Goal: Transaction & Acquisition: Purchase product/service

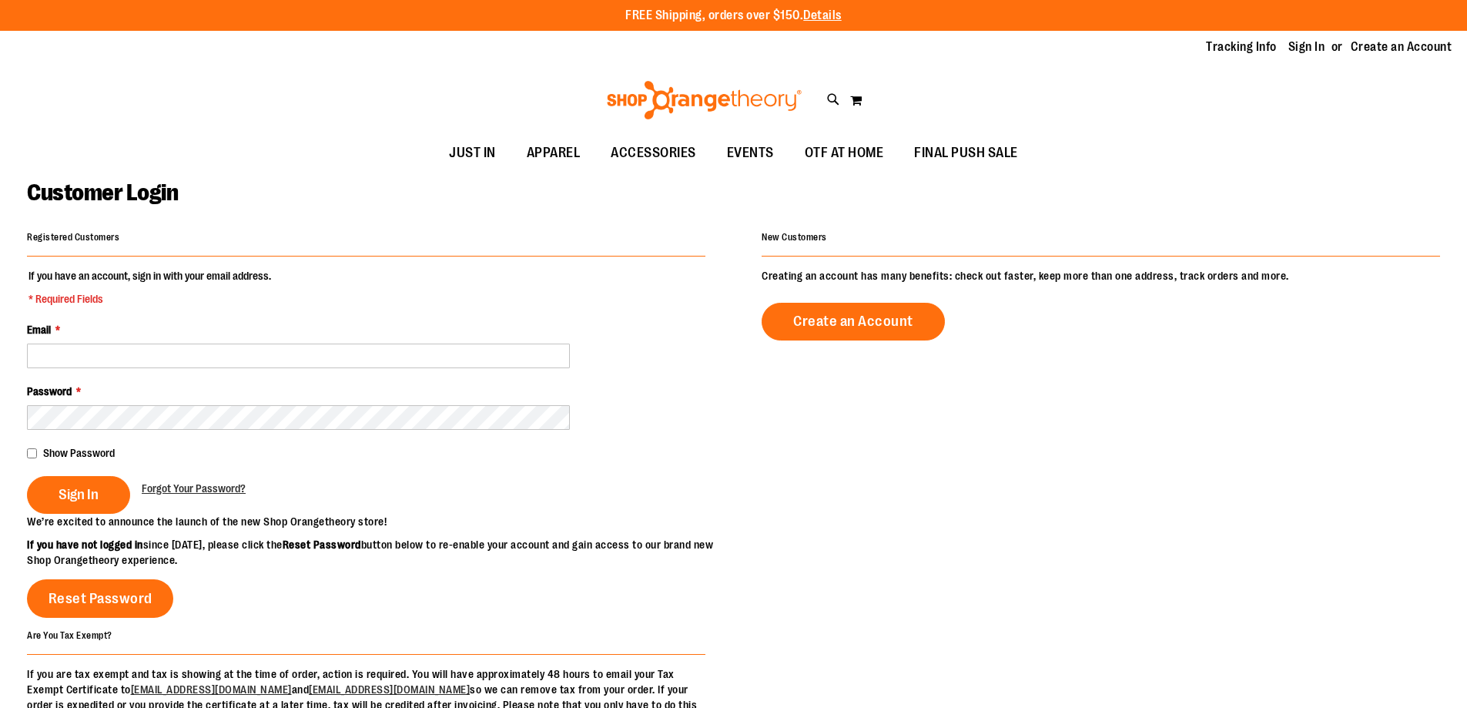
drag, startPoint x: 0, startPoint y: 0, endPoint x: 146, endPoint y: 357, distance: 385.7
click at [146, 357] on input "Email *" at bounding box center [298, 355] width 543 height 25
type input "**********"
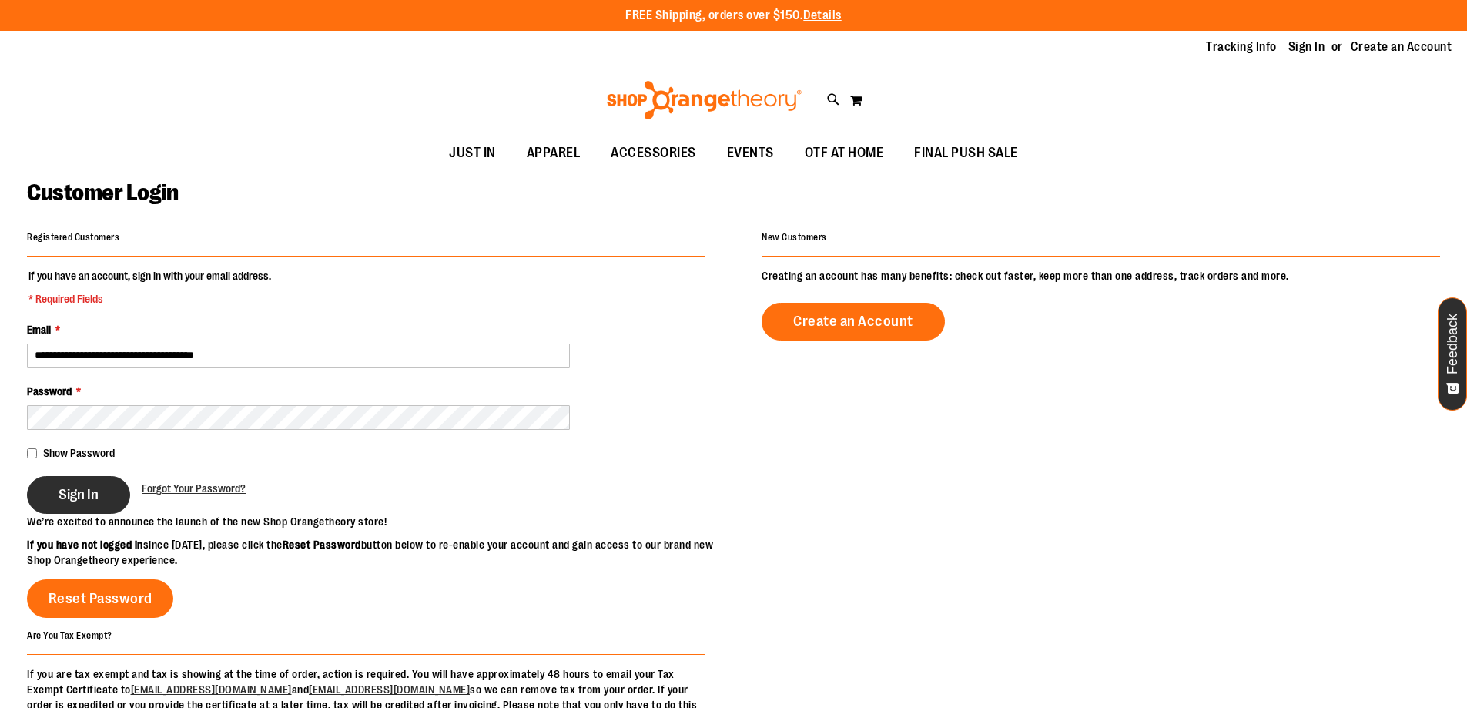
click at [91, 491] on span "Sign In" at bounding box center [79, 494] width 40 height 17
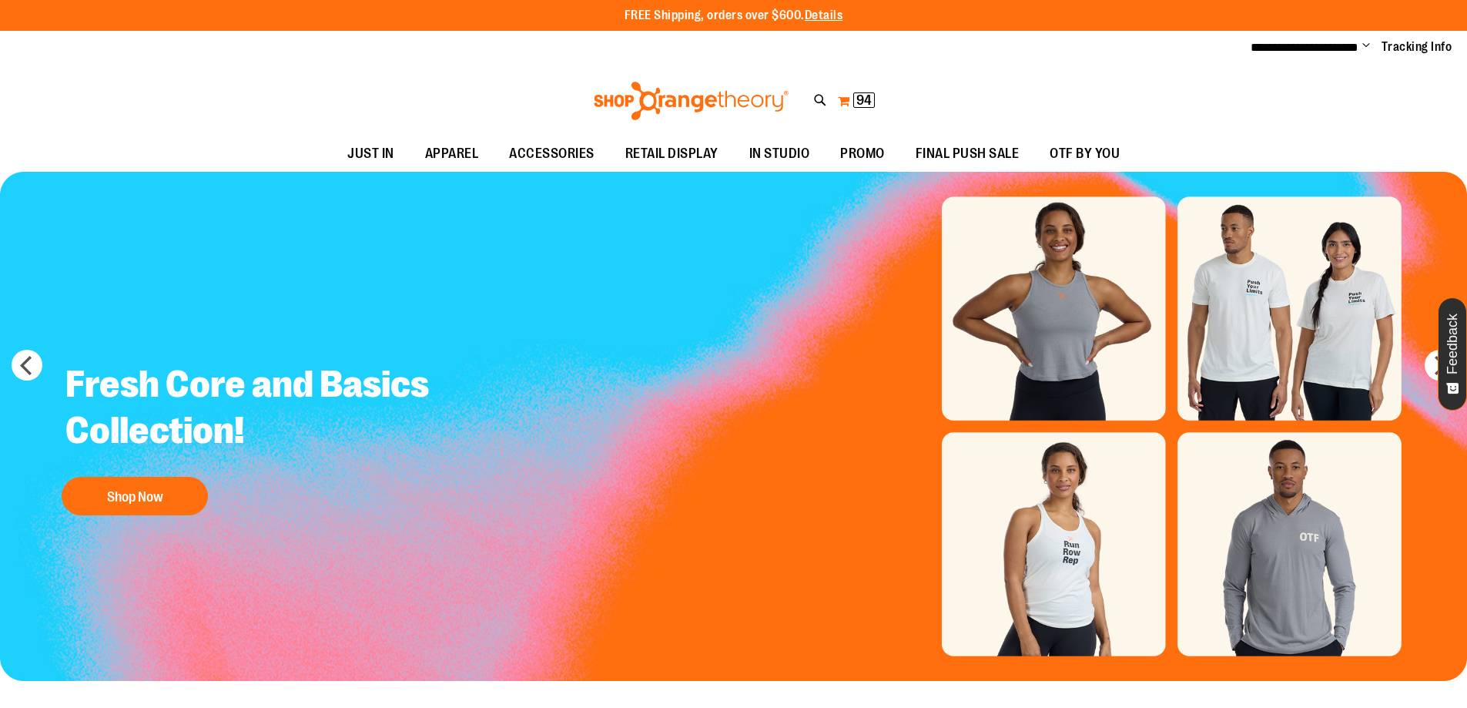
type input "**********"
click at [858, 96] on span "94" at bounding box center [863, 99] width 15 height 15
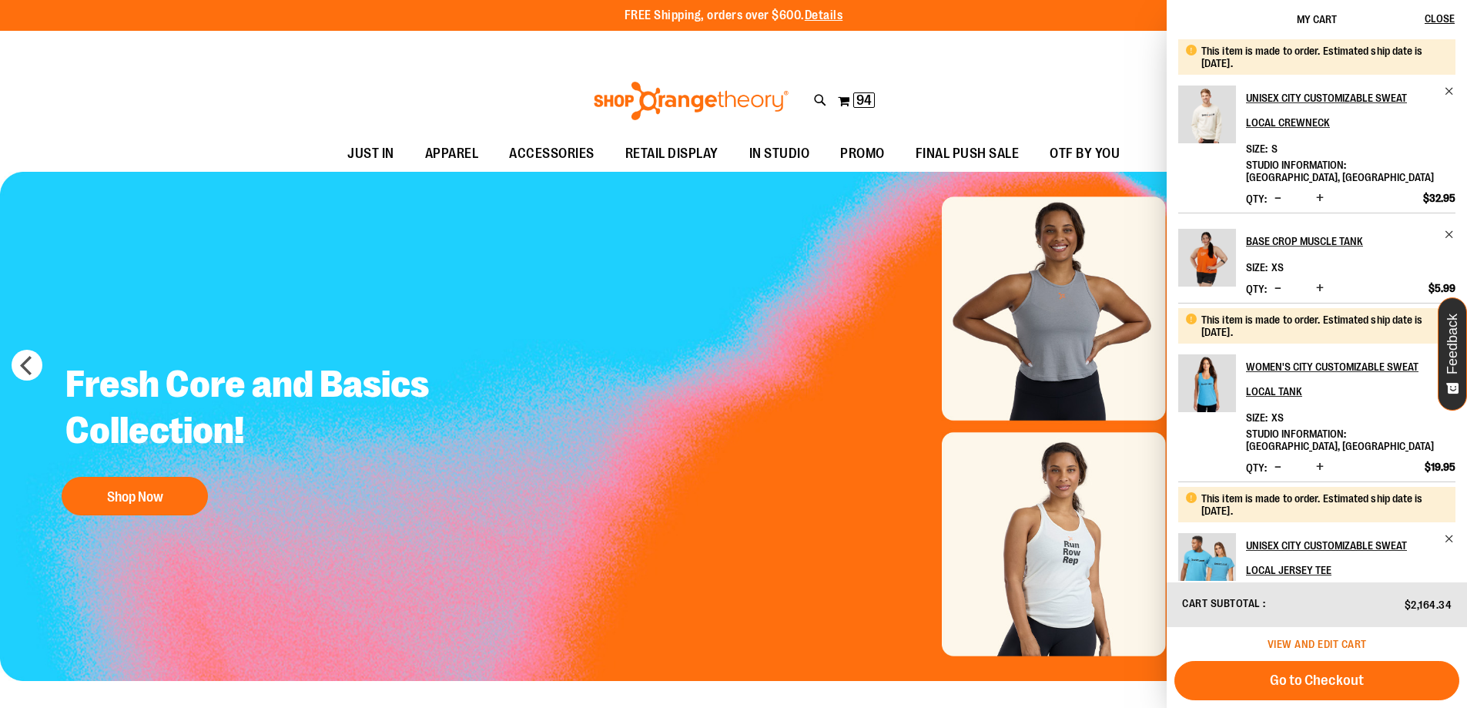
click at [1302, 641] on span "View and edit cart" at bounding box center [1316, 643] width 99 height 12
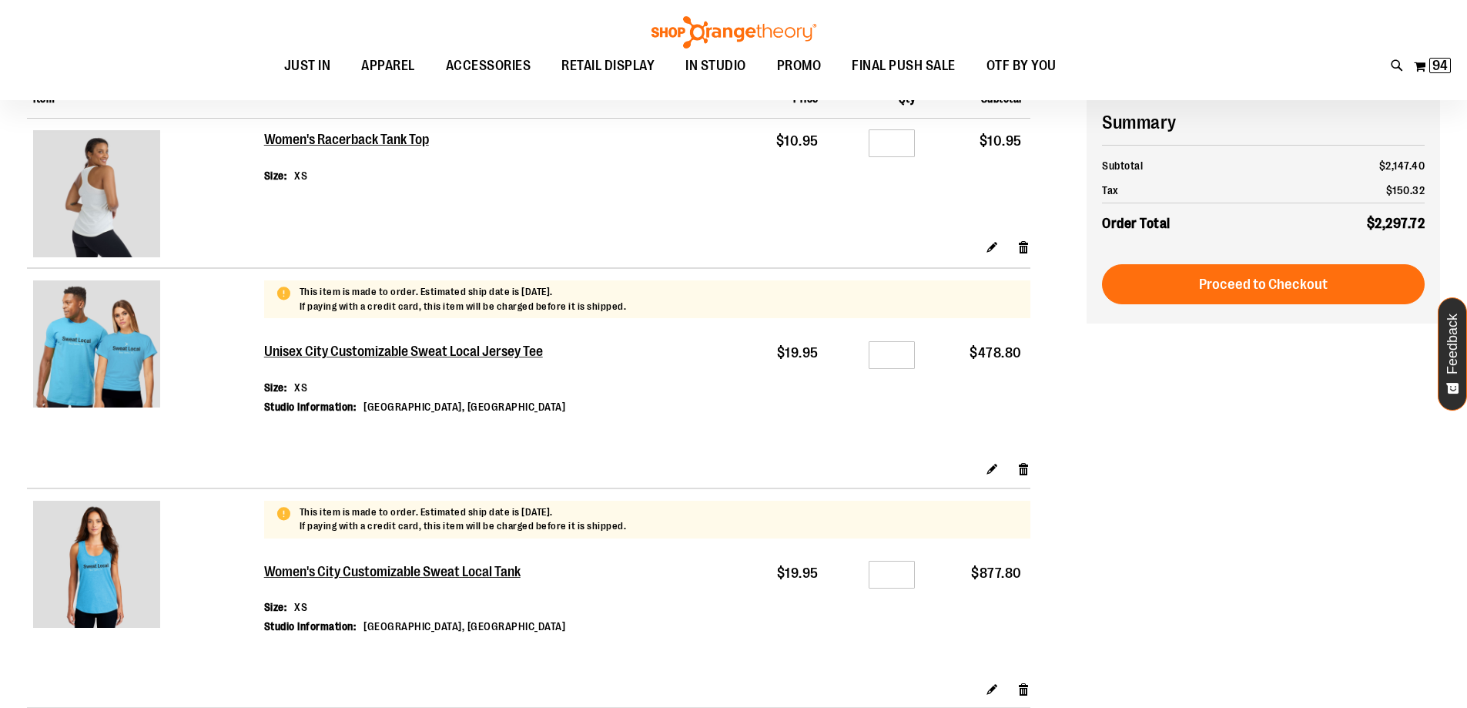
scroll to position [153, 0]
type input "**********"
click at [894, 356] on input "**" at bounding box center [891, 355] width 46 height 28
type input "*"
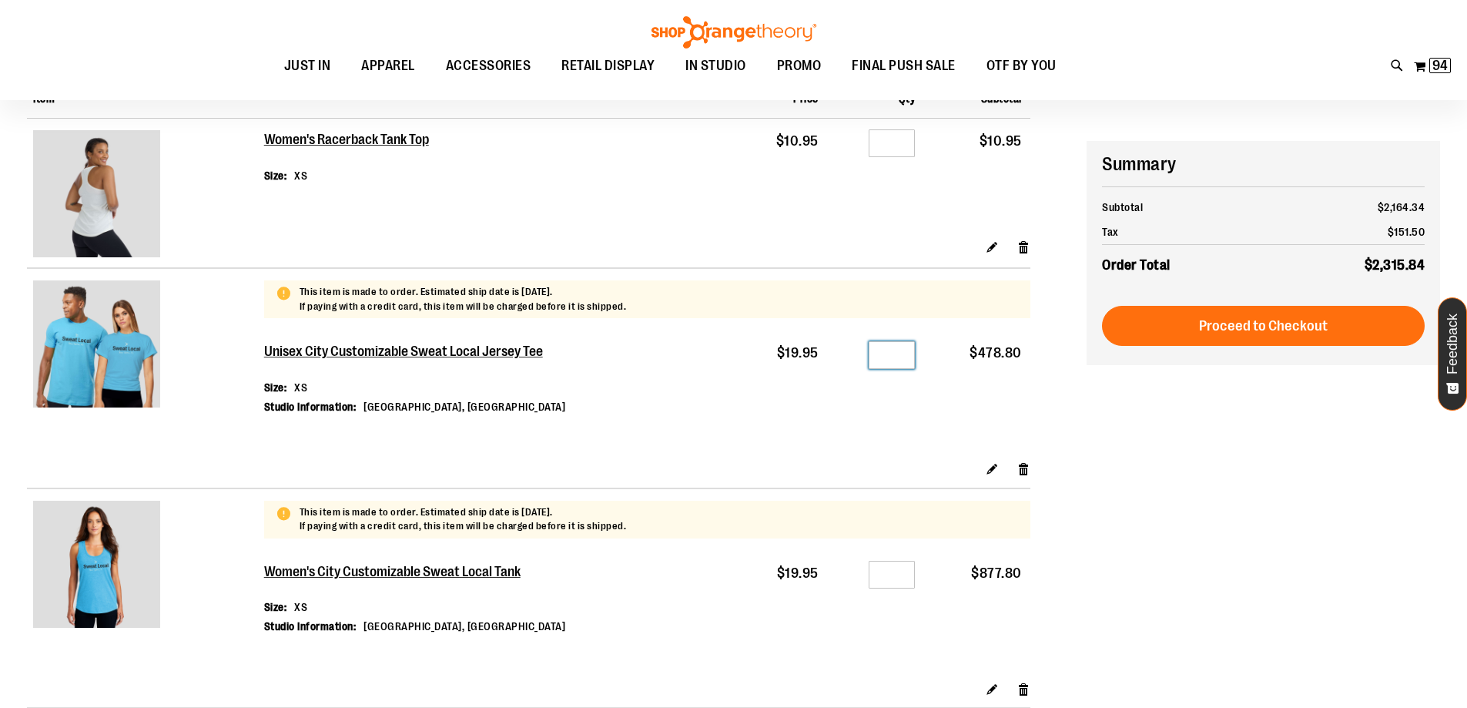
scroll to position [461, 0]
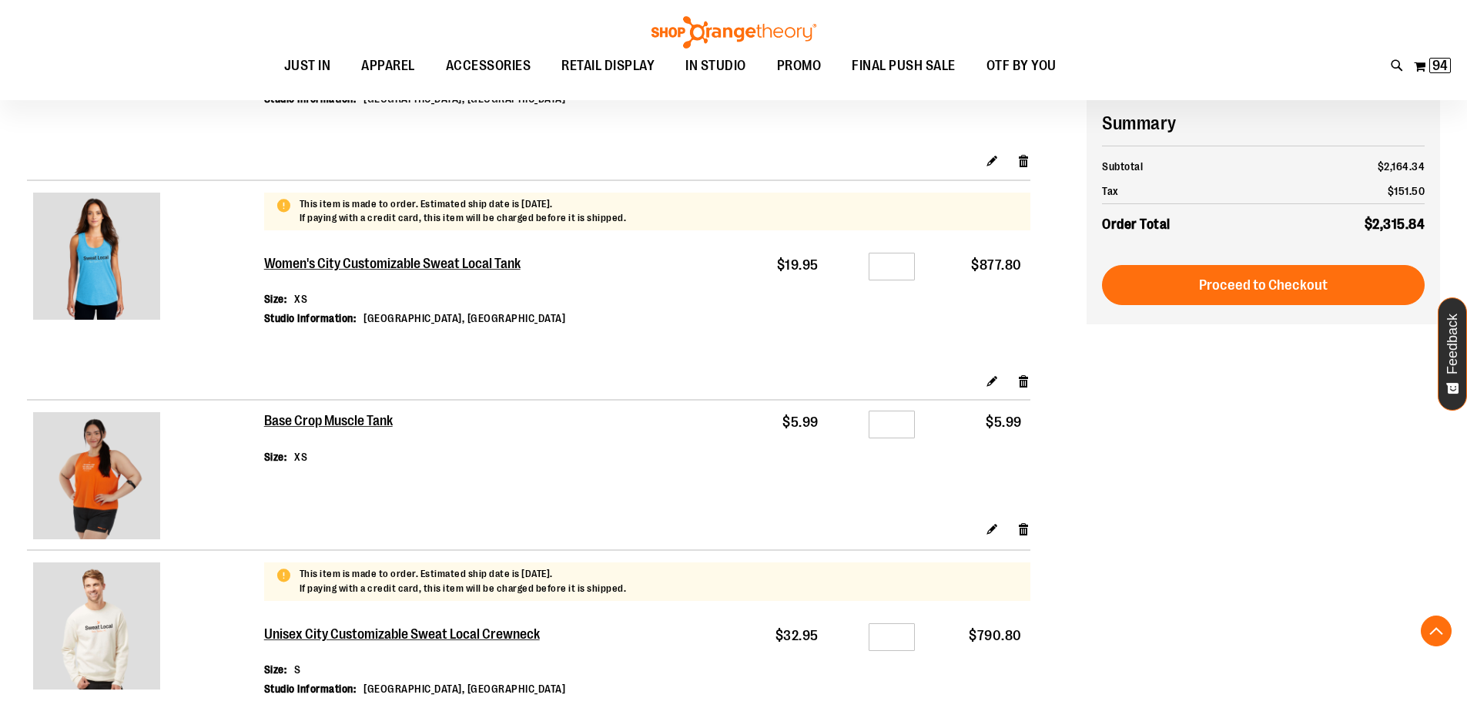
type input "*"
click at [905, 268] on input "**" at bounding box center [891, 267] width 46 height 28
type input "*"
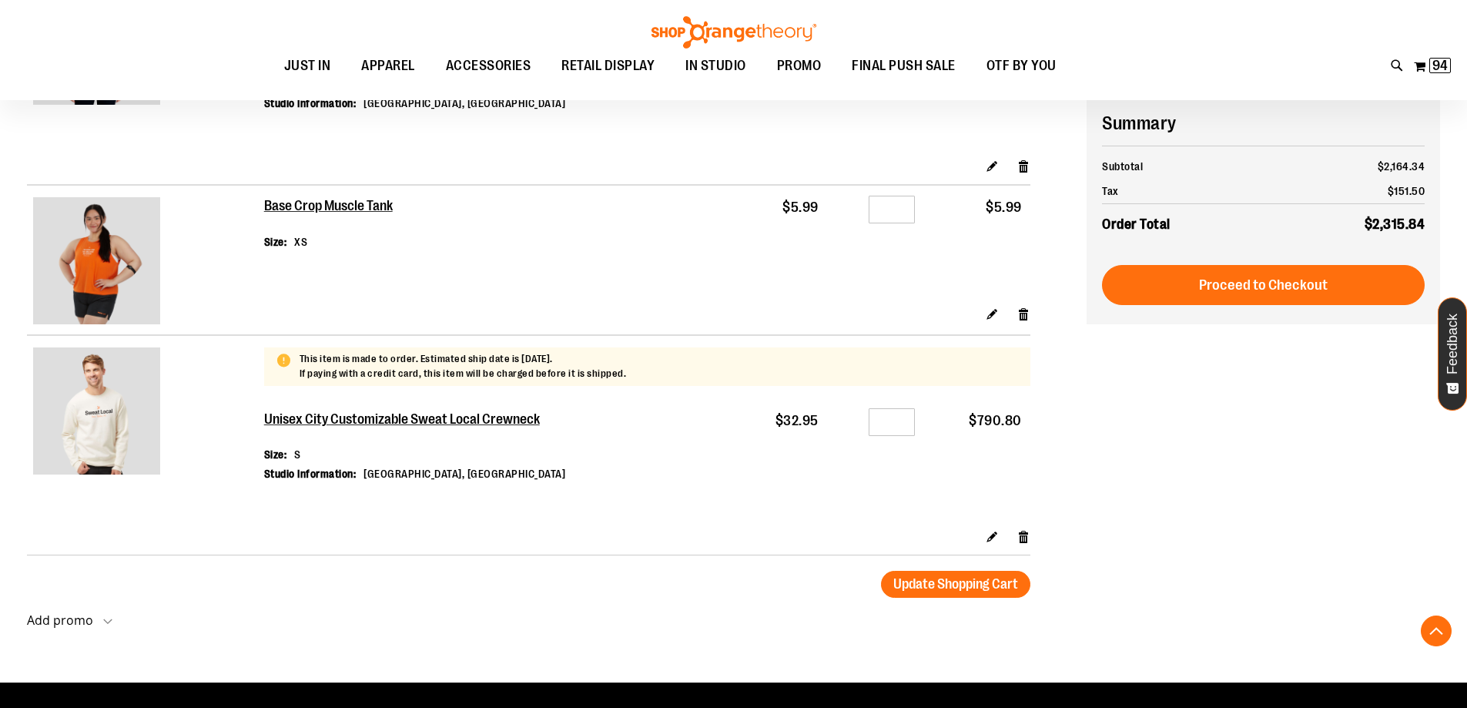
scroll to position [923, 0]
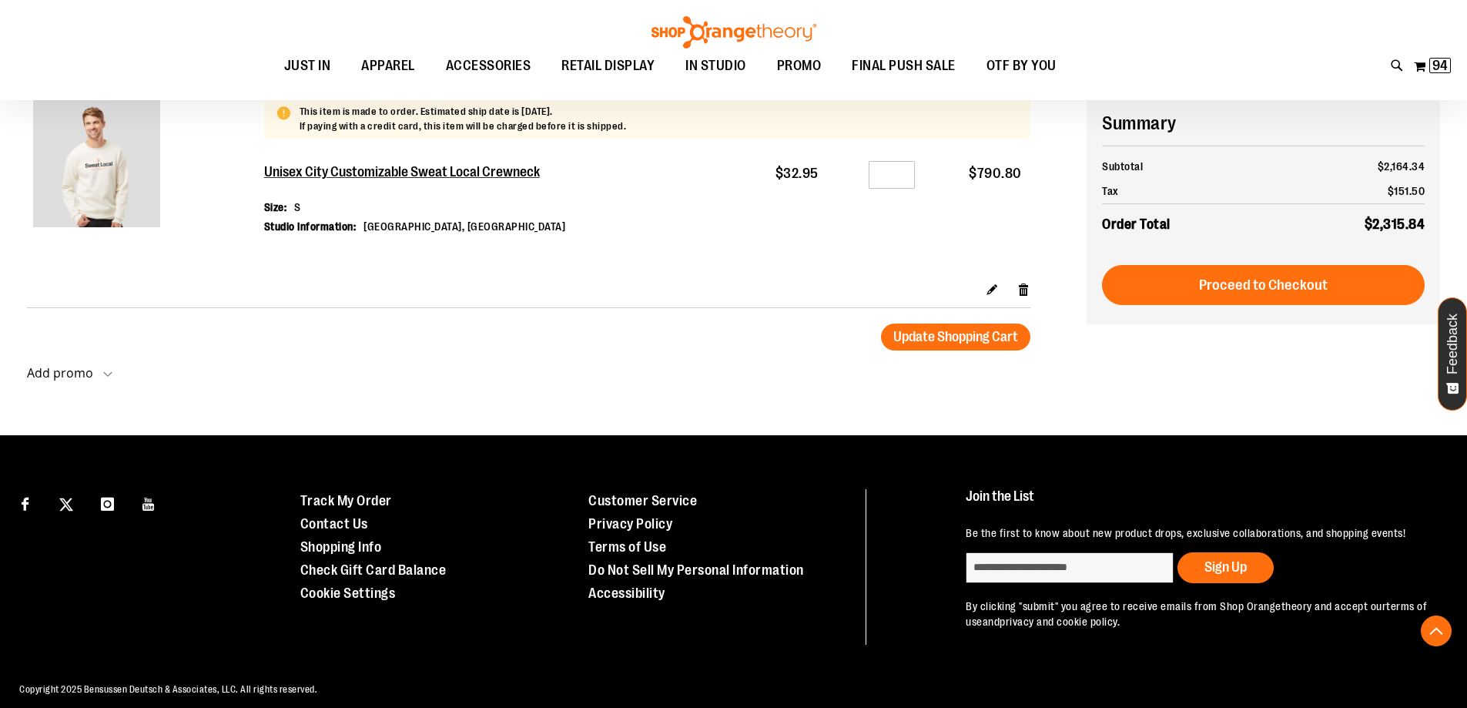
type input "*"
click at [895, 177] on input "**" at bounding box center [891, 175] width 46 height 28
type input "*"
click at [946, 340] on span "Update Shopping Cart" at bounding box center [955, 336] width 125 height 15
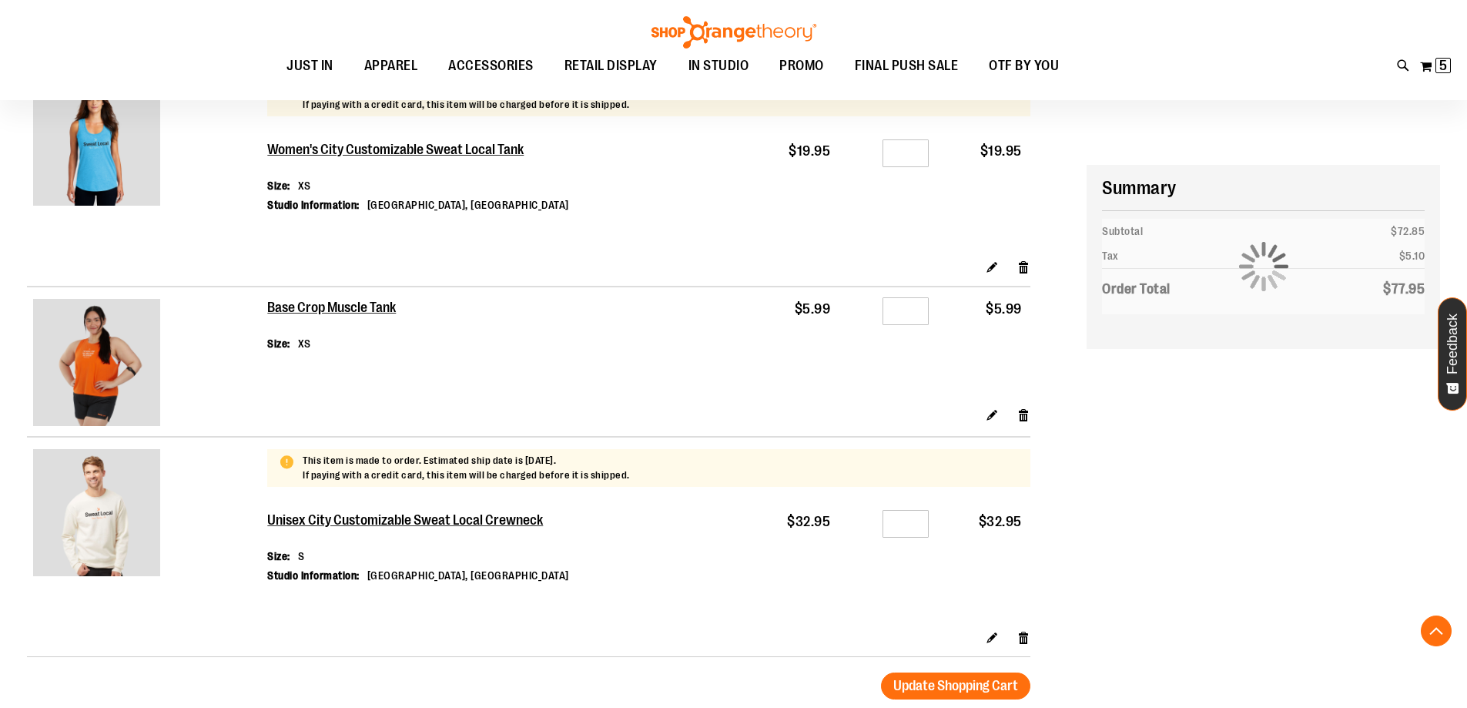
scroll to position [923, 0]
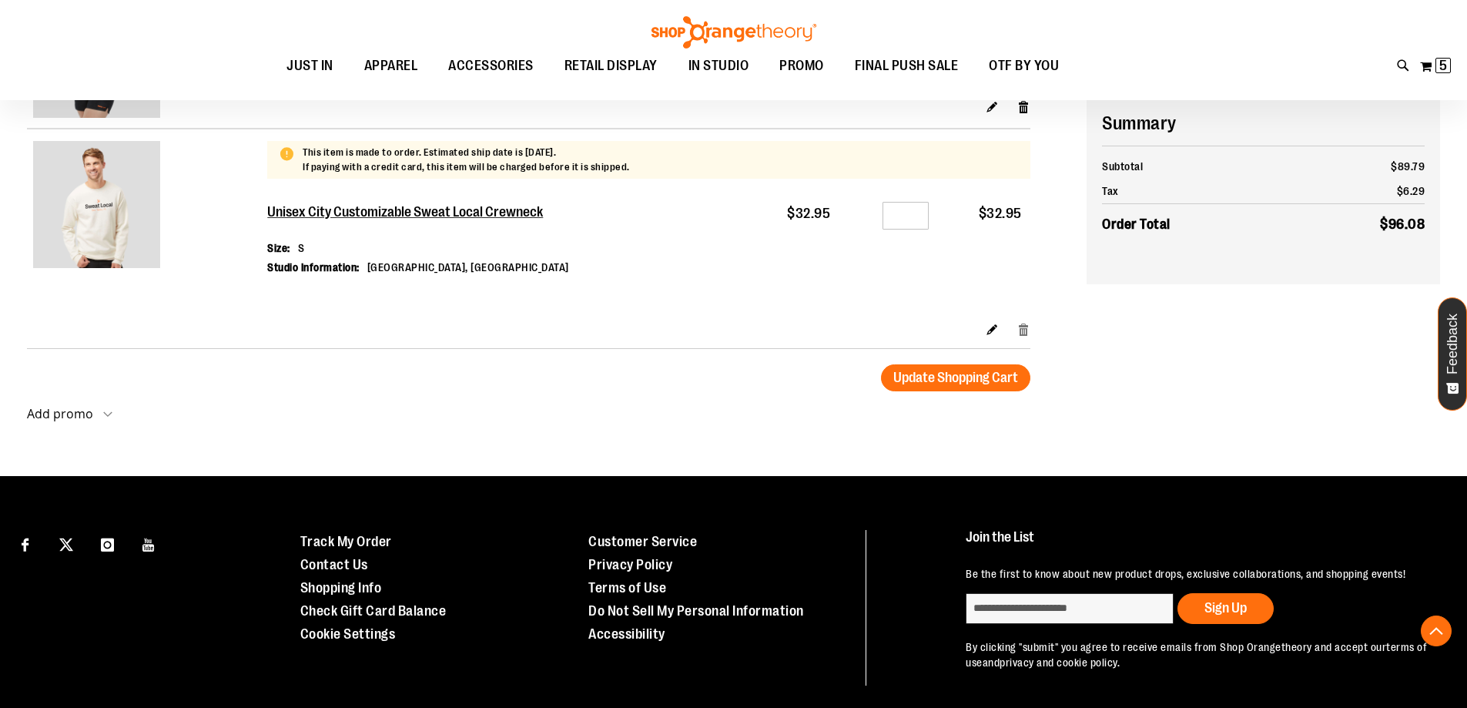
type input "**********"
click at [1020, 326] on link "Remove item" at bounding box center [1023, 329] width 13 height 16
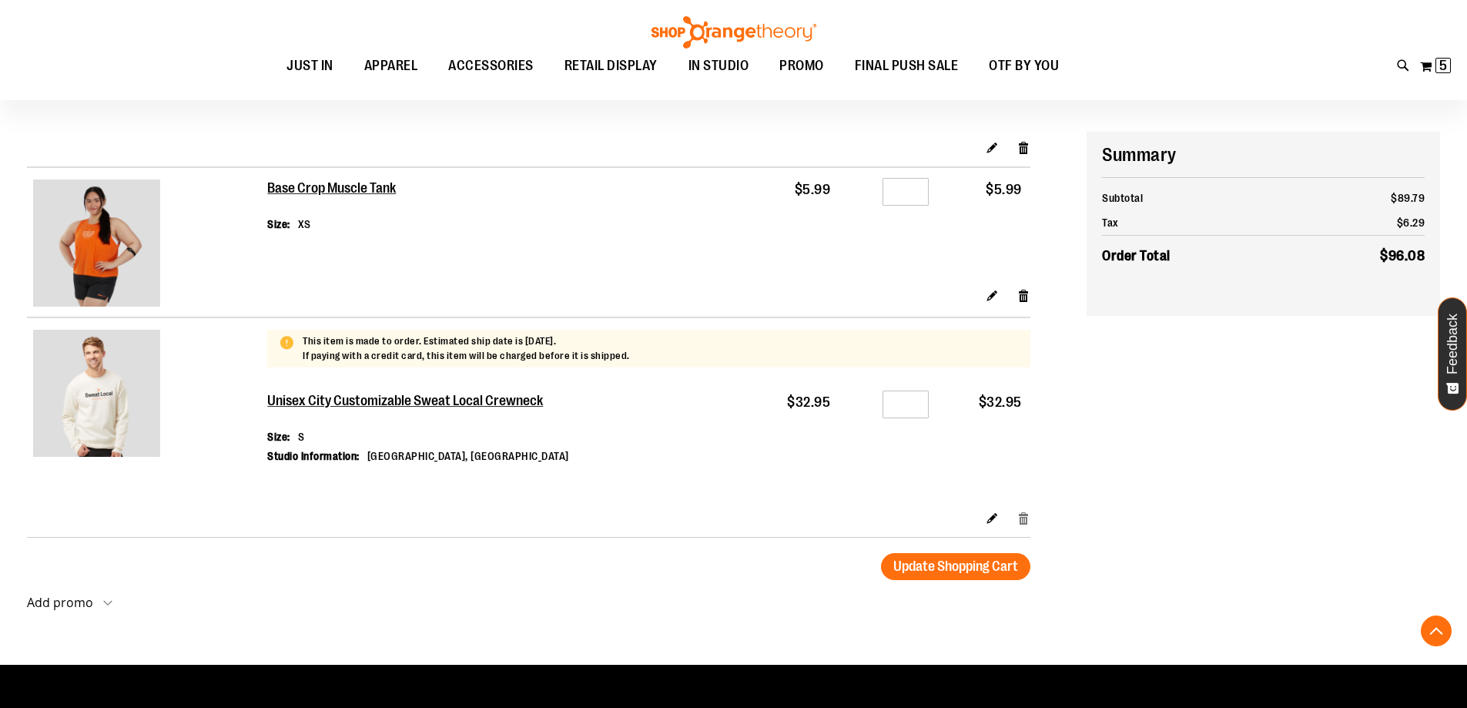
scroll to position [692, 0]
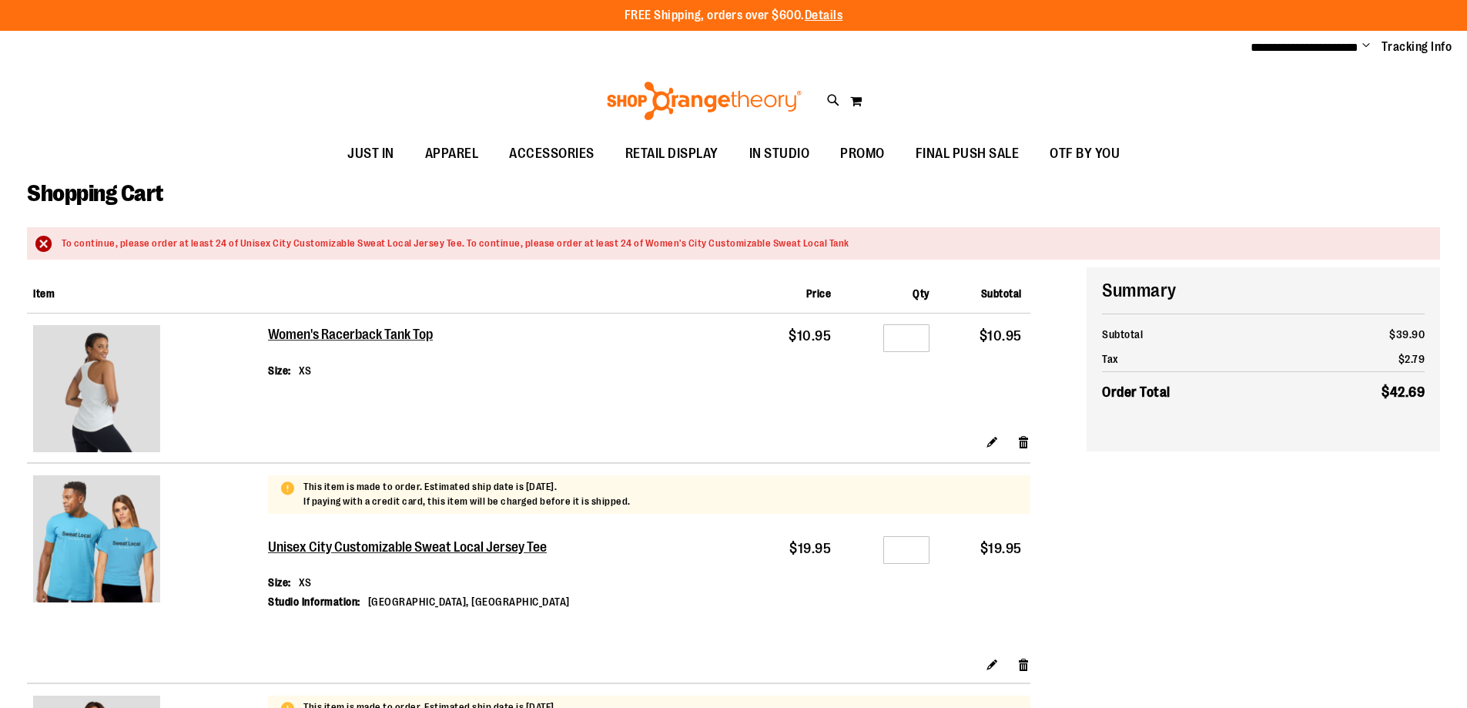
type input "**********"
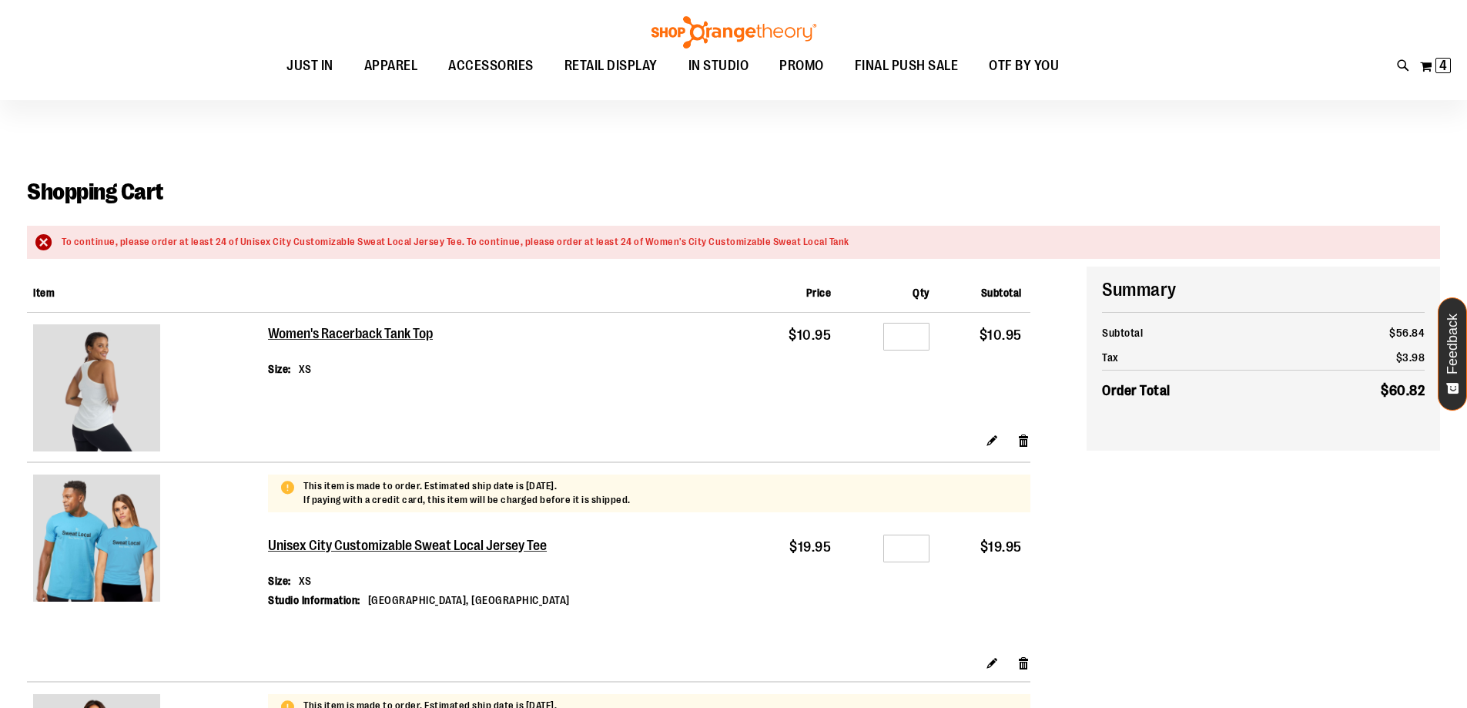
scroll to position [124, 0]
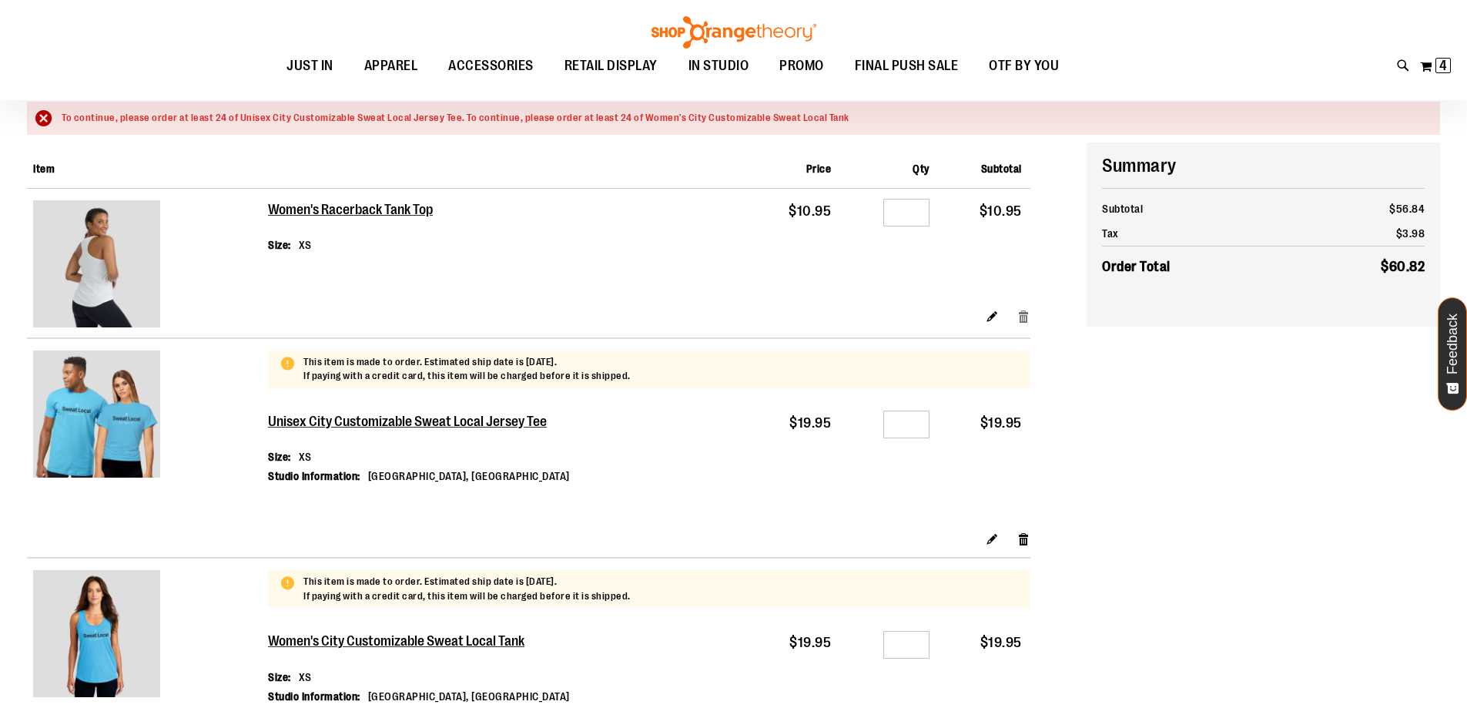
click at [1019, 316] on link "Remove item" at bounding box center [1023, 316] width 13 height 16
click at [1021, 540] on link "Remove item" at bounding box center [1023, 538] width 13 height 16
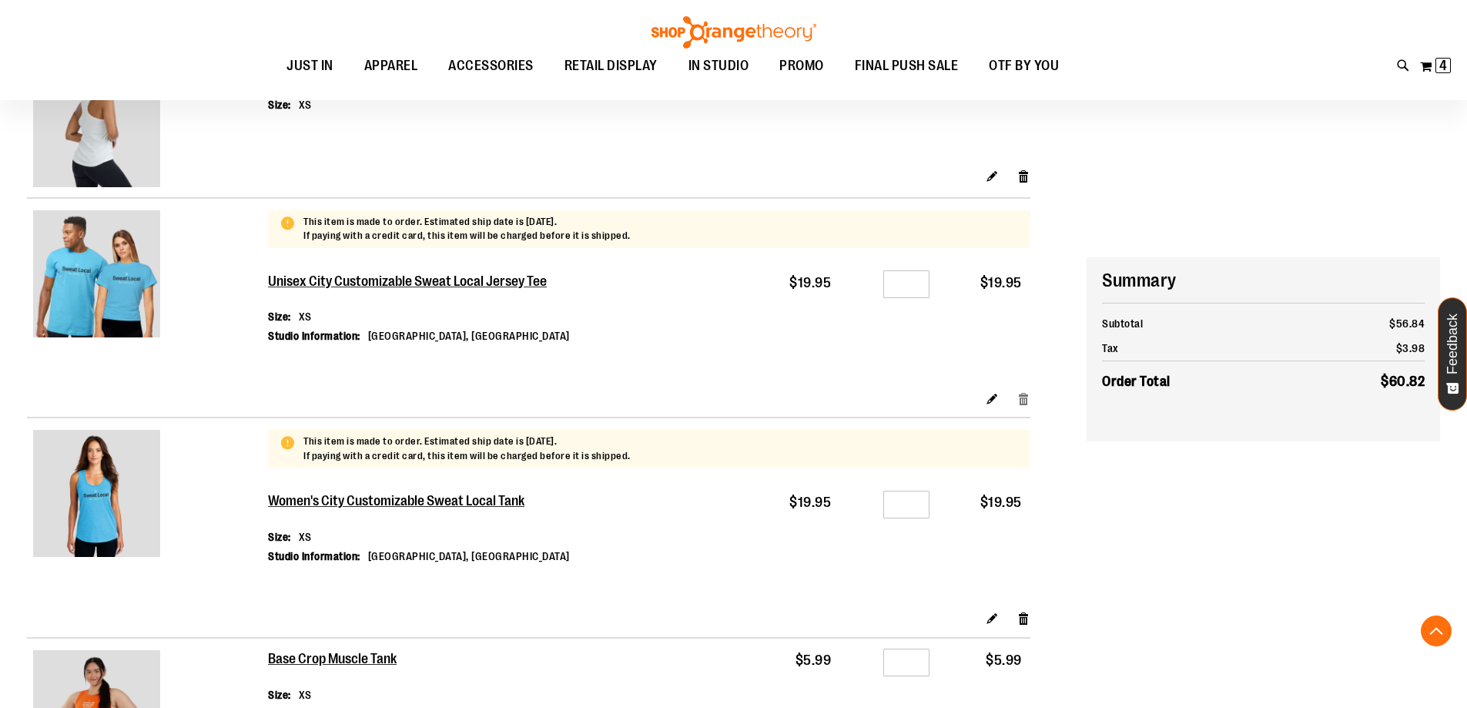
scroll to position [432, 0]
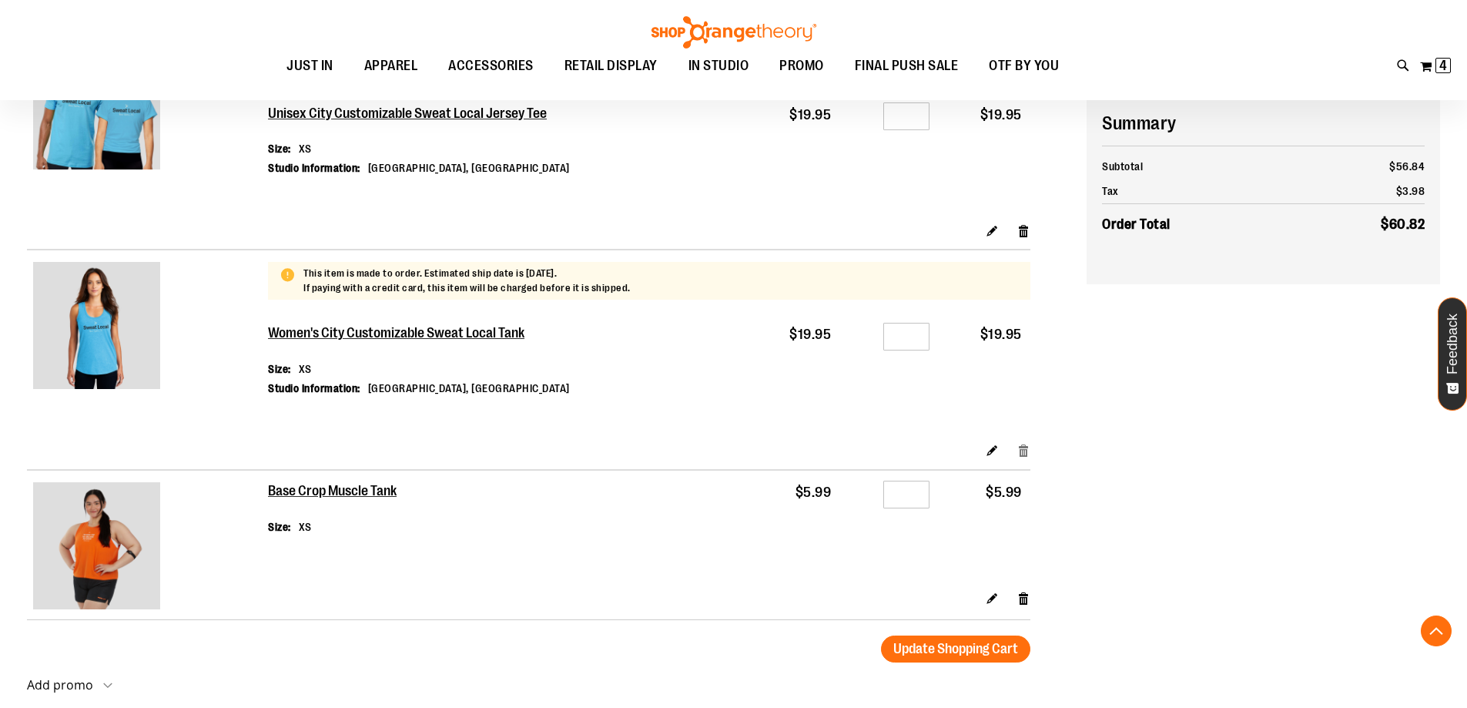
click at [1019, 450] on link "Remove item" at bounding box center [1023, 450] width 13 height 16
click at [1024, 601] on link "Remove item" at bounding box center [1023, 598] width 13 height 16
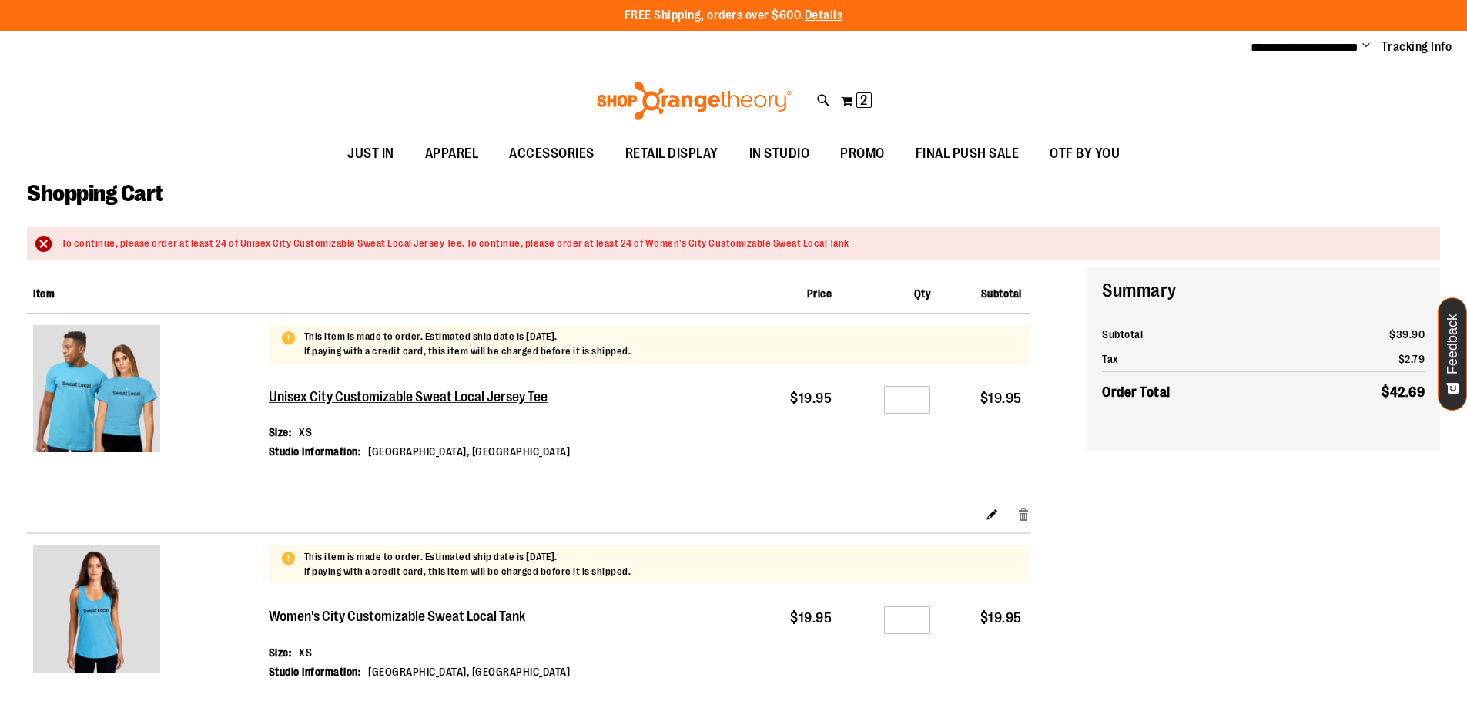
type input "**********"
click at [1022, 513] on link "Remove item" at bounding box center [1023, 513] width 13 height 16
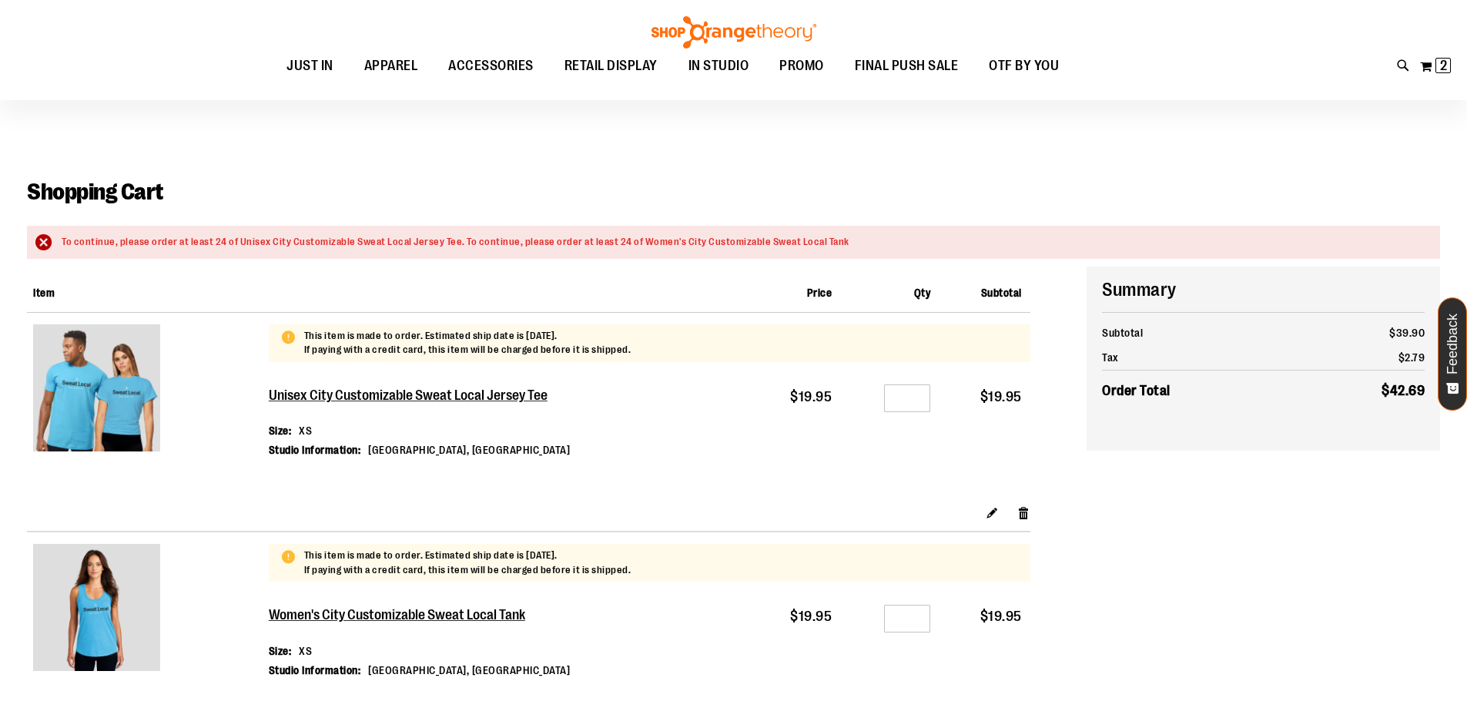
scroll to position [307, 0]
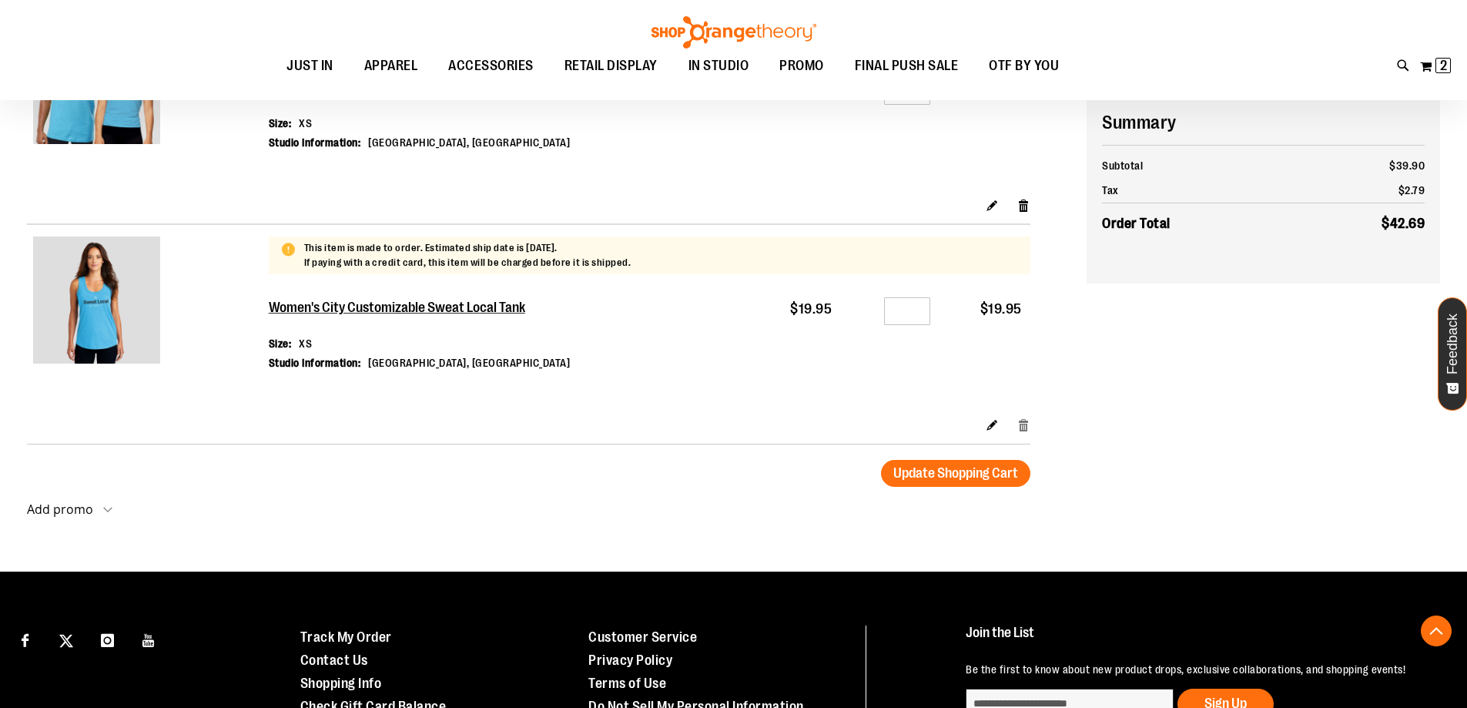
click at [1022, 427] on link "Remove item" at bounding box center [1023, 425] width 13 height 16
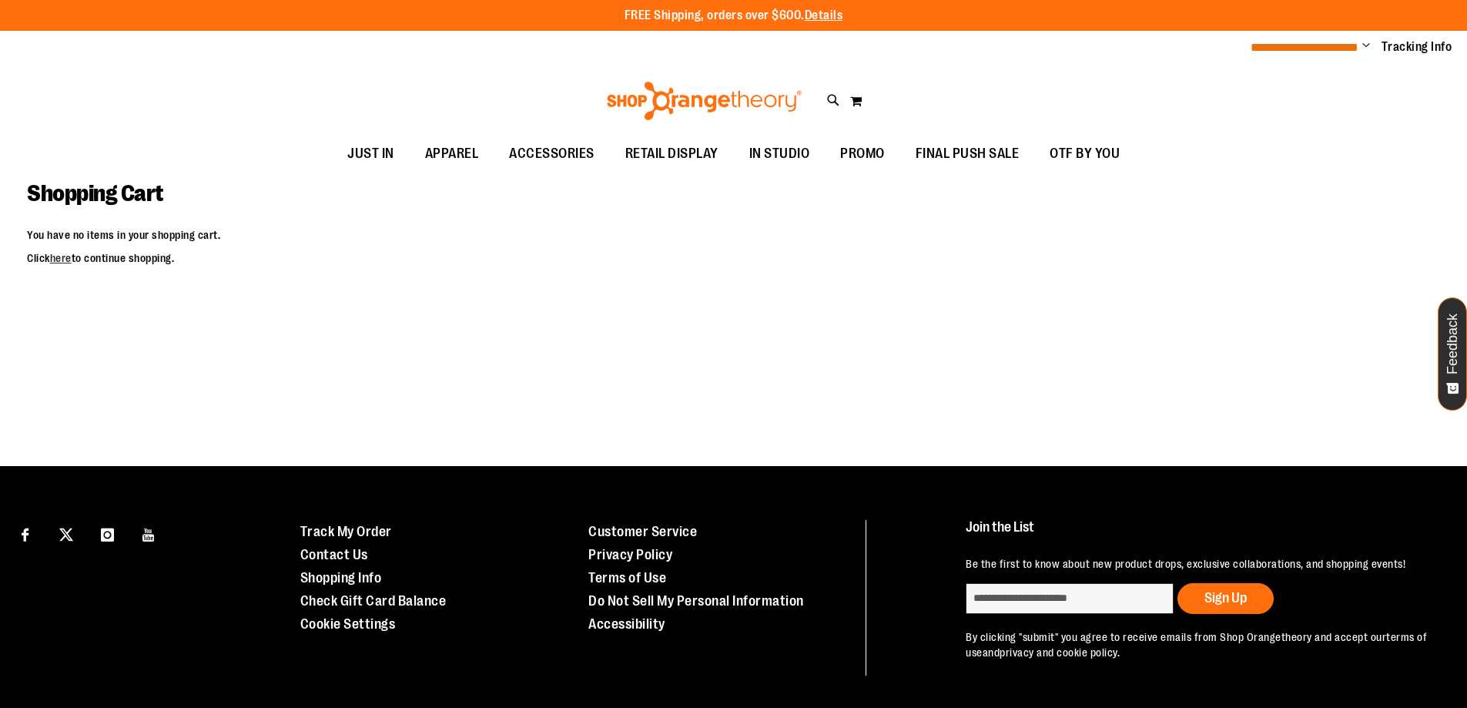
type input "**********"
click at [1282, 51] on span "**********" at bounding box center [1304, 48] width 108 height 12
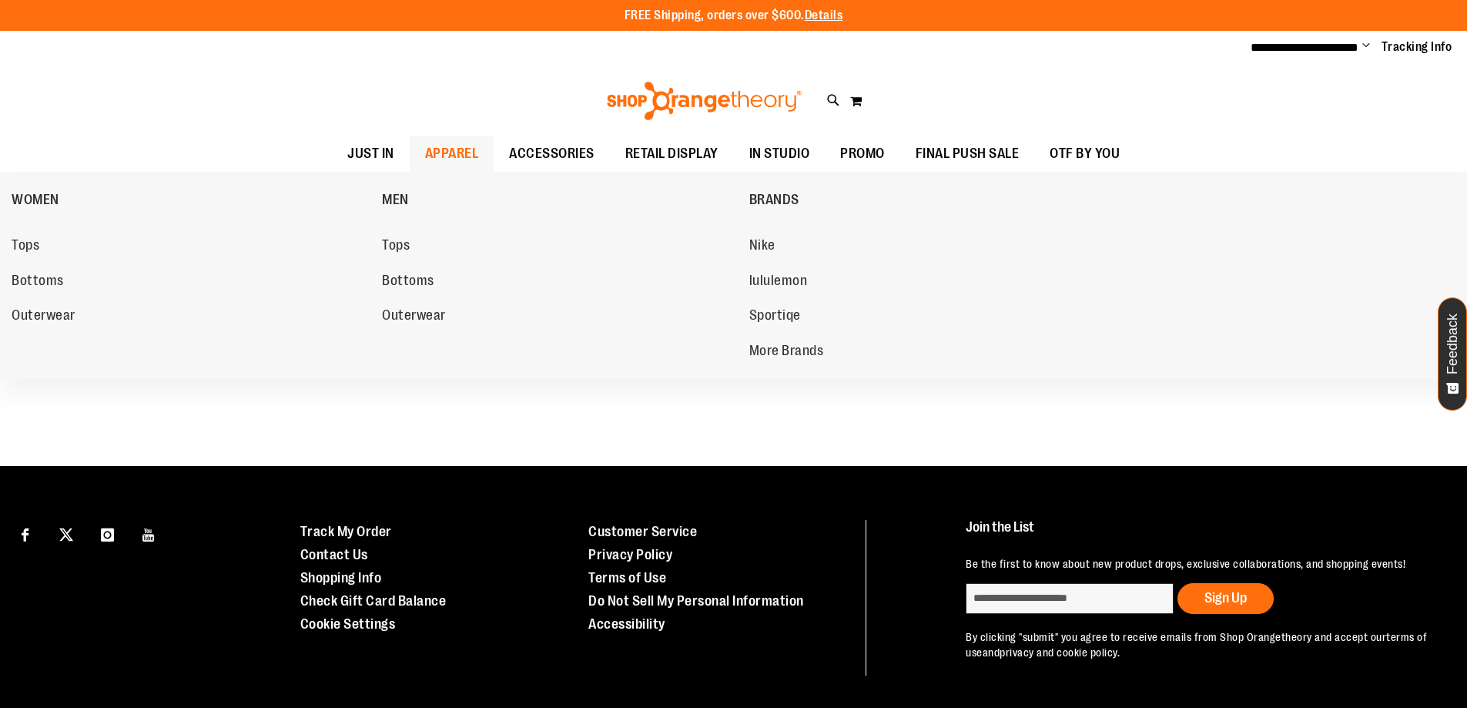
click at [443, 151] on span "APPAREL" at bounding box center [452, 153] width 54 height 35
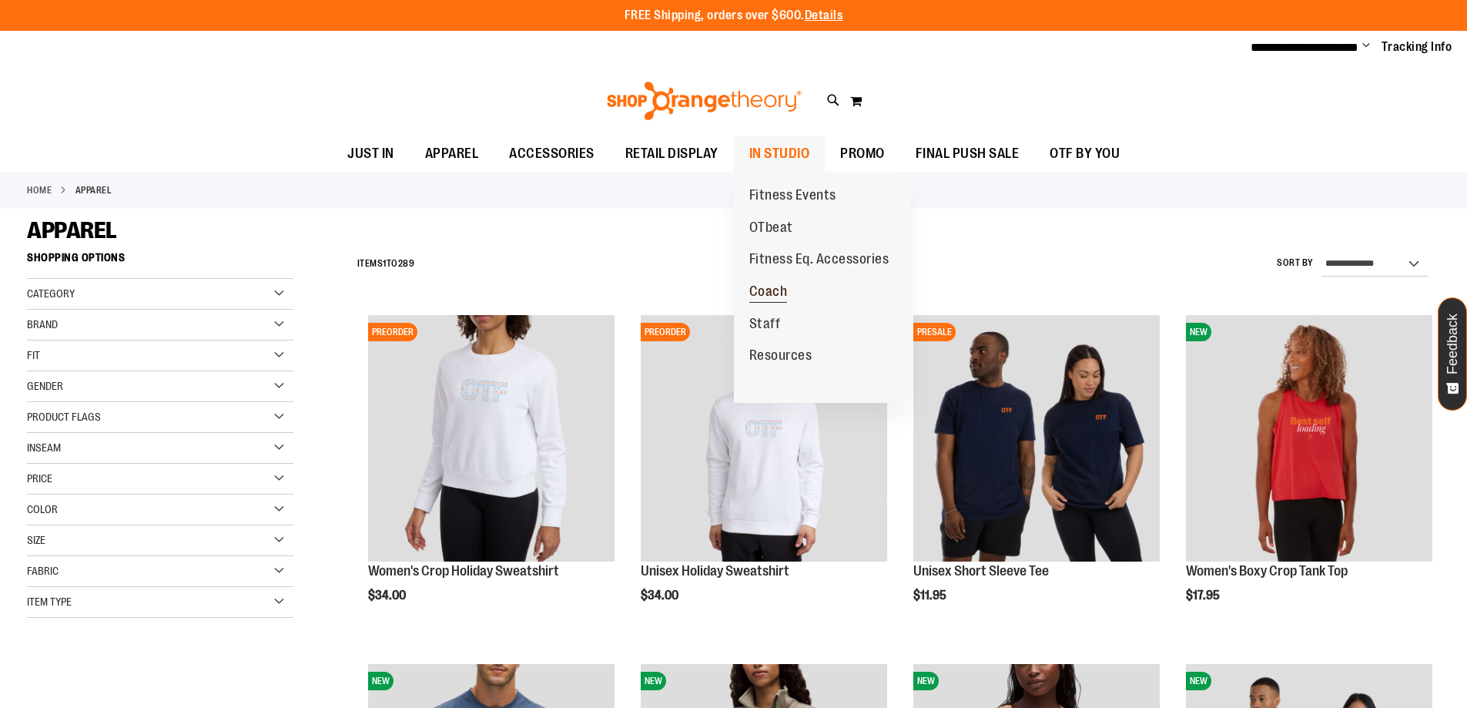
type input "**********"
click at [778, 291] on span "Coach" at bounding box center [768, 292] width 38 height 19
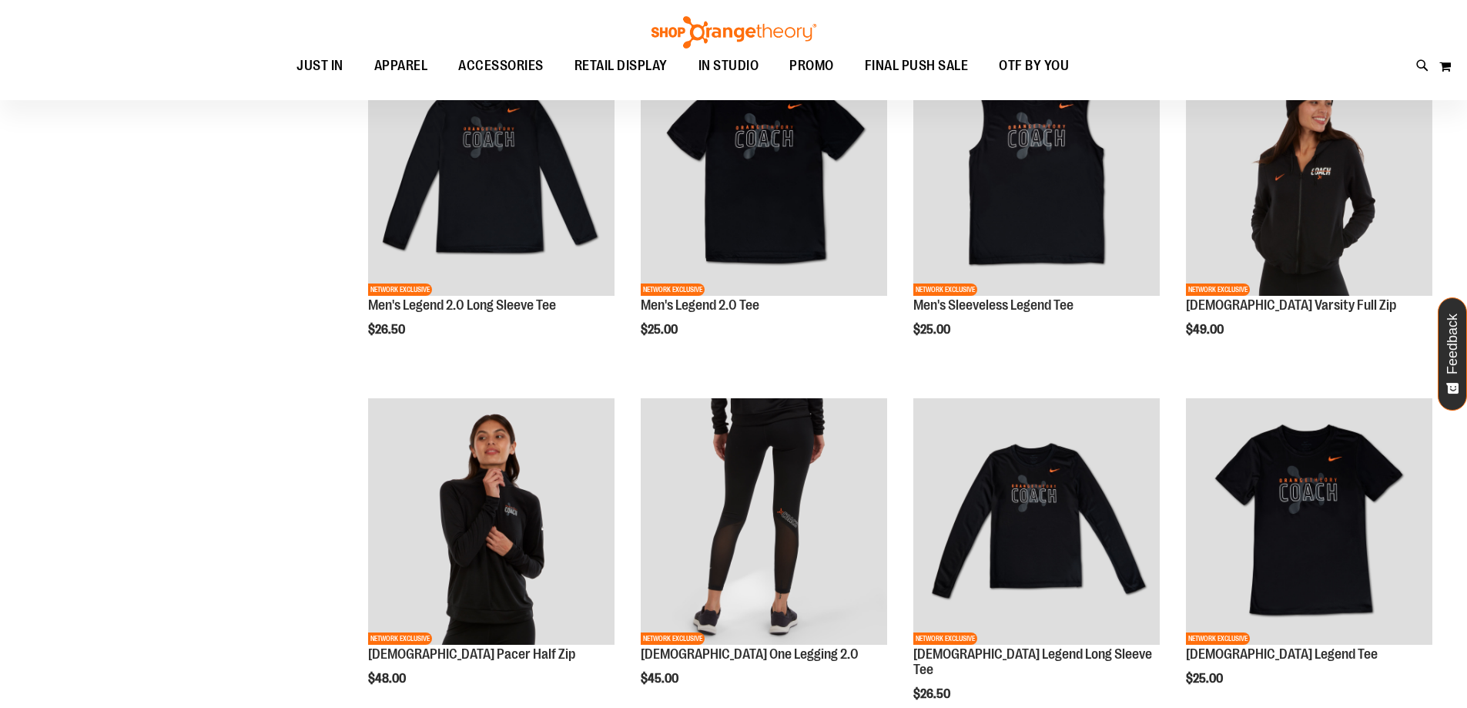
scroll to position [76, 0]
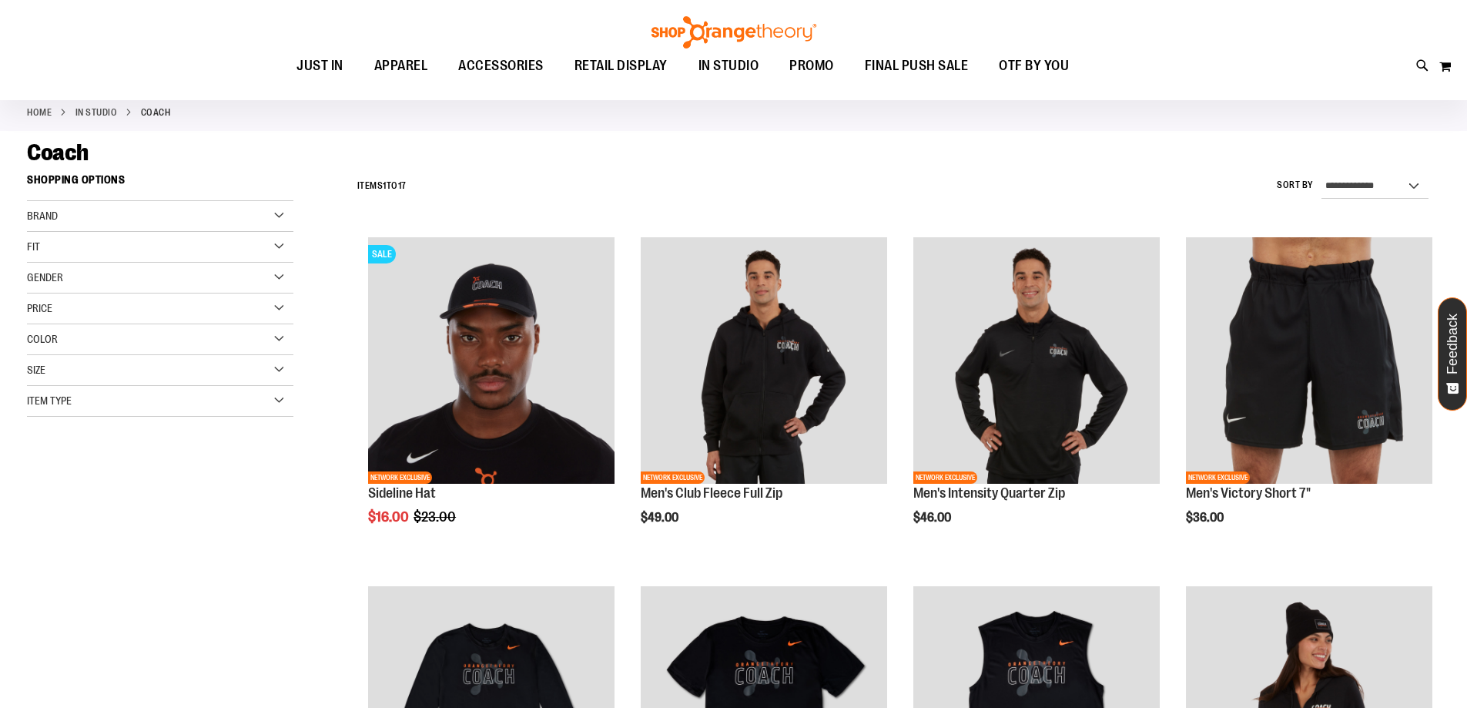
type input "**********"
click at [283, 274] on div "Gender" at bounding box center [160, 278] width 266 height 31
click at [42, 330] on link "Women 9 items" at bounding box center [151, 325] width 256 height 16
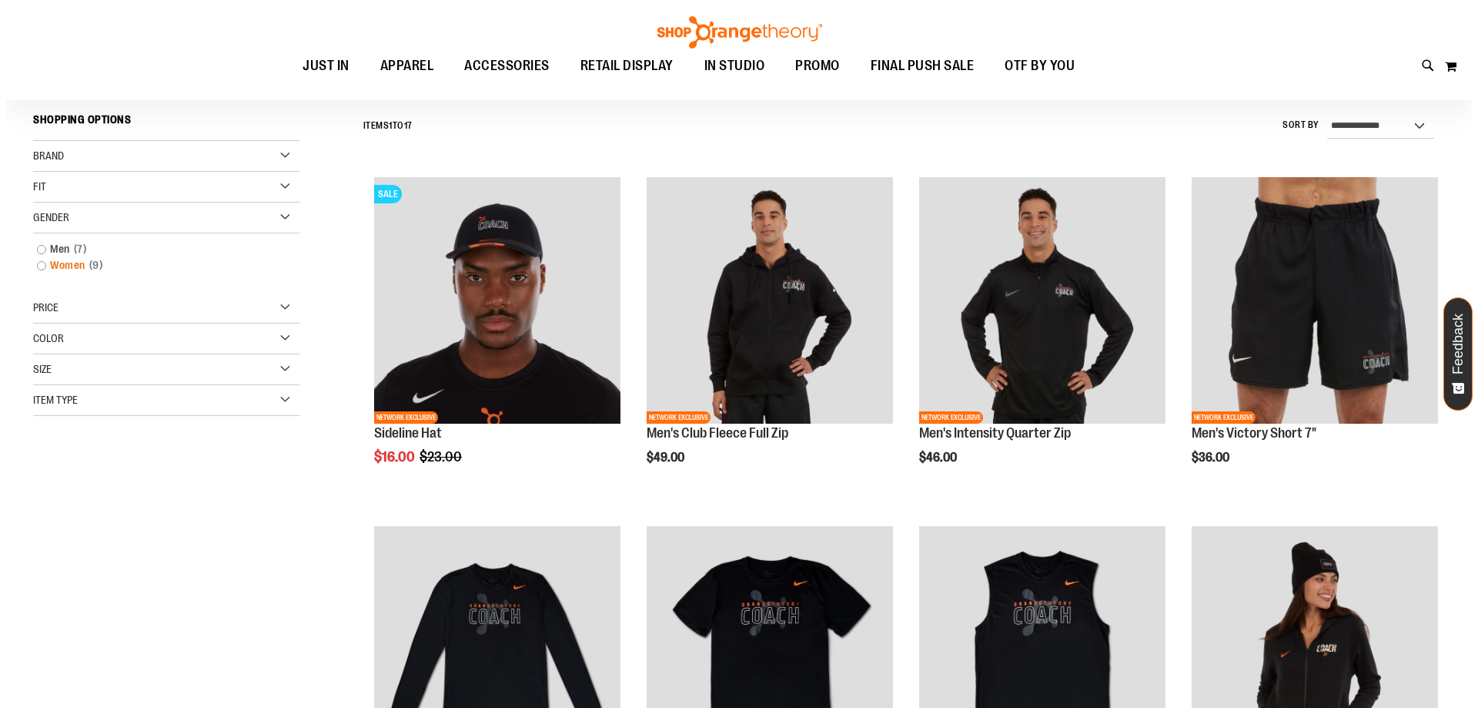
scroll to position [143, 0]
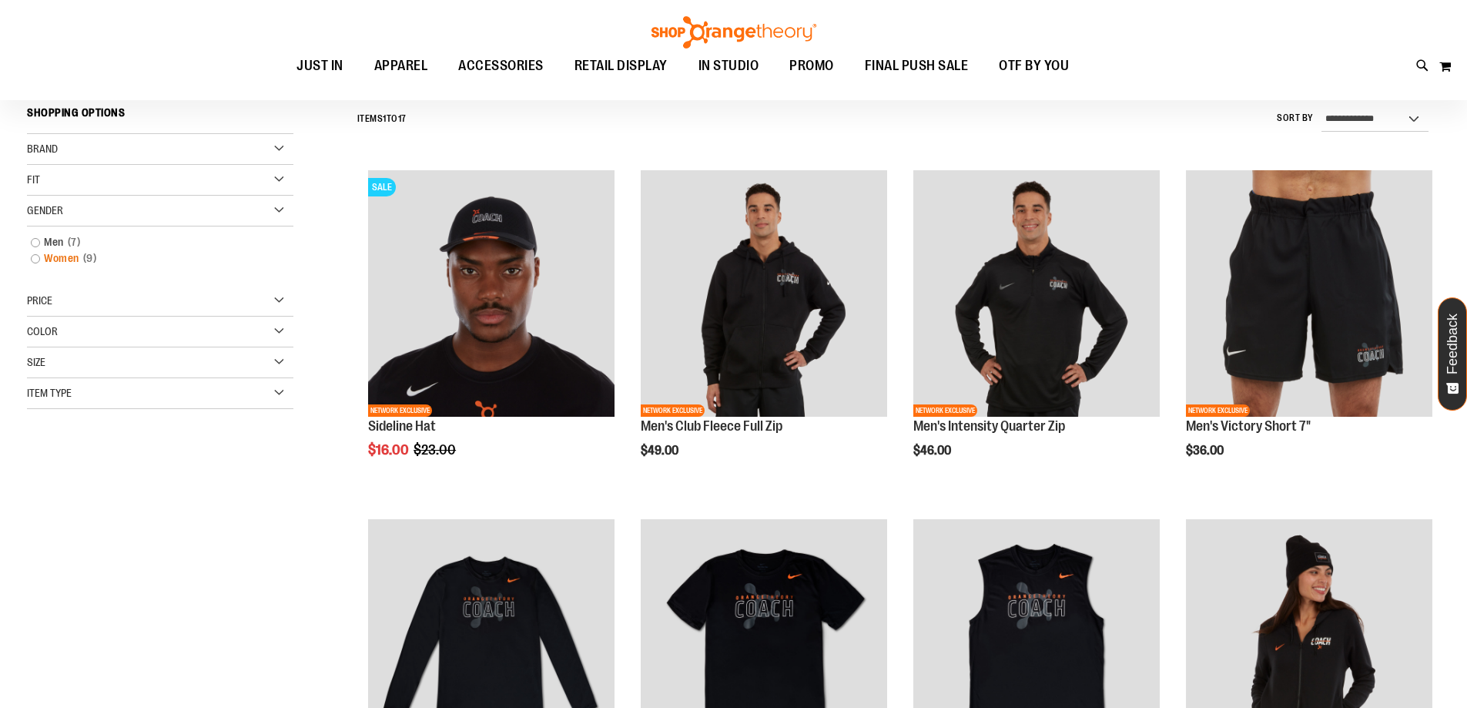
click at [38, 256] on link "Women 9 items" at bounding box center [151, 258] width 256 height 16
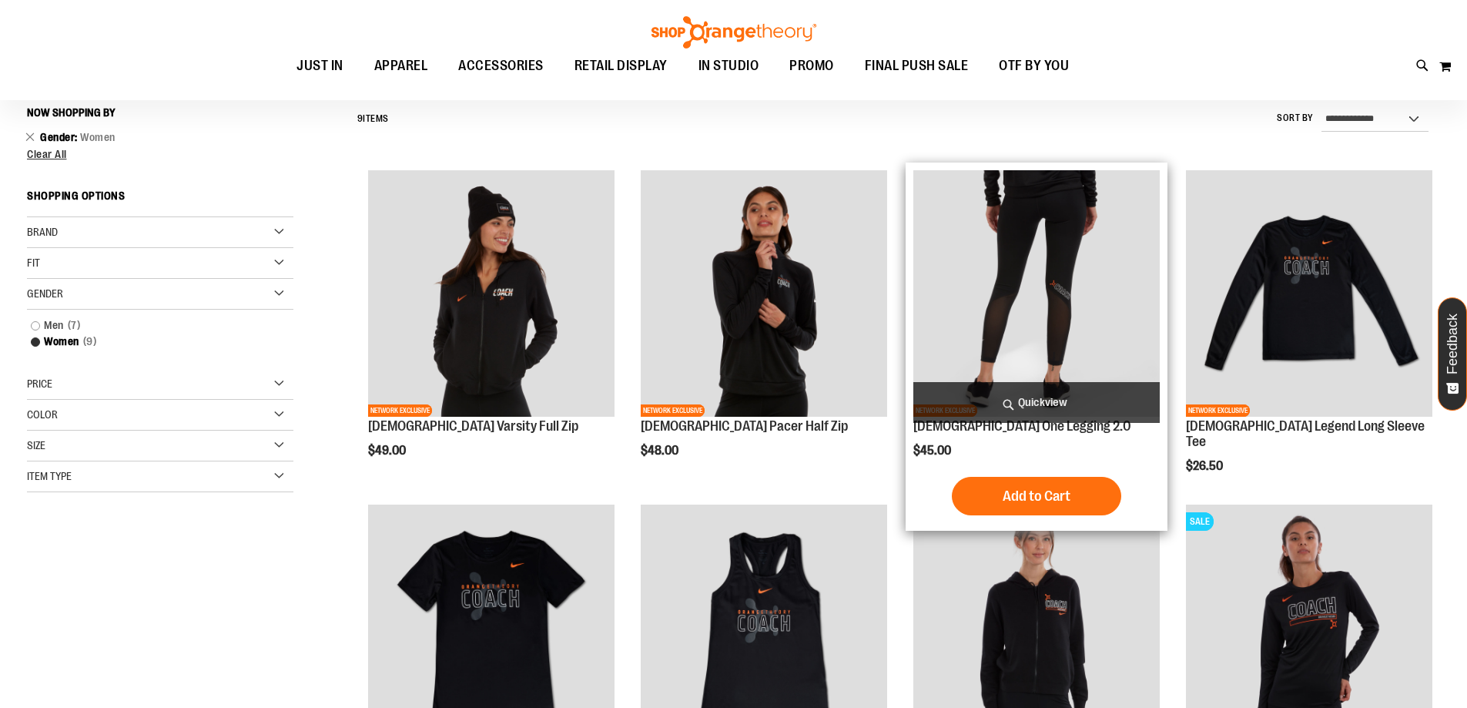
click at [1012, 407] on span "Quickview" at bounding box center [1036, 402] width 246 height 41
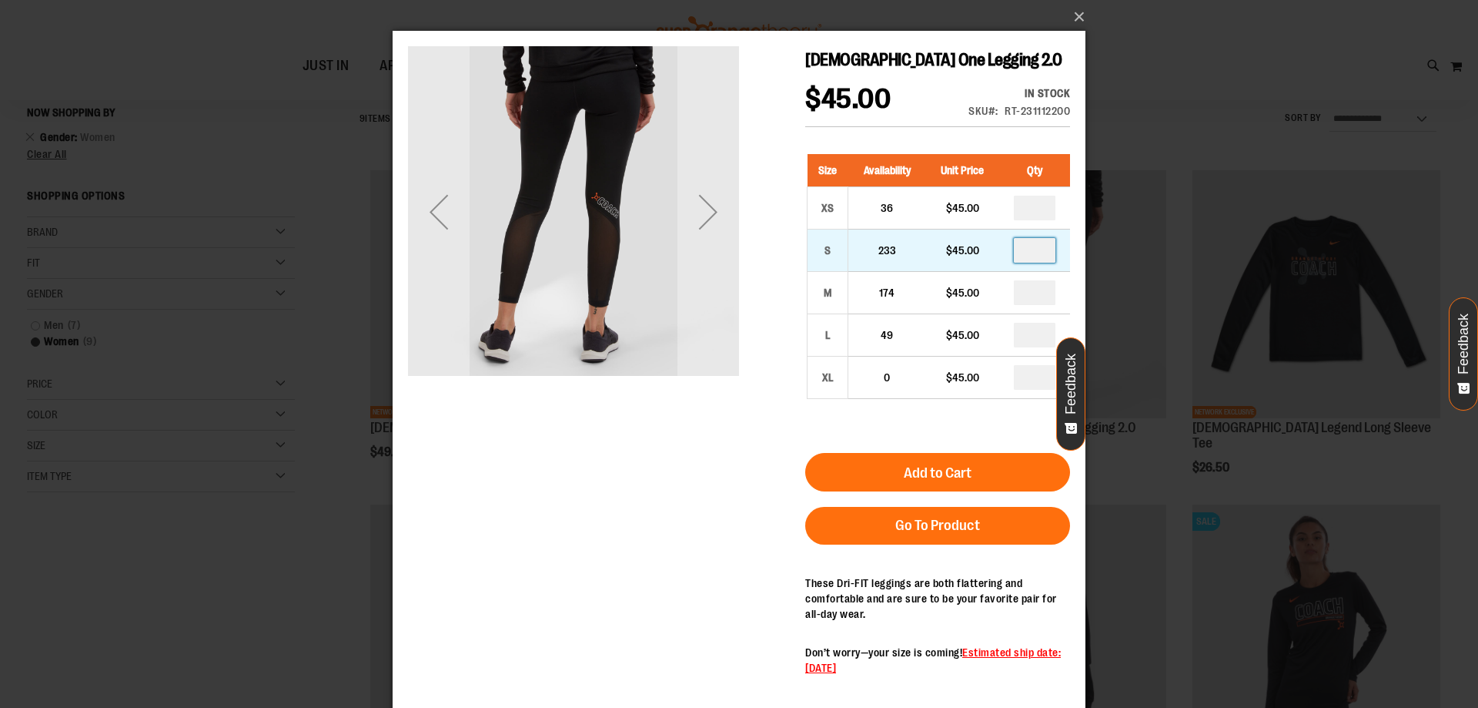
click at [1042, 249] on input "number" at bounding box center [1035, 250] width 42 height 25
type input "*"
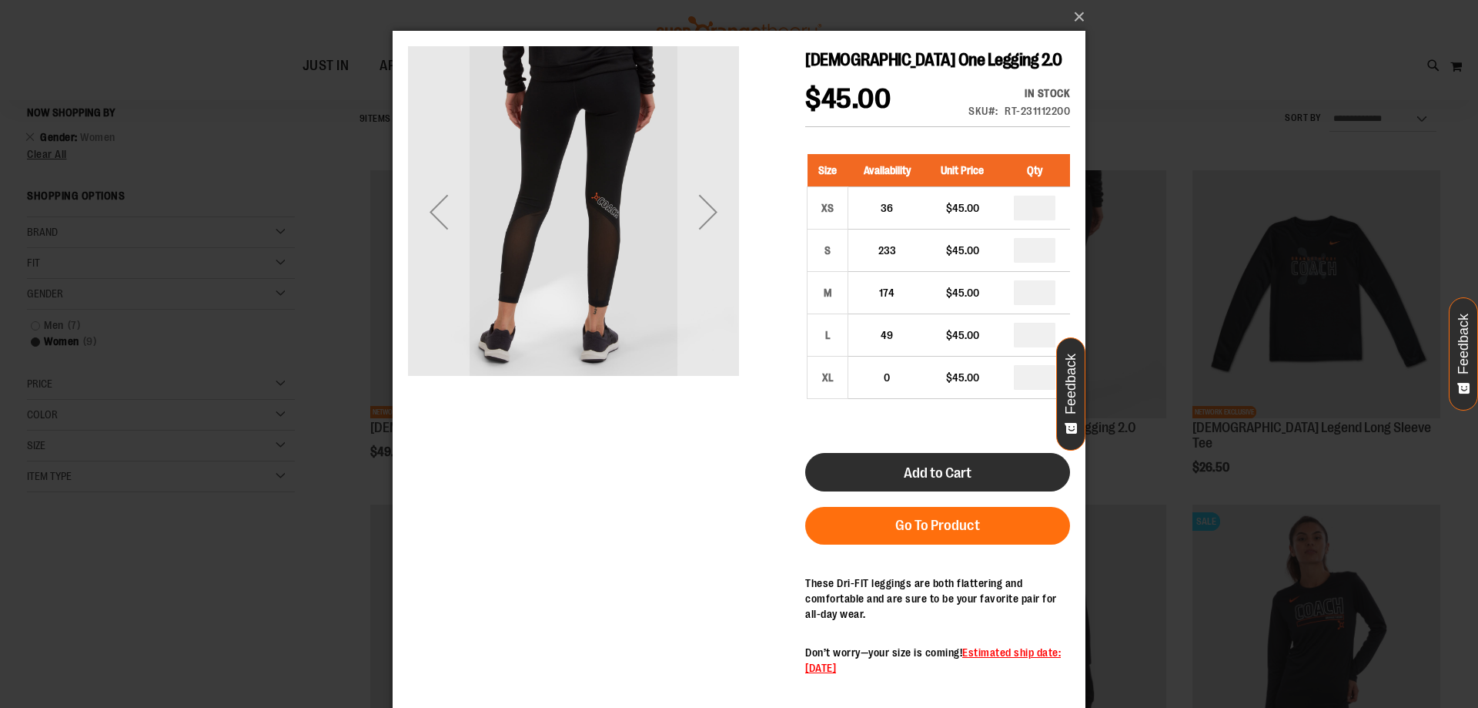
click at [966, 462] on button "Add to Cart" at bounding box center [937, 472] width 265 height 38
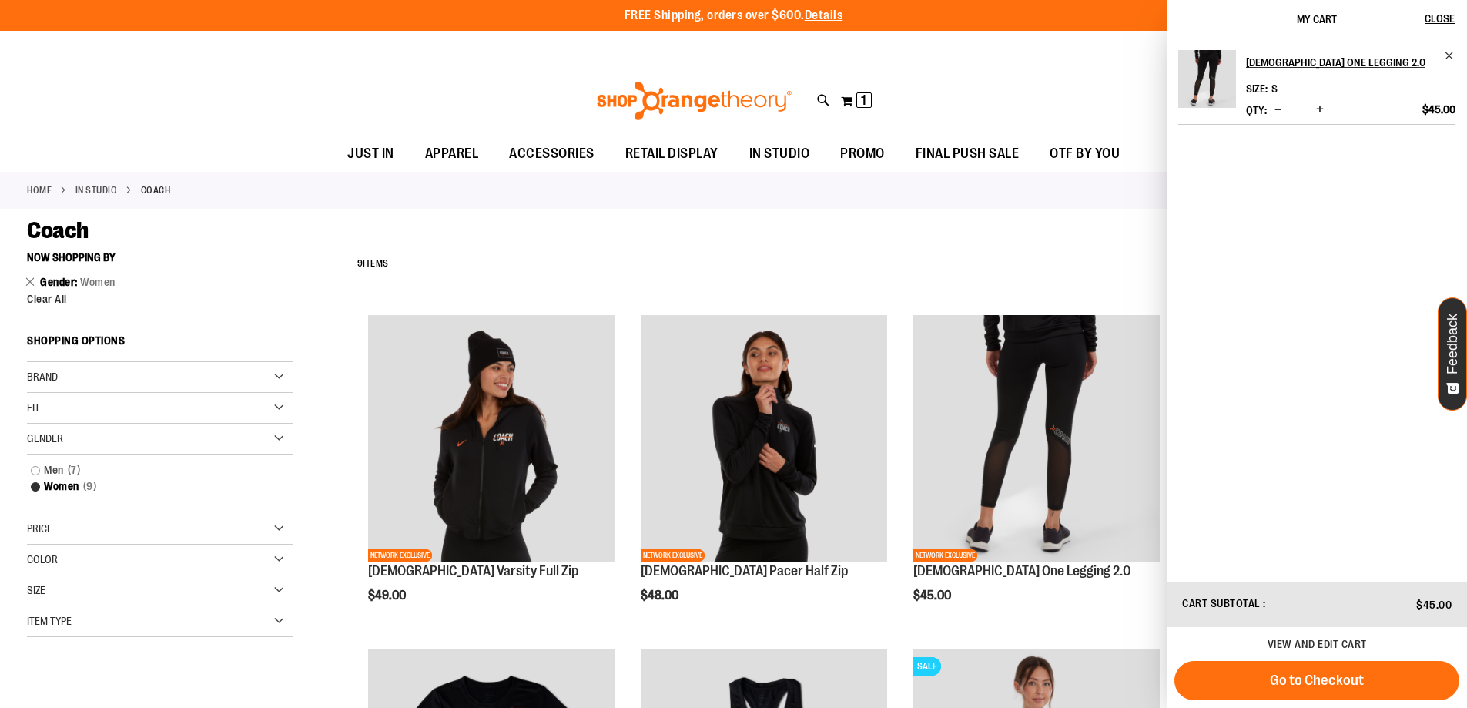
click at [811, 252] on div "**********" at bounding box center [895, 264] width 1090 height 40
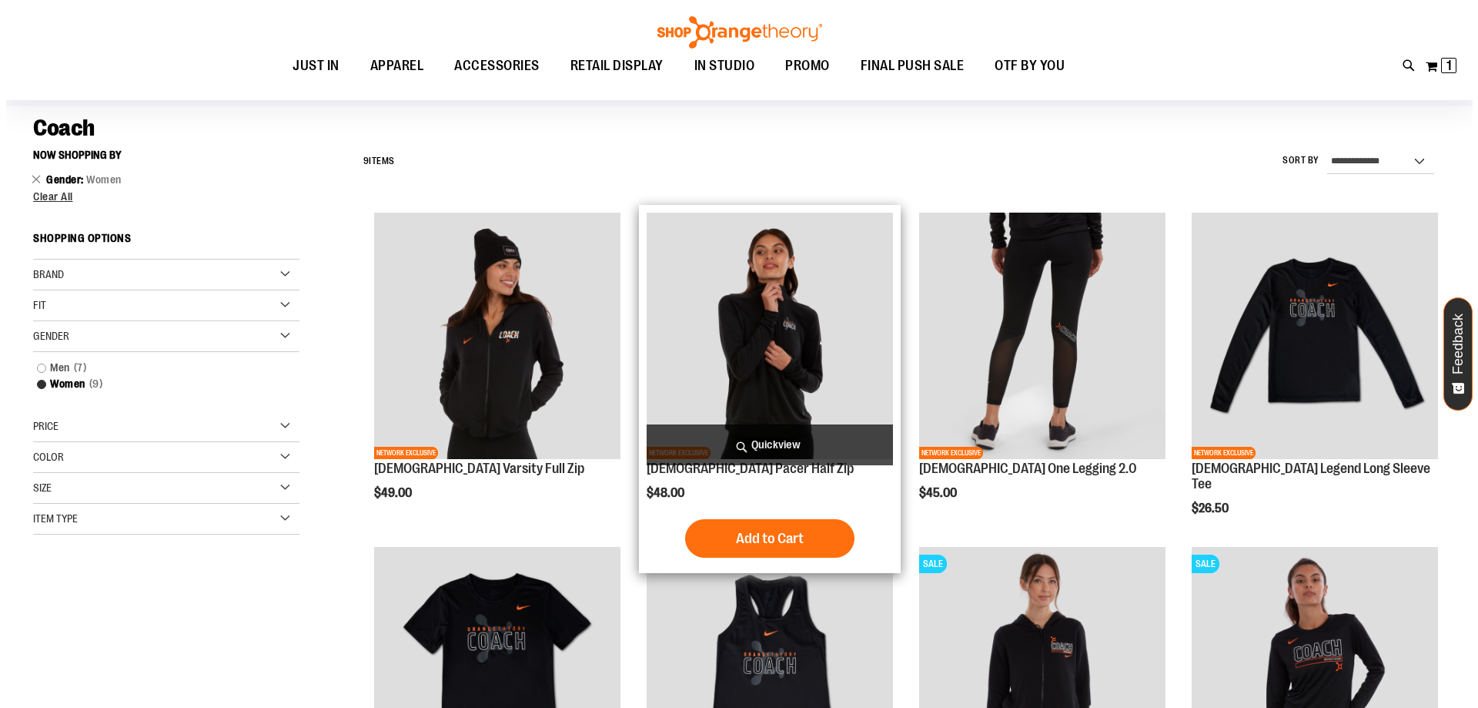
scroll to position [77, 0]
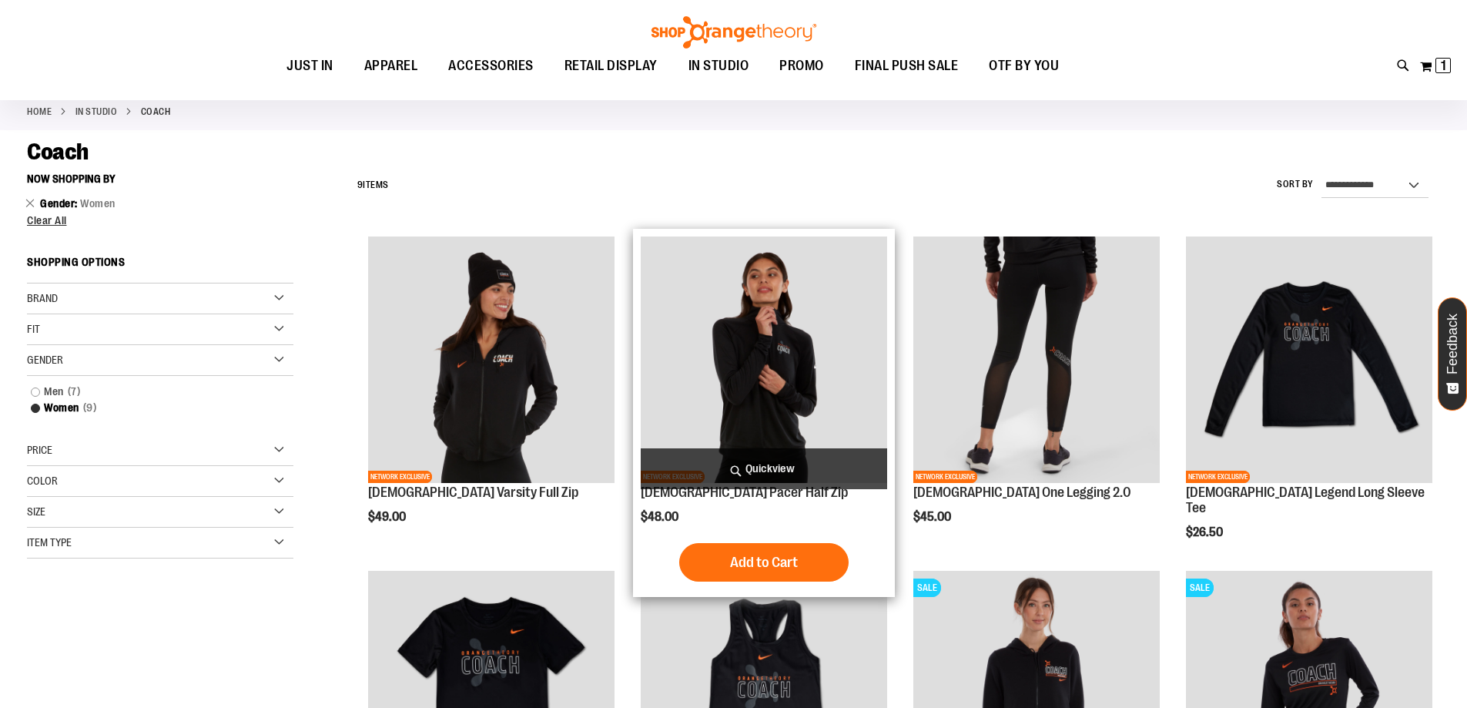
click at [761, 452] on span "Quickview" at bounding box center [764, 468] width 246 height 41
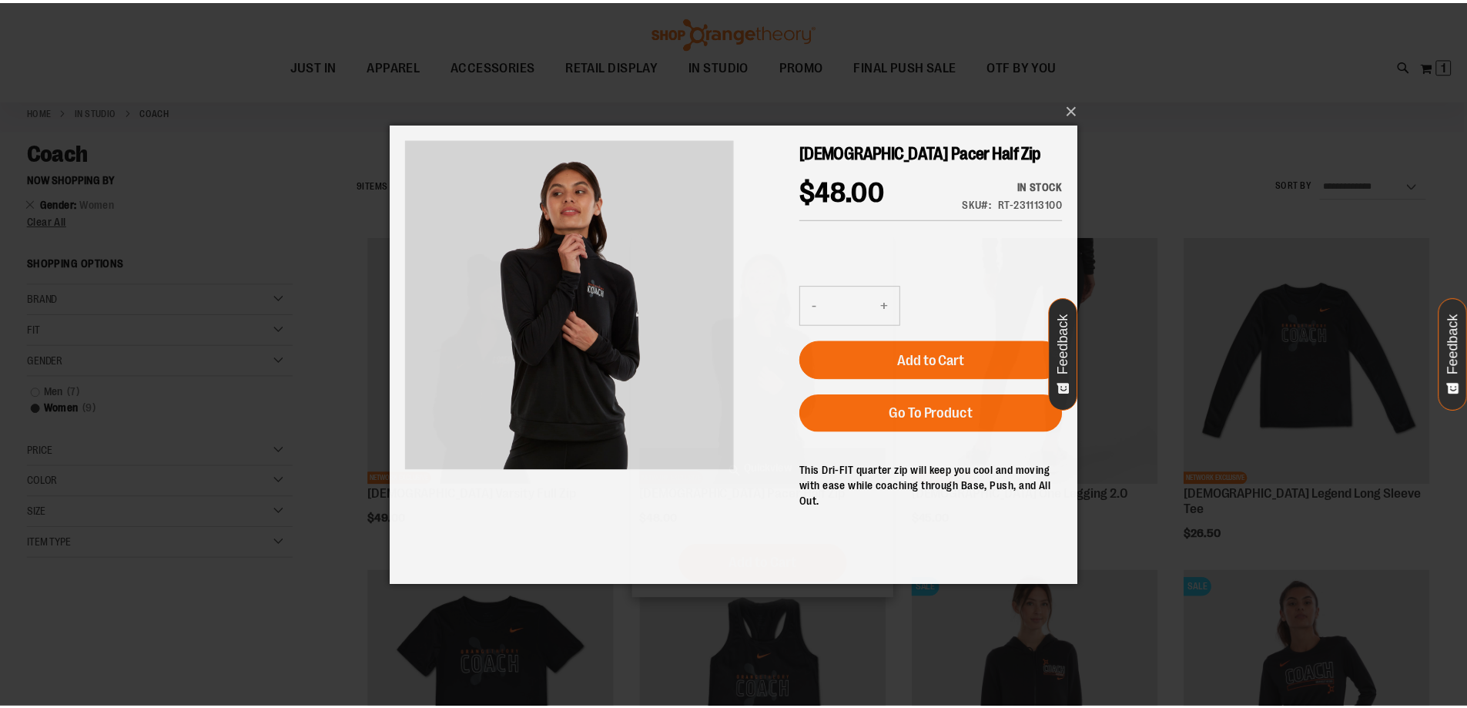
scroll to position [0, 0]
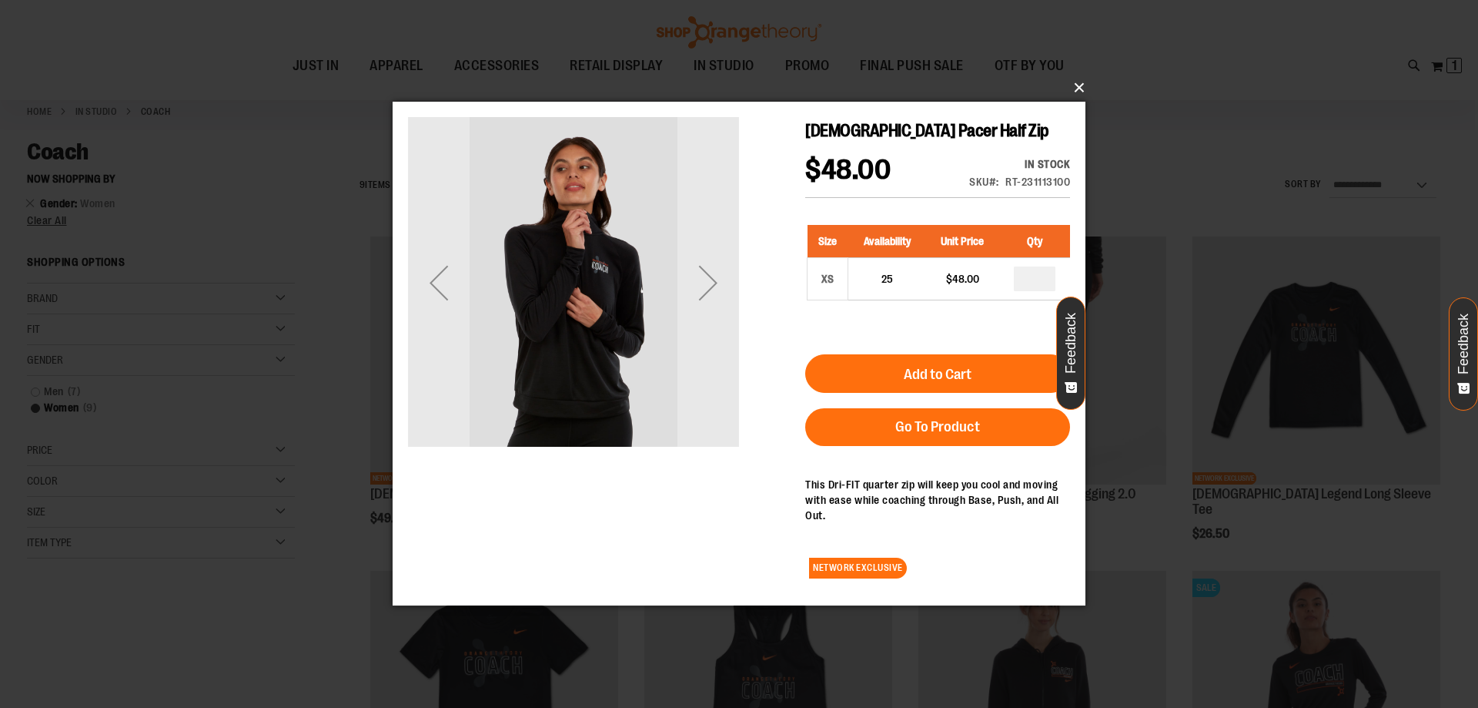
click at [1080, 92] on button "×" at bounding box center [743, 88] width 693 height 34
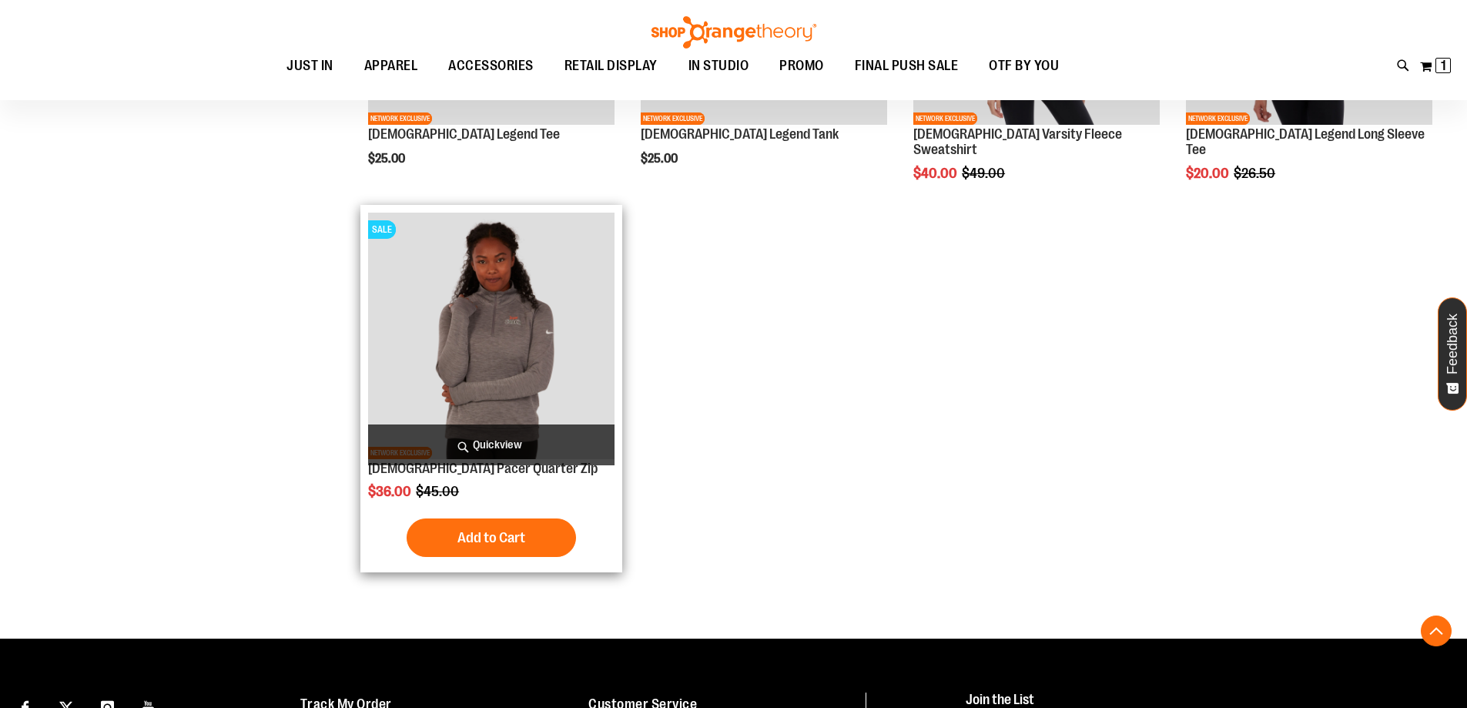
scroll to position [770, 0]
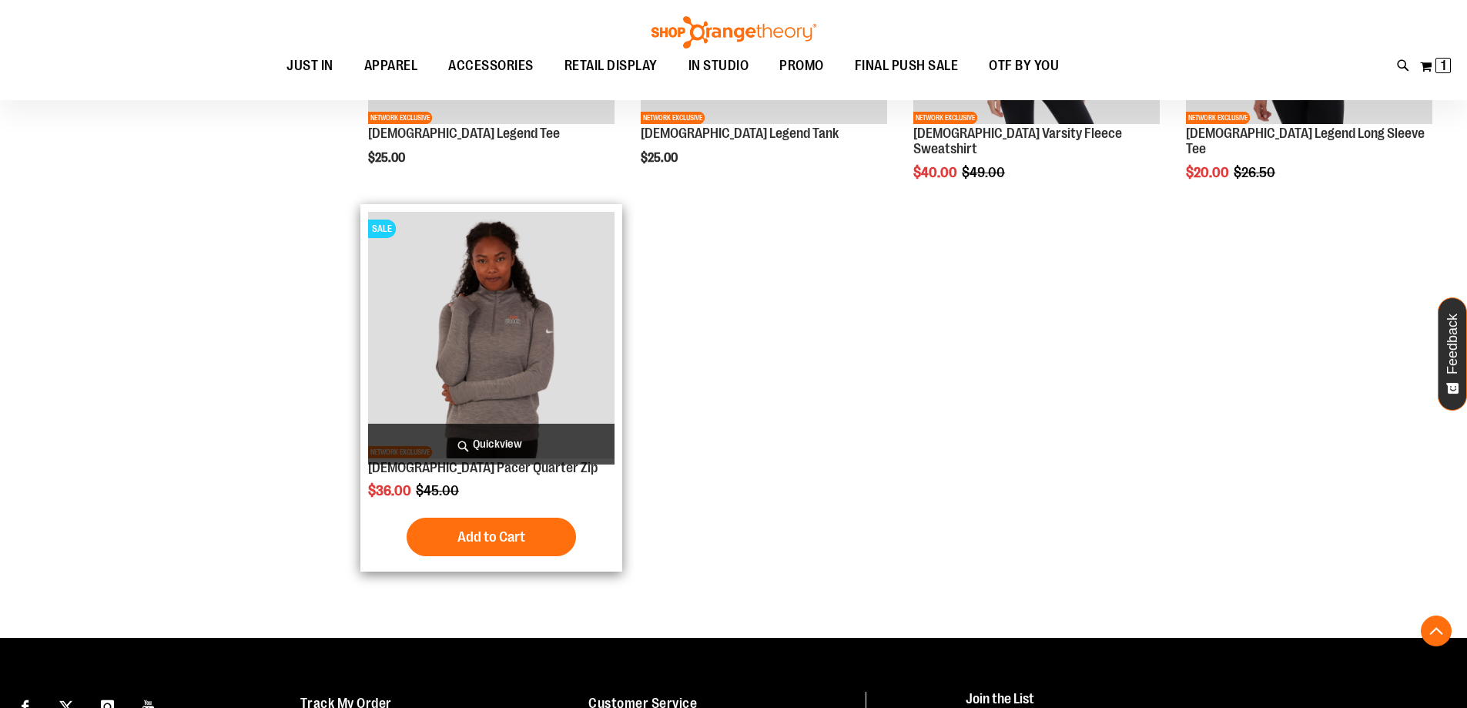
click at [504, 410] on img "product" at bounding box center [491, 335] width 246 height 246
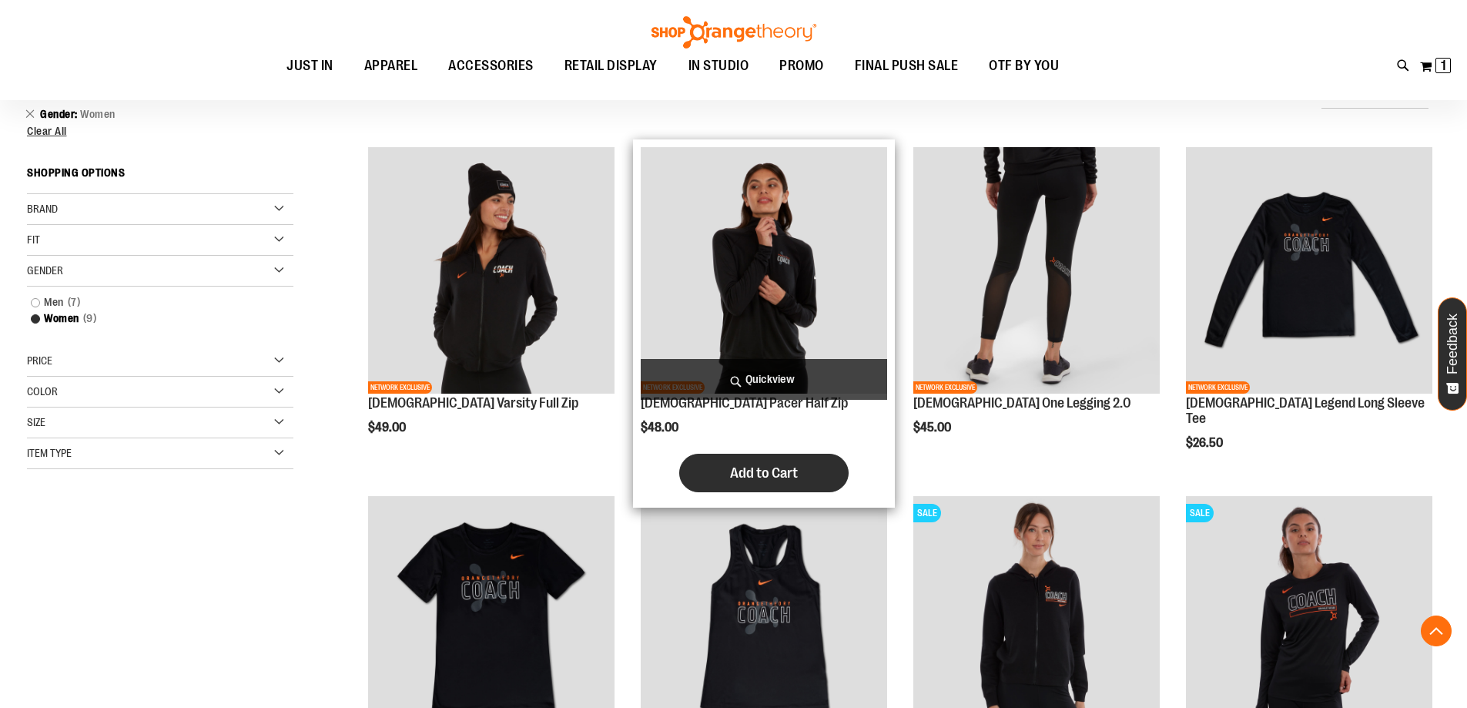
scroll to position [149, 0]
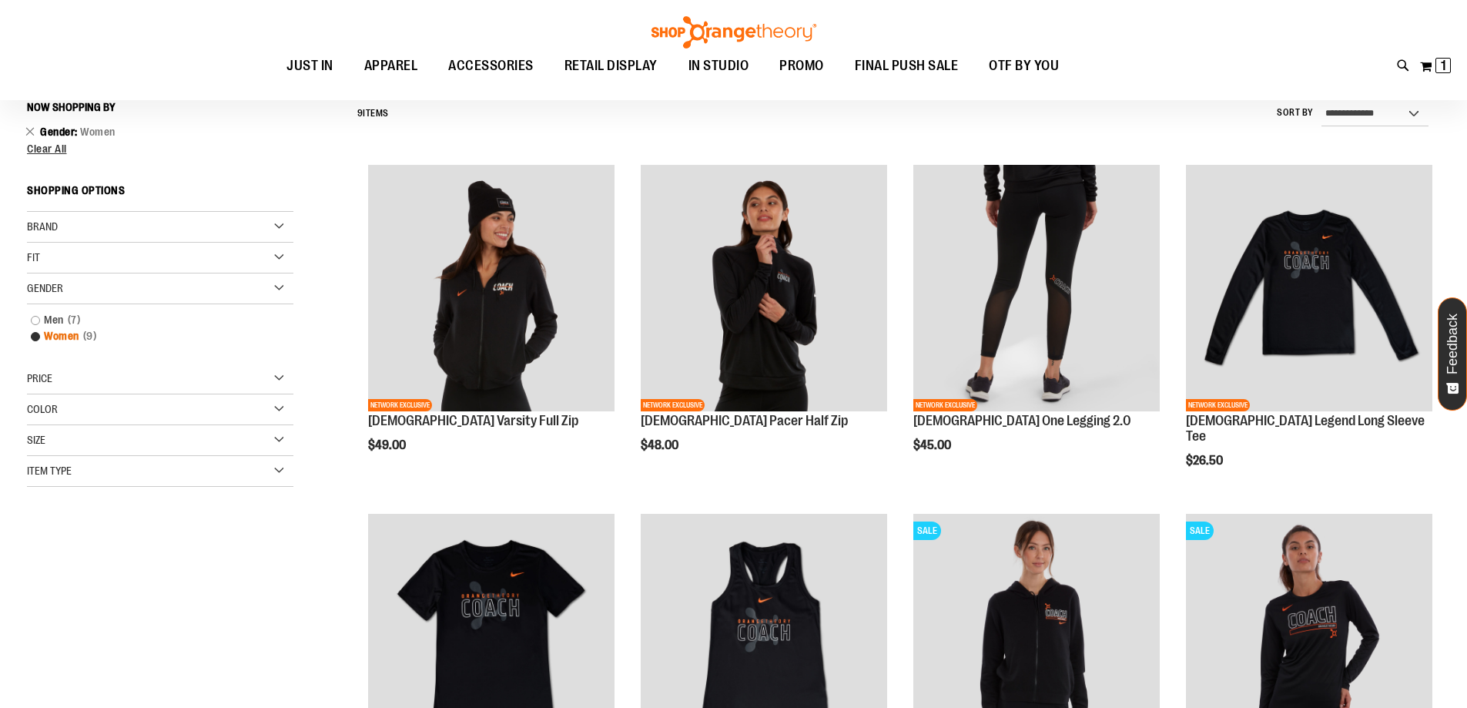
type input "**********"
click at [38, 337] on link "Women 9 items" at bounding box center [151, 336] width 256 height 16
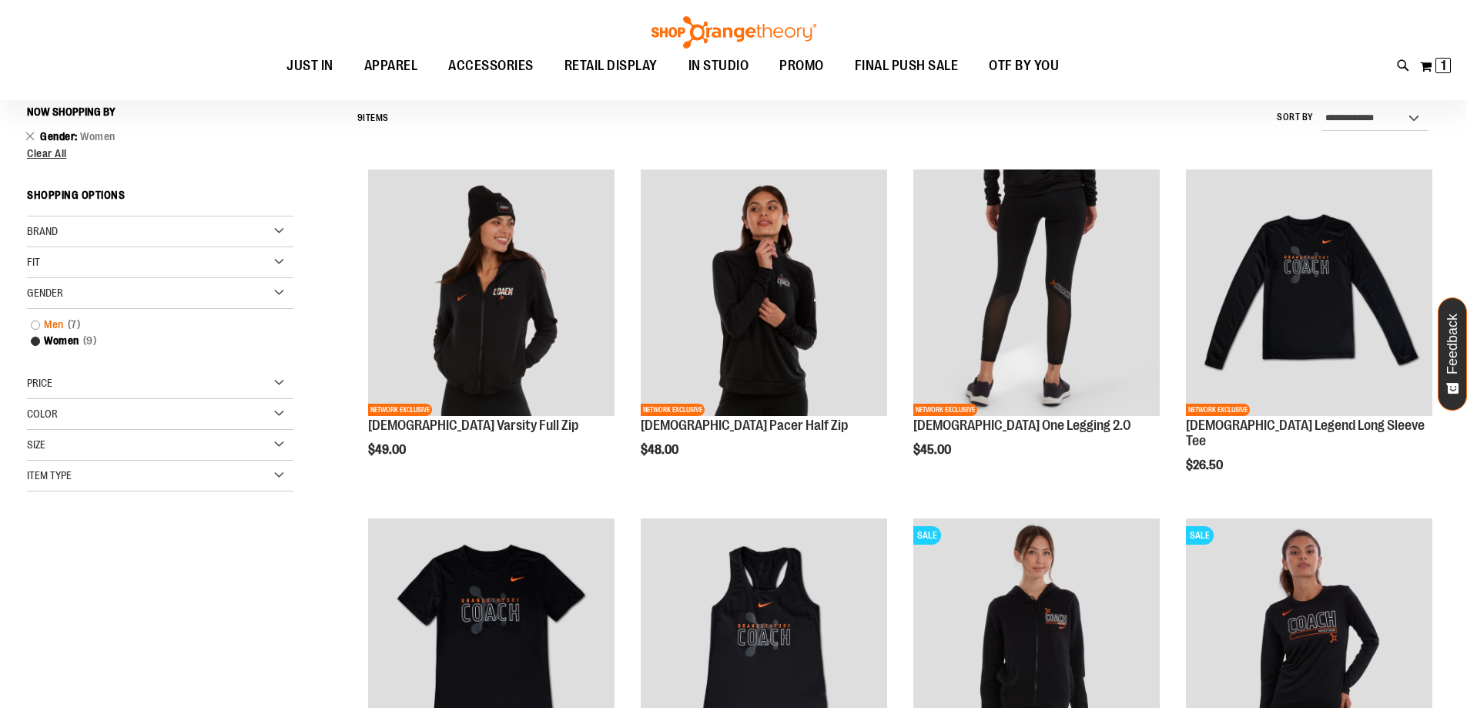
scroll to position [143, 0]
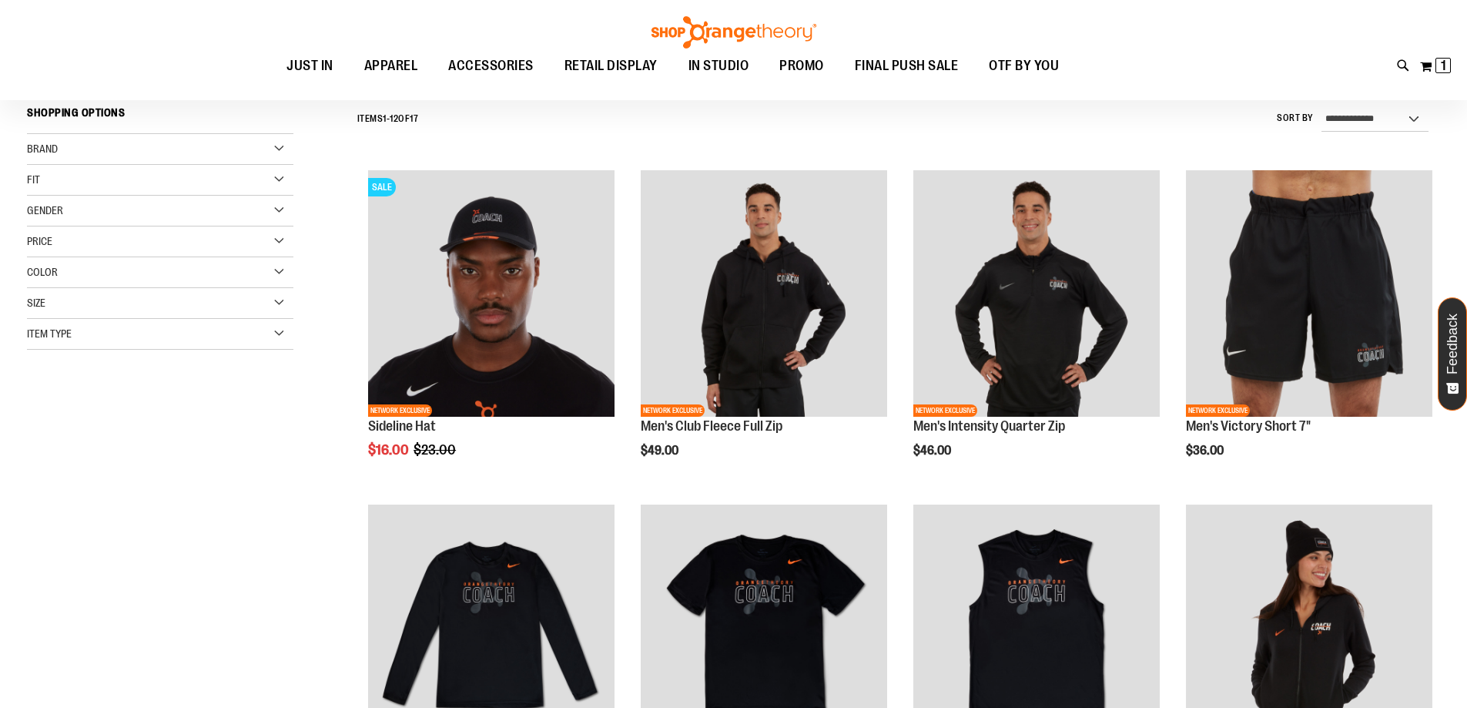
click at [279, 206] on div "Gender" at bounding box center [160, 211] width 266 height 31
click at [34, 243] on link "Men 7 items" at bounding box center [151, 242] width 256 height 16
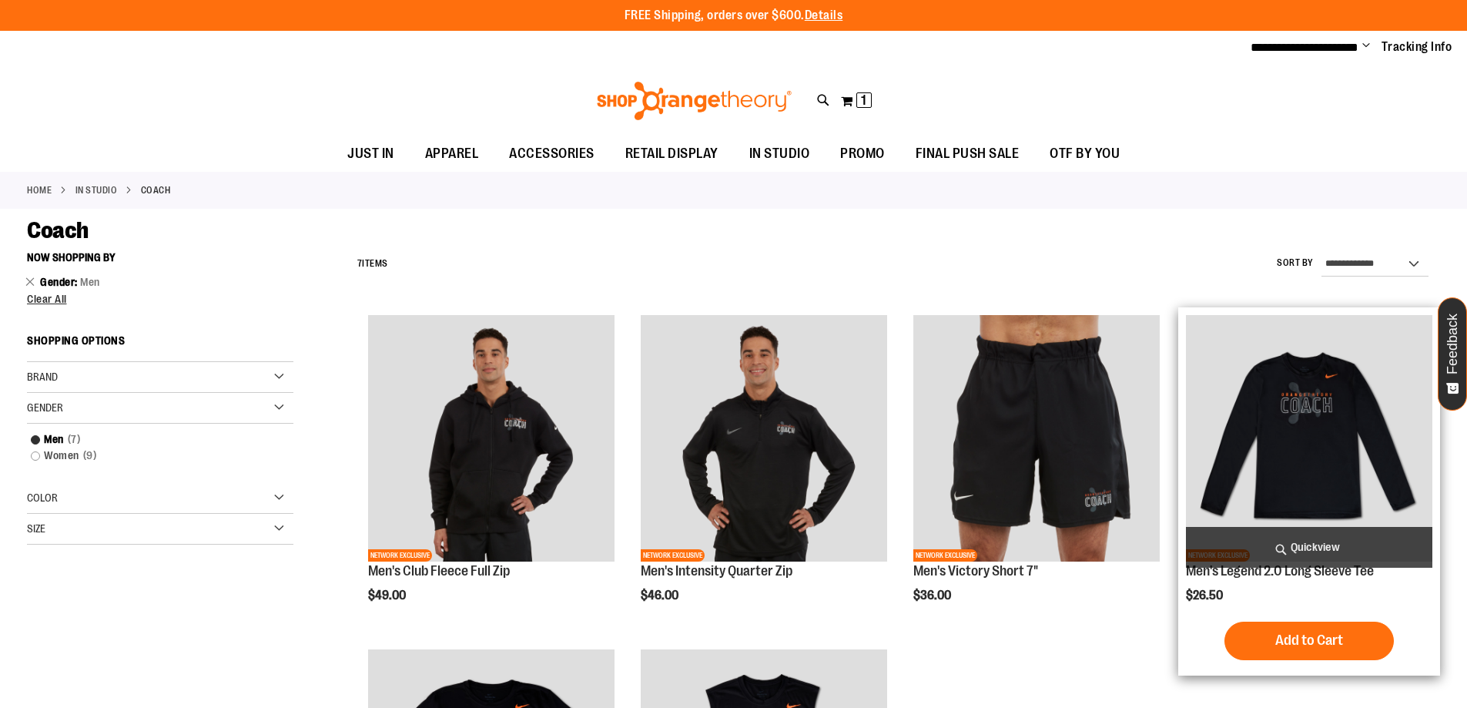
click at [1304, 427] on img "product" at bounding box center [1309, 438] width 246 height 246
click at [1296, 540] on span "Quickview" at bounding box center [1309, 547] width 246 height 41
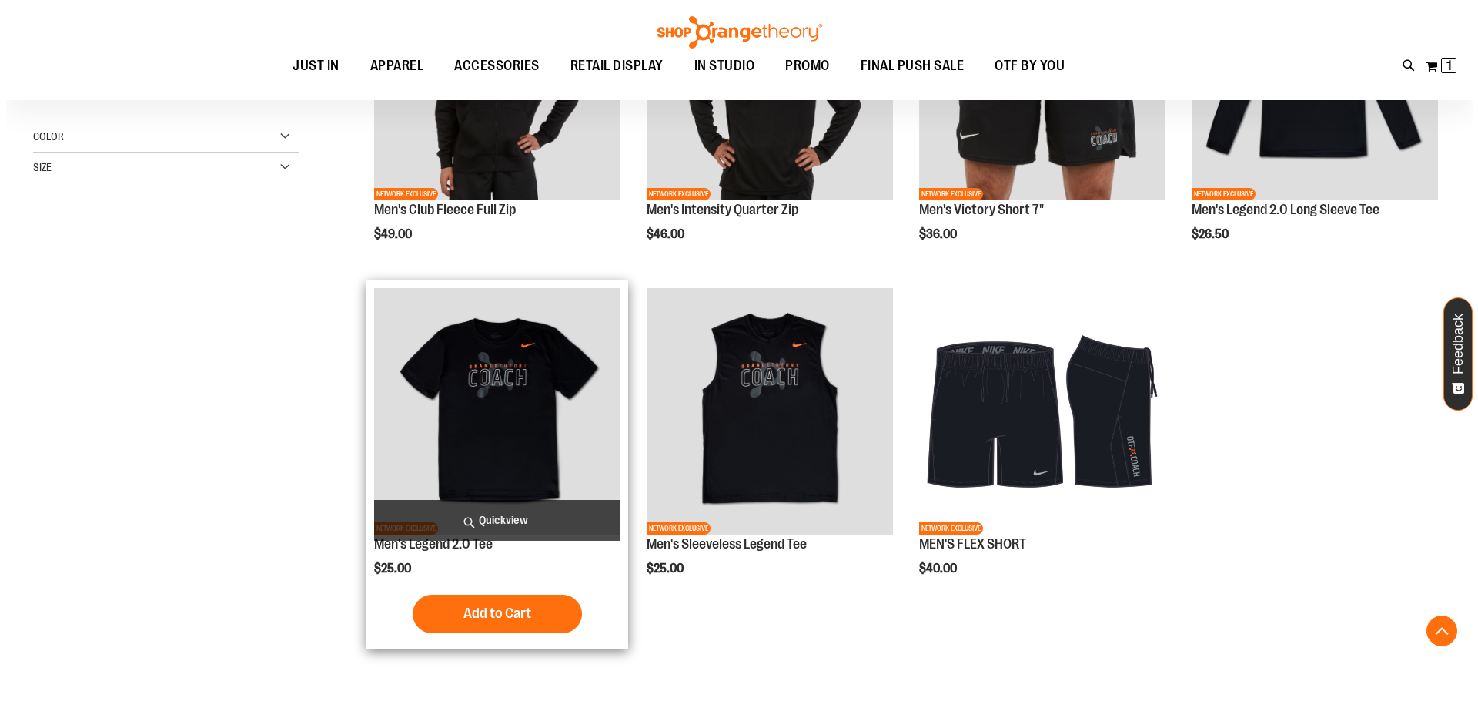
scroll to position [384, 0]
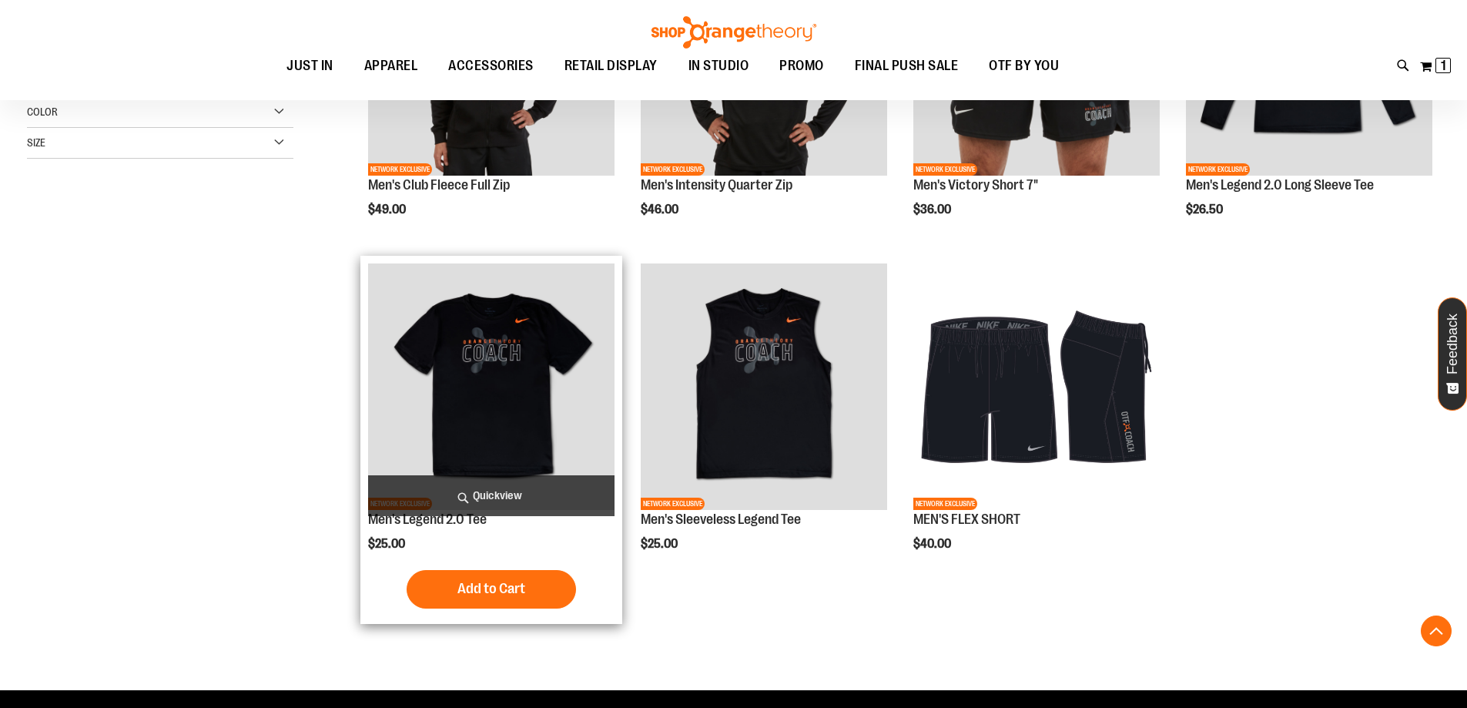
type input "**********"
click at [491, 494] on span "Quickview" at bounding box center [491, 495] width 246 height 41
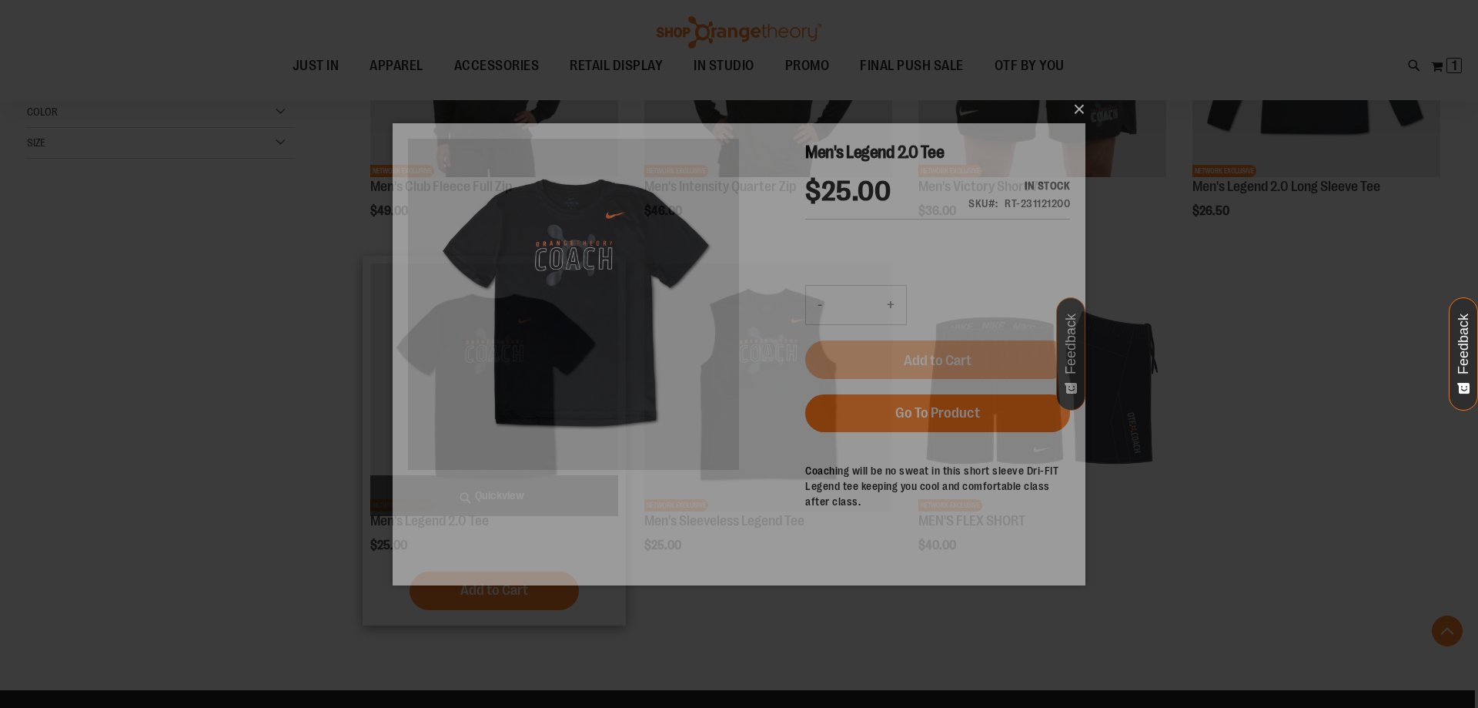
scroll to position [0, 0]
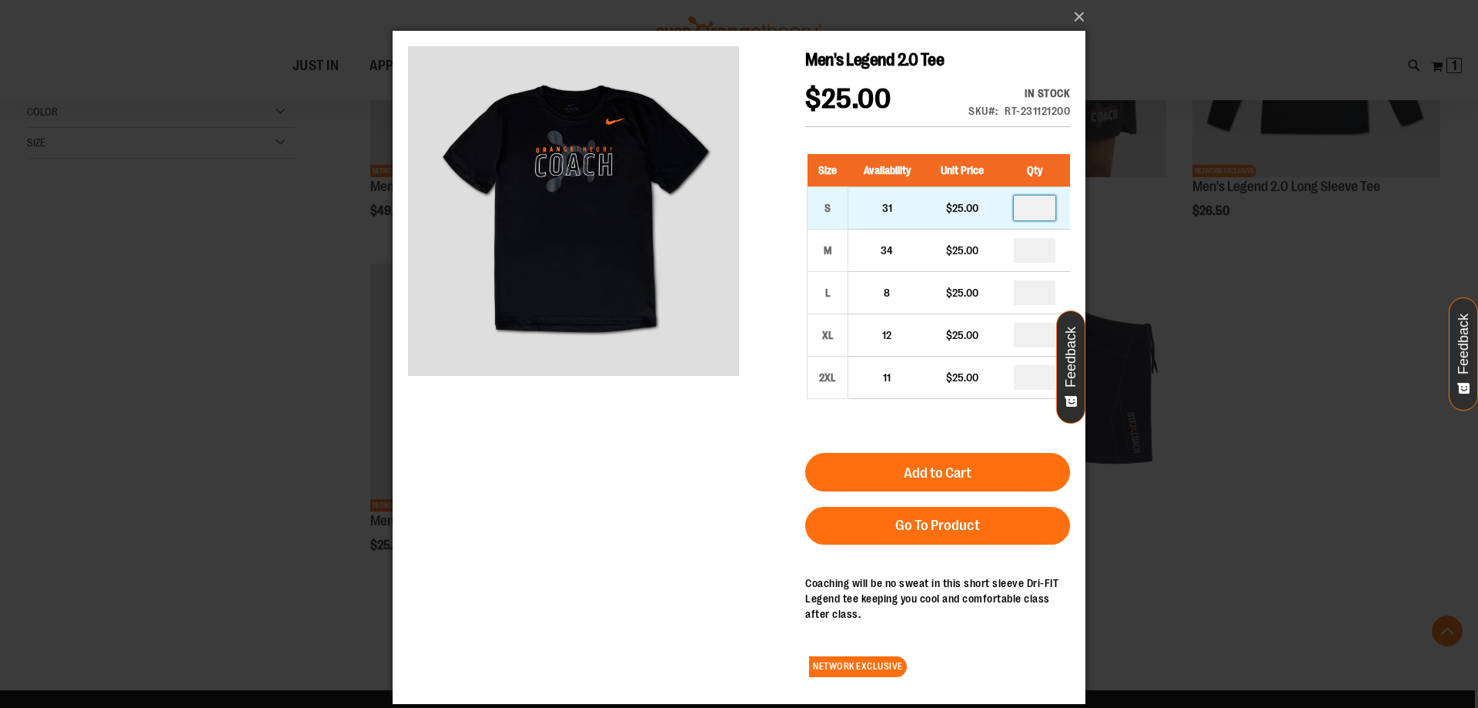
click at [1049, 212] on input "number" at bounding box center [1035, 208] width 42 height 25
type input "*"
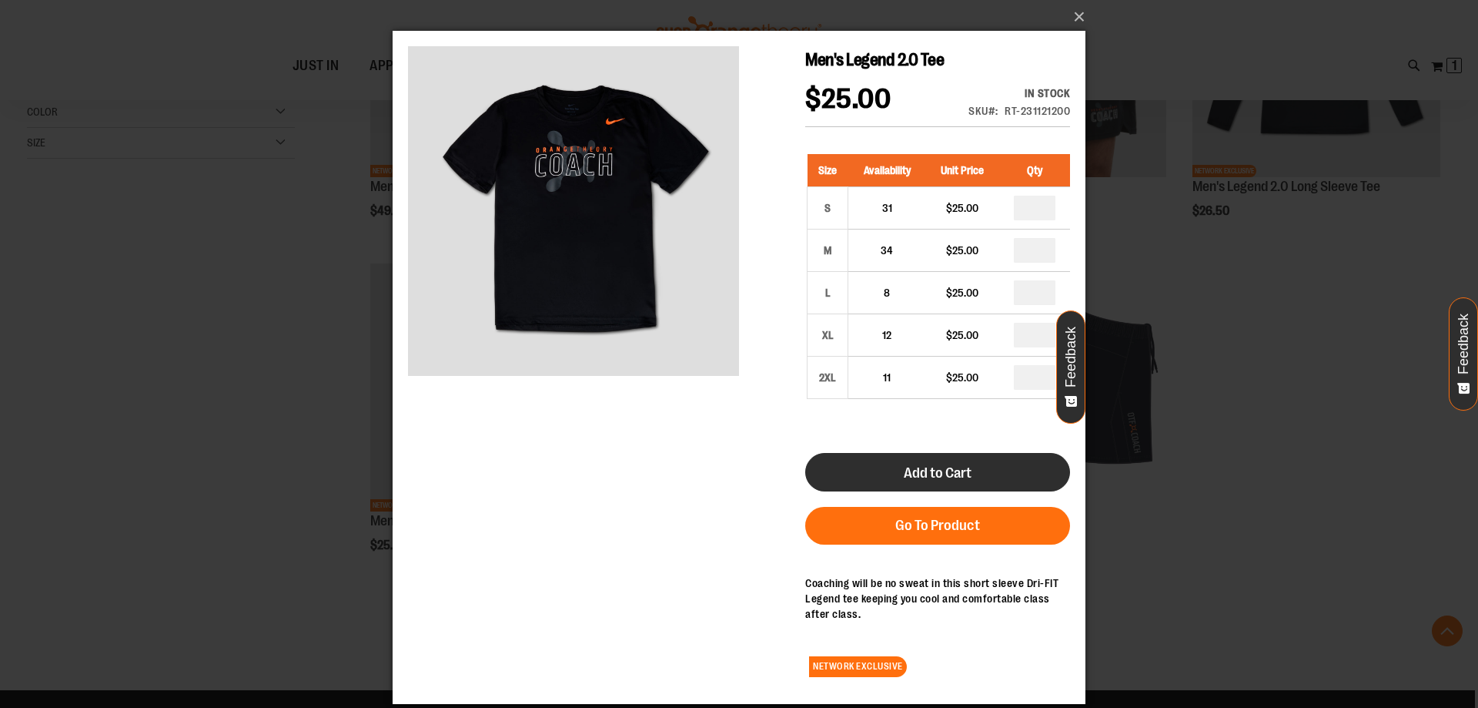
click at [949, 469] on span "Add to Cart" at bounding box center [938, 472] width 68 height 17
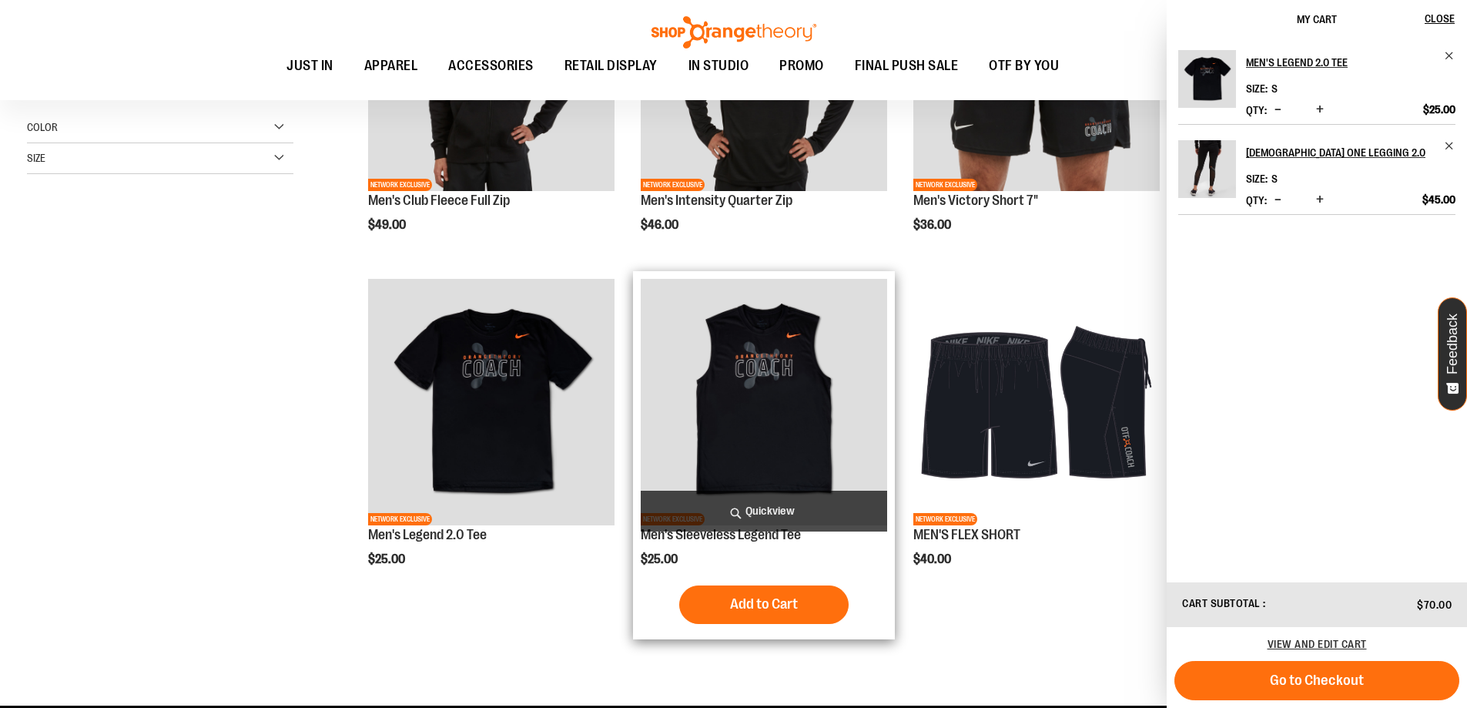
scroll to position [385, 0]
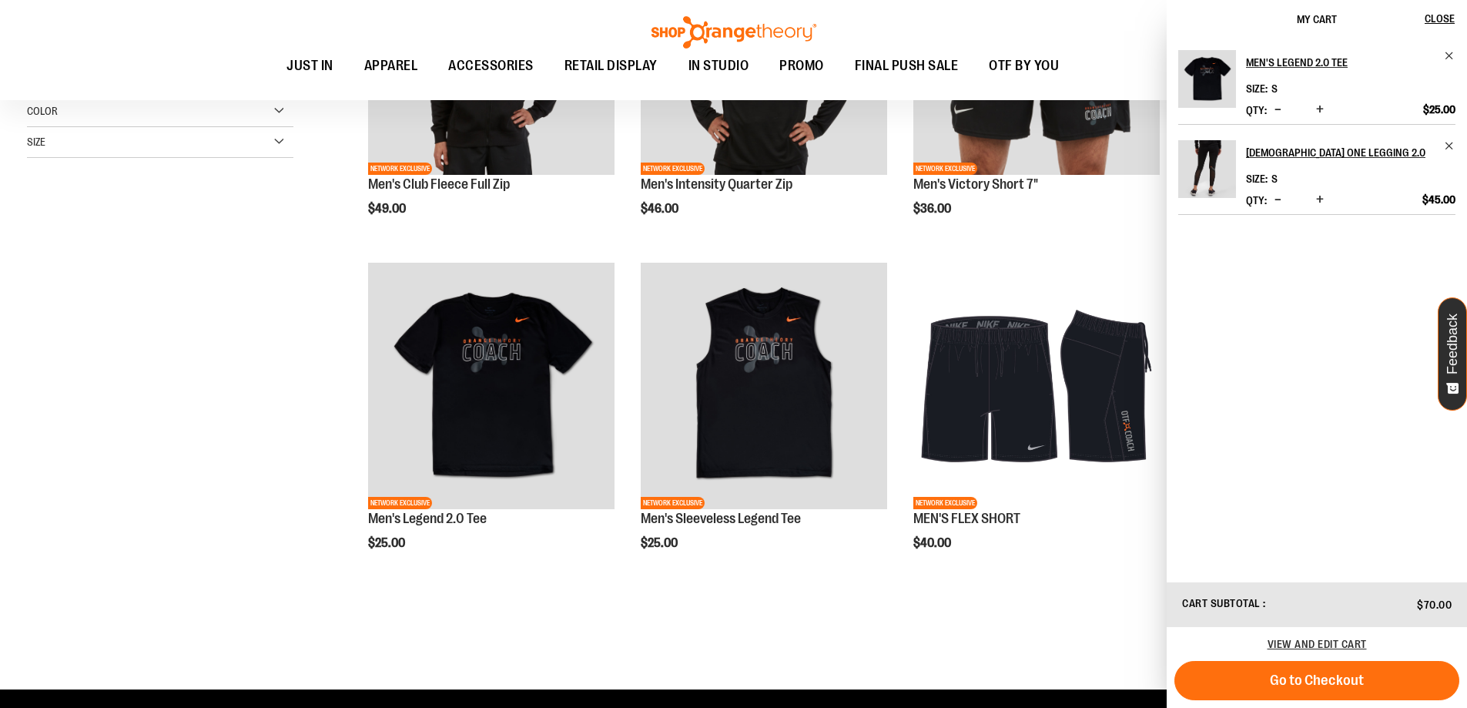
click at [1106, 49] on ul "JUST IN JUST IN Balanced Basics New for Women New for Men New Accessories New B…" at bounding box center [673, 66] width 1276 height 35
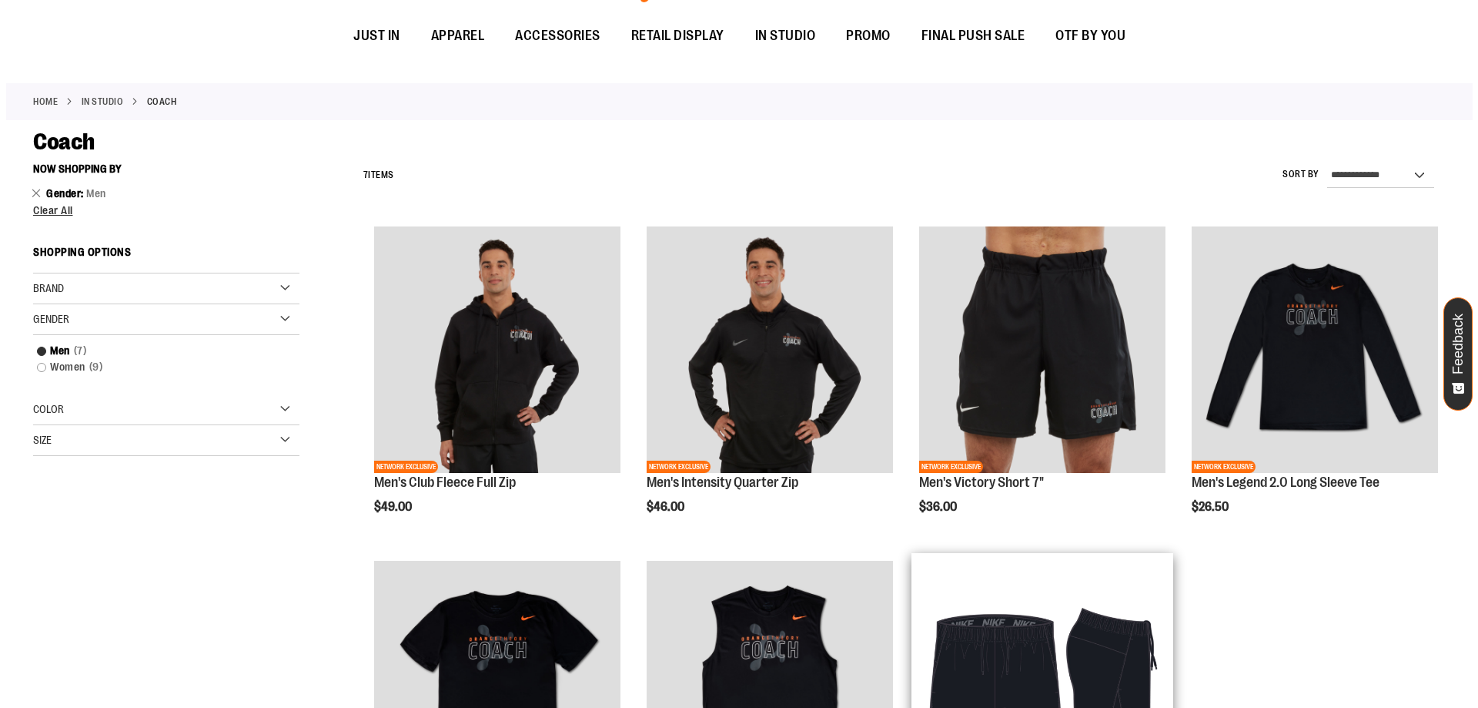
scroll to position [0, 0]
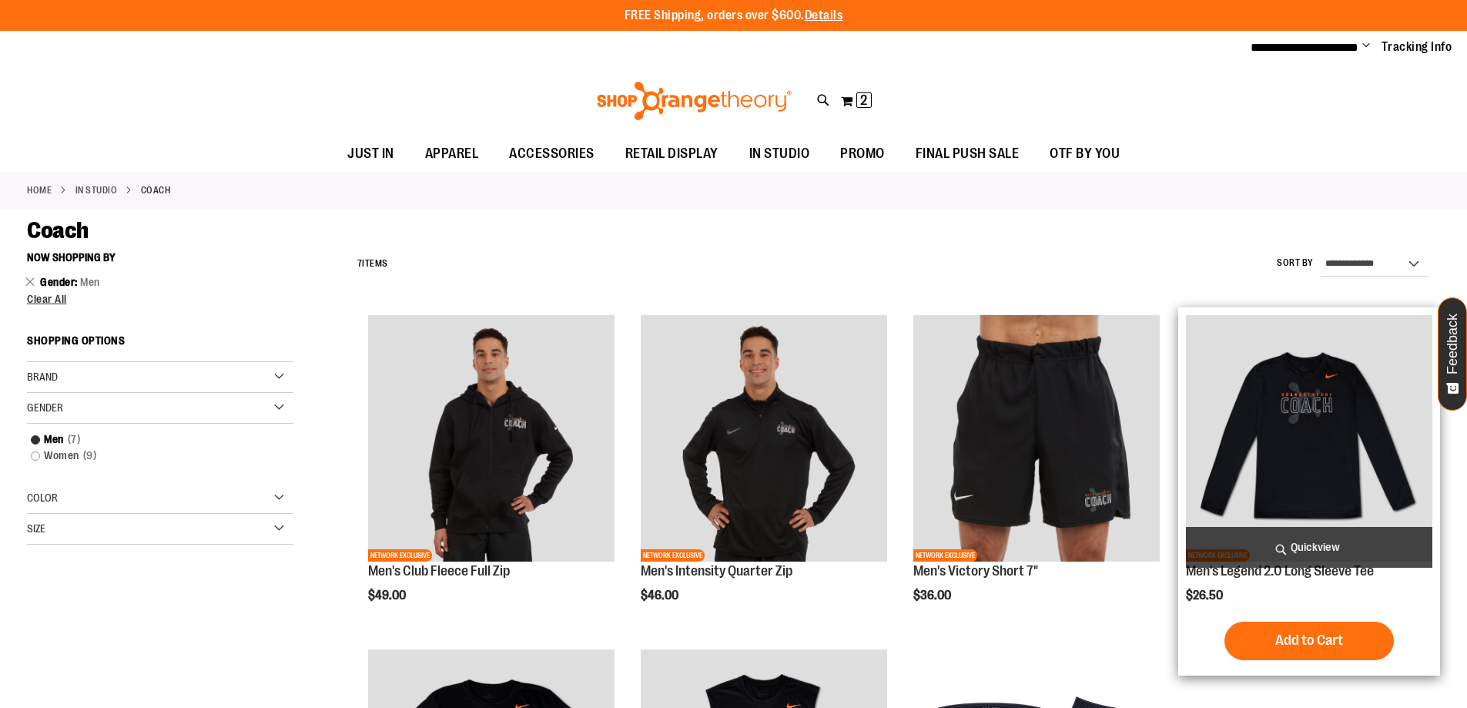
click at [1294, 548] on span "Quickview" at bounding box center [1309, 547] width 246 height 41
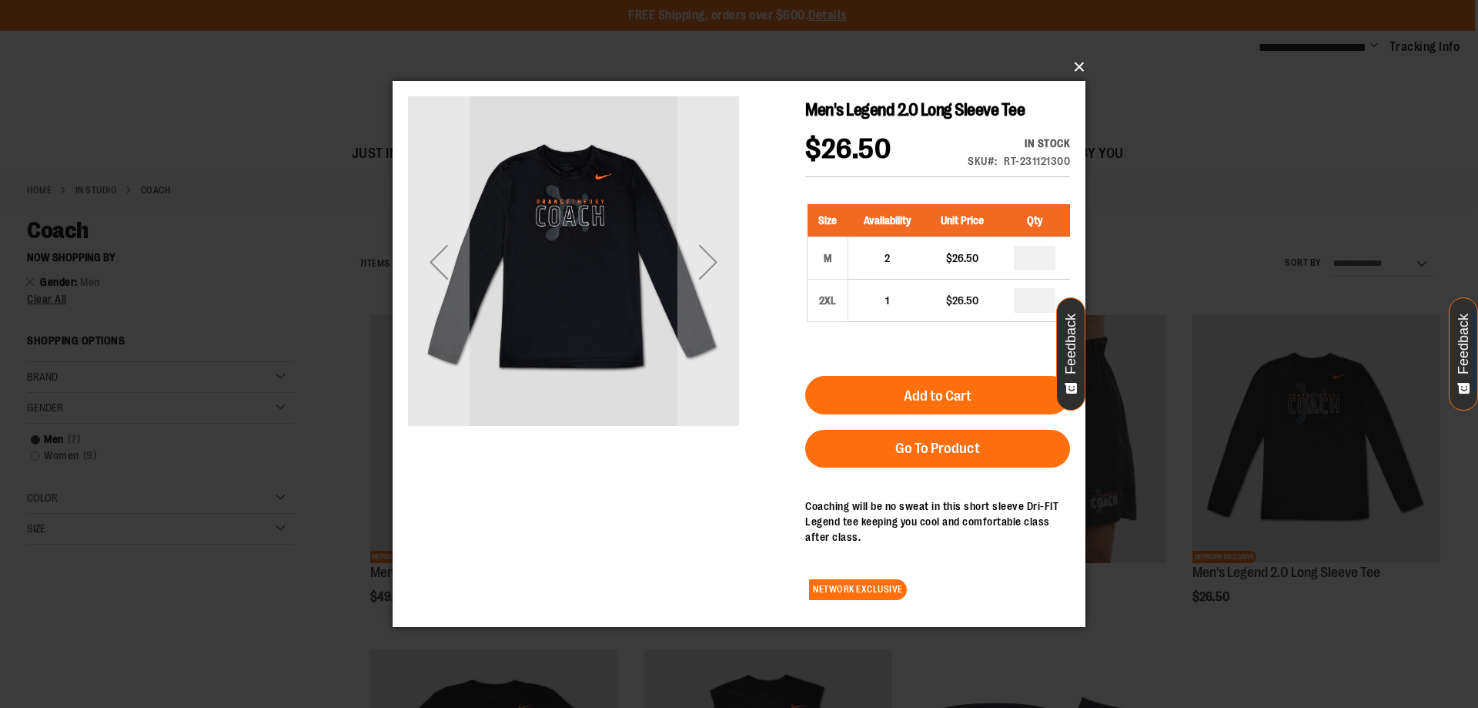
click at [1079, 65] on button "×" at bounding box center [743, 67] width 693 height 34
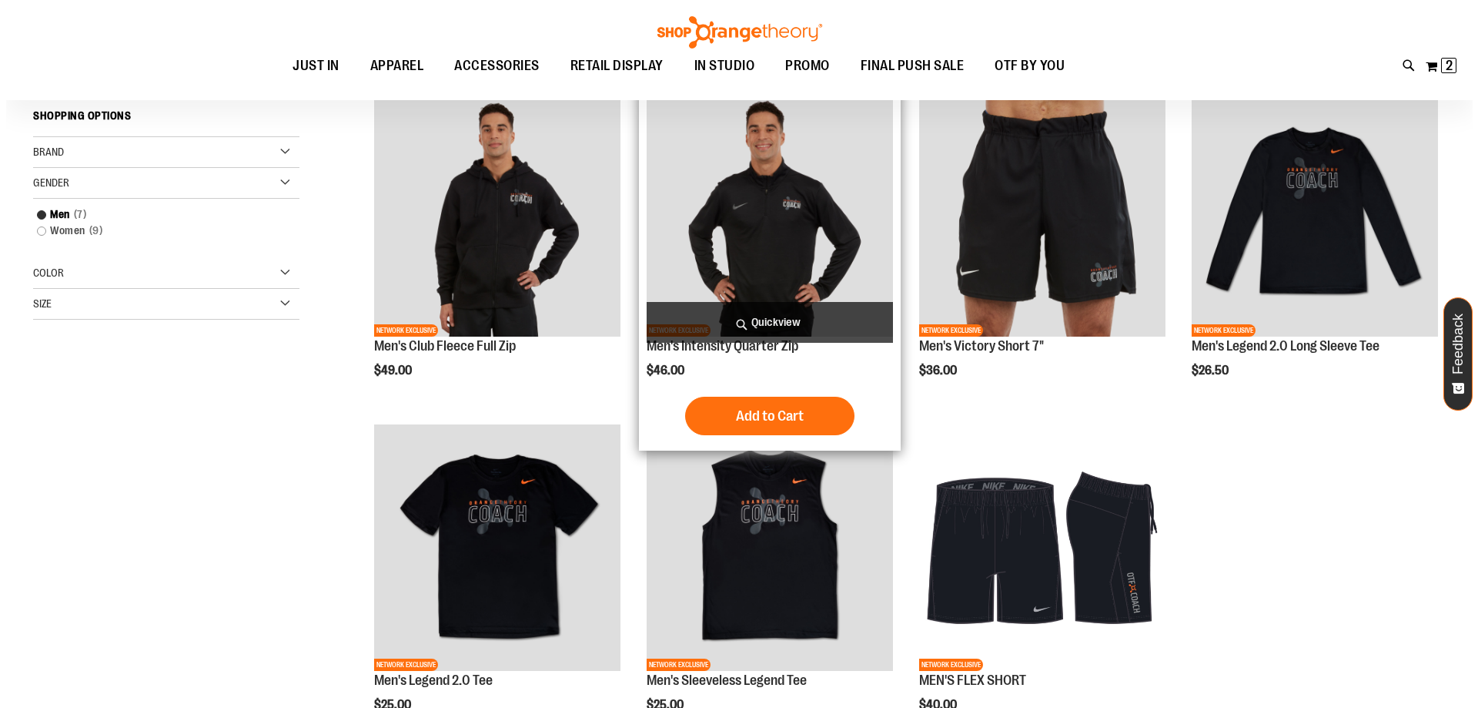
scroll to position [230, 0]
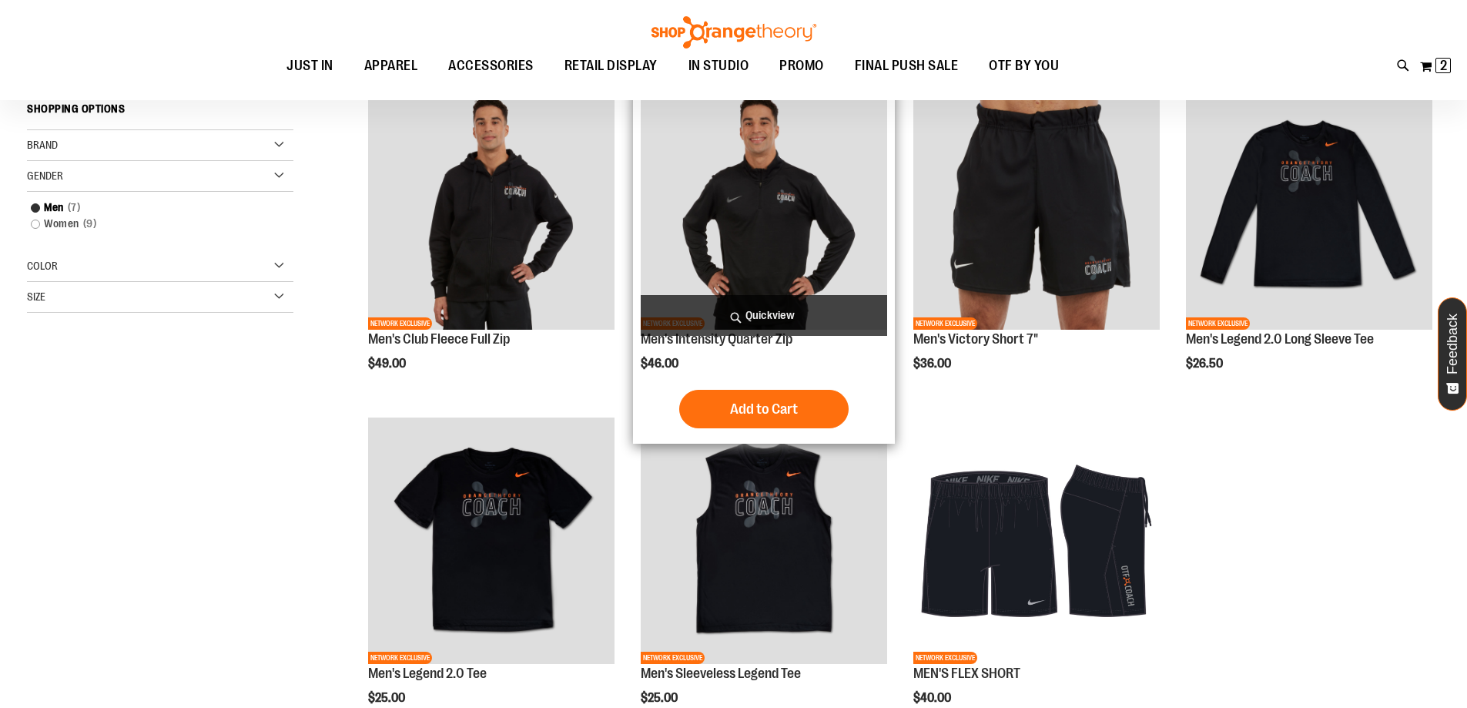
click at [761, 316] on span "Quickview" at bounding box center [764, 315] width 246 height 41
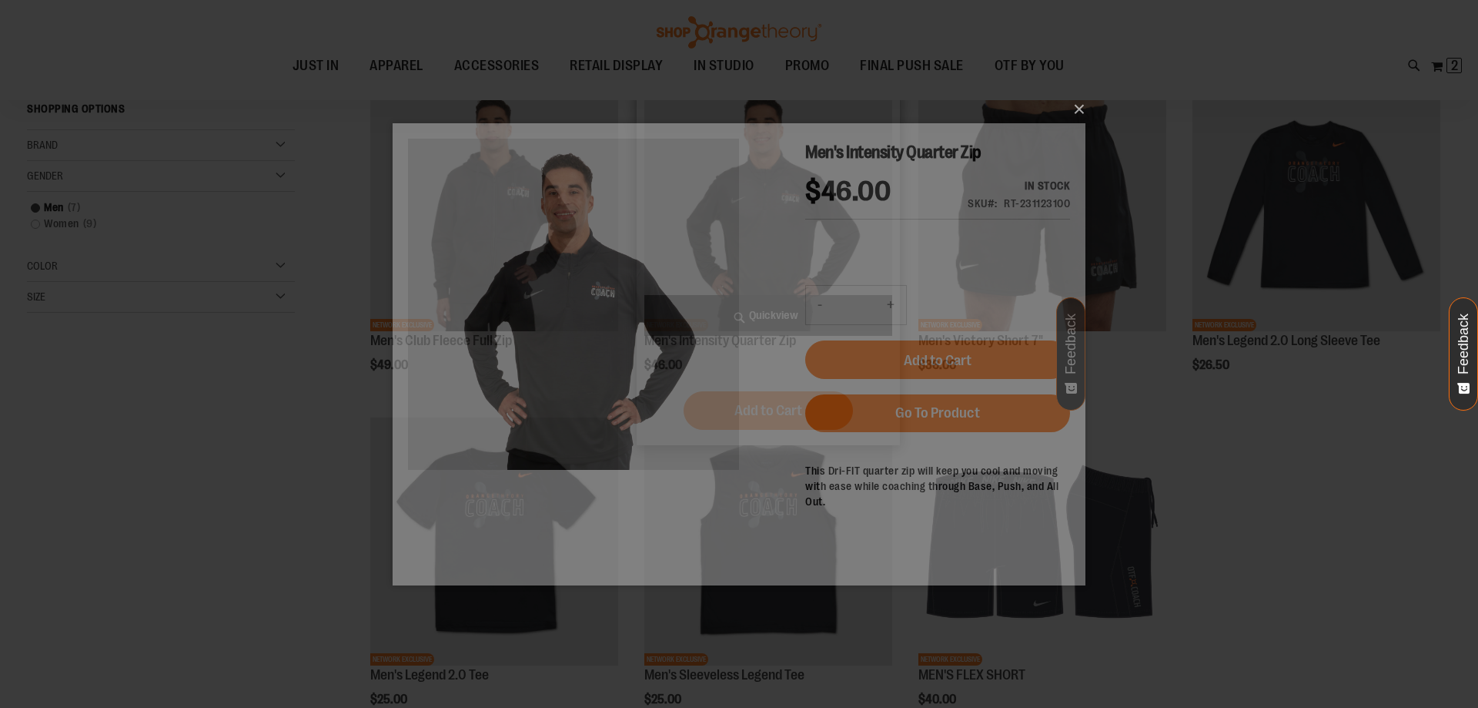
scroll to position [0, 0]
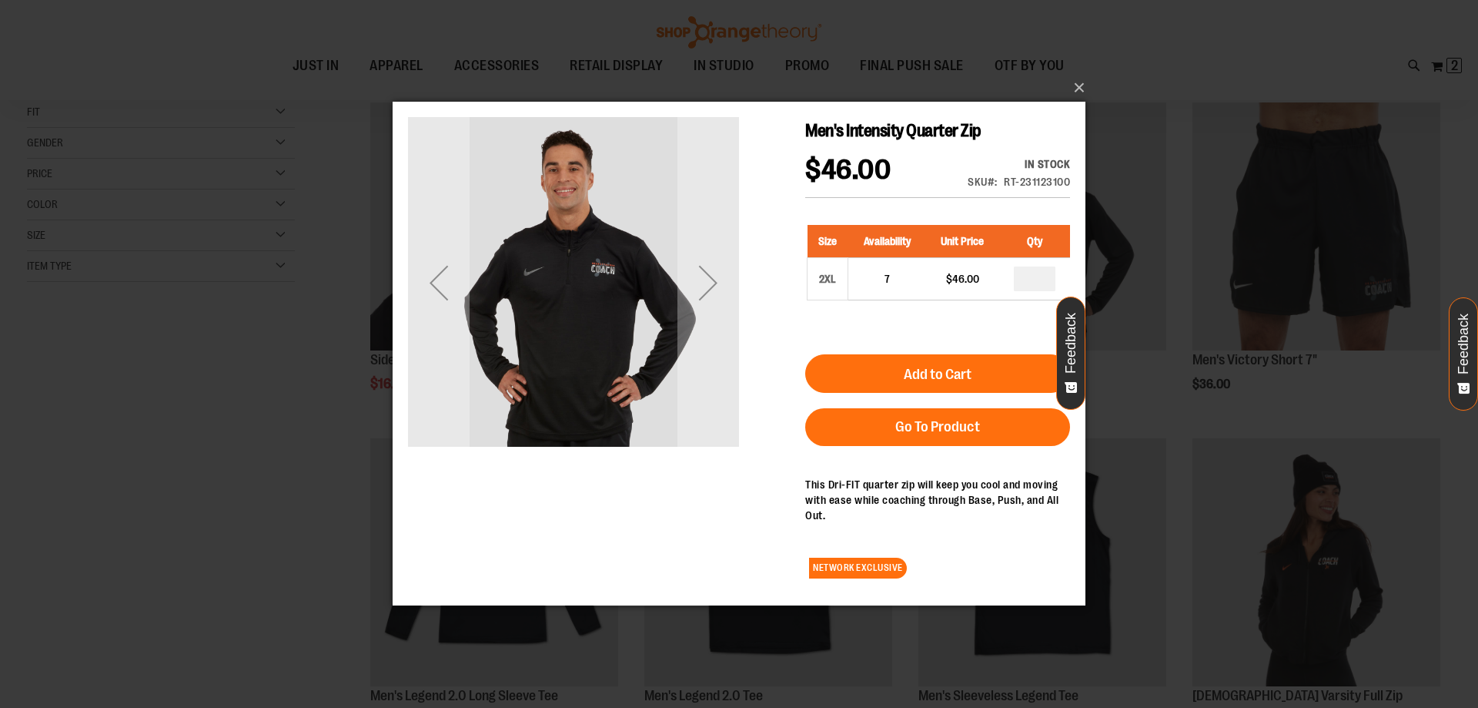
scroll to position [143, 0]
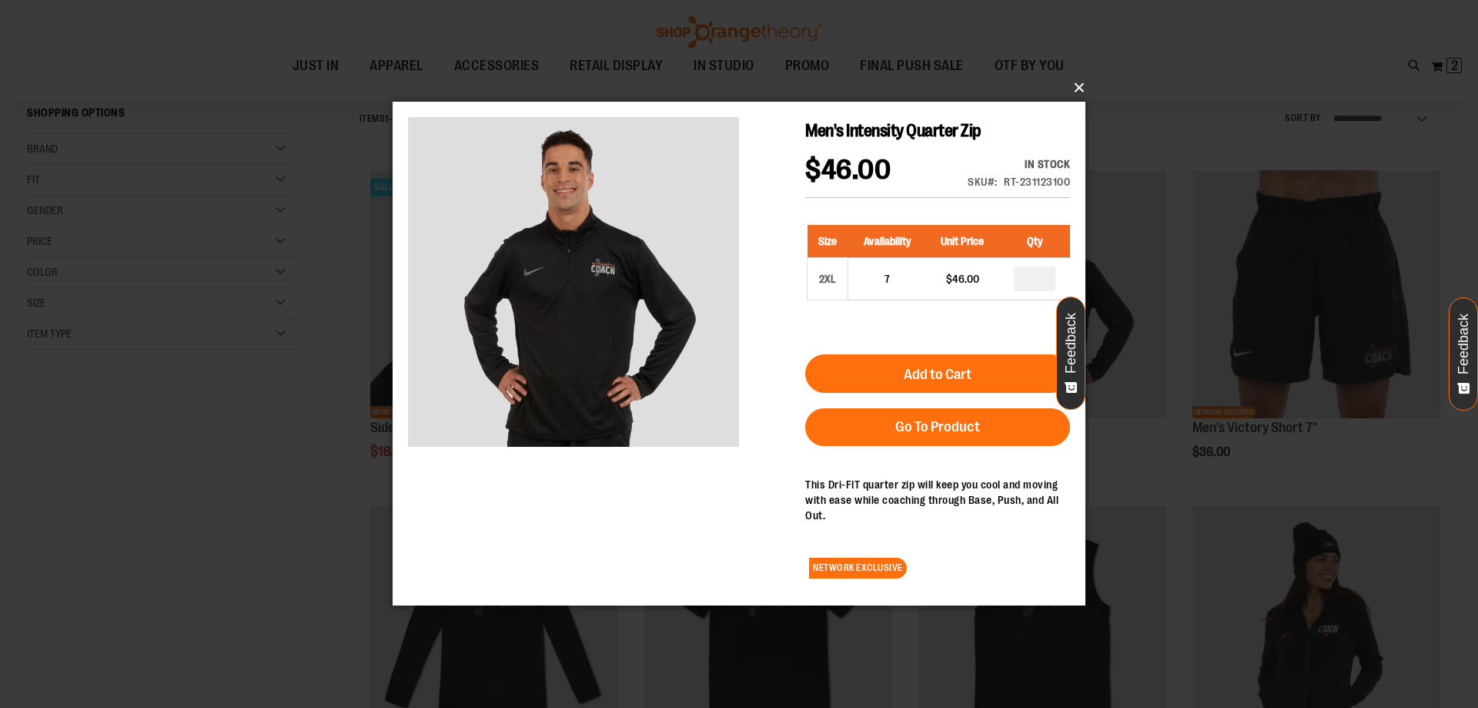
click at [1080, 87] on button "×" at bounding box center [743, 88] width 693 height 34
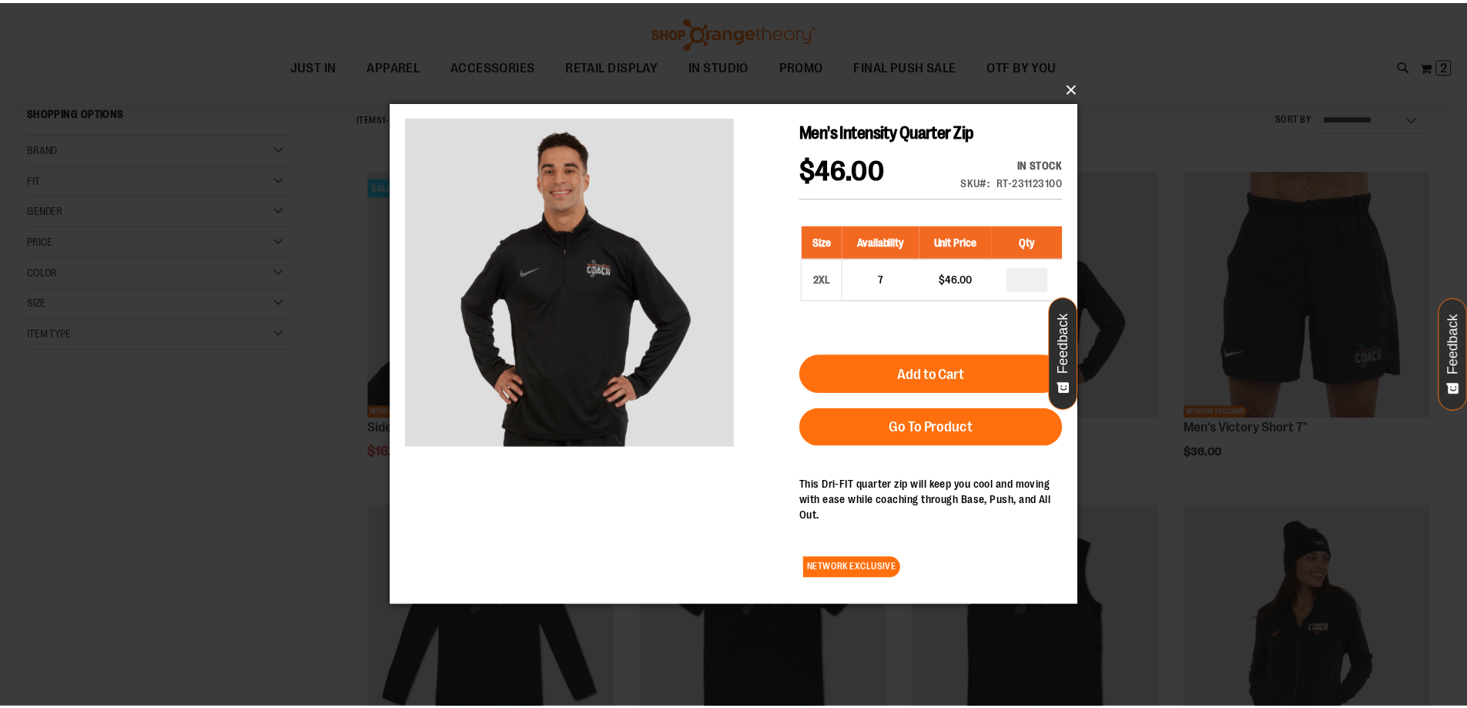
scroll to position [230, 0]
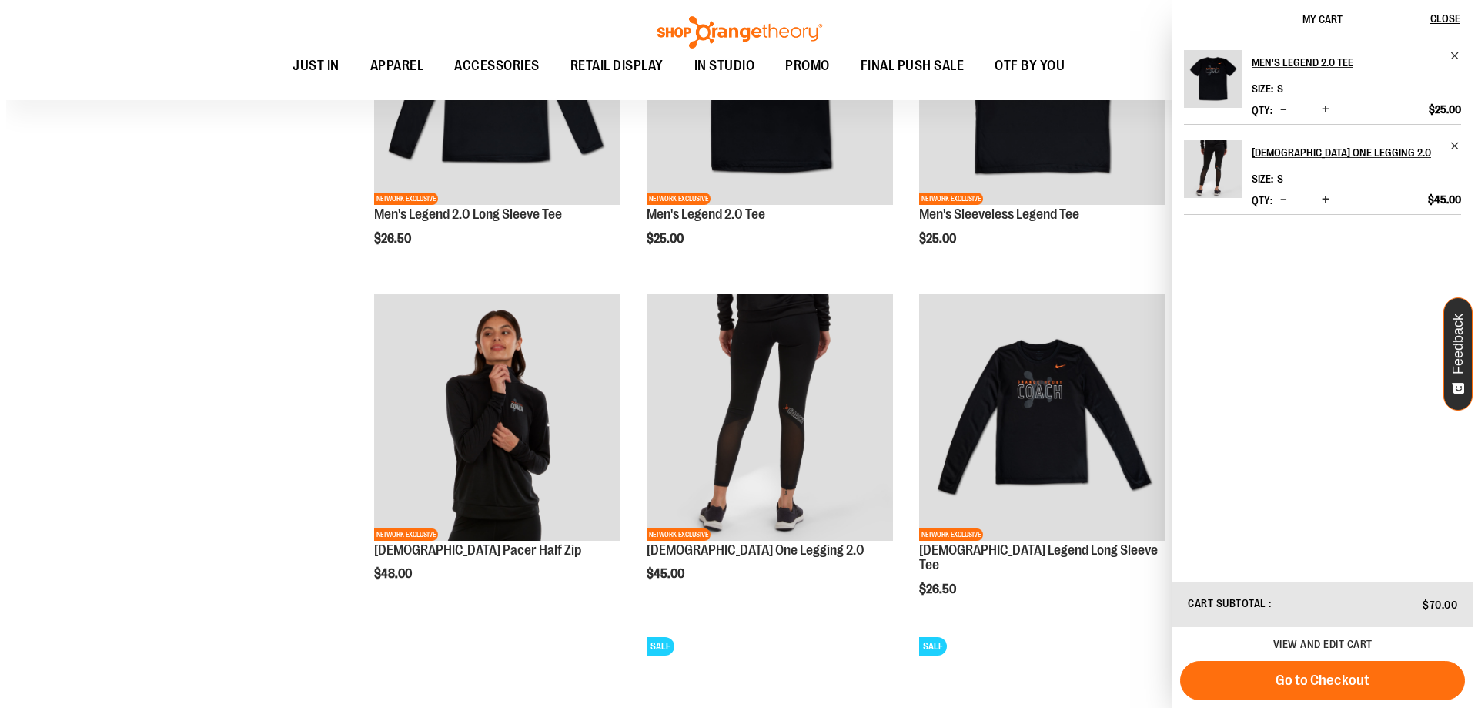
scroll to position [693, 0]
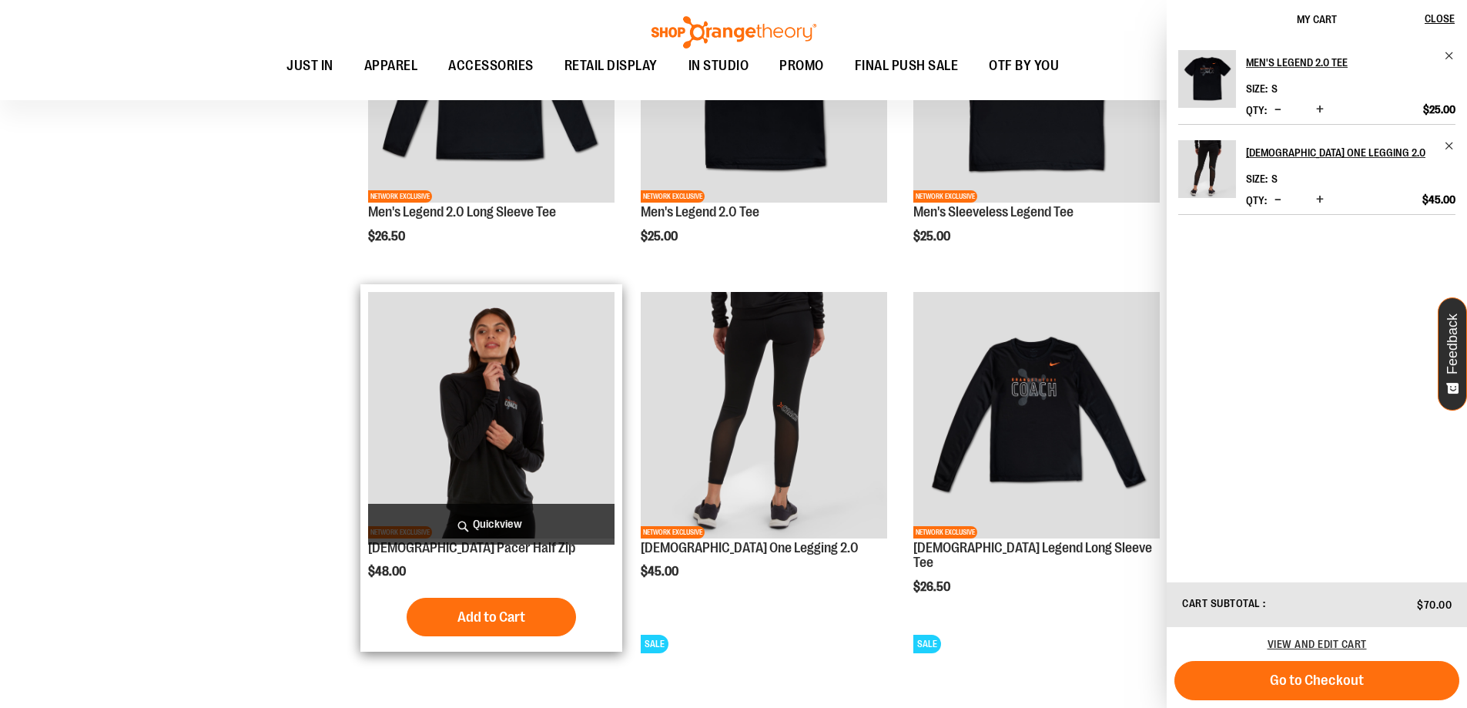
click at [499, 525] on span "Quickview" at bounding box center [491, 524] width 246 height 41
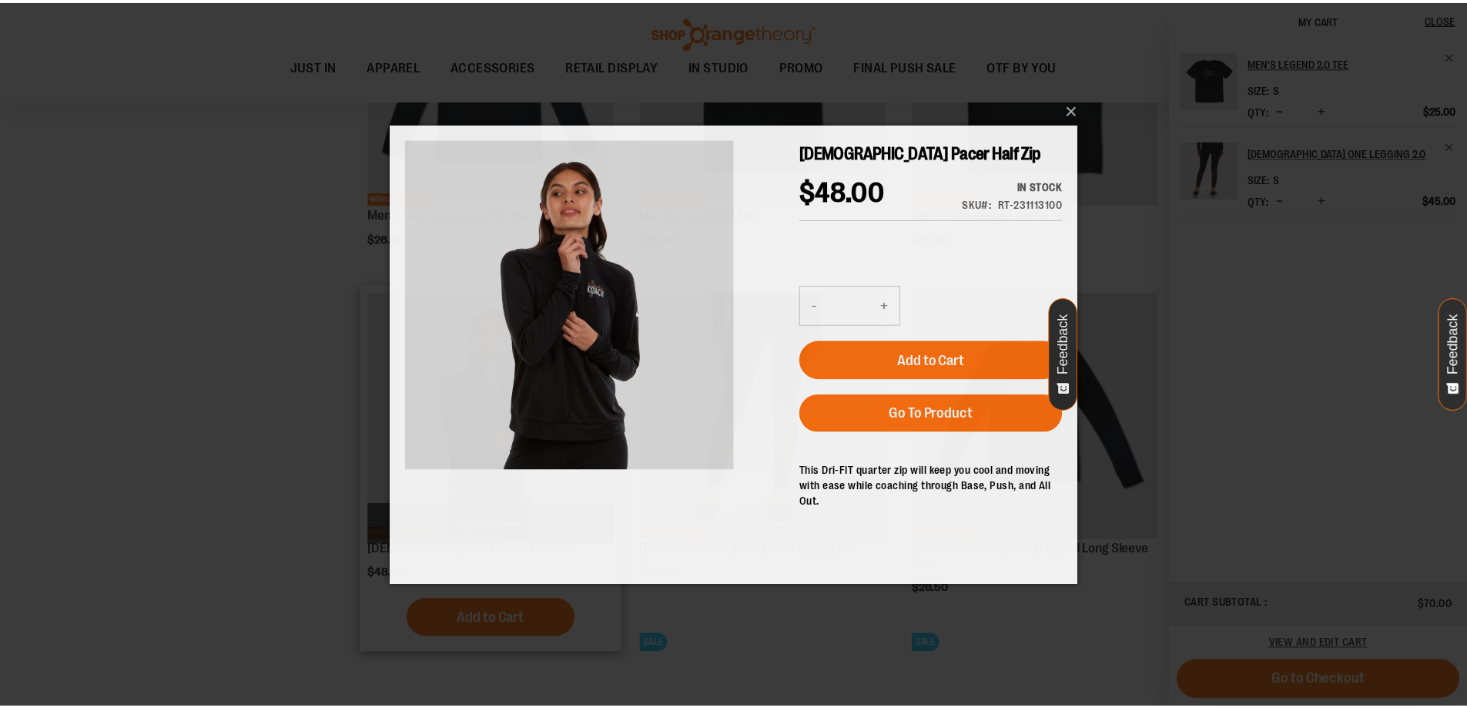
scroll to position [0, 0]
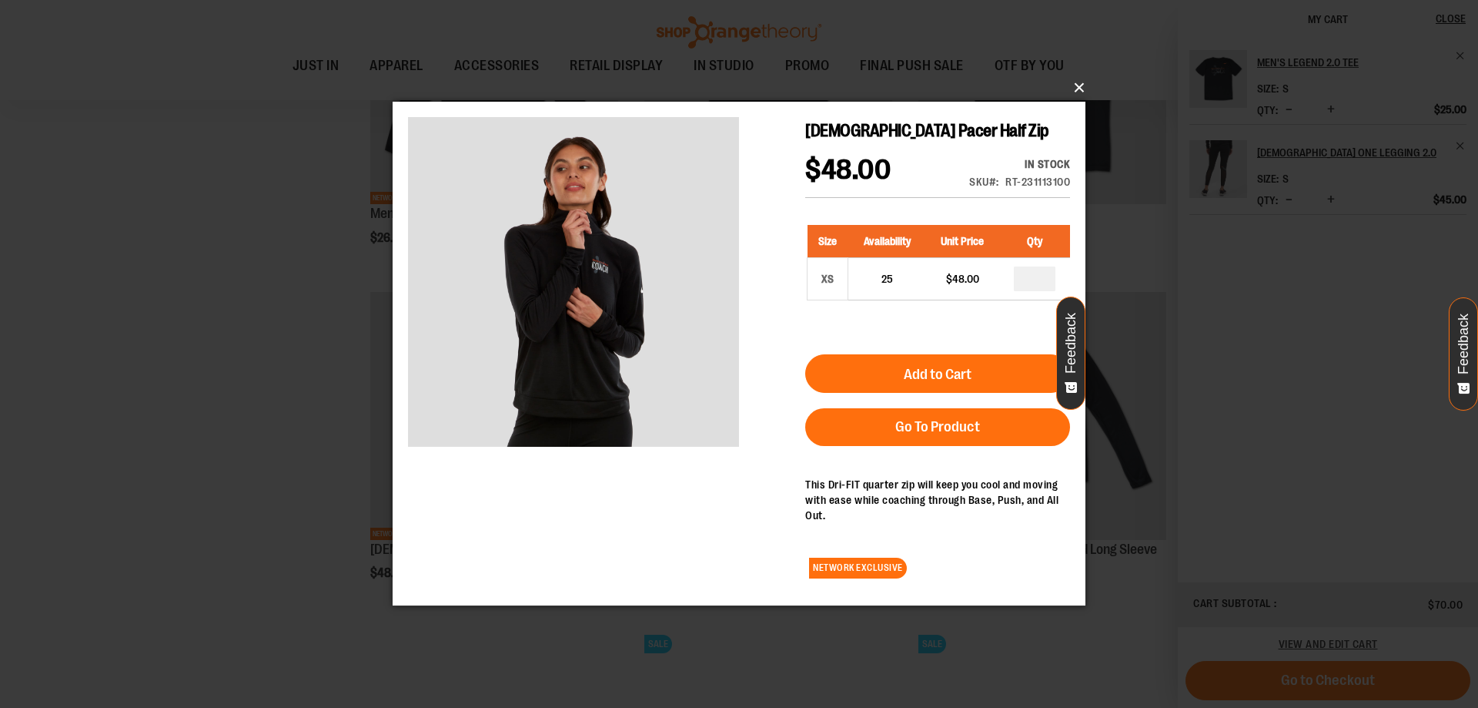
click at [1081, 85] on button "×" at bounding box center [743, 88] width 693 height 34
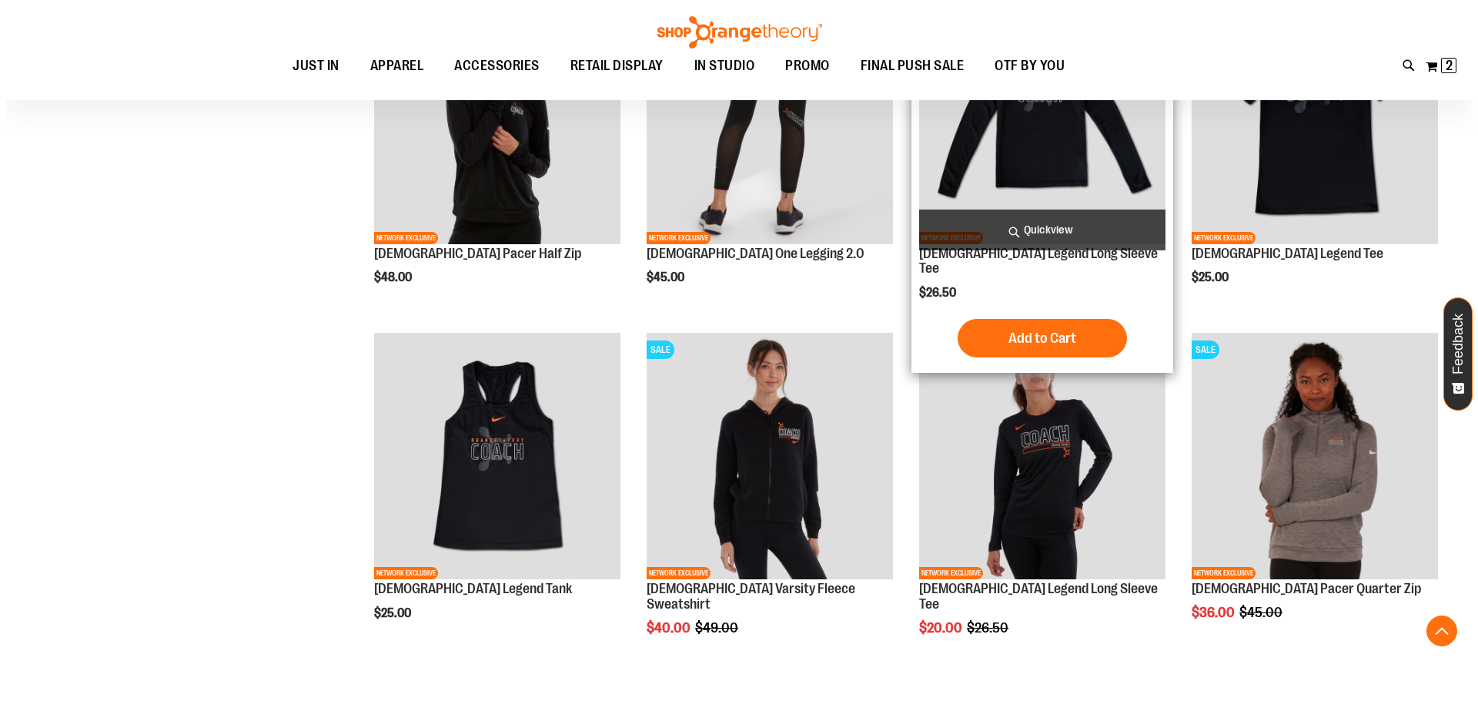
scroll to position [1001, 0]
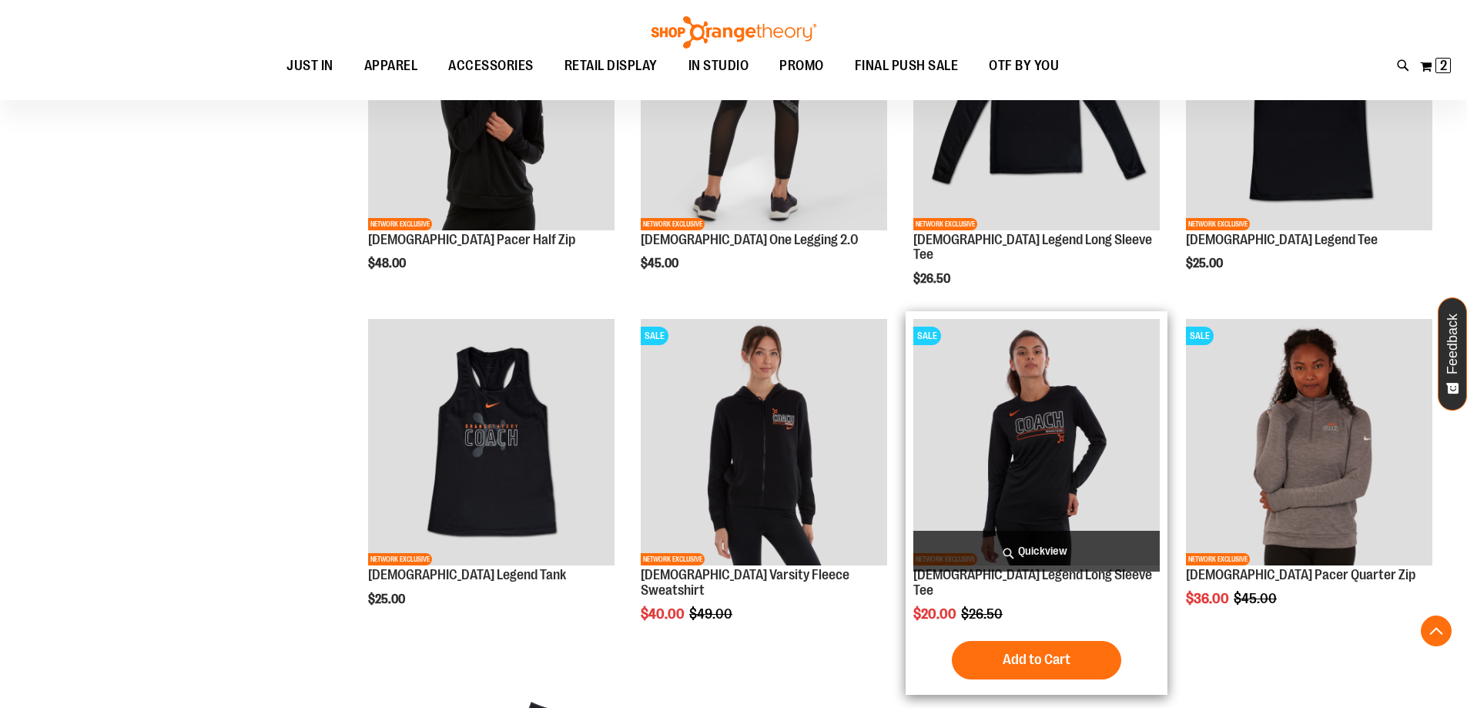
click at [1022, 560] on span "Quickview" at bounding box center [1036, 550] width 246 height 41
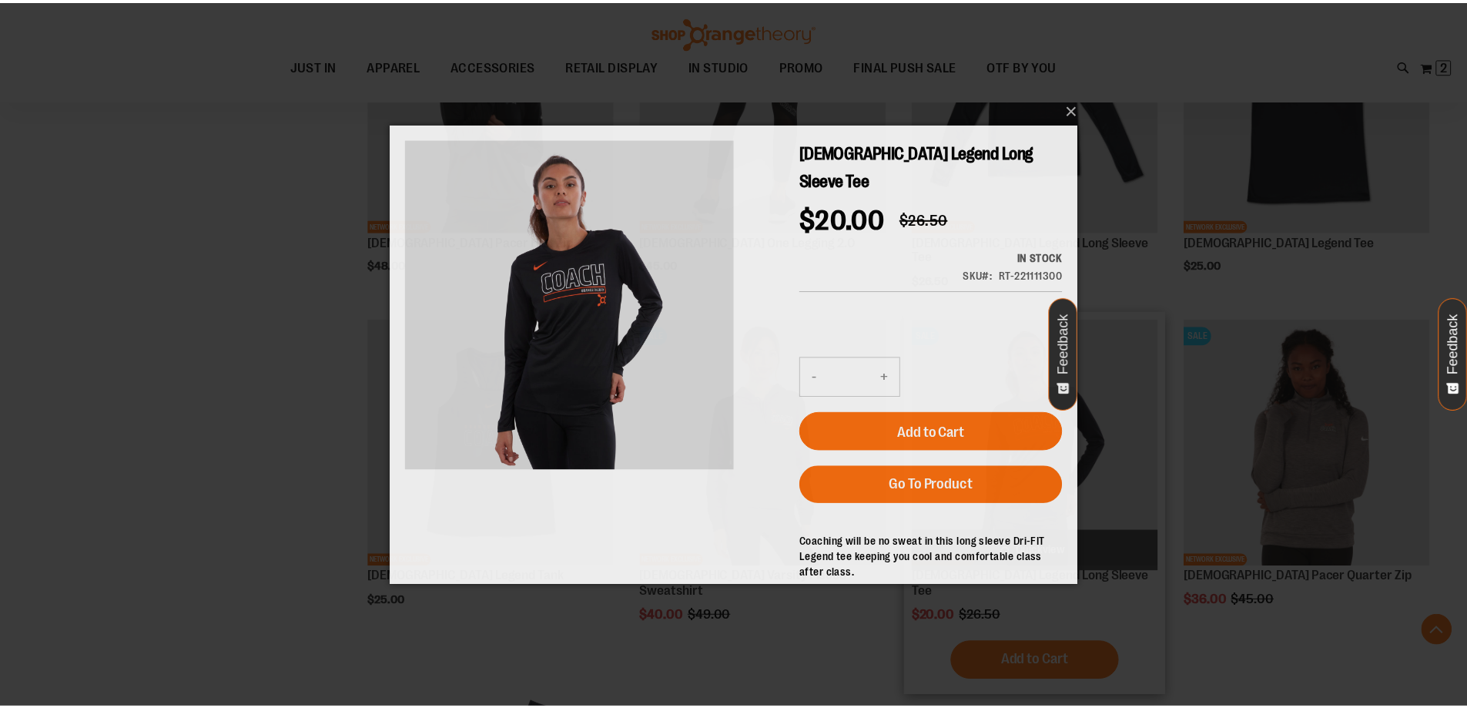
scroll to position [0, 0]
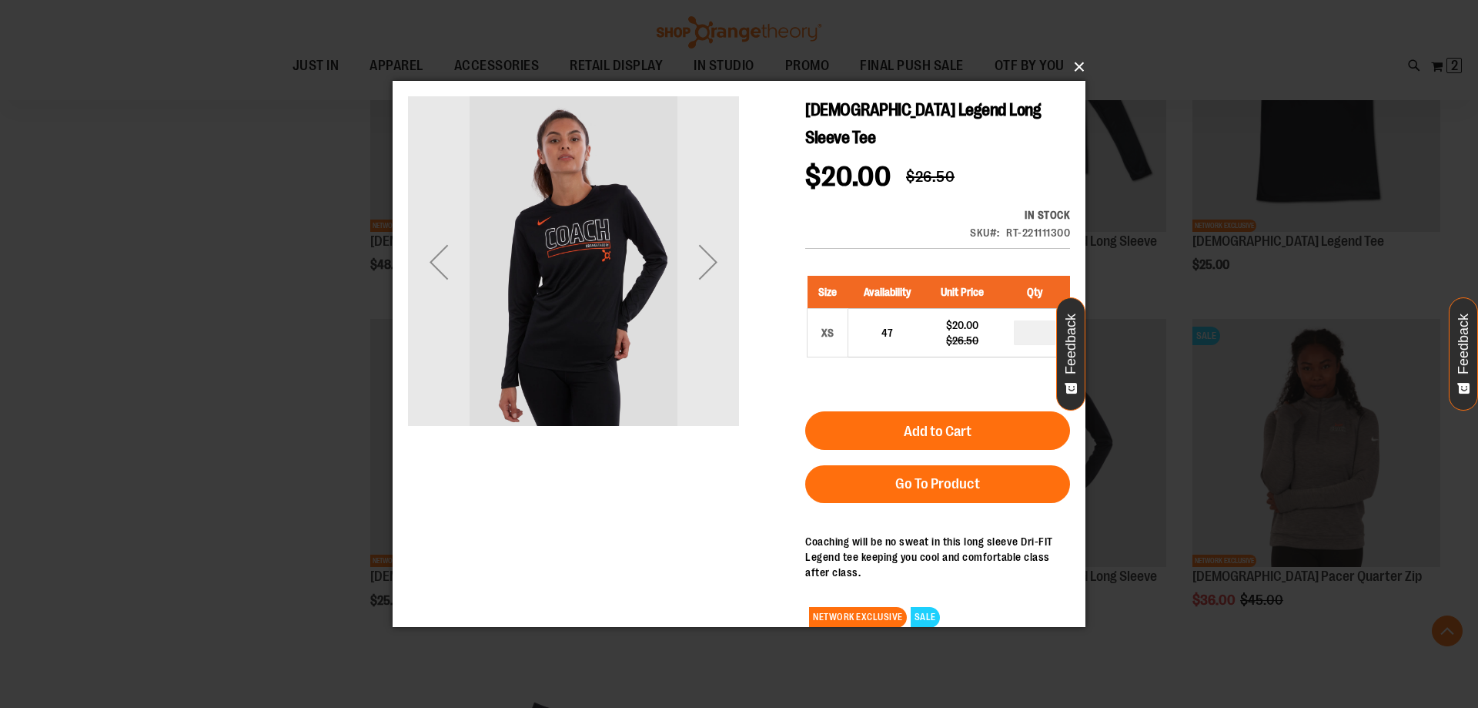
click at [1082, 69] on button "×" at bounding box center [743, 67] width 693 height 34
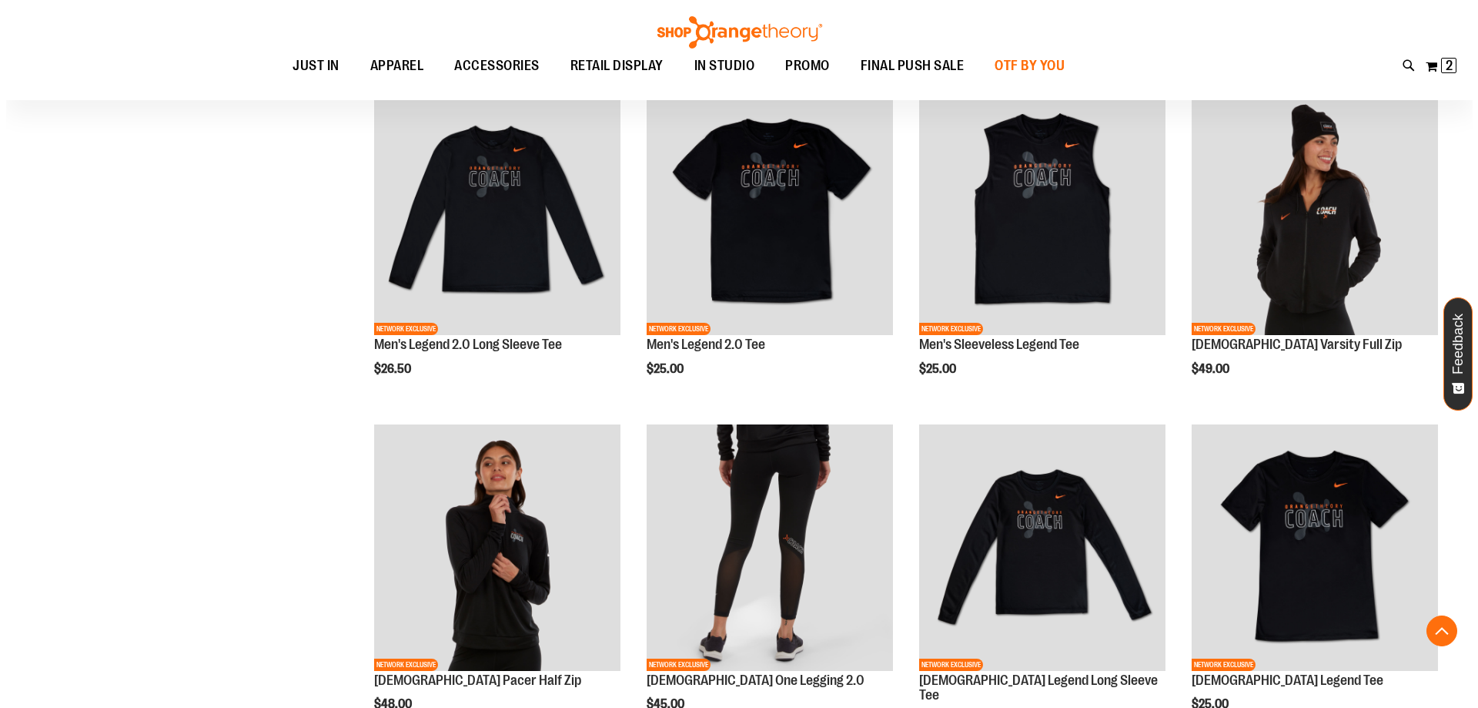
scroll to position [462, 0]
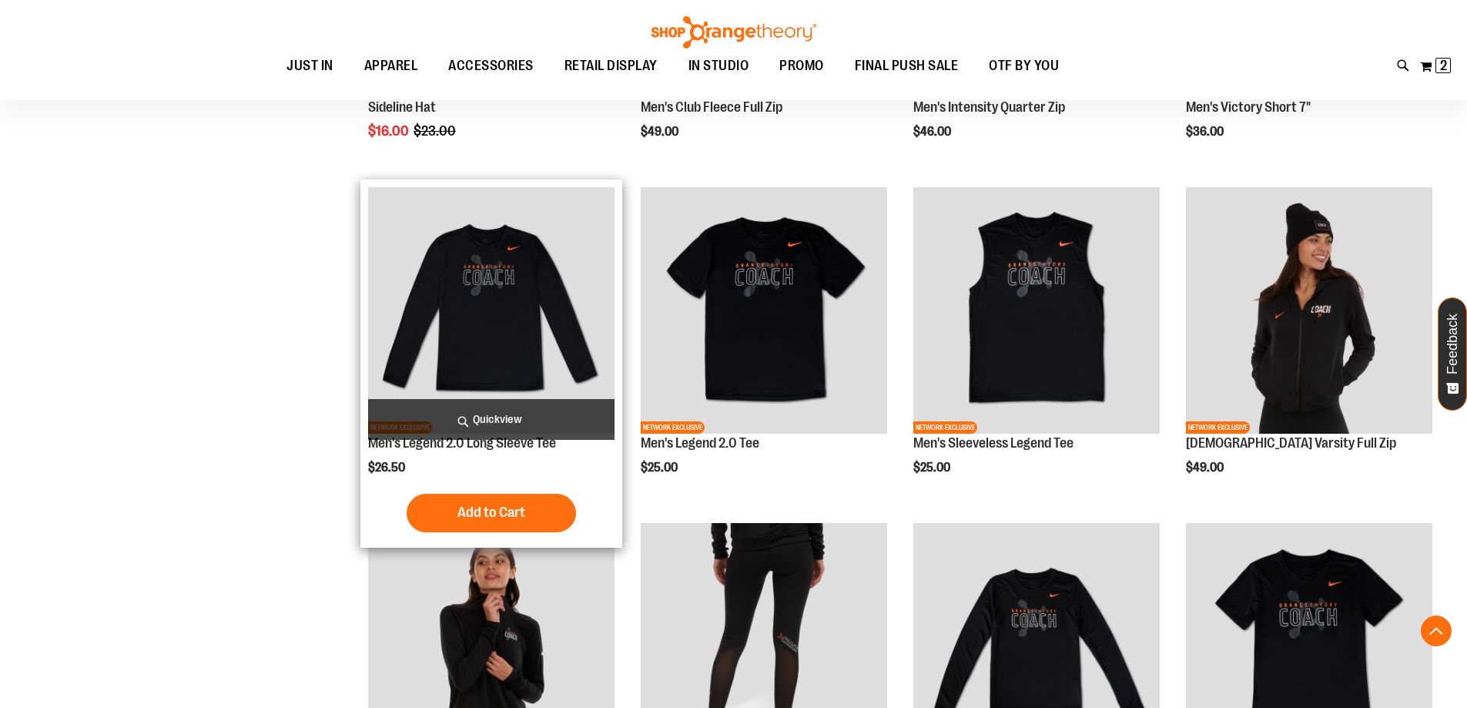
click at [503, 420] on span "Quickview" at bounding box center [491, 419] width 246 height 41
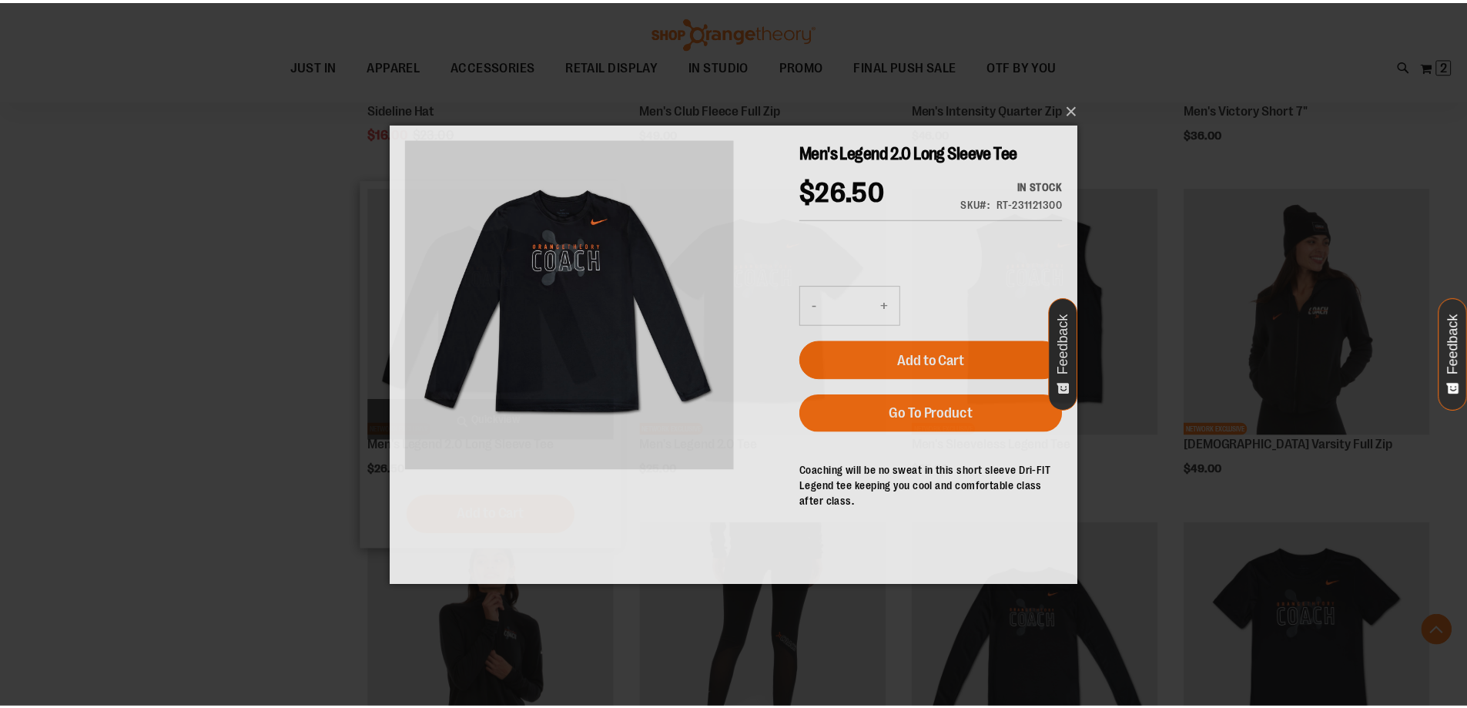
scroll to position [0, 0]
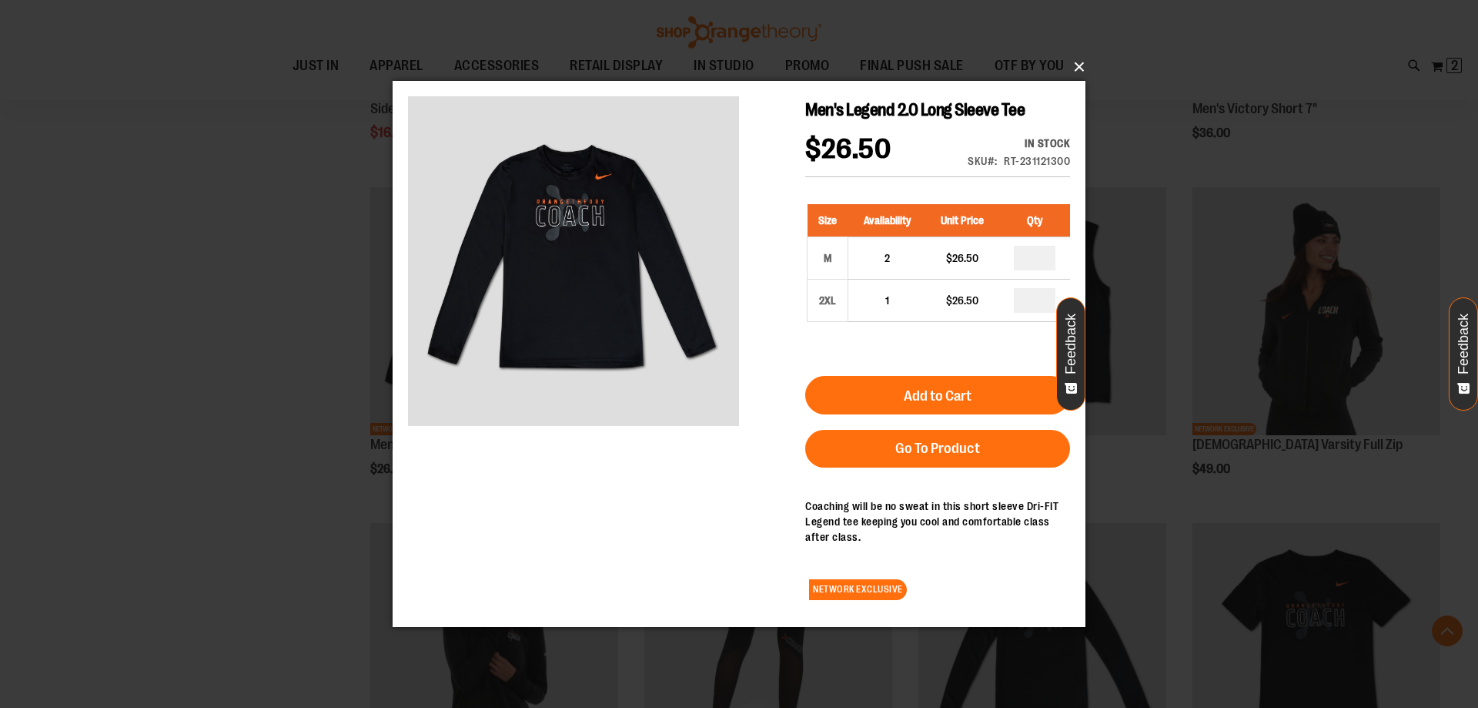
click at [1082, 69] on button "×" at bounding box center [743, 67] width 693 height 34
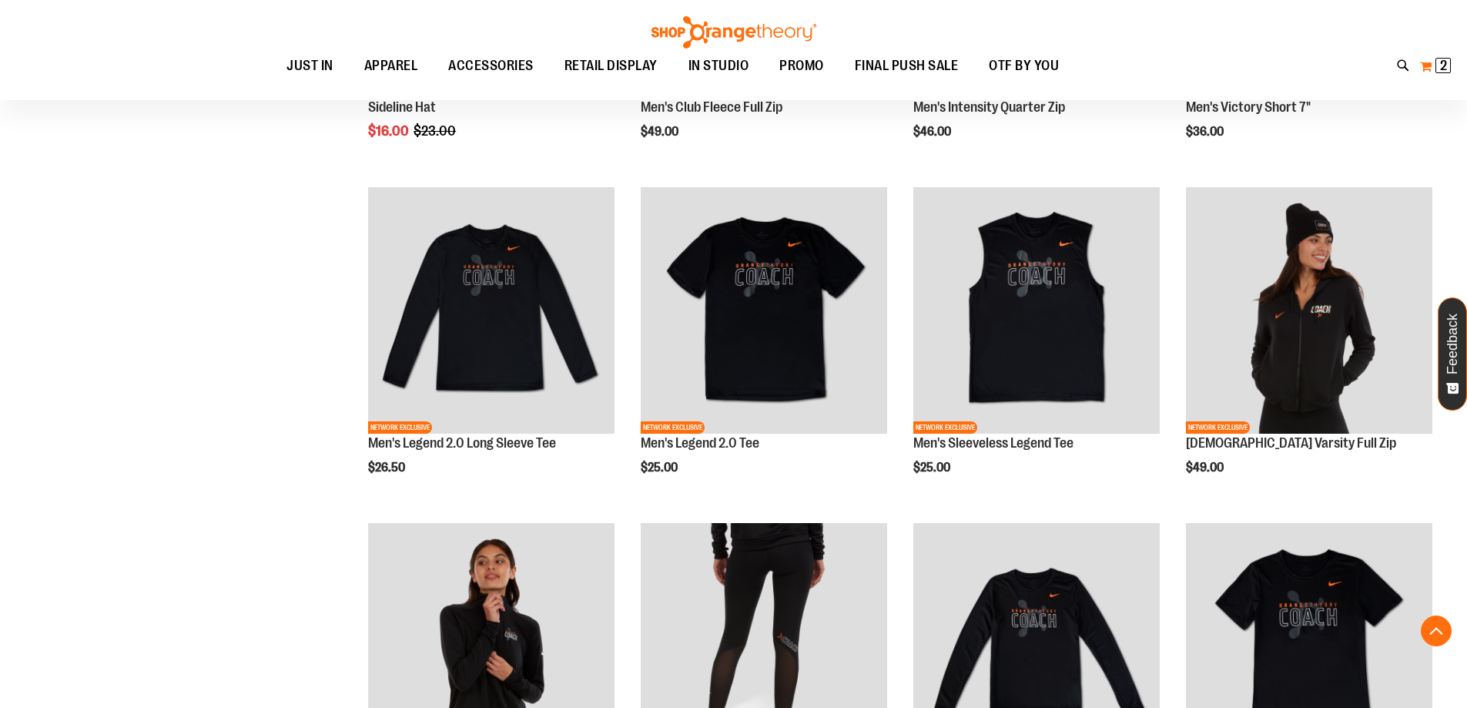
click at [1440, 68] on span "2" at bounding box center [1443, 65] width 7 height 15
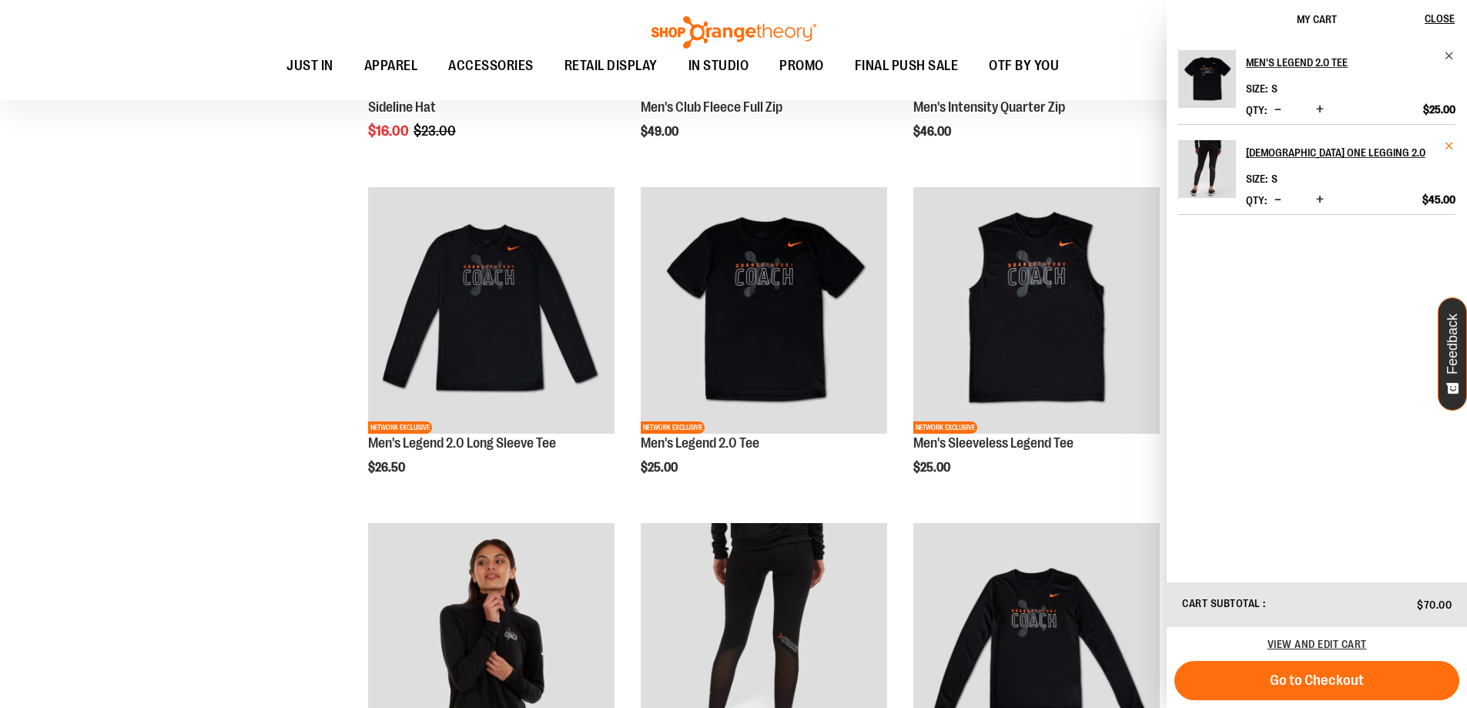
click at [1448, 147] on span "Remove item" at bounding box center [1450, 146] width 12 height 12
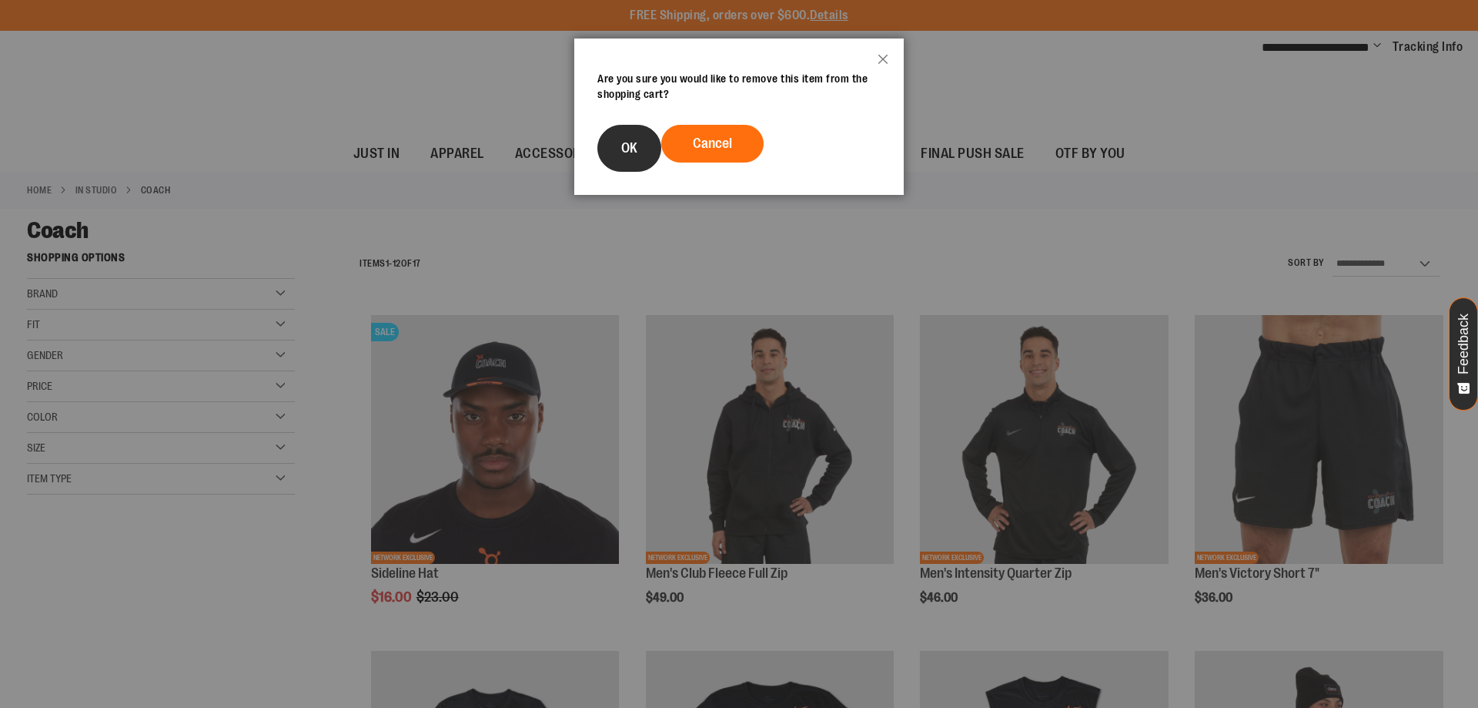
click at [627, 137] on button "OK" at bounding box center [629, 148] width 64 height 47
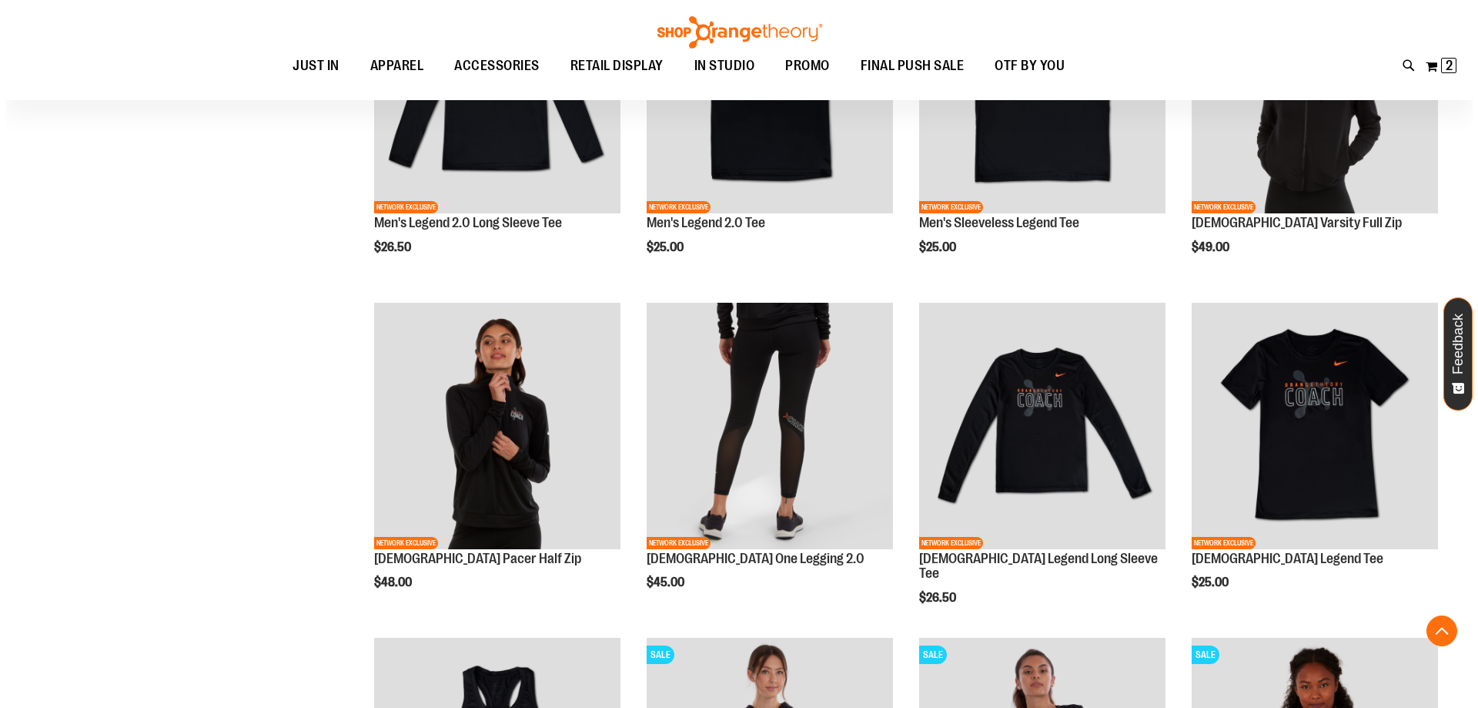
scroll to position [693, 0]
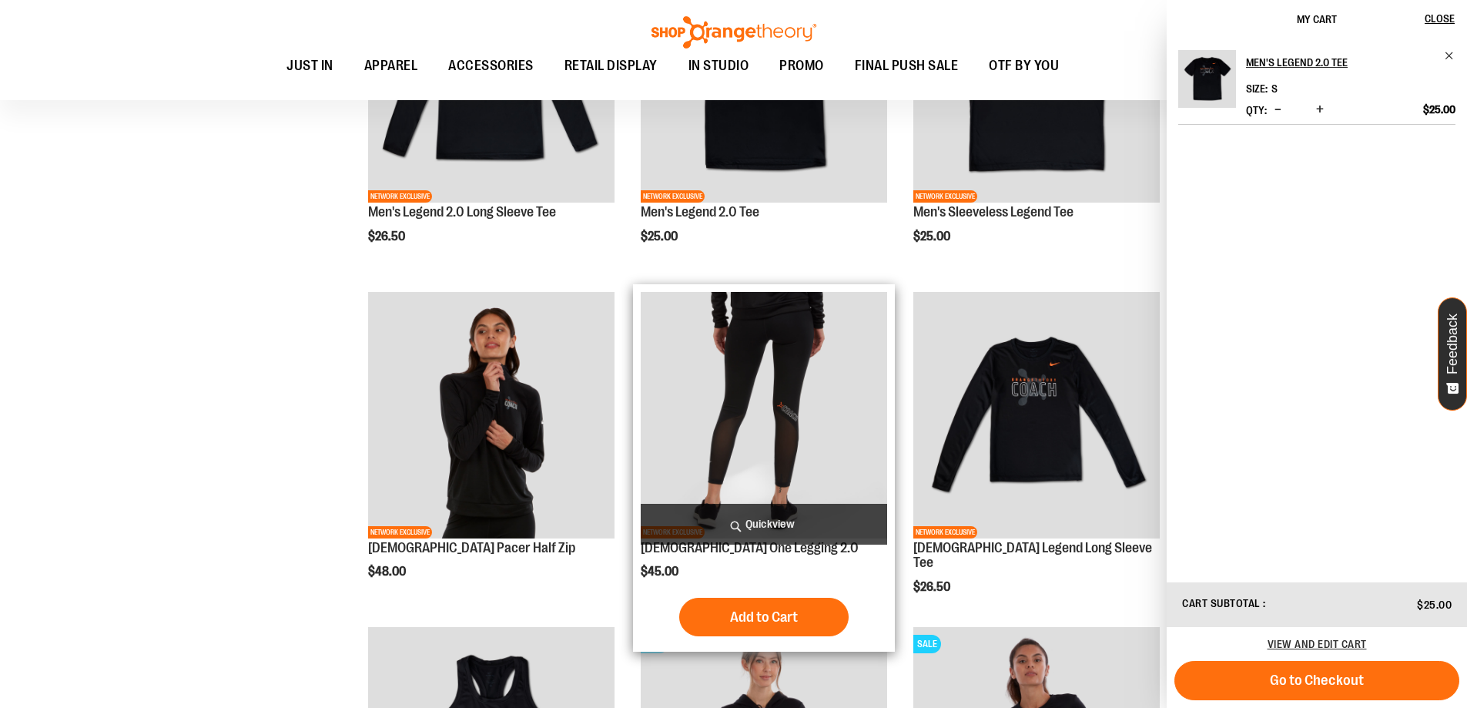
click at [762, 511] on span "Quickview" at bounding box center [764, 524] width 246 height 41
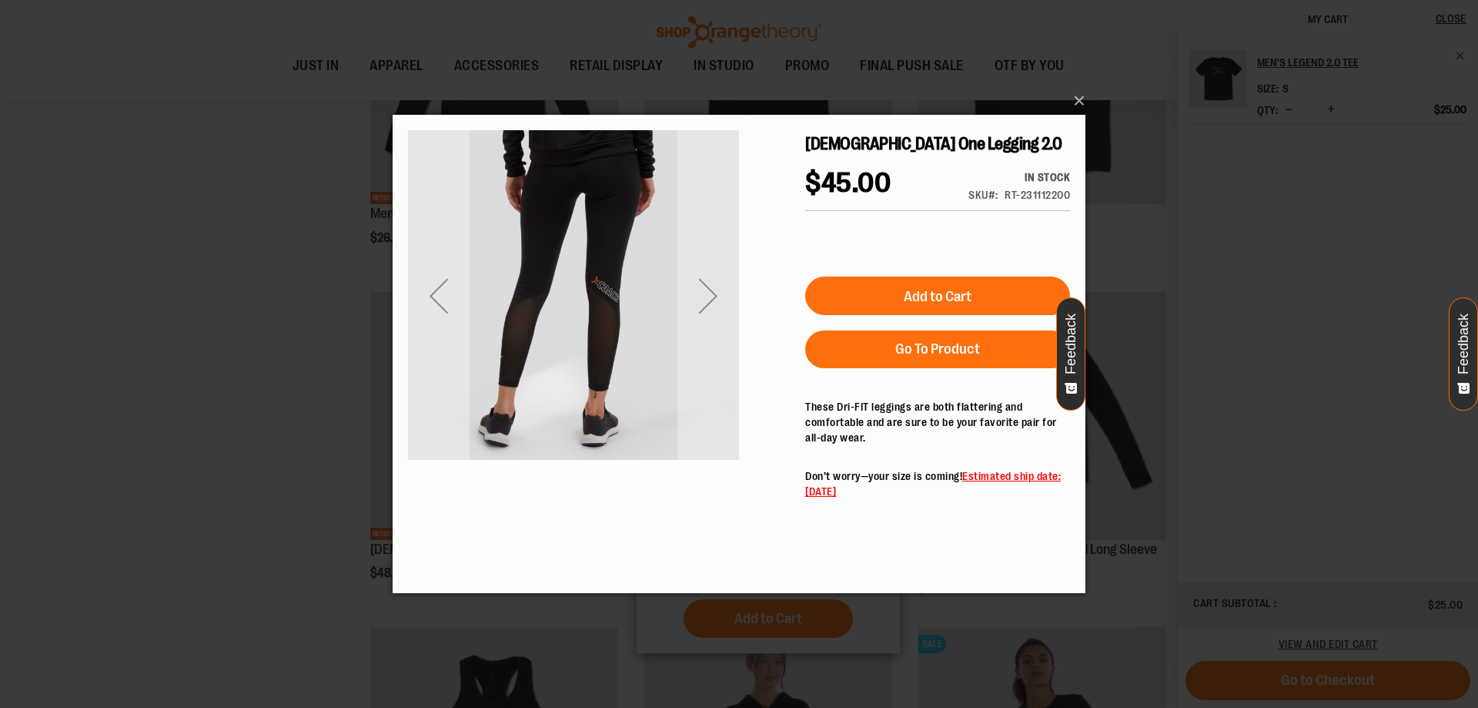
scroll to position [0, 0]
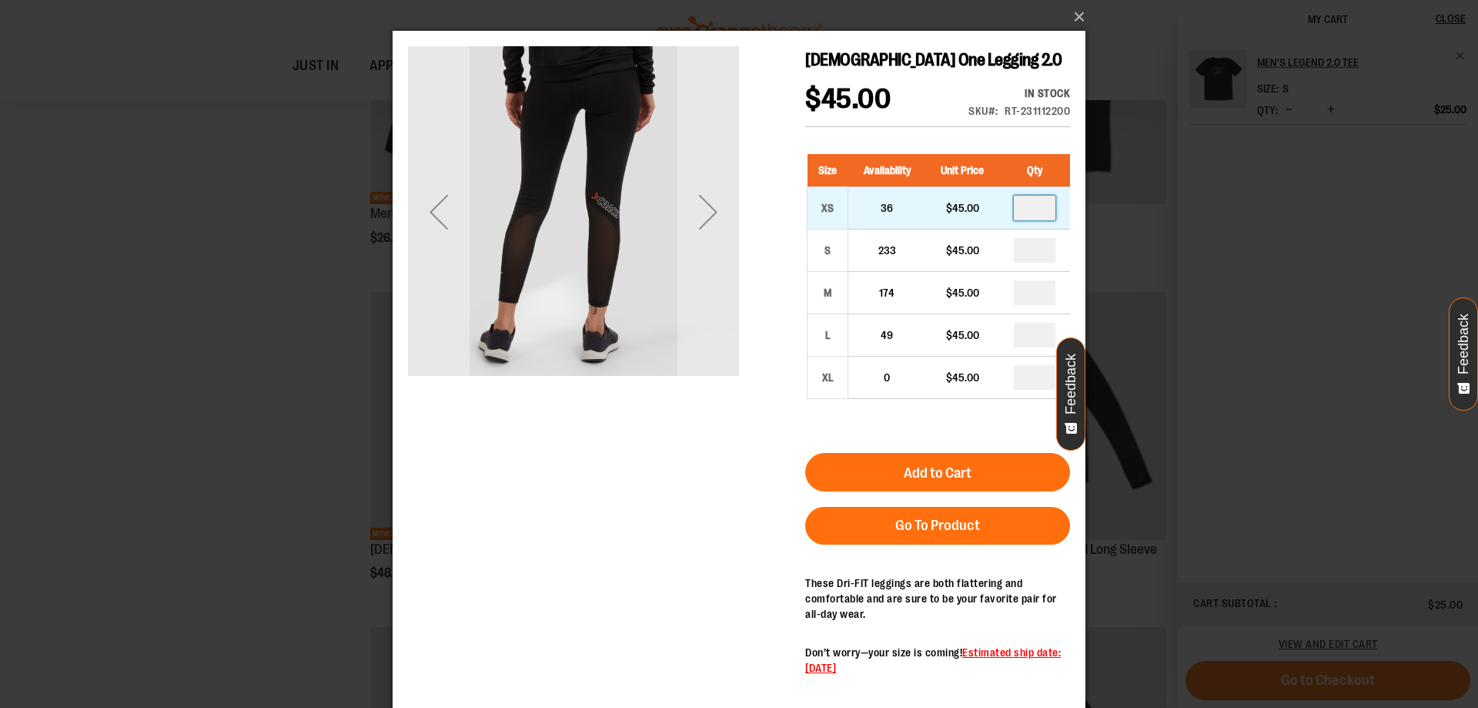
click at [1034, 212] on input "number" at bounding box center [1035, 208] width 42 height 25
type input "*"
click at [978, 474] on button "Add to Cart" at bounding box center [937, 472] width 265 height 38
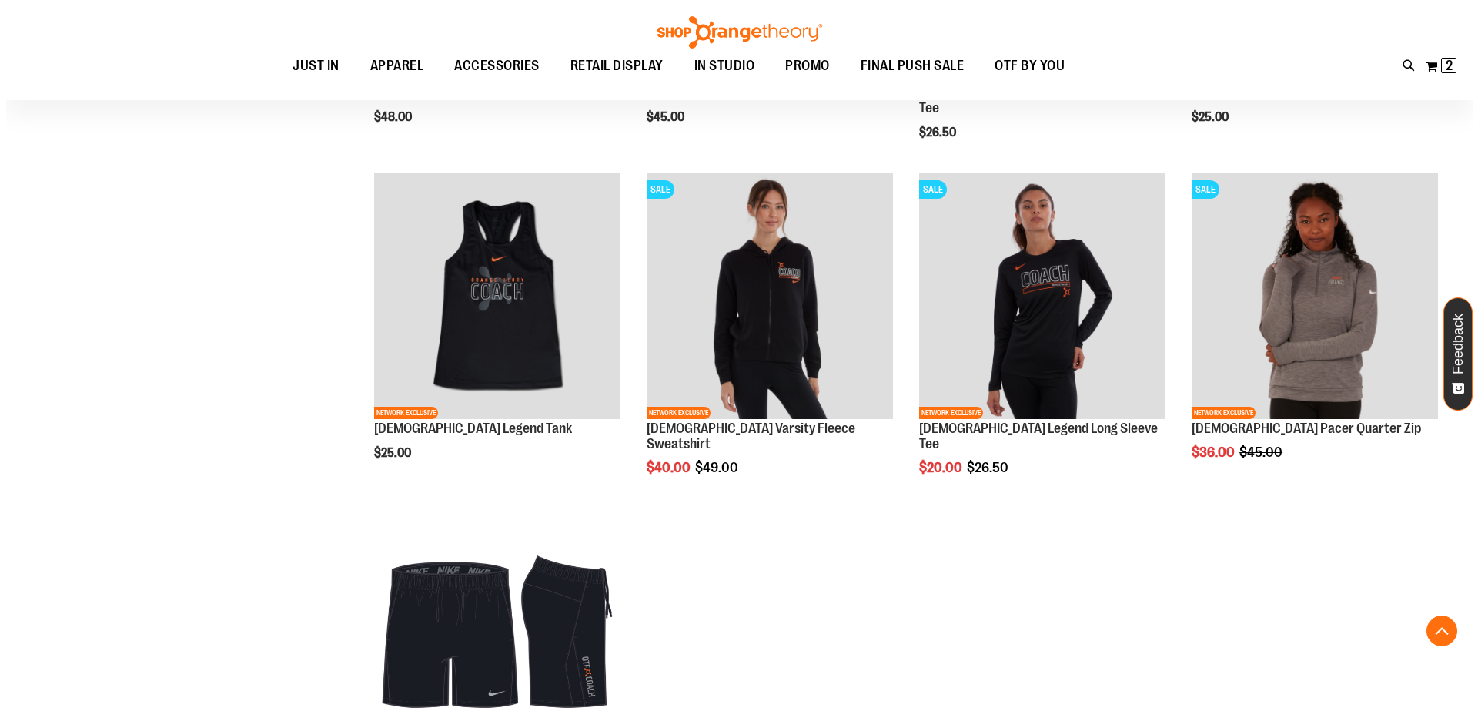
scroll to position [1154, 0]
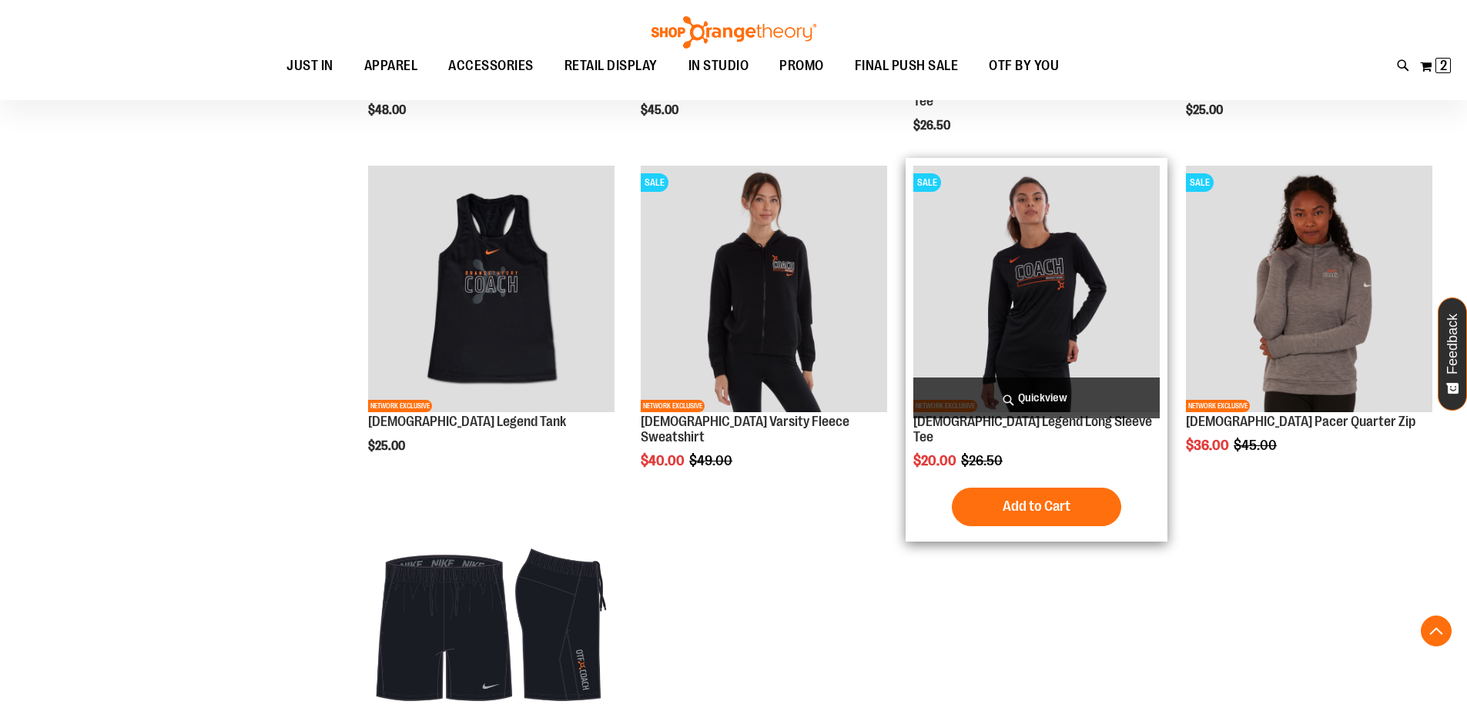
click at [1043, 396] on span "Quickview" at bounding box center [1036, 397] width 246 height 41
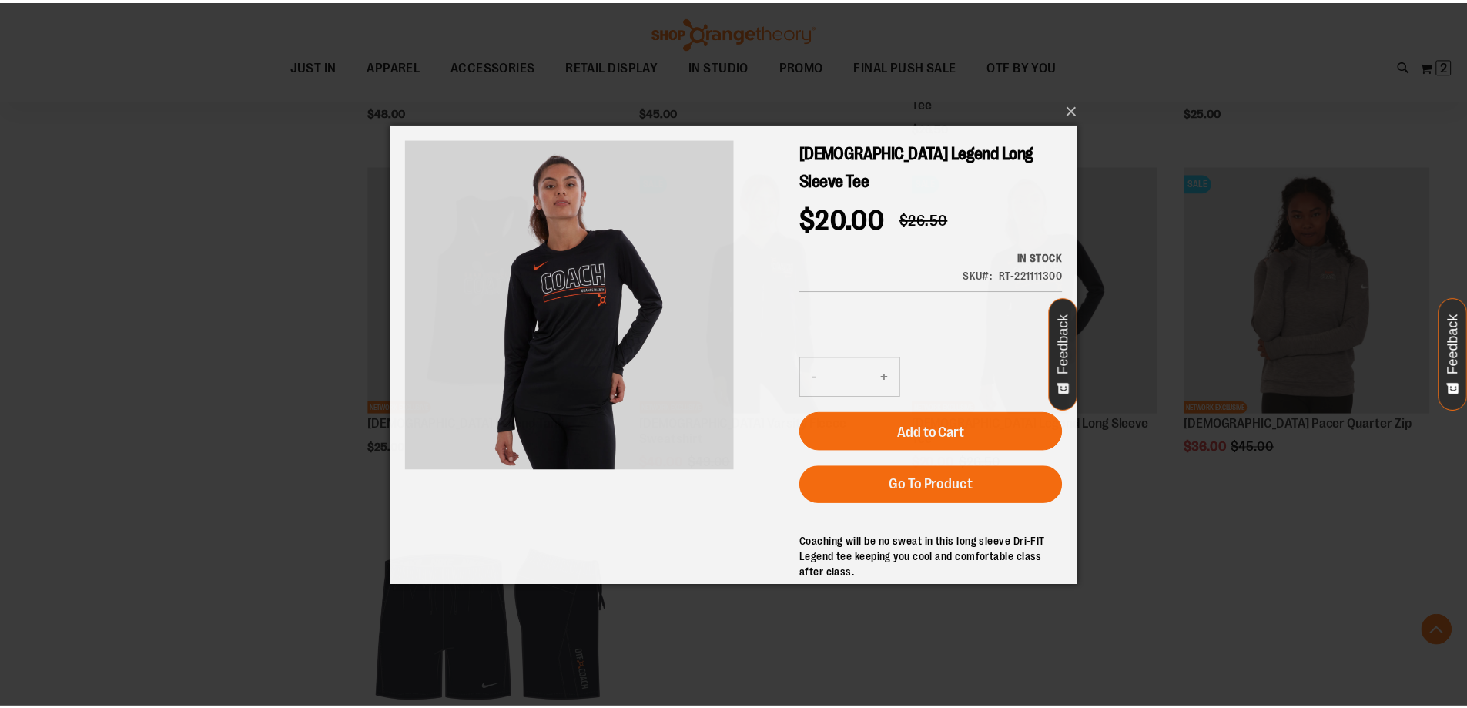
scroll to position [0, 0]
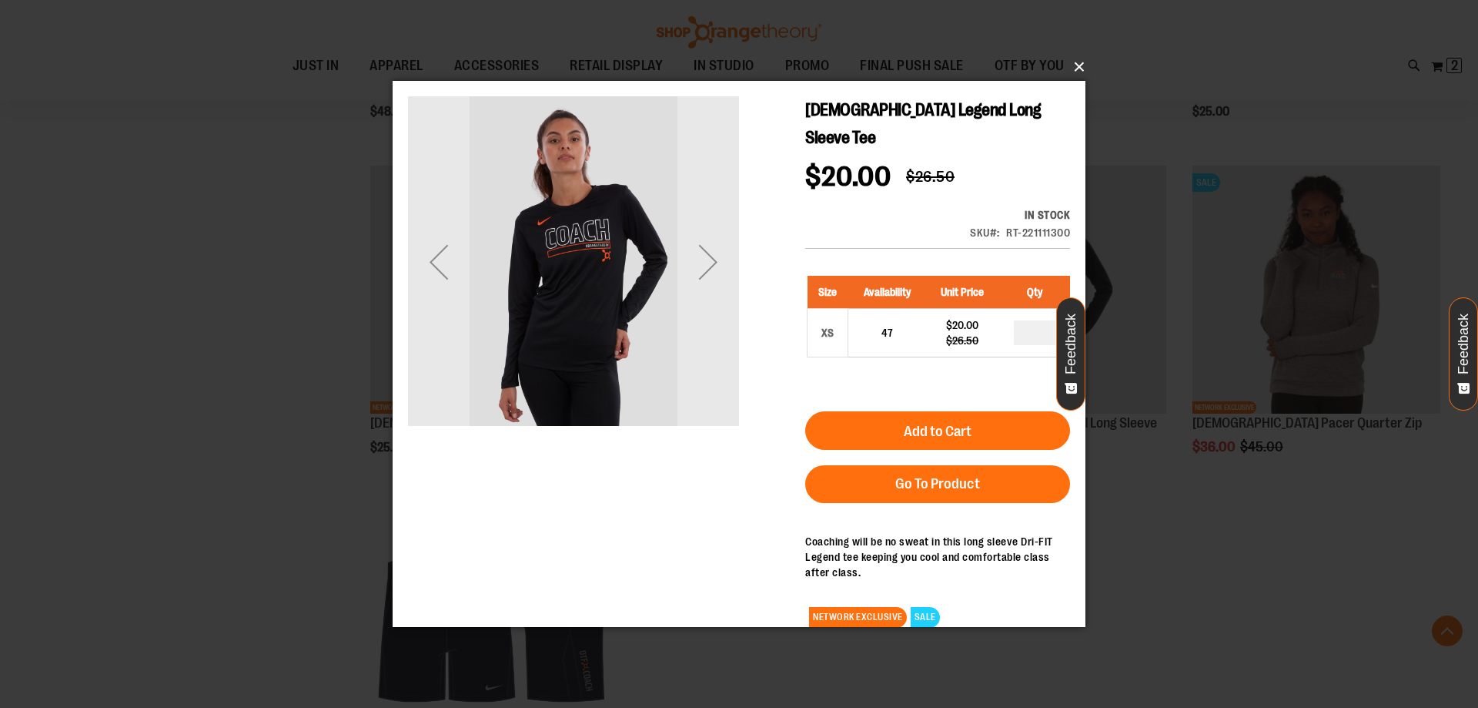
click at [1079, 68] on button "×" at bounding box center [743, 67] width 693 height 34
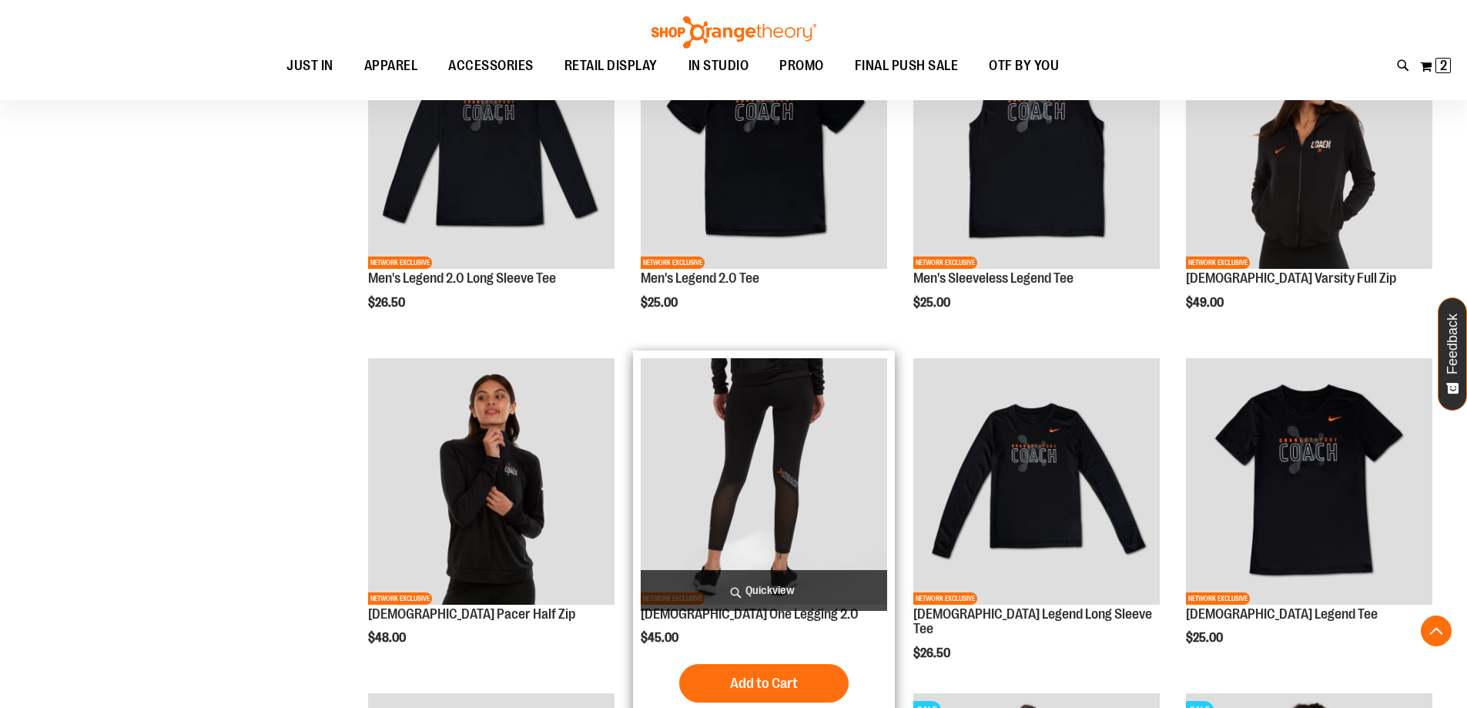
scroll to position [615, 0]
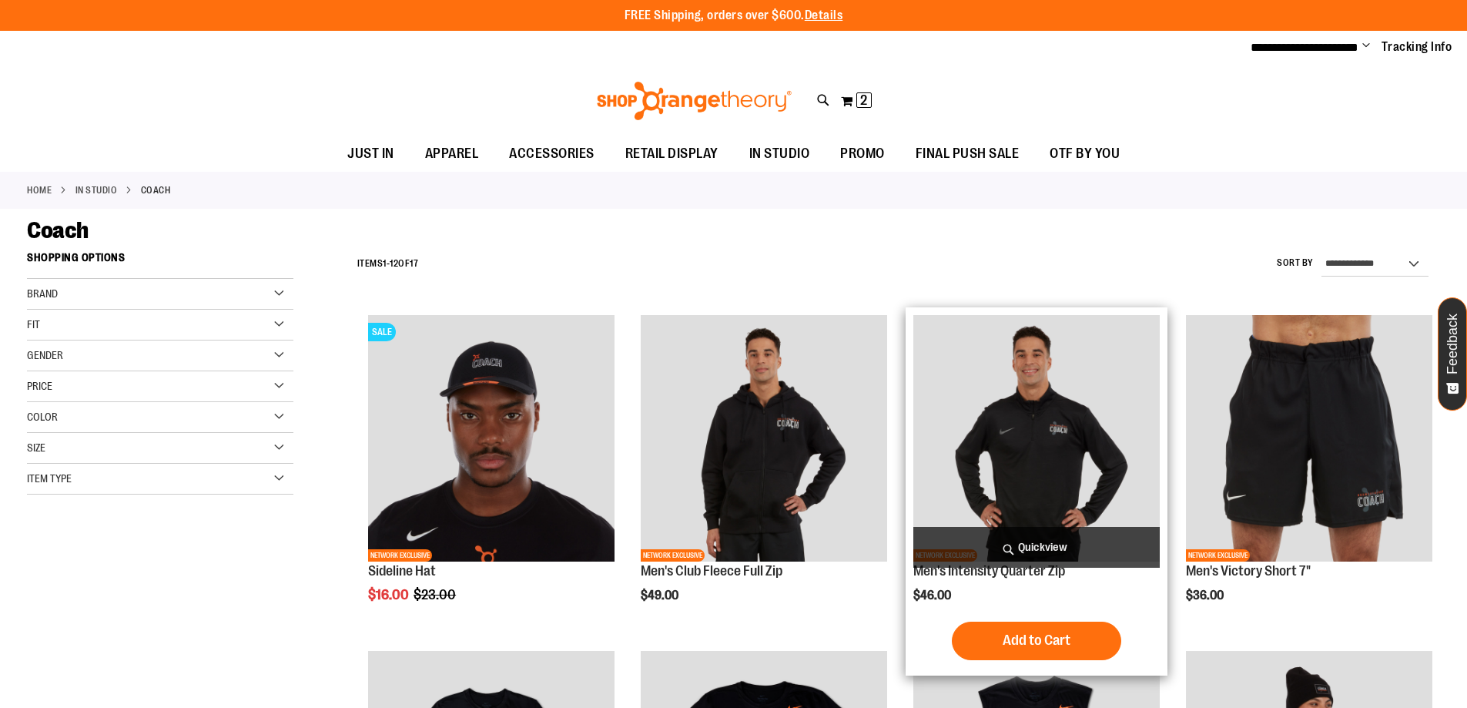
click at [1012, 554] on span "Quickview" at bounding box center [1036, 547] width 246 height 41
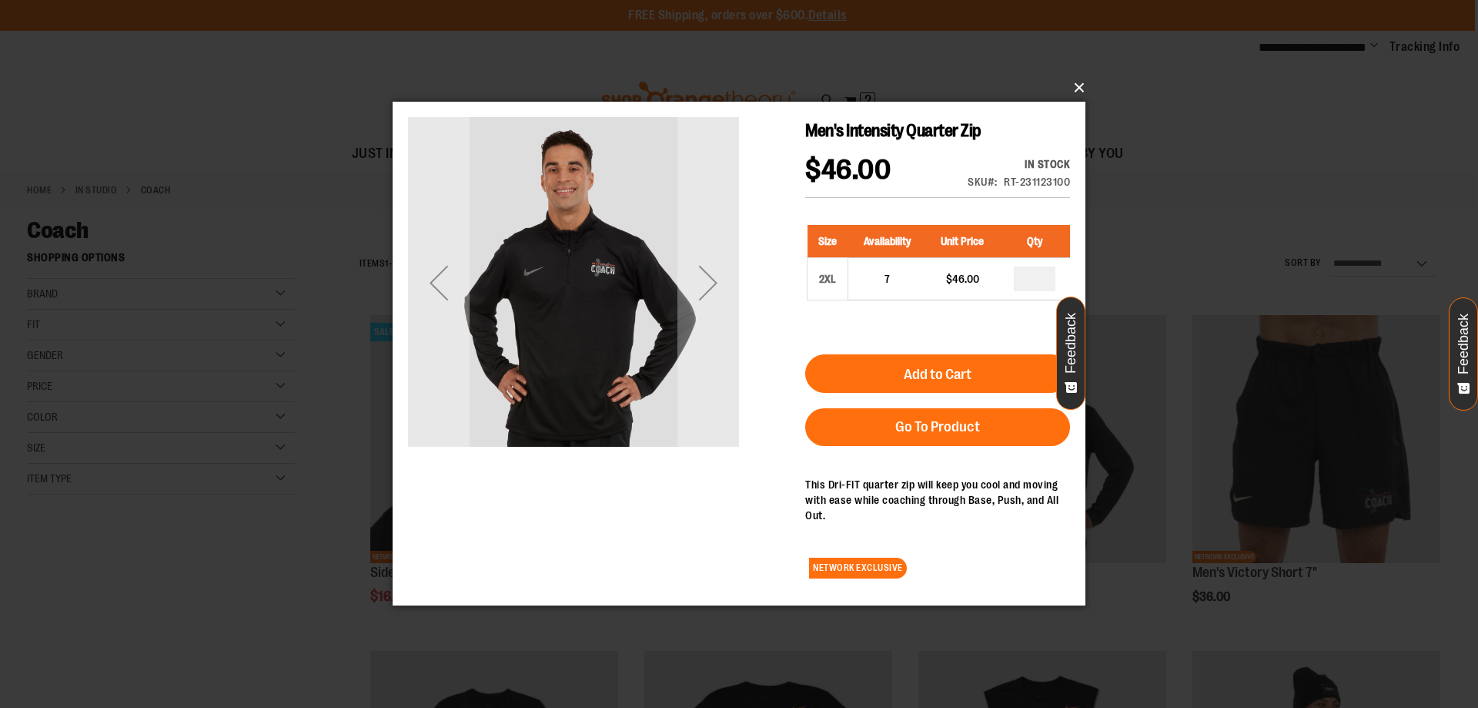
click at [1079, 86] on button "×" at bounding box center [743, 88] width 693 height 34
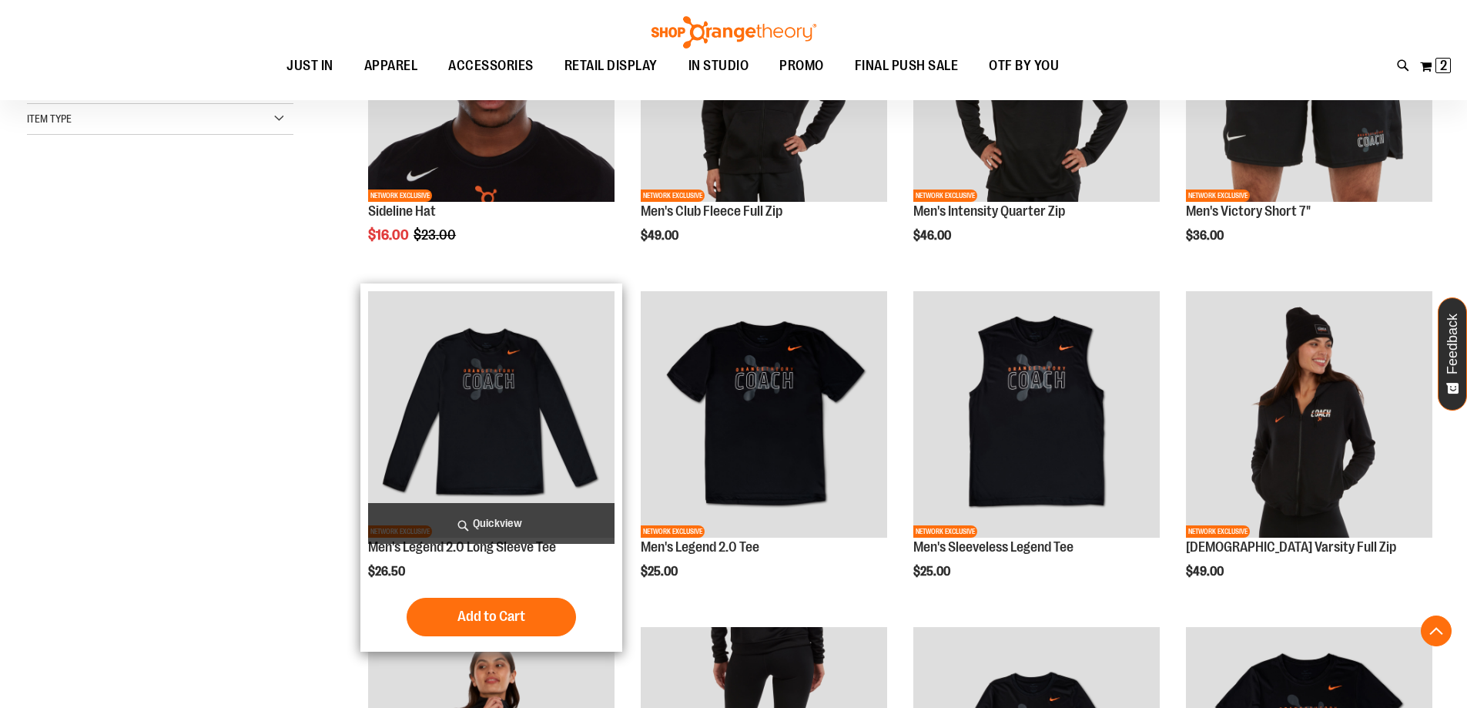
scroll to position [384, 0]
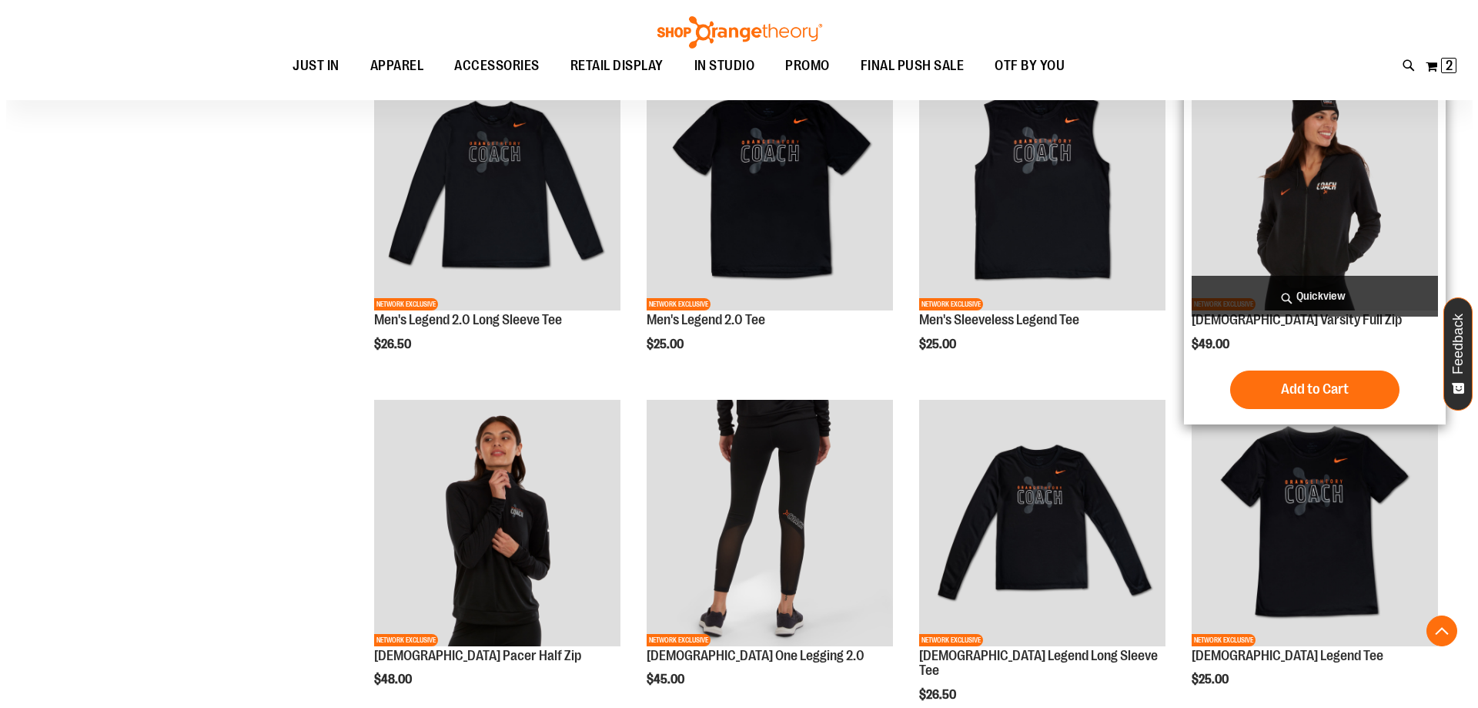
scroll to position [615, 0]
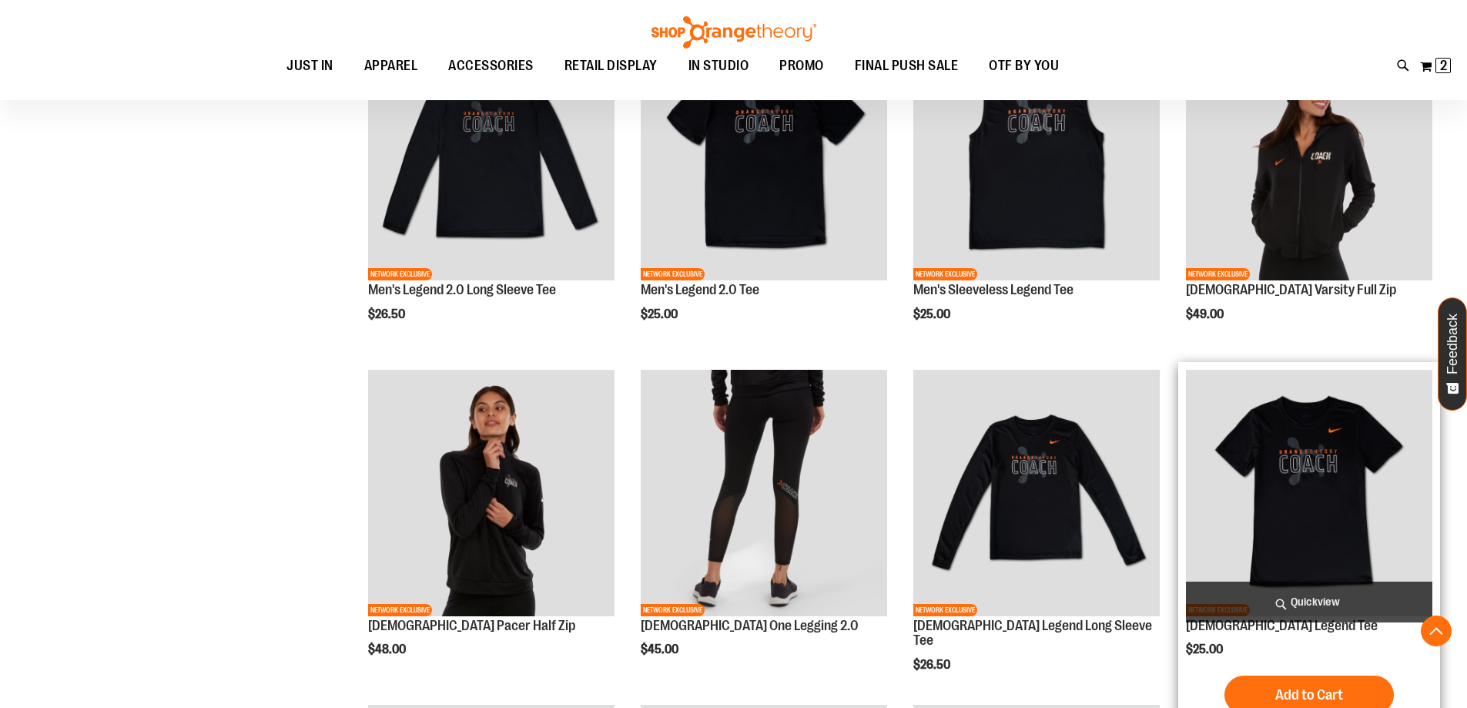
click at [1300, 588] on span "Quickview" at bounding box center [1309, 601] width 246 height 41
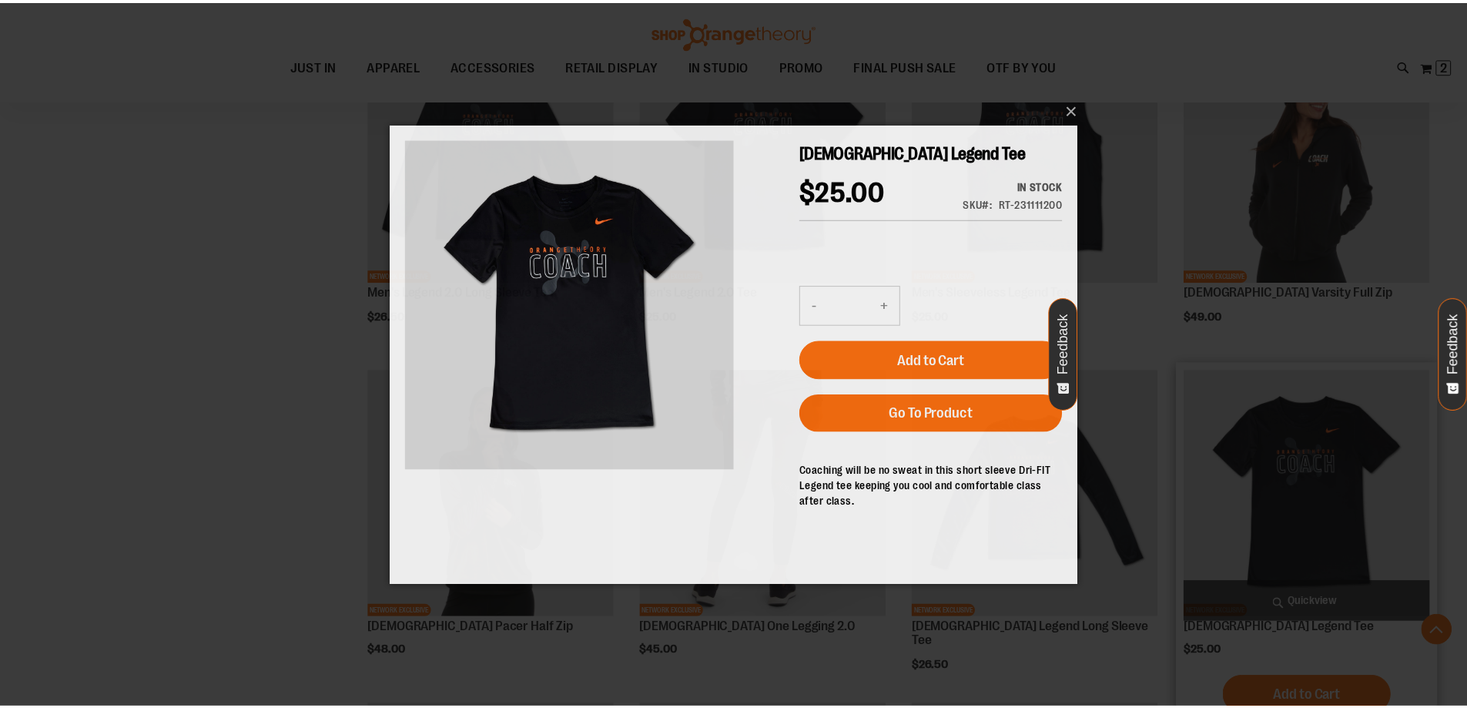
scroll to position [0, 0]
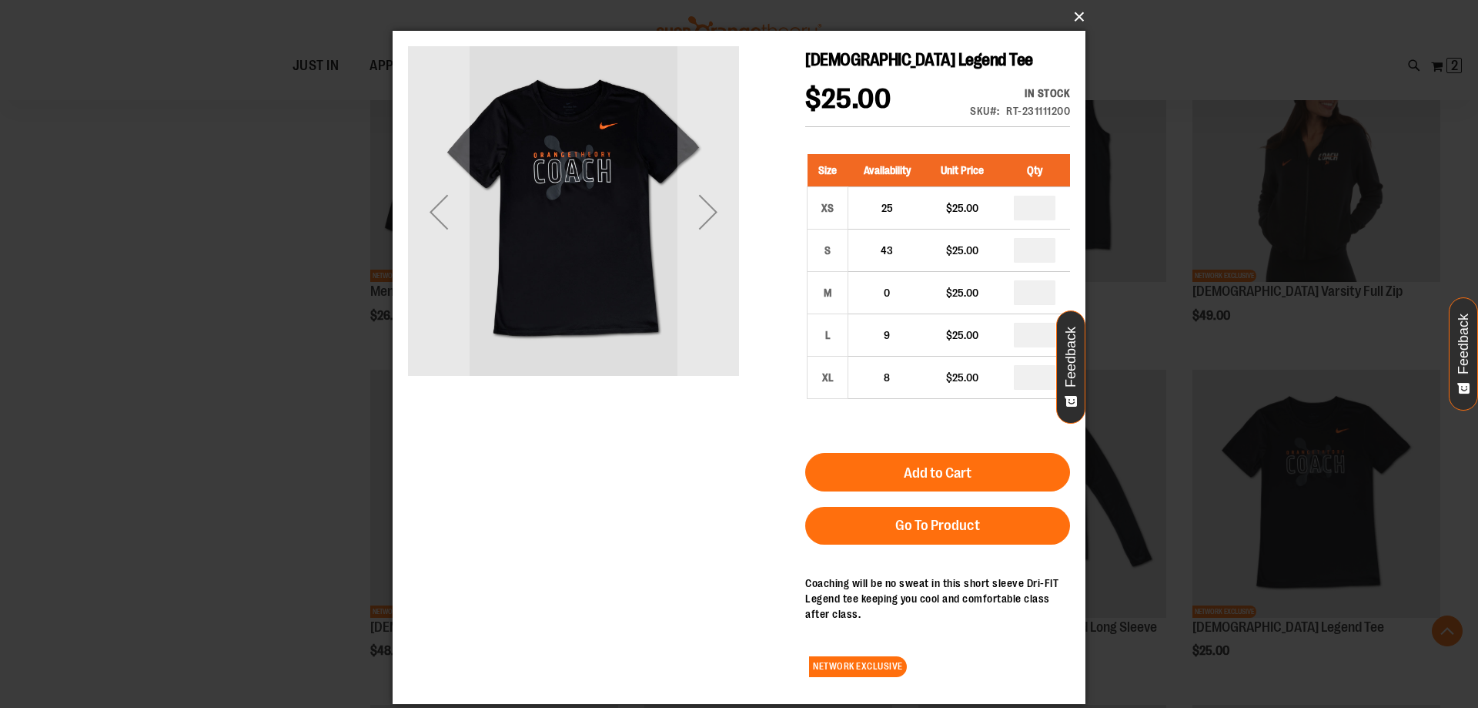
click at [1074, 11] on button "×" at bounding box center [743, 17] width 693 height 34
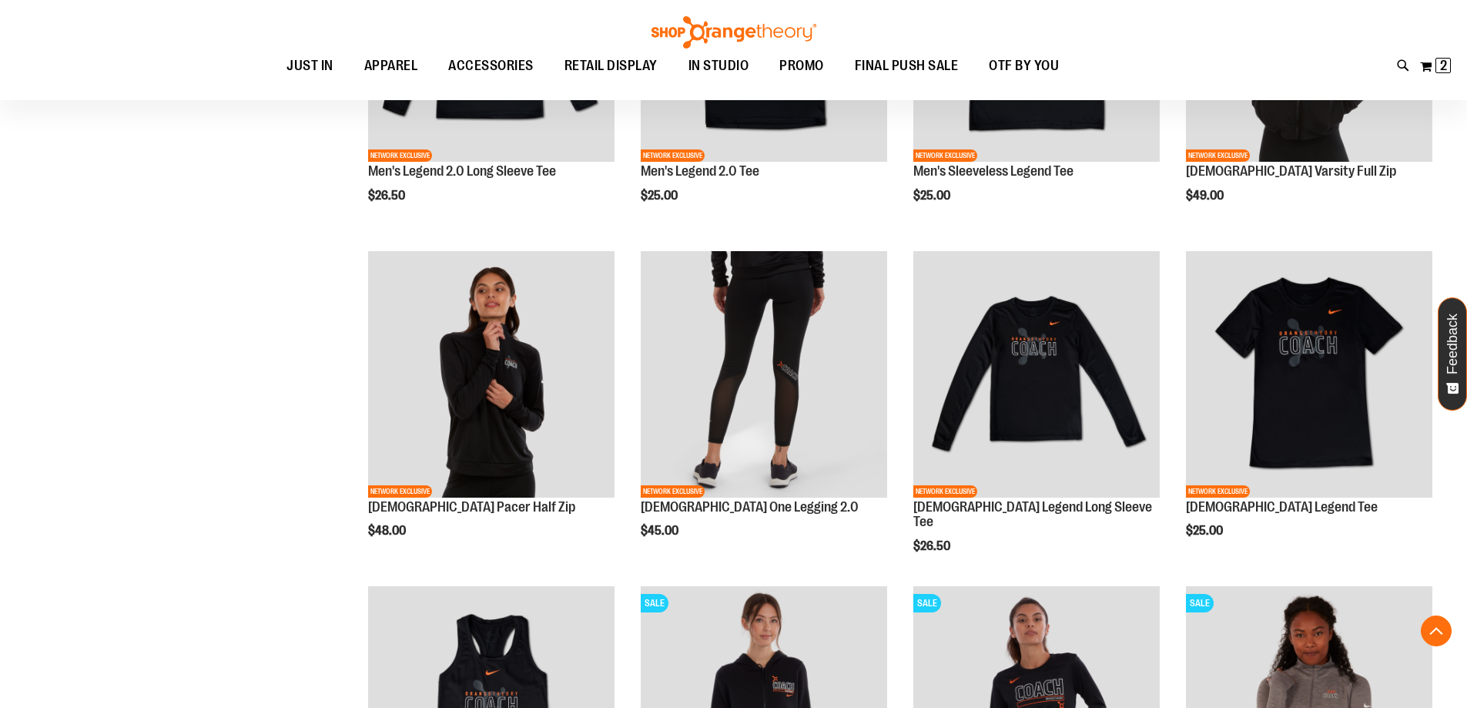
scroll to position [692, 0]
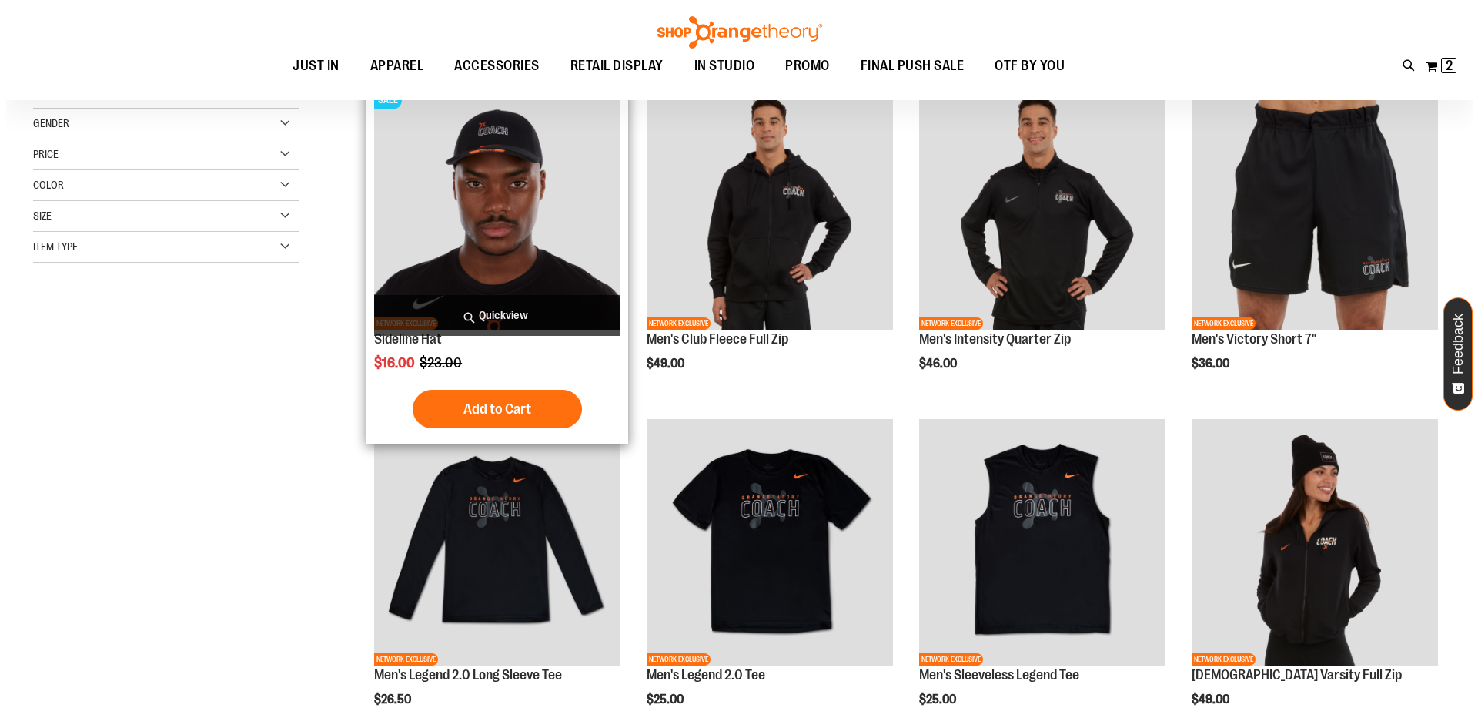
scroll to position [153, 0]
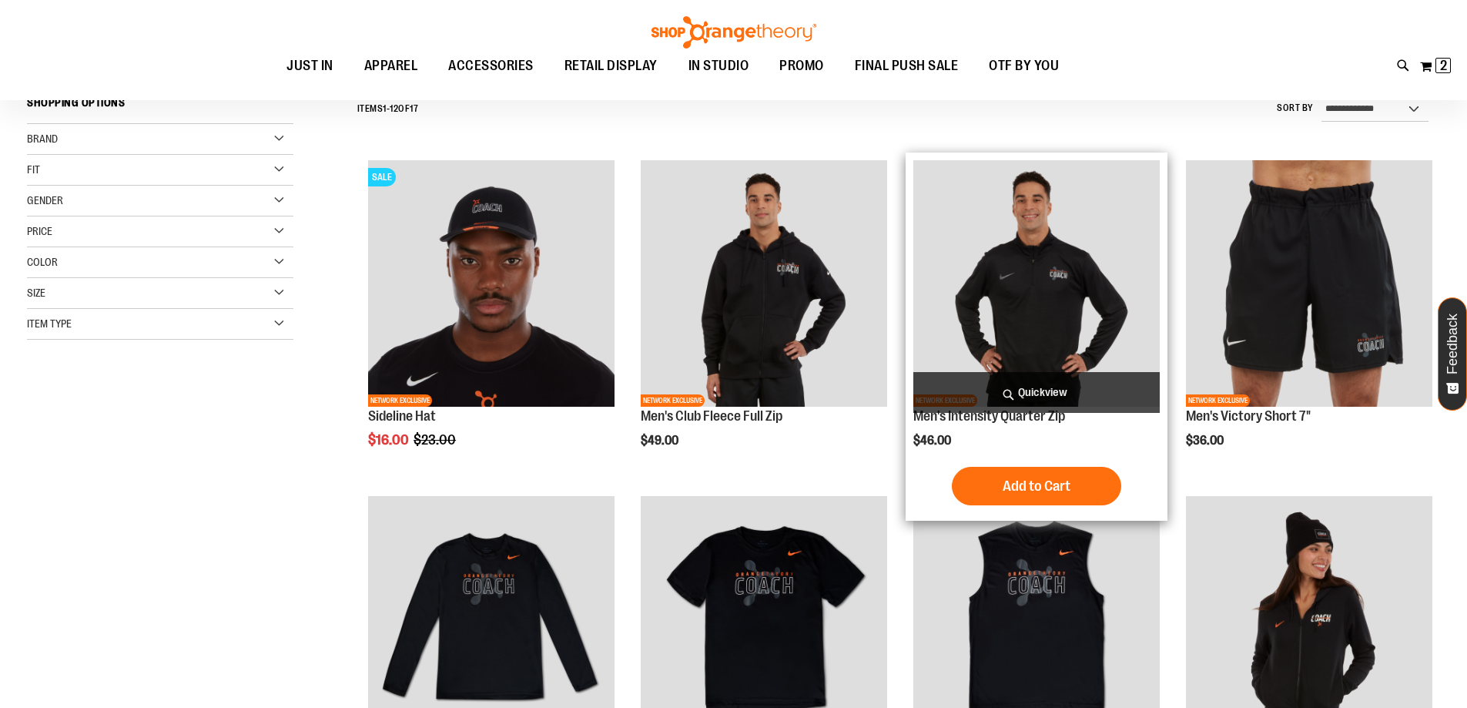
click at [1025, 387] on span "Quickview" at bounding box center [1036, 392] width 246 height 41
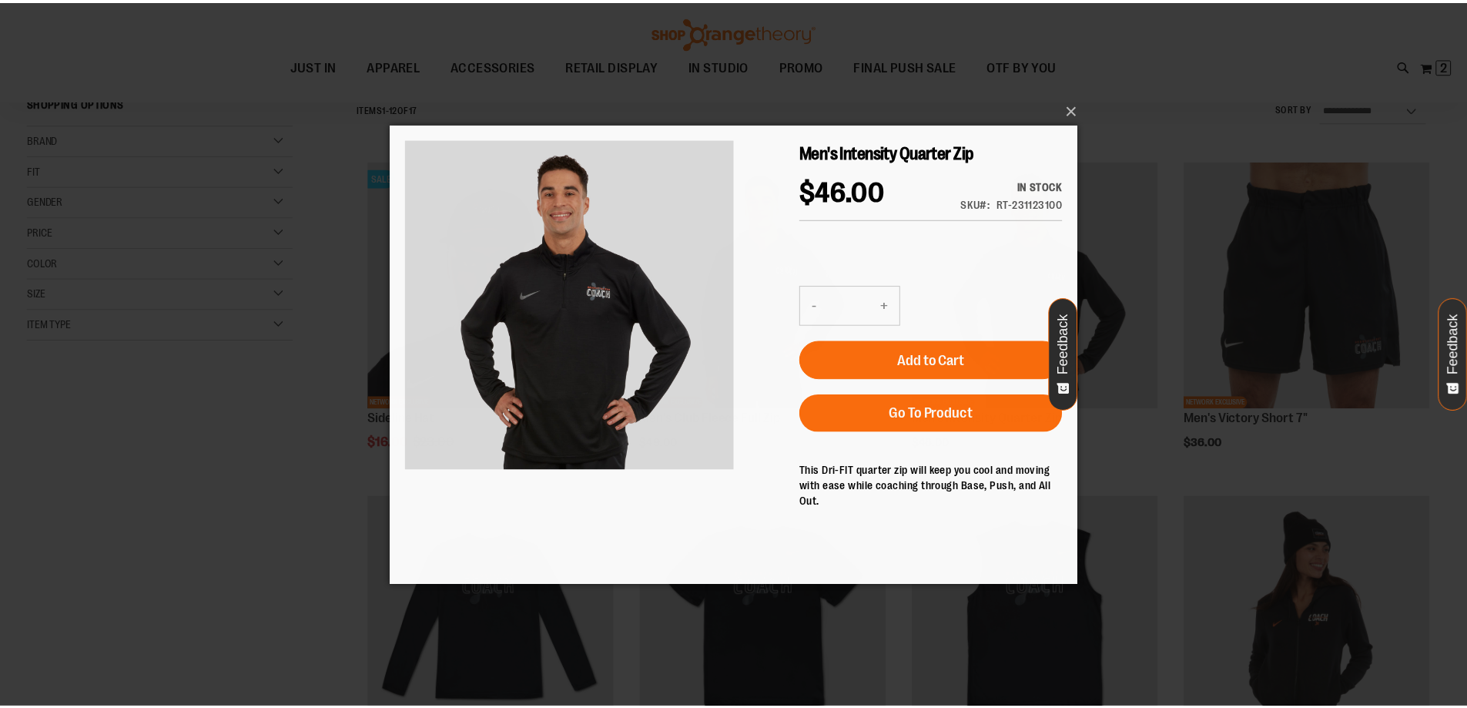
scroll to position [0, 0]
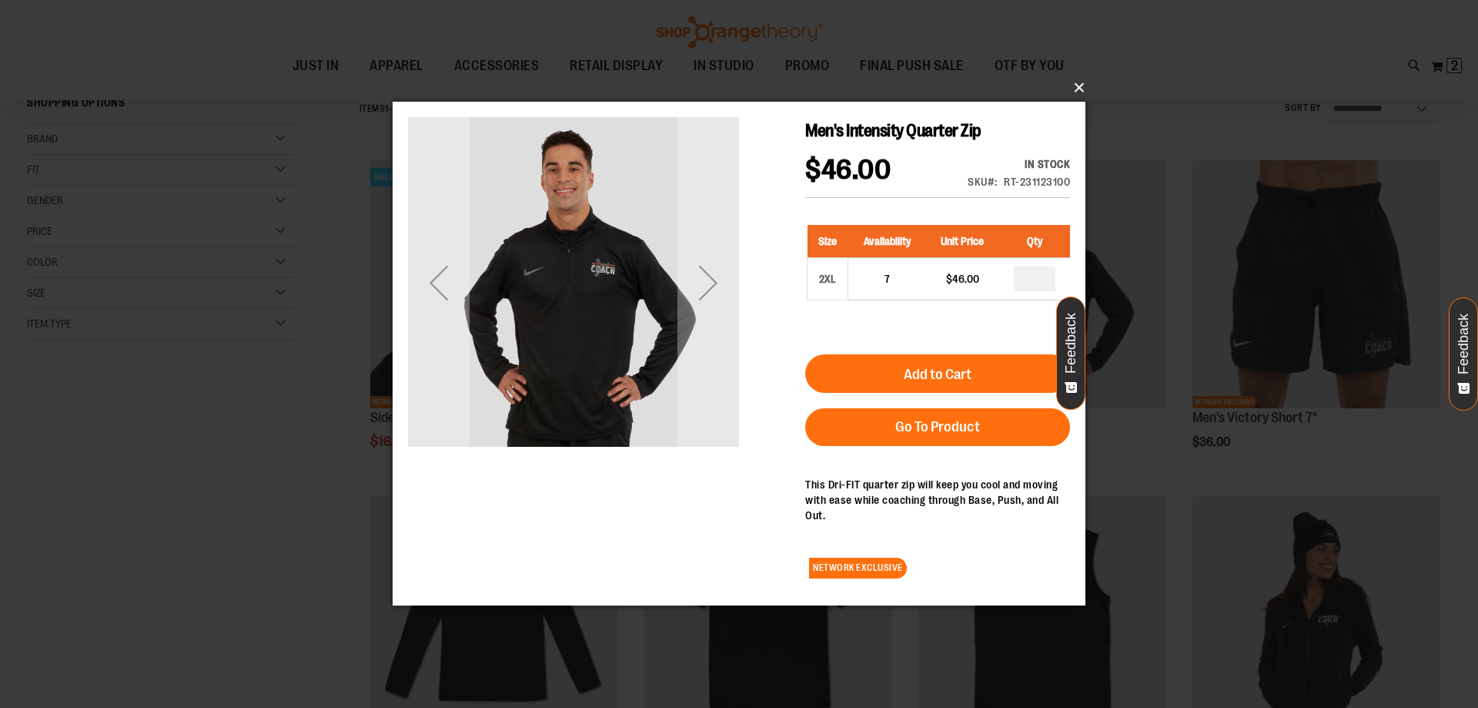
click at [1078, 89] on button "×" at bounding box center [743, 88] width 693 height 34
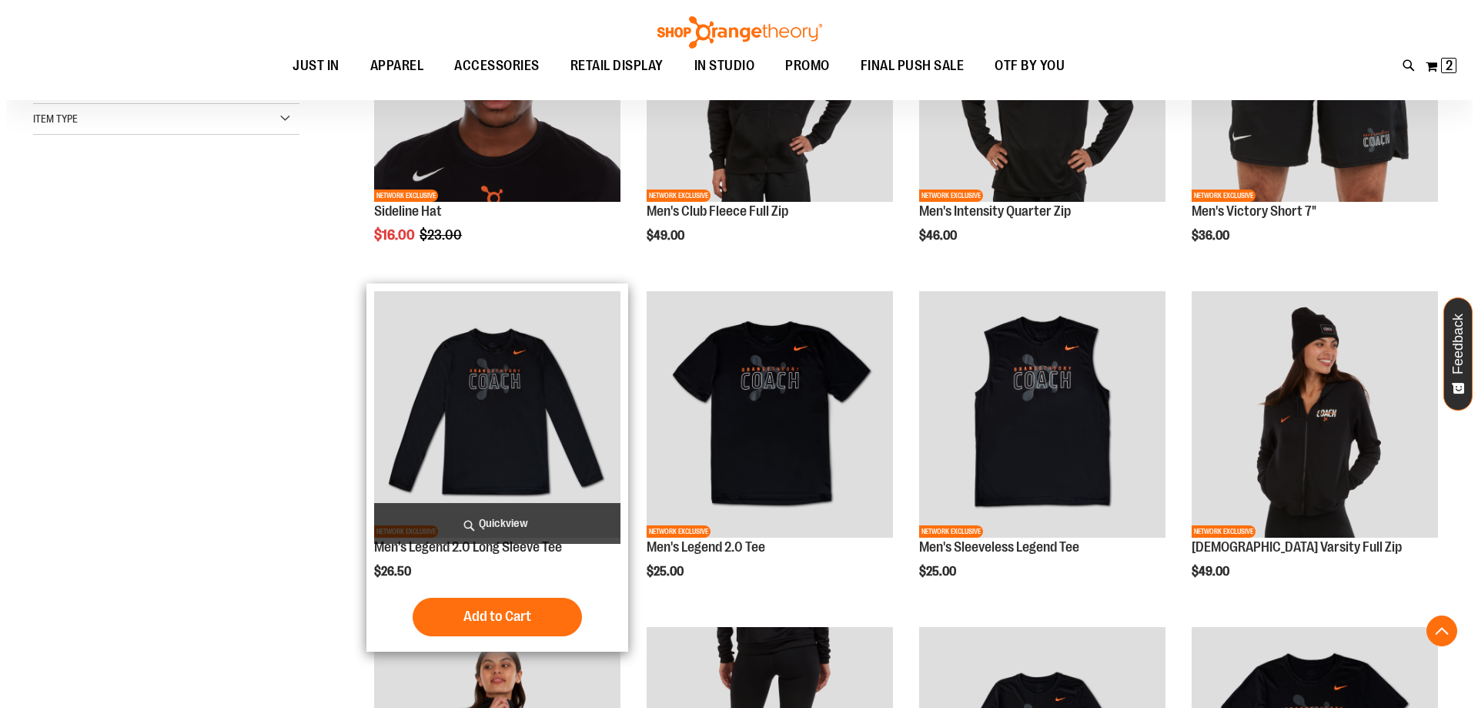
scroll to position [384, 0]
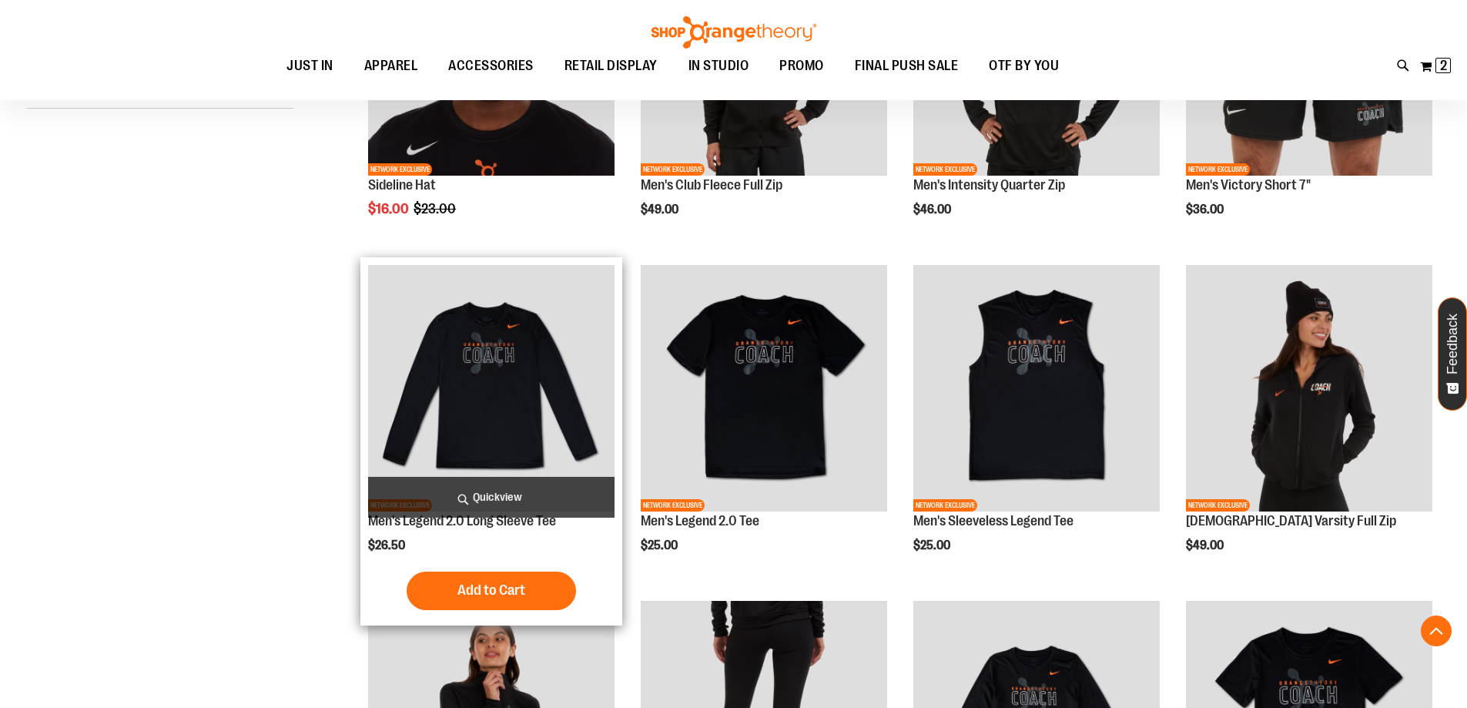
click at [492, 489] on span "Quickview" at bounding box center [491, 497] width 246 height 41
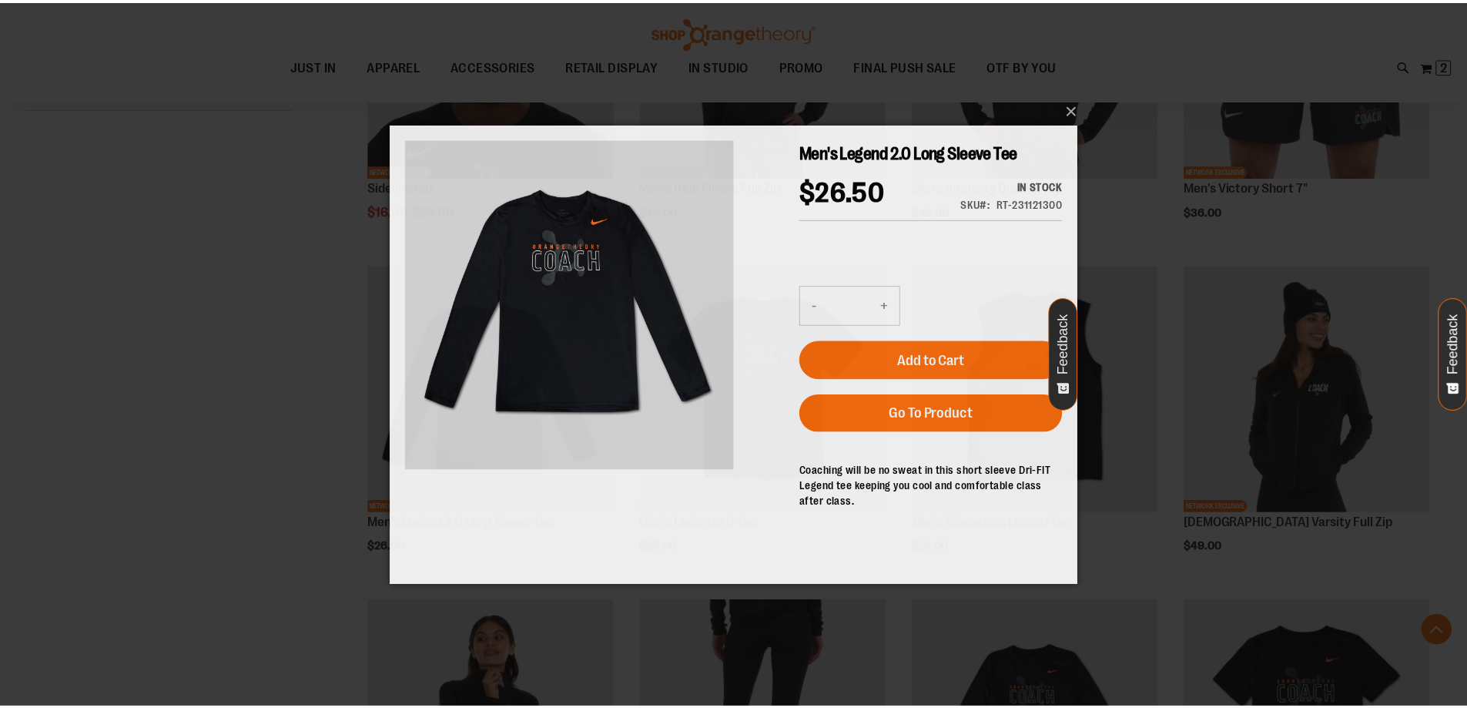
scroll to position [0, 0]
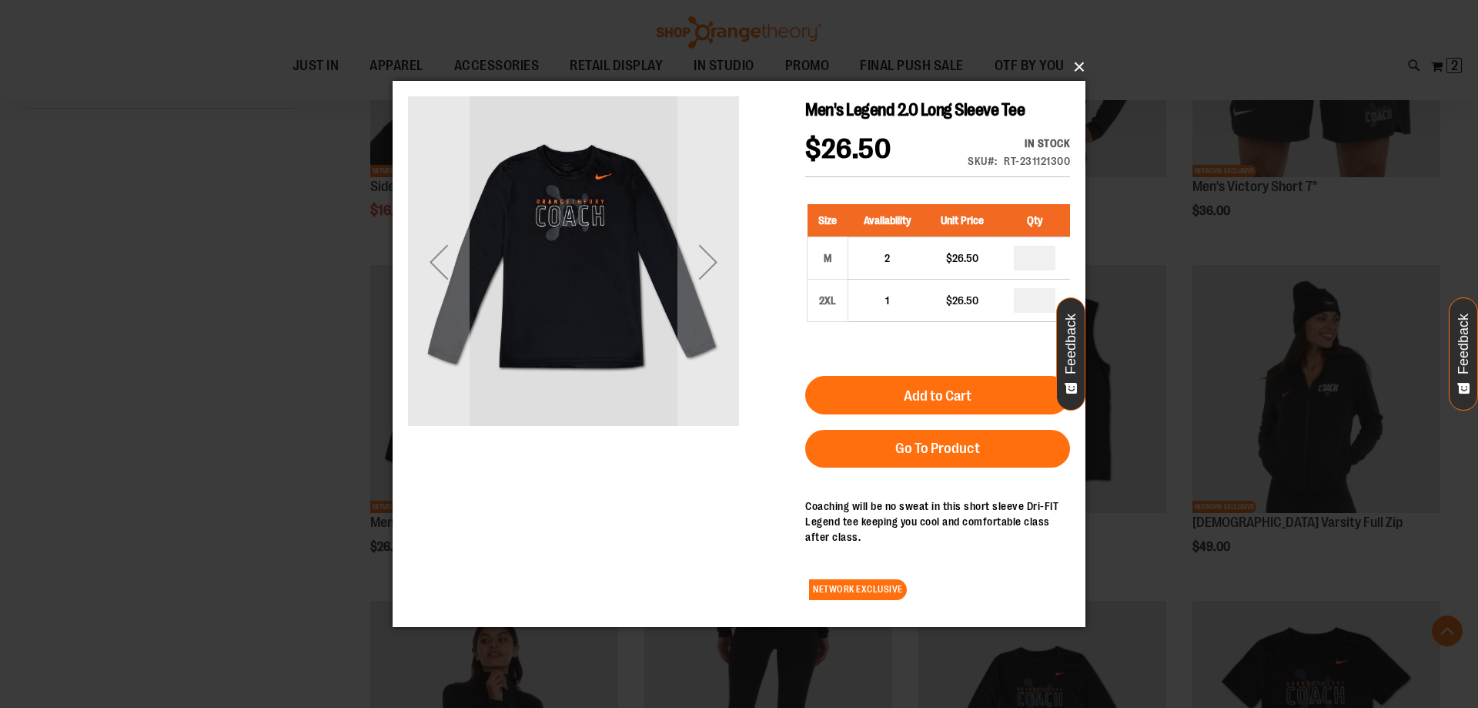
click at [1083, 72] on button "×" at bounding box center [743, 67] width 693 height 34
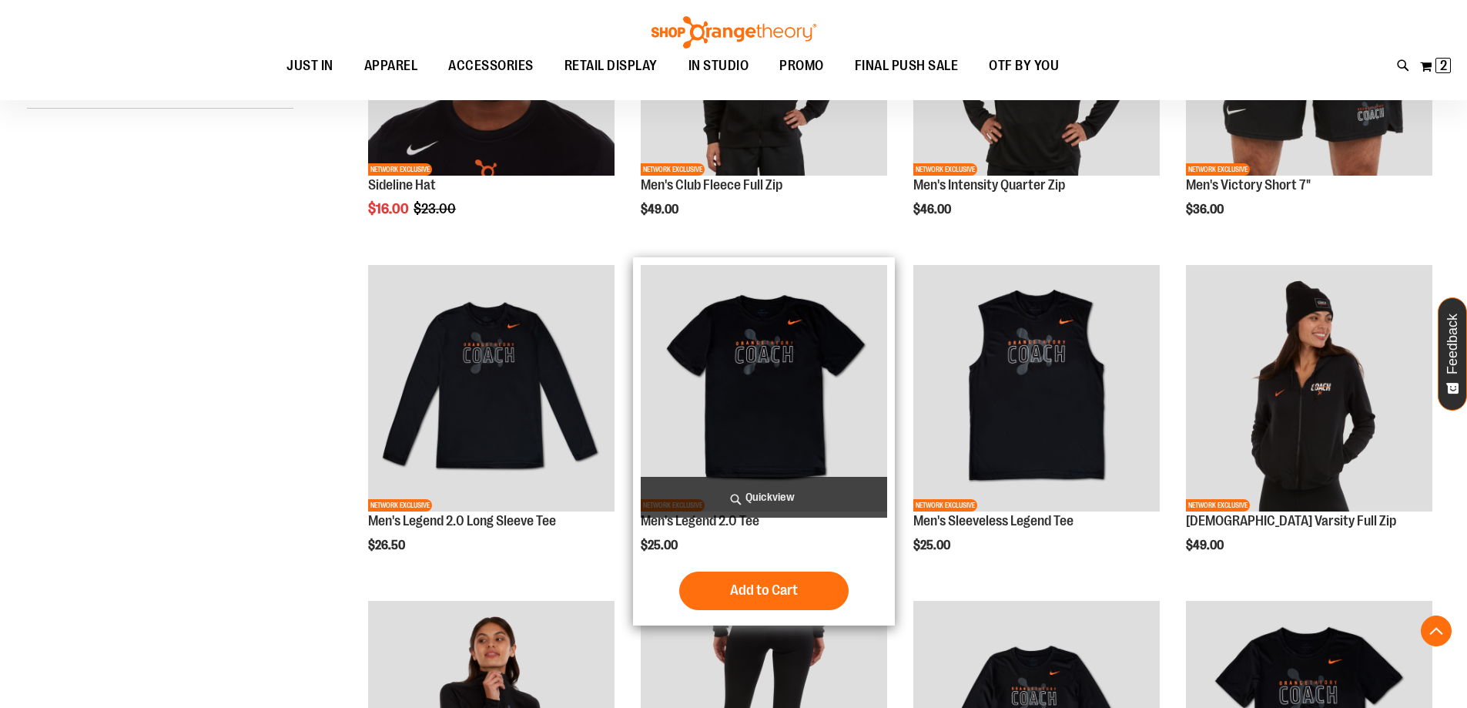
click at [771, 452] on img "product" at bounding box center [764, 388] width 246 height 246
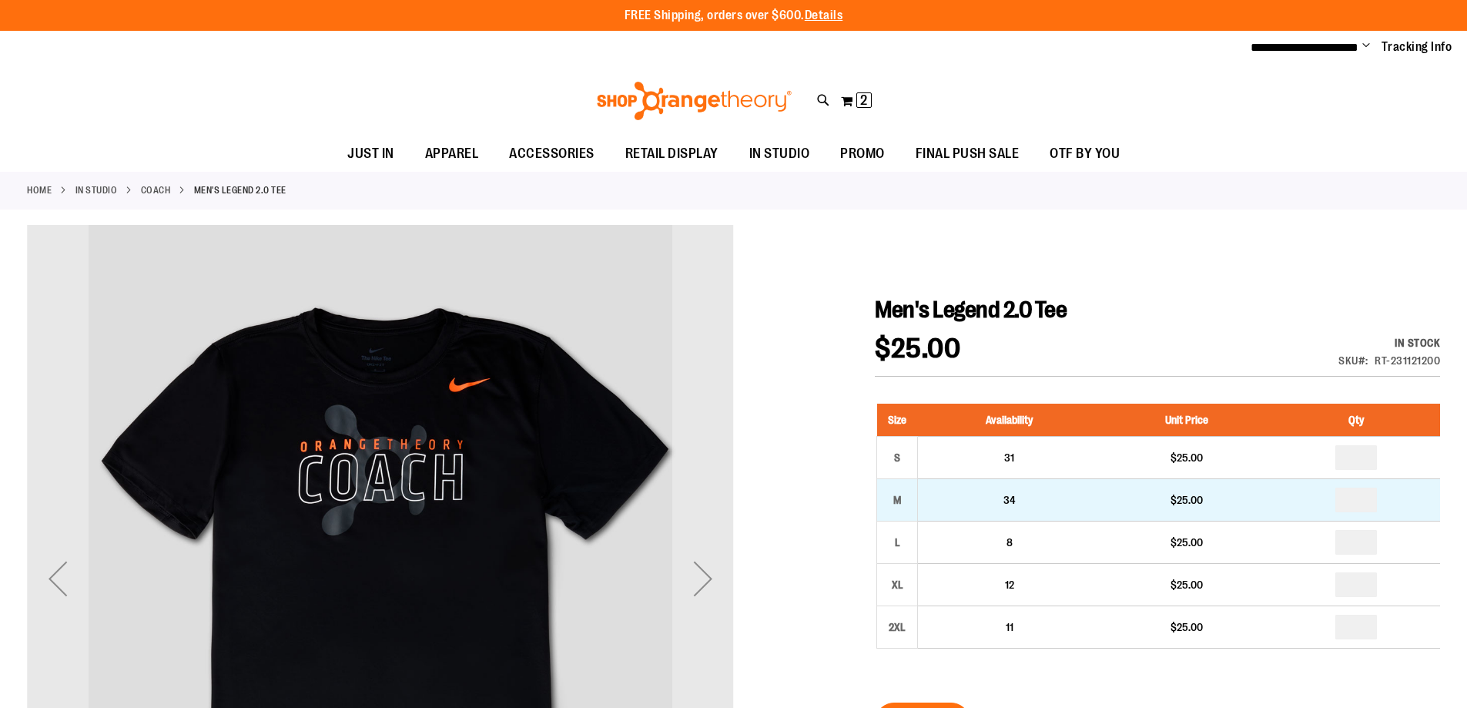
type input "**********"
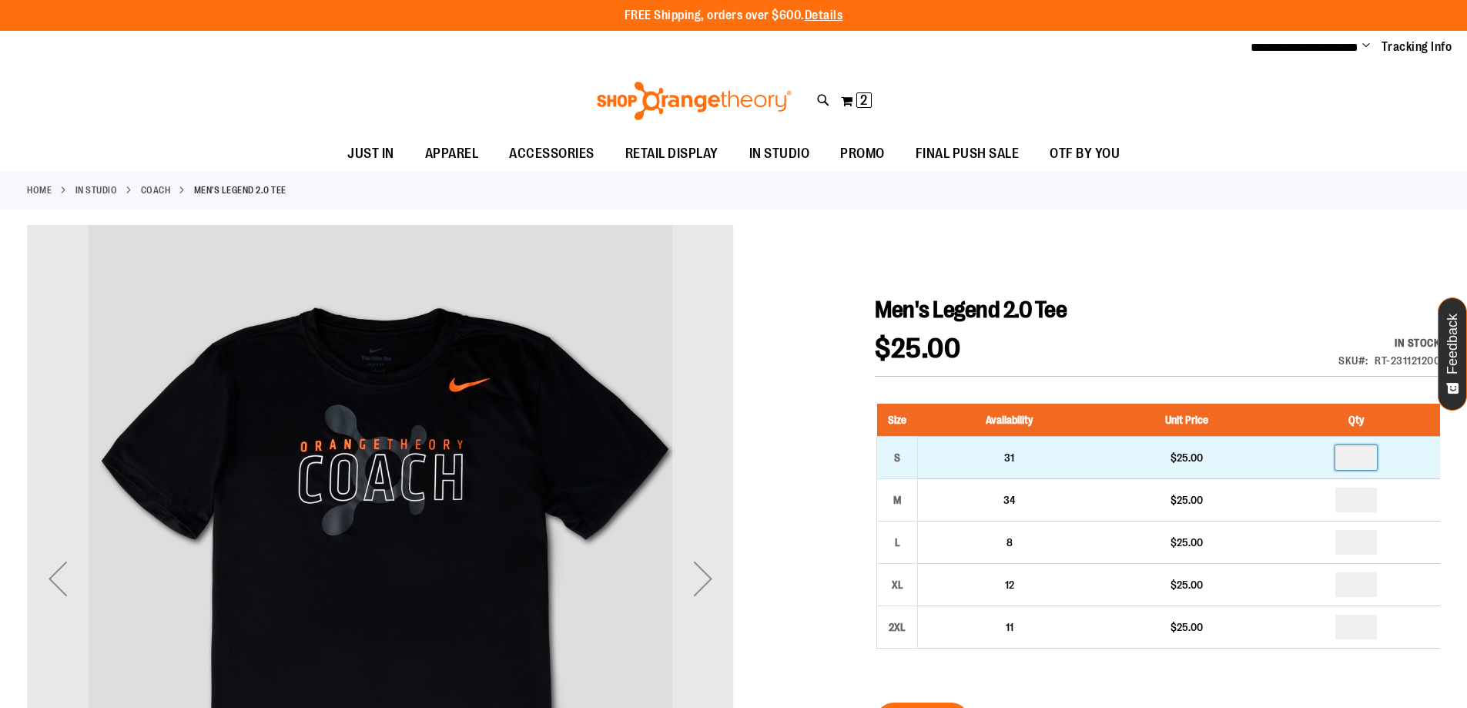
click at [1358, 457] on input "number" at bounding box center [1356, 457] width 42 height 25
type input "*"
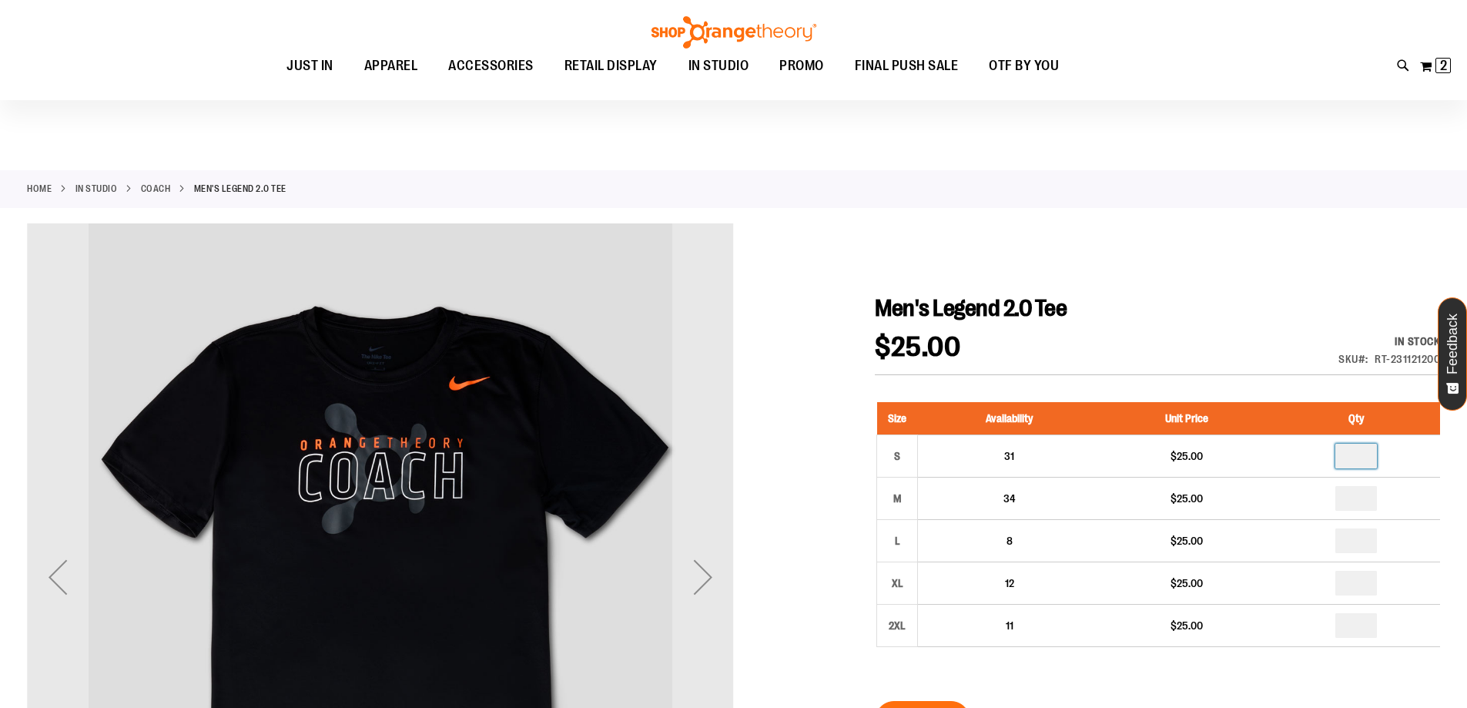
scroll to position [307, 0]
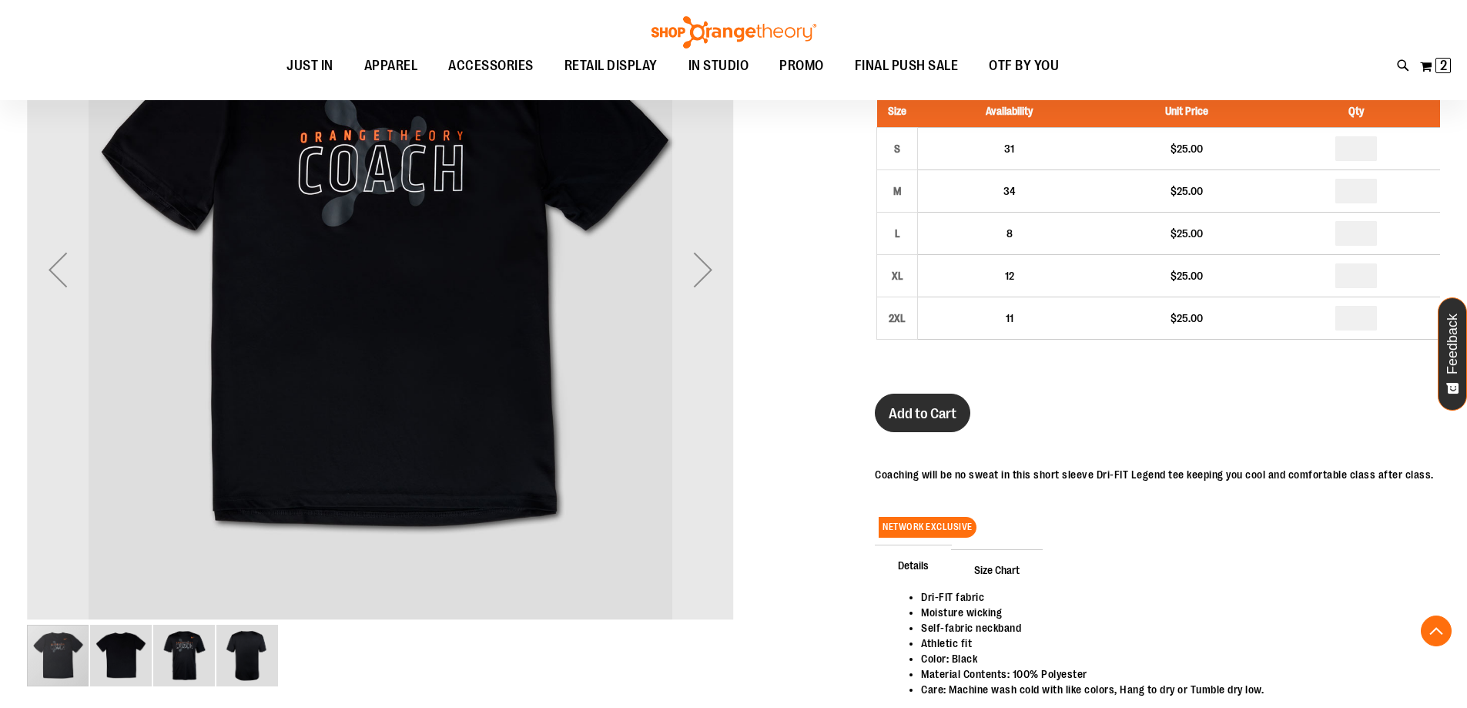
click at [933, 418] on span "Add to Cart" at bounding box center [922, 413] width 68 height 17
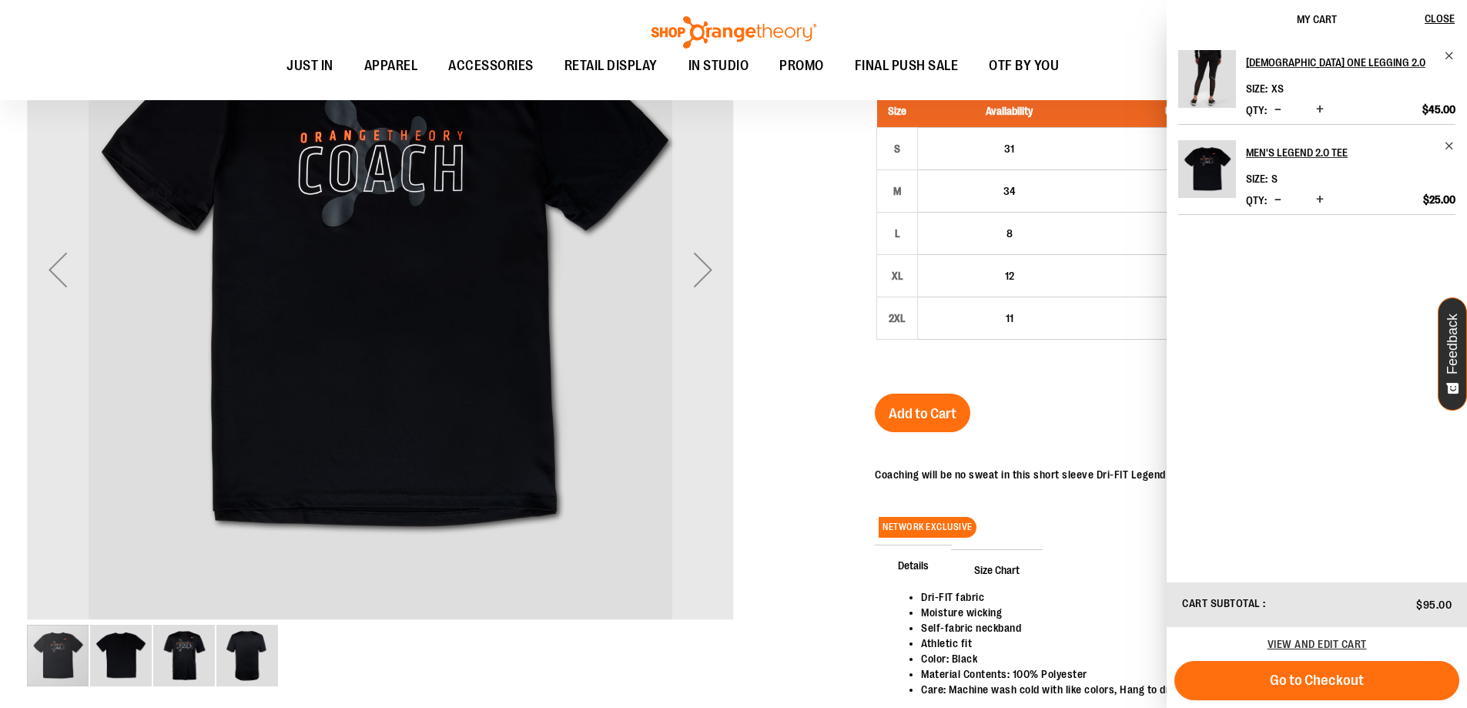
click at [805, 359] on div at bounding box center [733, 353] width 1413 height 874
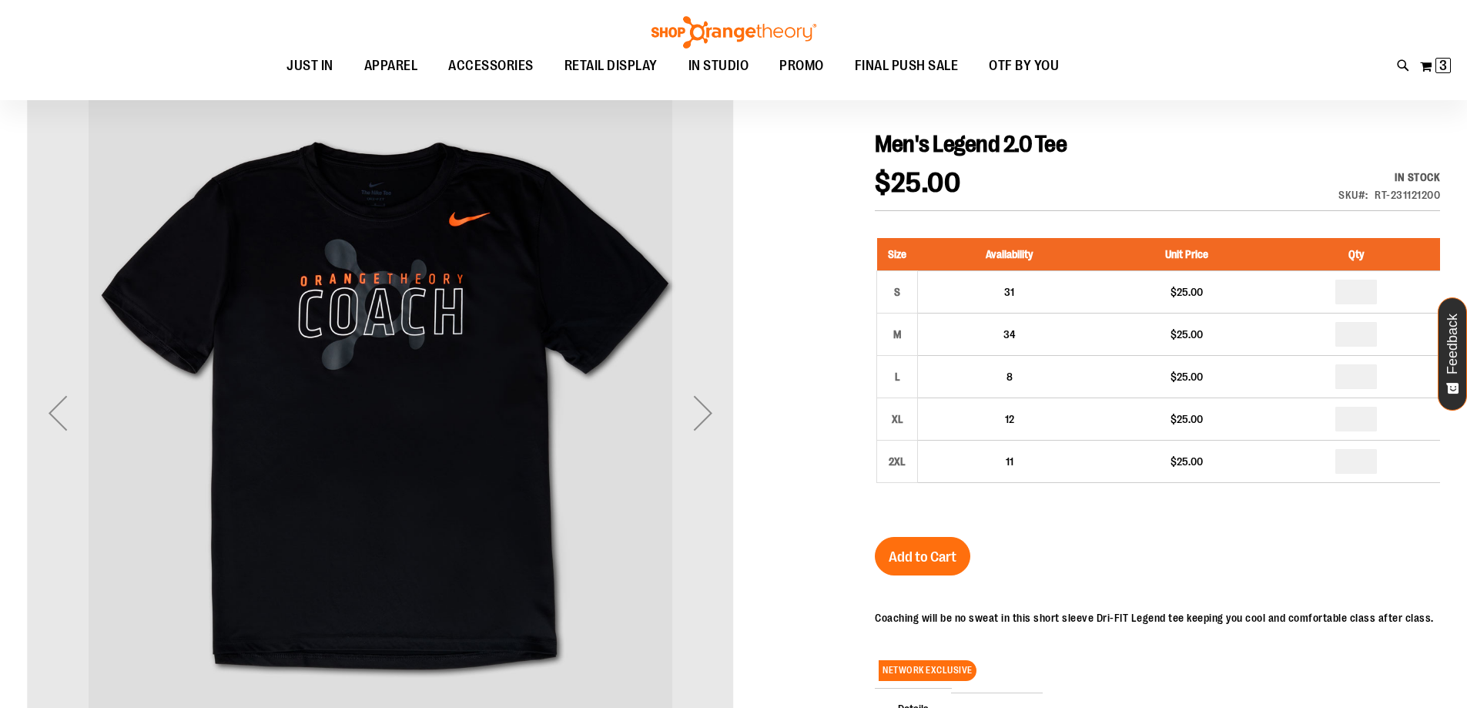
scroll to position [0, 0]
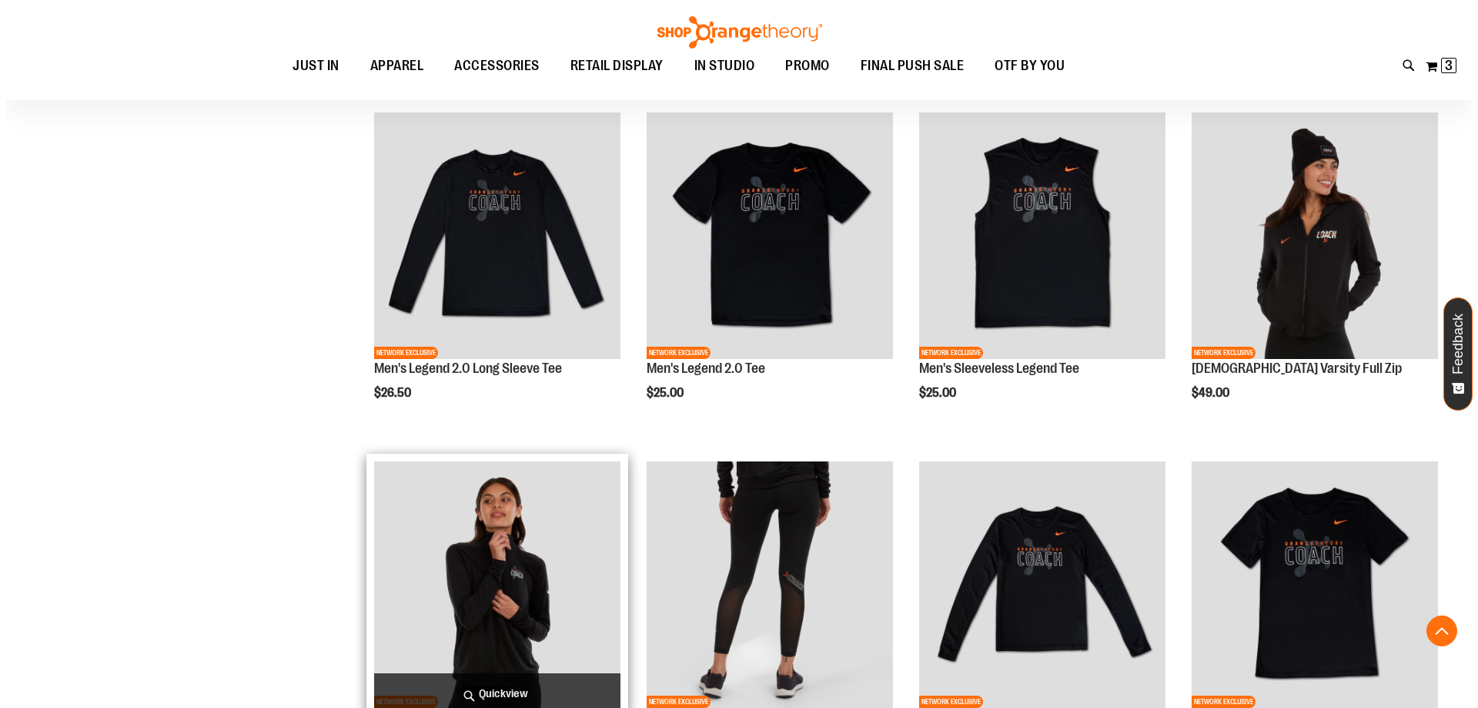
scroll to position [599, 0]
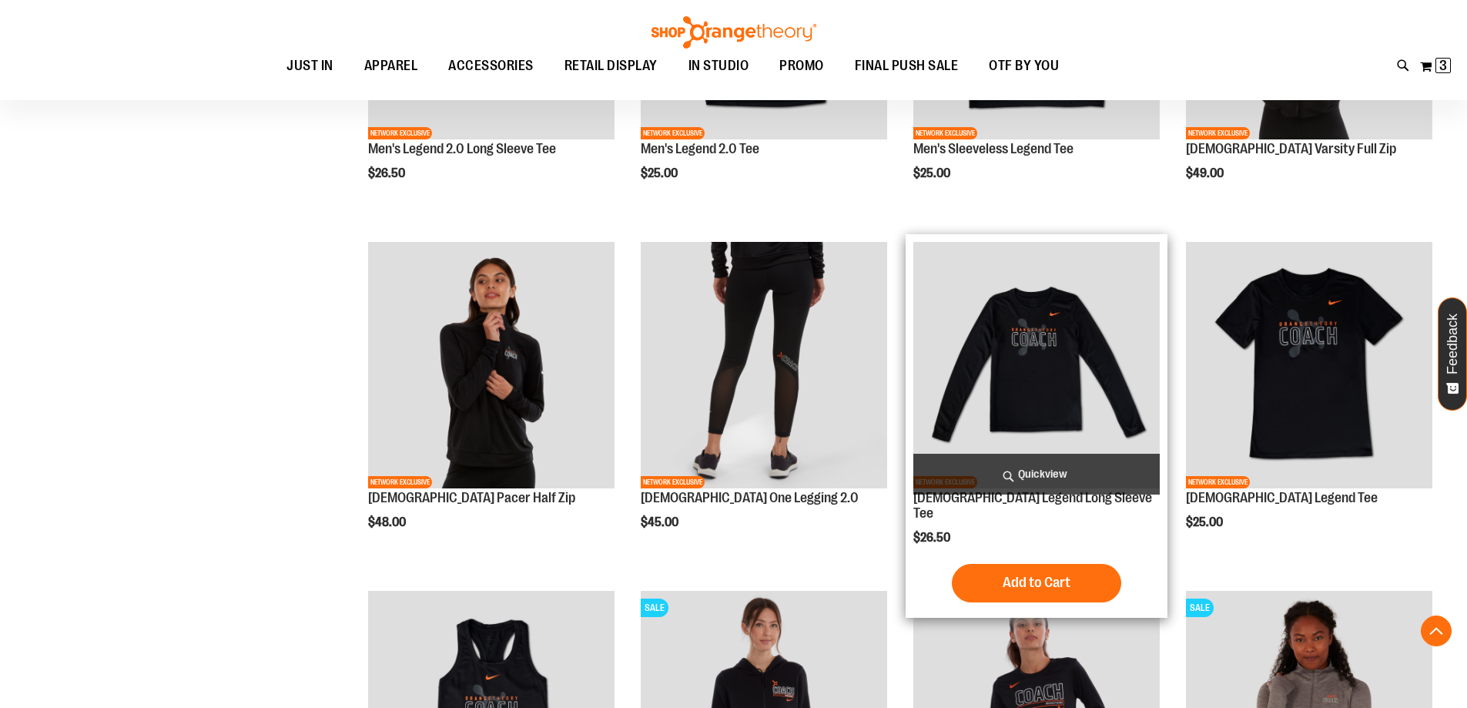
type input "**********"
click at [1052, 476] on span "Quickview" at bounding box center [1036, 473] width 246 height 41
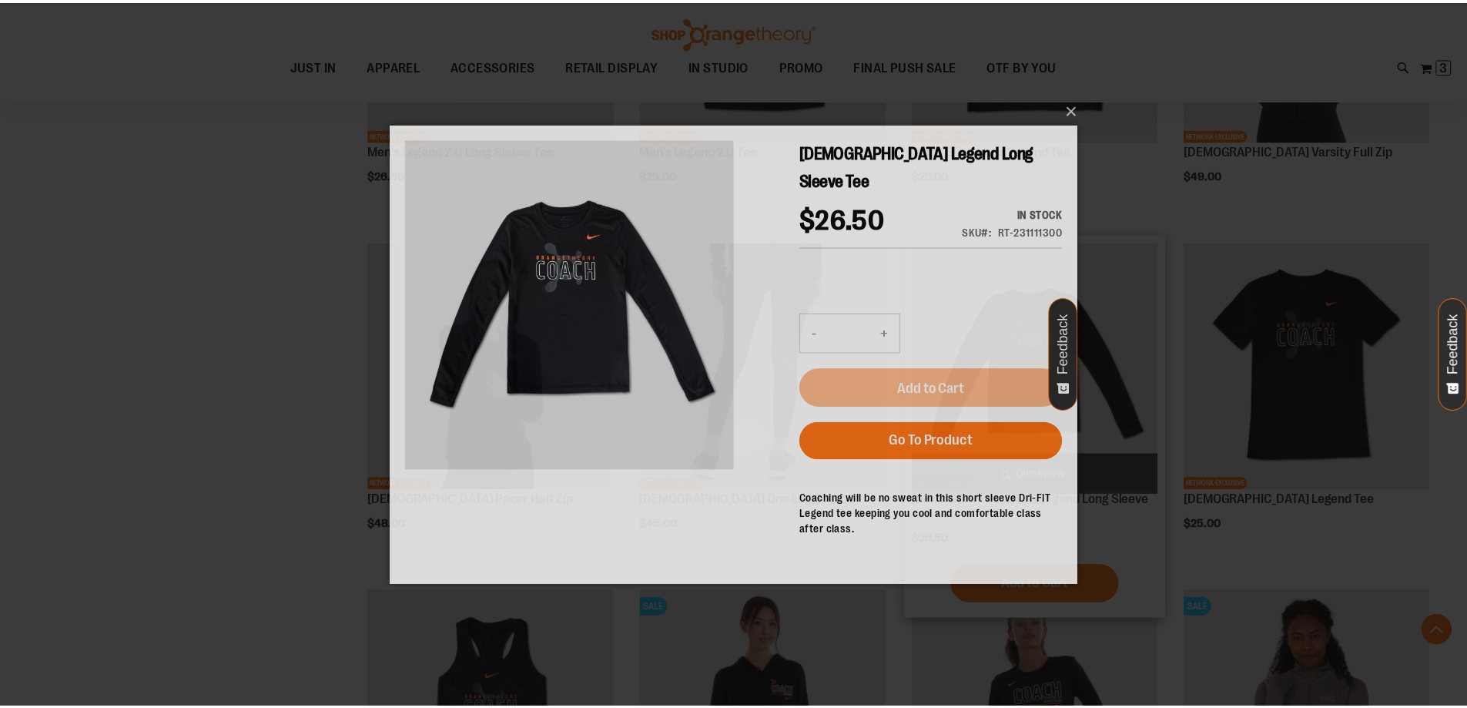
scroll to position [0, 0]
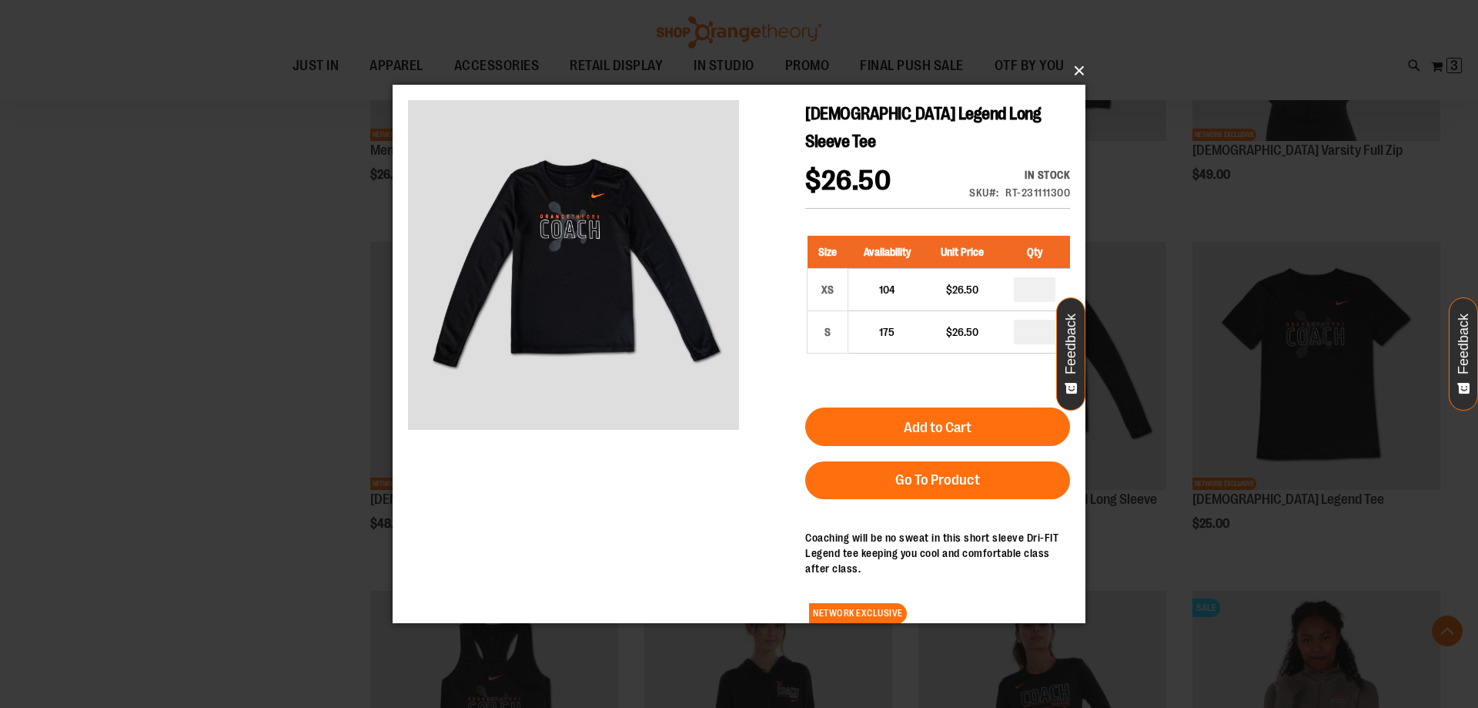
click at [1086, 72] on button "×" at bounding box center [743, 71] width 693 height 34
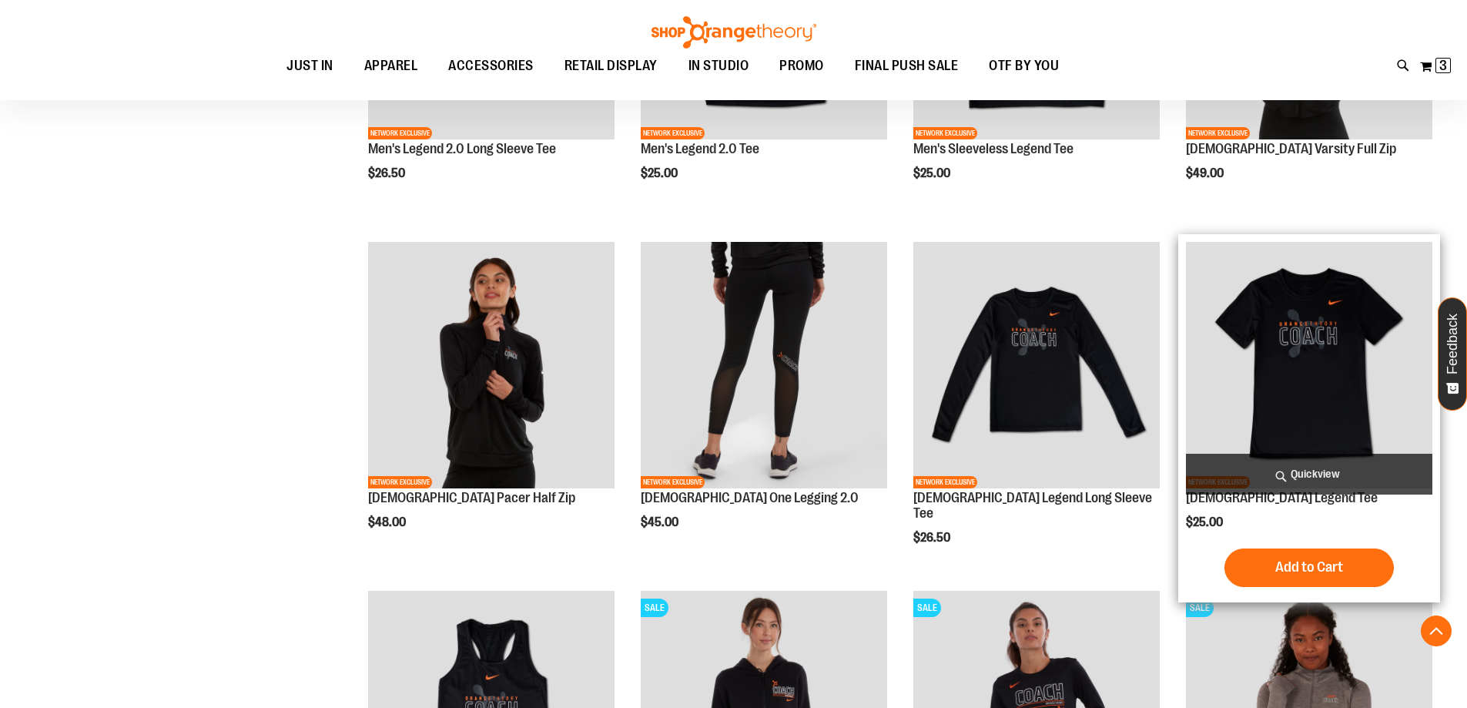
click at [1319, 426] on img "product" at bounding box center [1309, 365] width 246 height 246
click at [1305, 481] on span "Quickview" at bounding box center [1309, 473] width 246 height 41
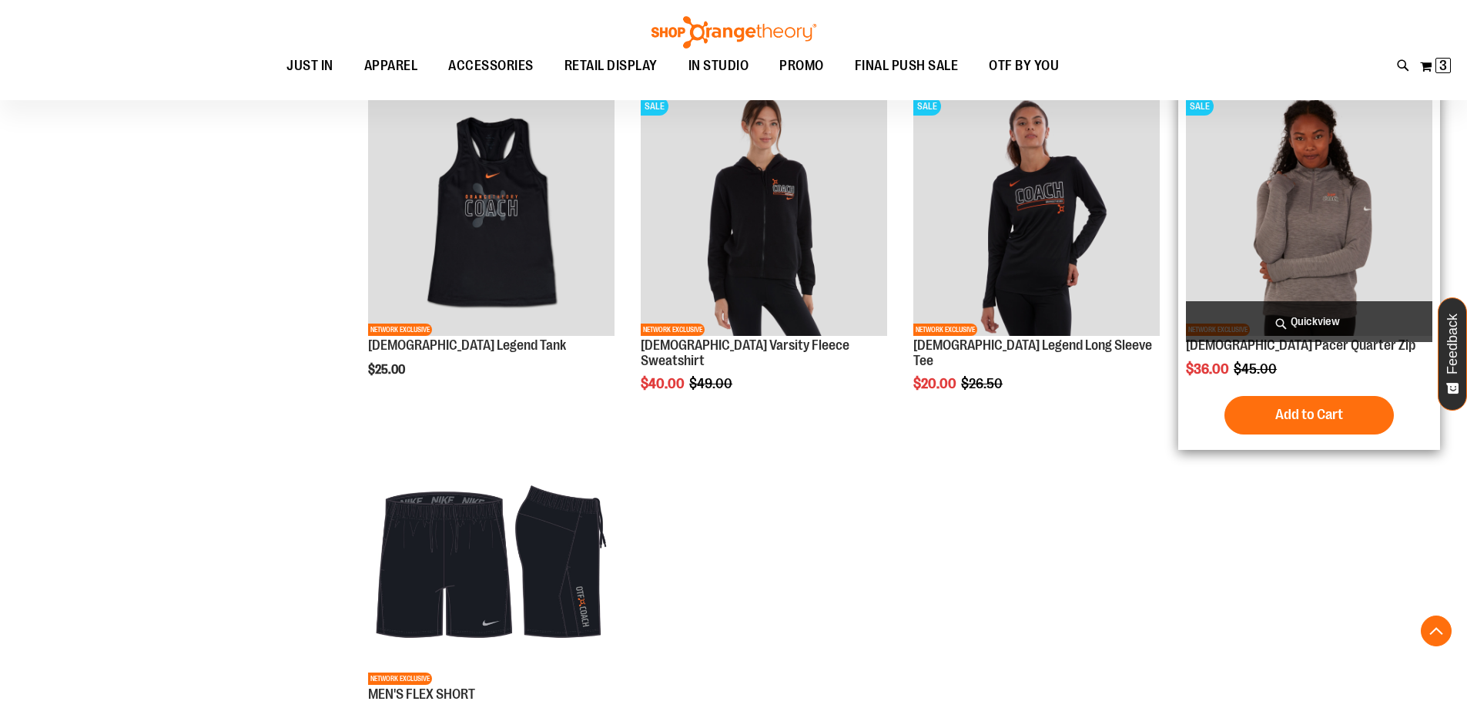
scroll to position [1093, 0]
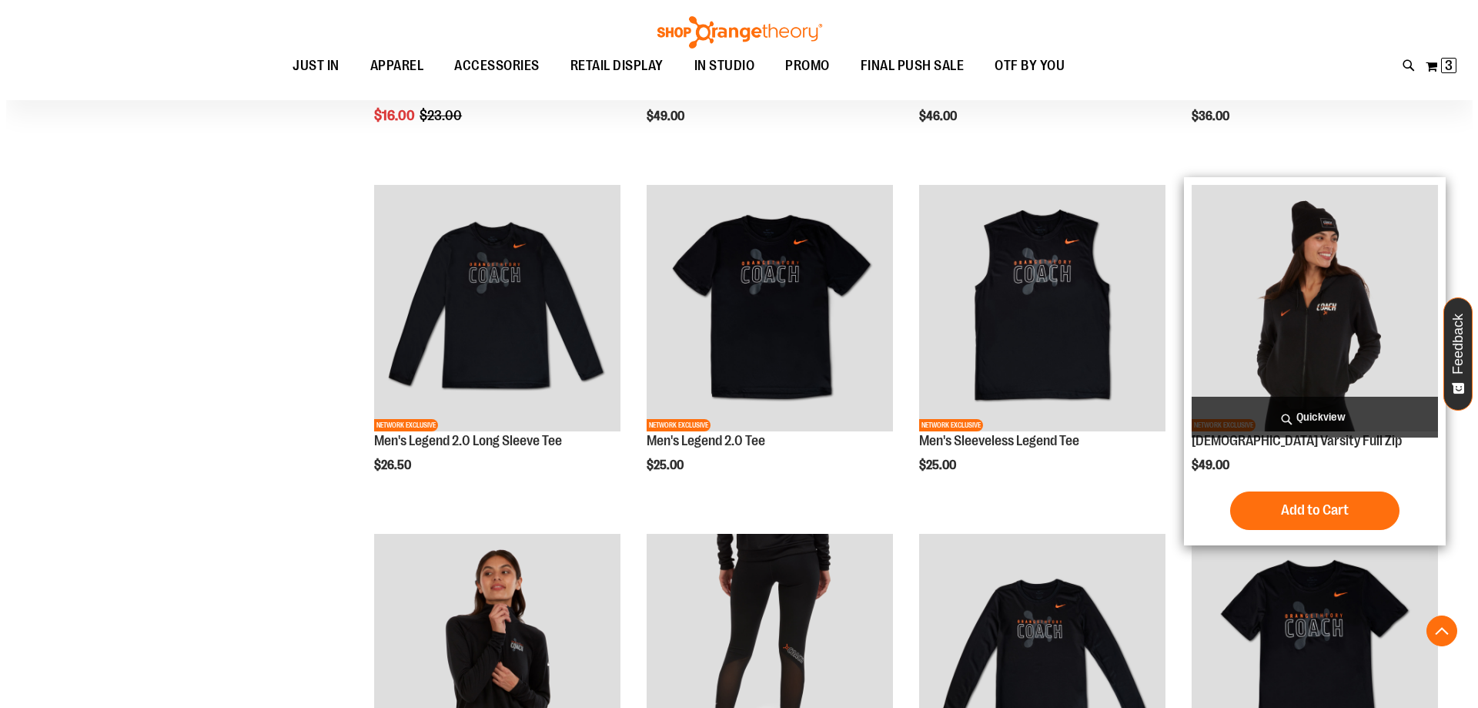
scroll to position [384, 0]
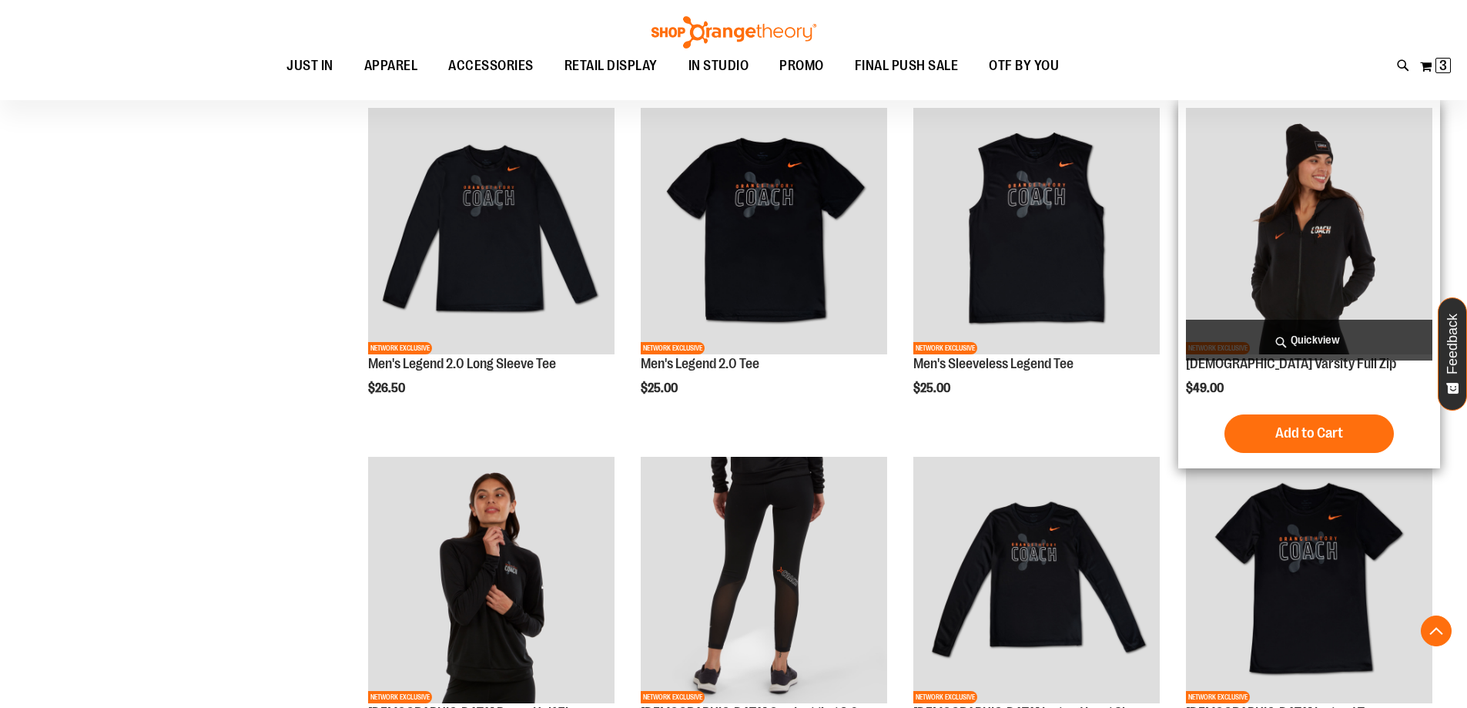
type input "**********"
click at [1290, 343] on span "Quickview" at bounding box center [1309, 340] width 246 height 41
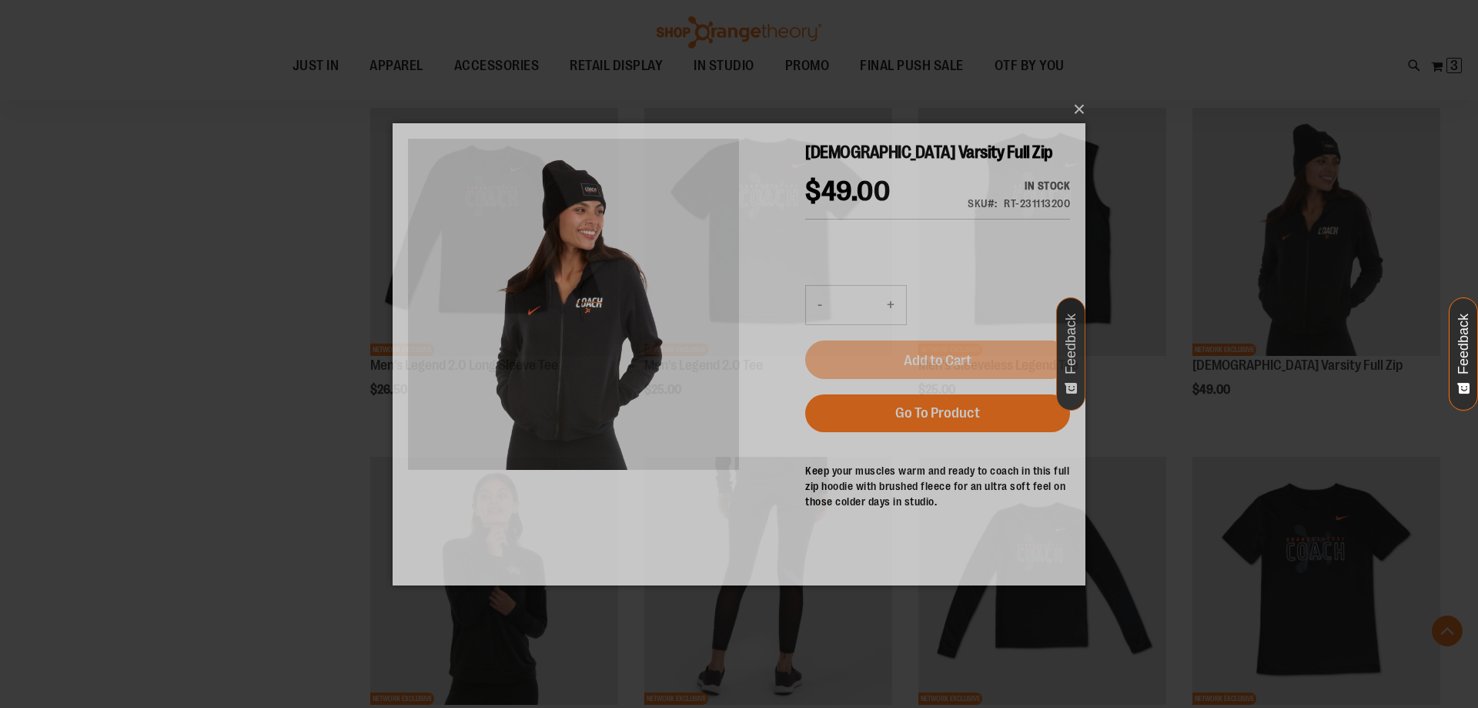
scroll to position [0, 0]
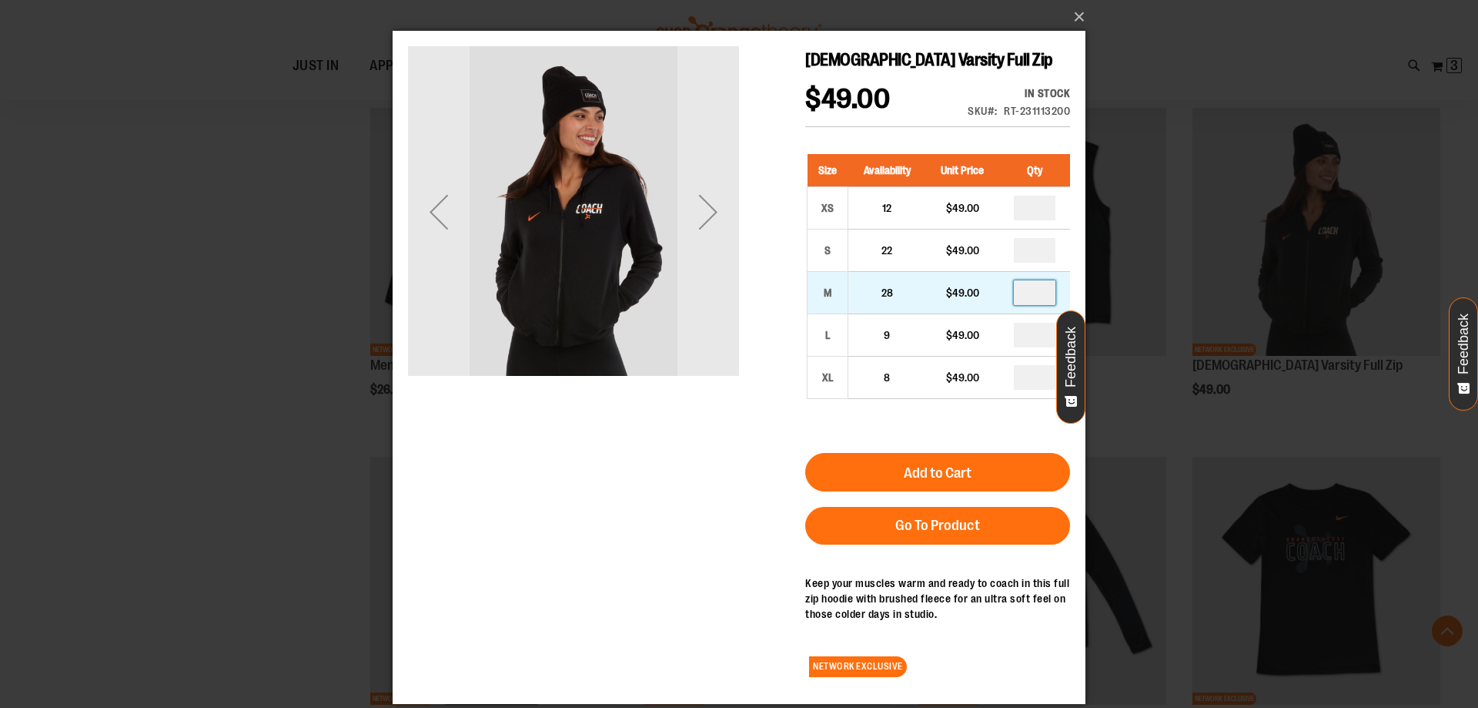
click at [1039, 285] on input "number" at bounding box center [1035, 292] width 42 height 25
type input "*"
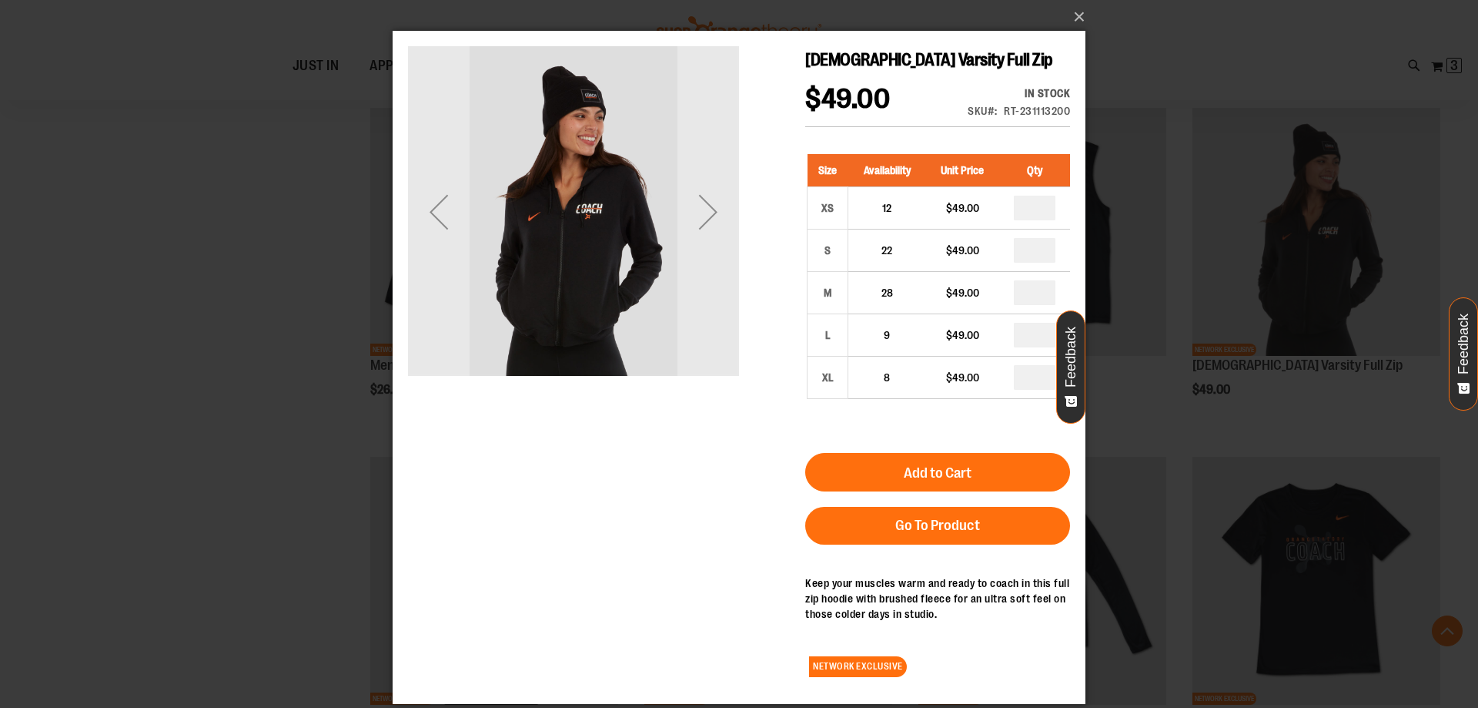
click at [942, 476] on span "Add to Cart" at bounding box center [938, 472] width 68 height 17
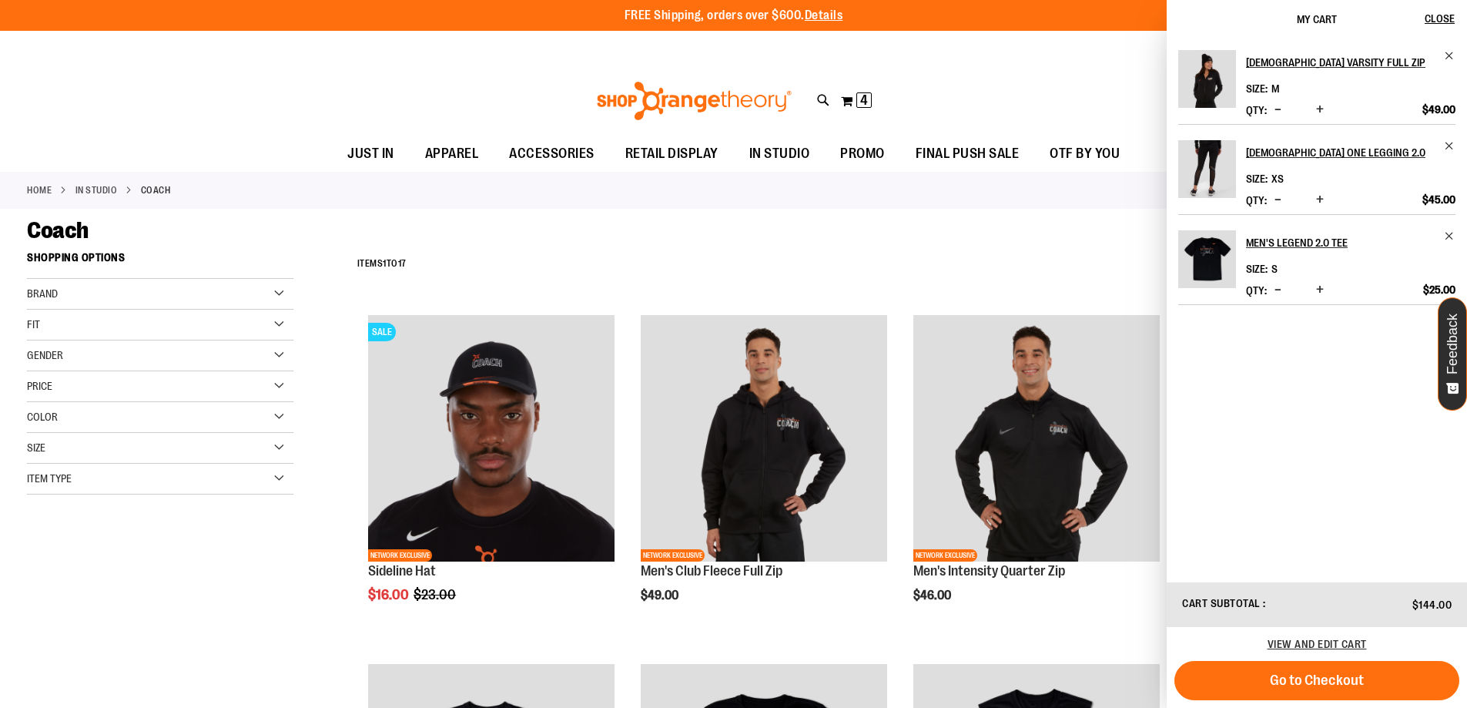
click at [1320, 199] on span "Increase product quantity" at bounding box center [1320, 199] width 8 height 15
click at [1007, 267] on div "**********" at bounding box center [895, 264] width 1090 height 40
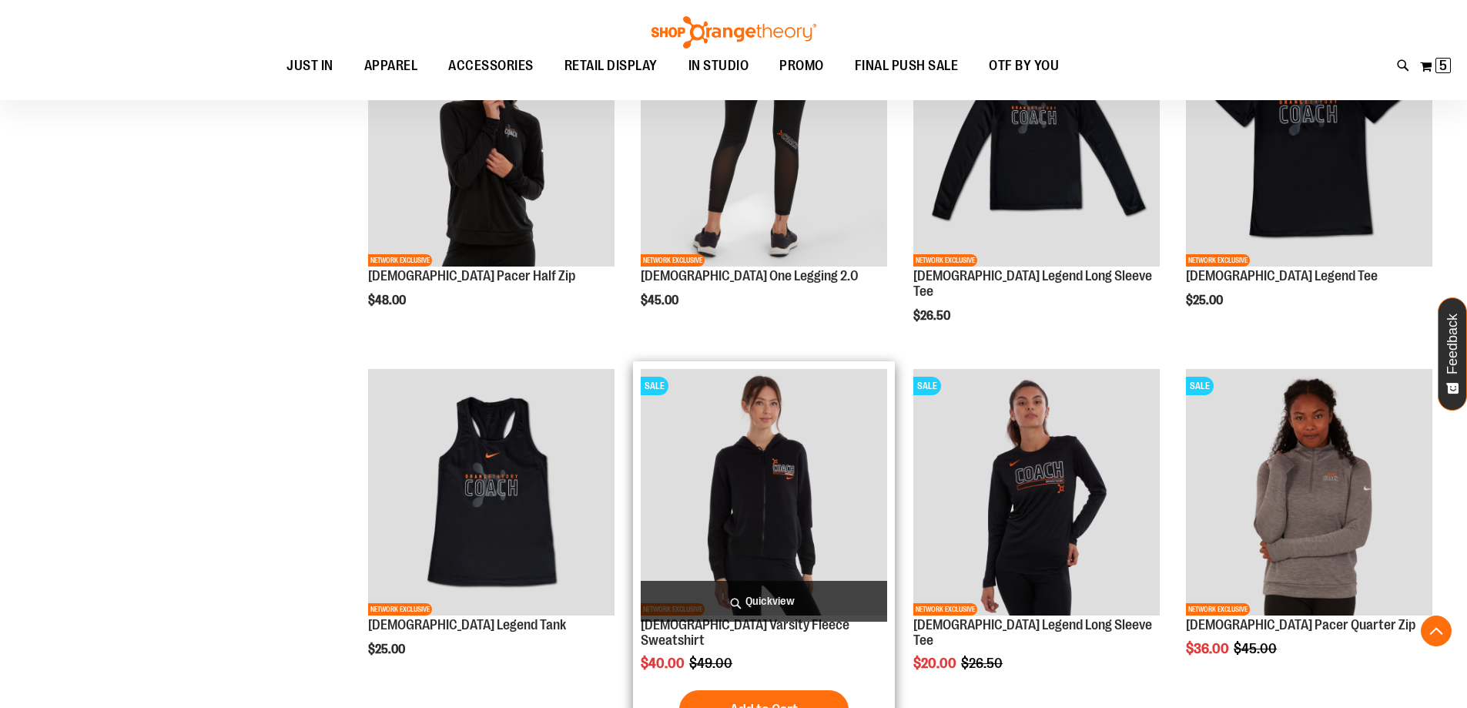
scroll to position [898, 0]
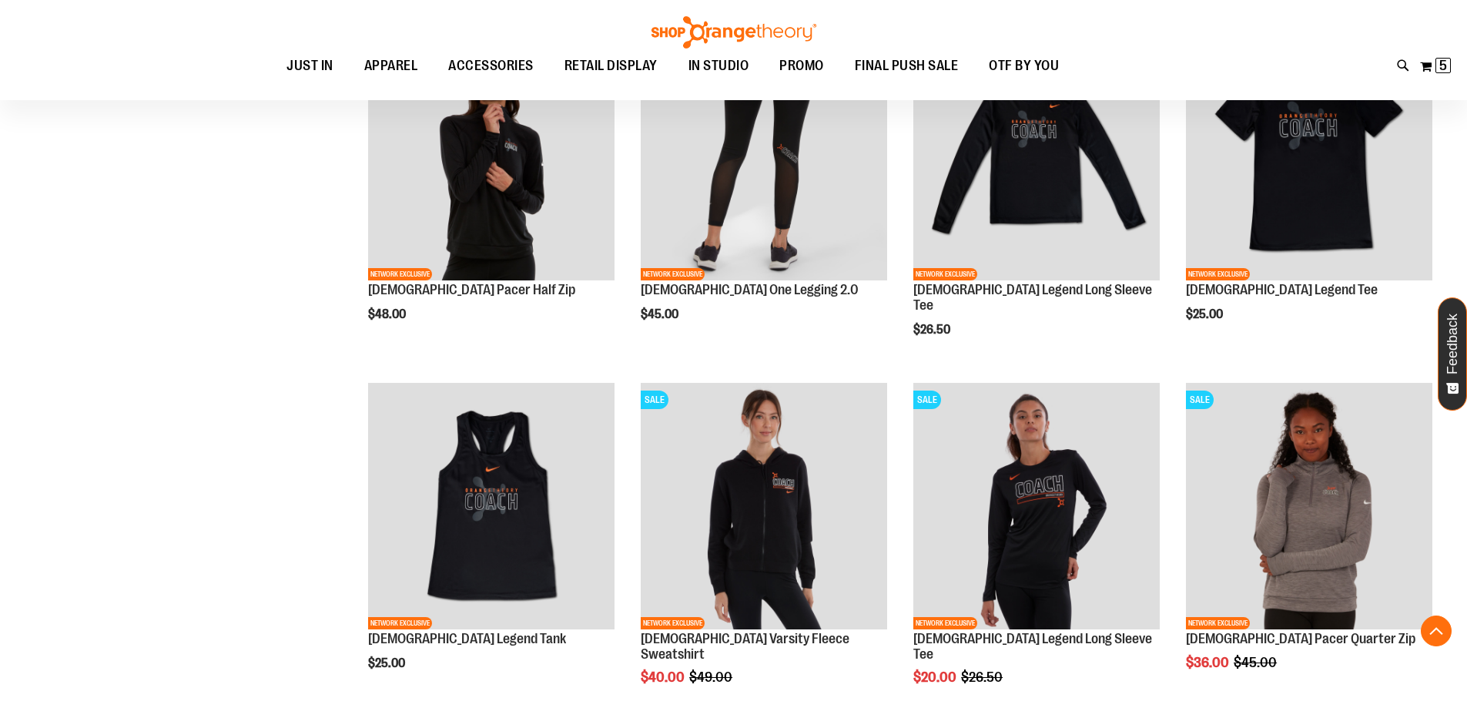
scroll to position [821, 0]
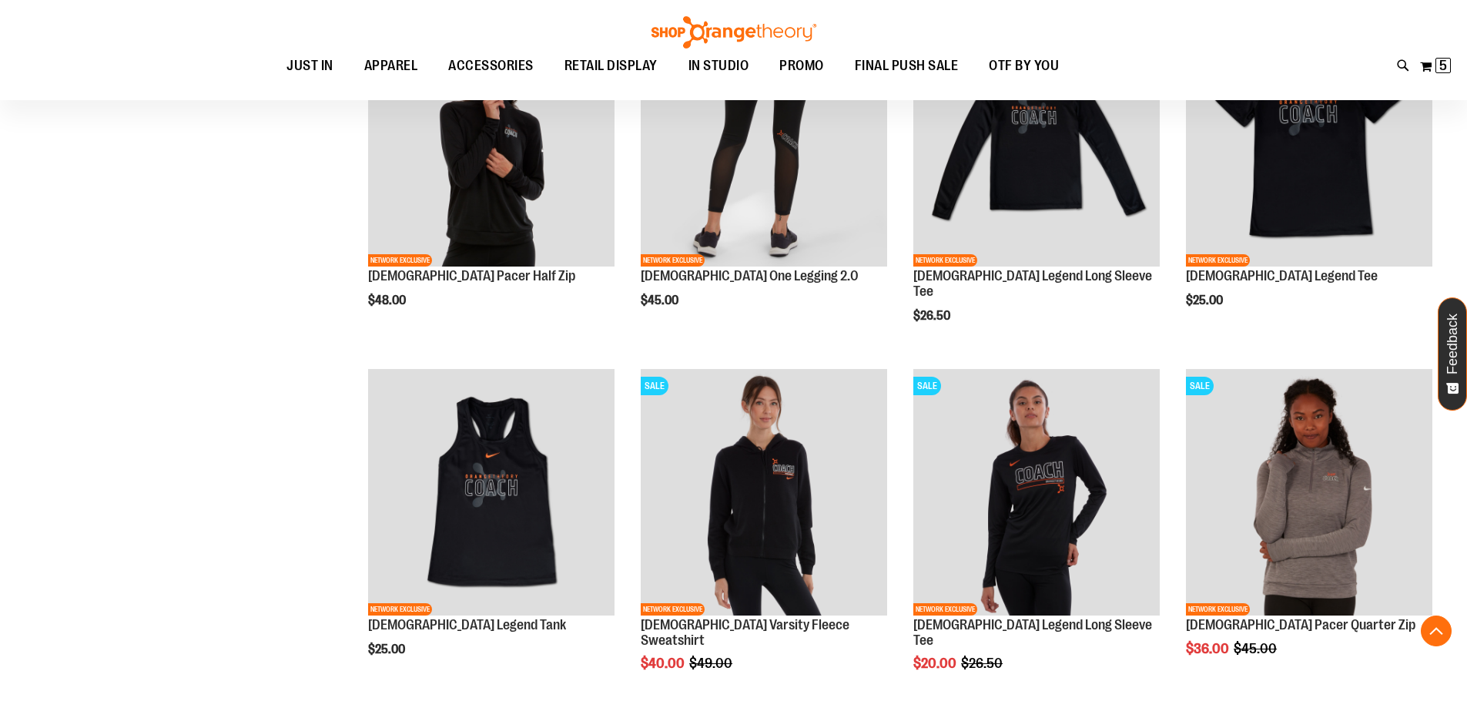
scroll to position [975, 0]
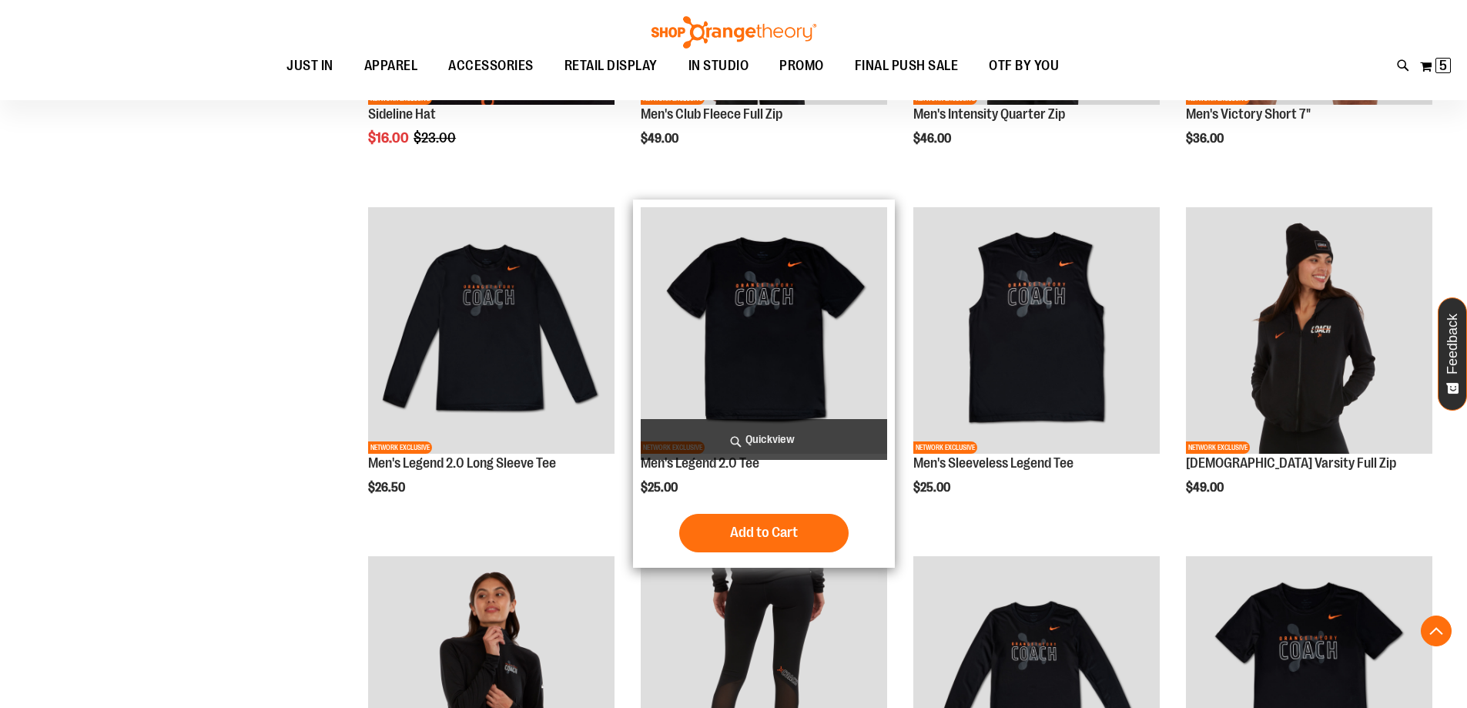
scroll to position [282, 0]
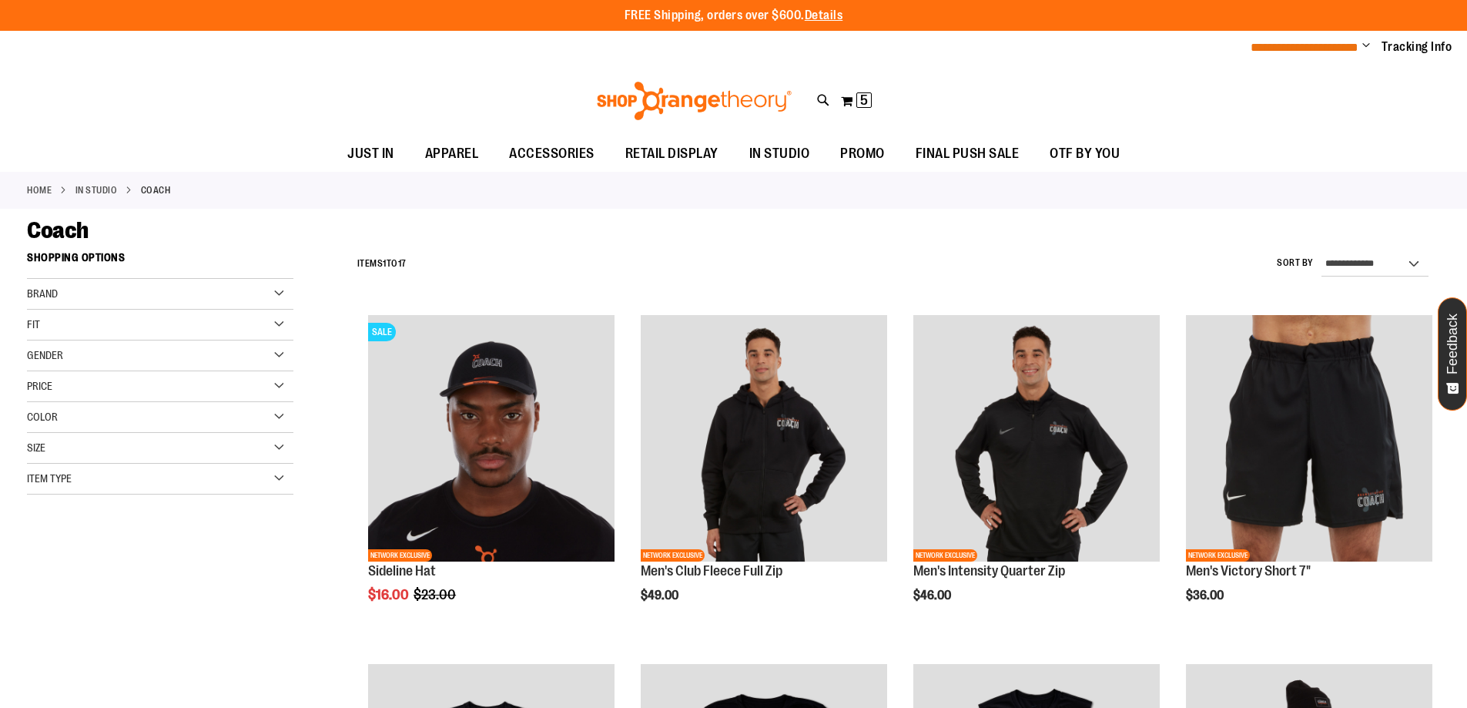
click at [1303, 45] on span "**********" at bounding box center [1304, 48] width 108 height 12
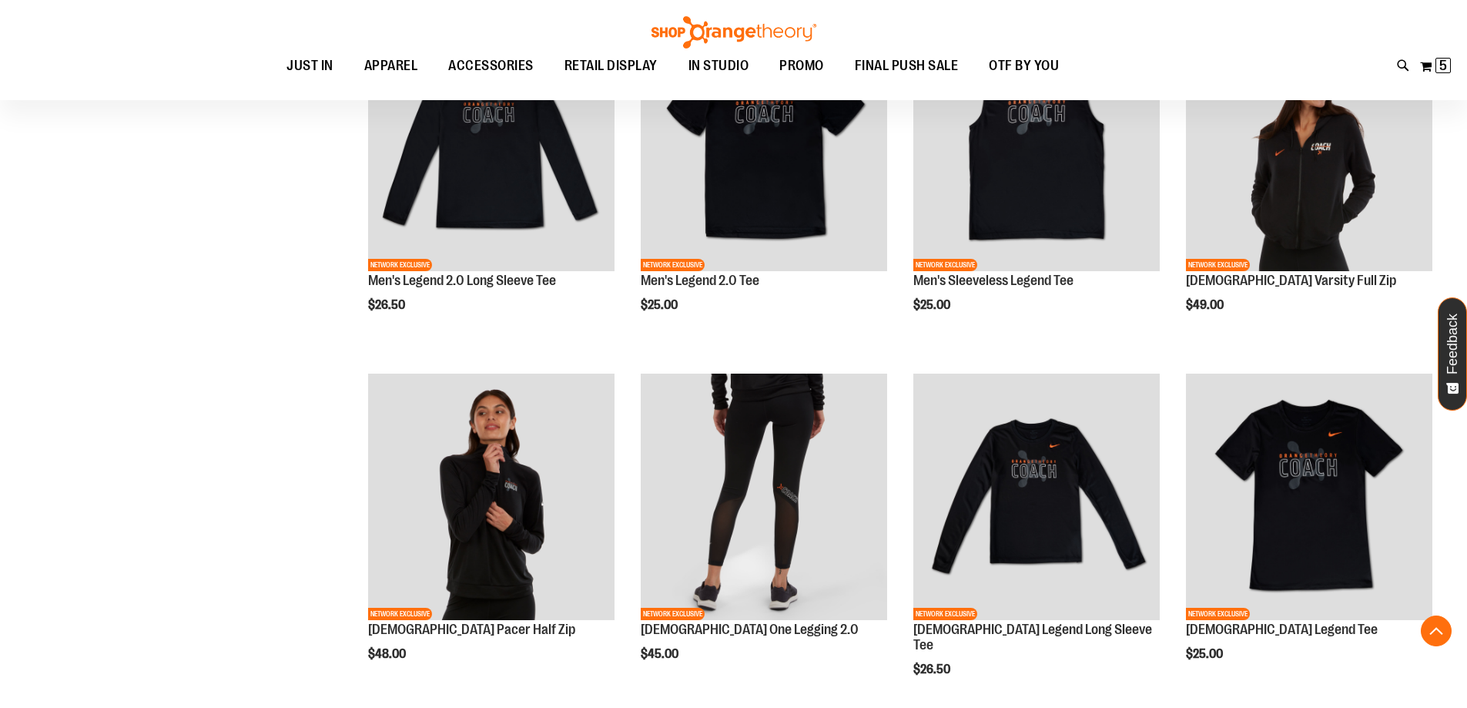
scroll to position [459, 0]
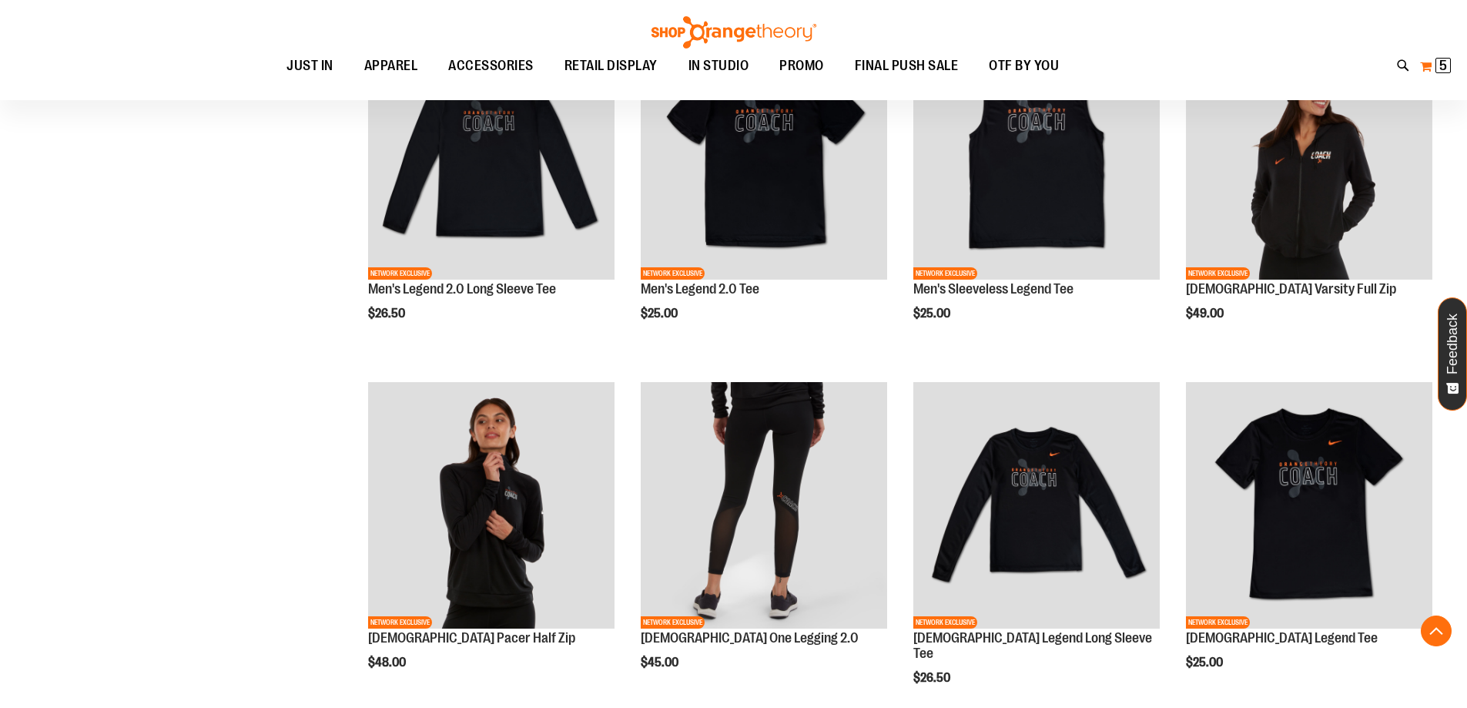
click at [1427, 66] on button "My Cart 5 5 items" at bounding box center [1435, 66] width 32 height 25
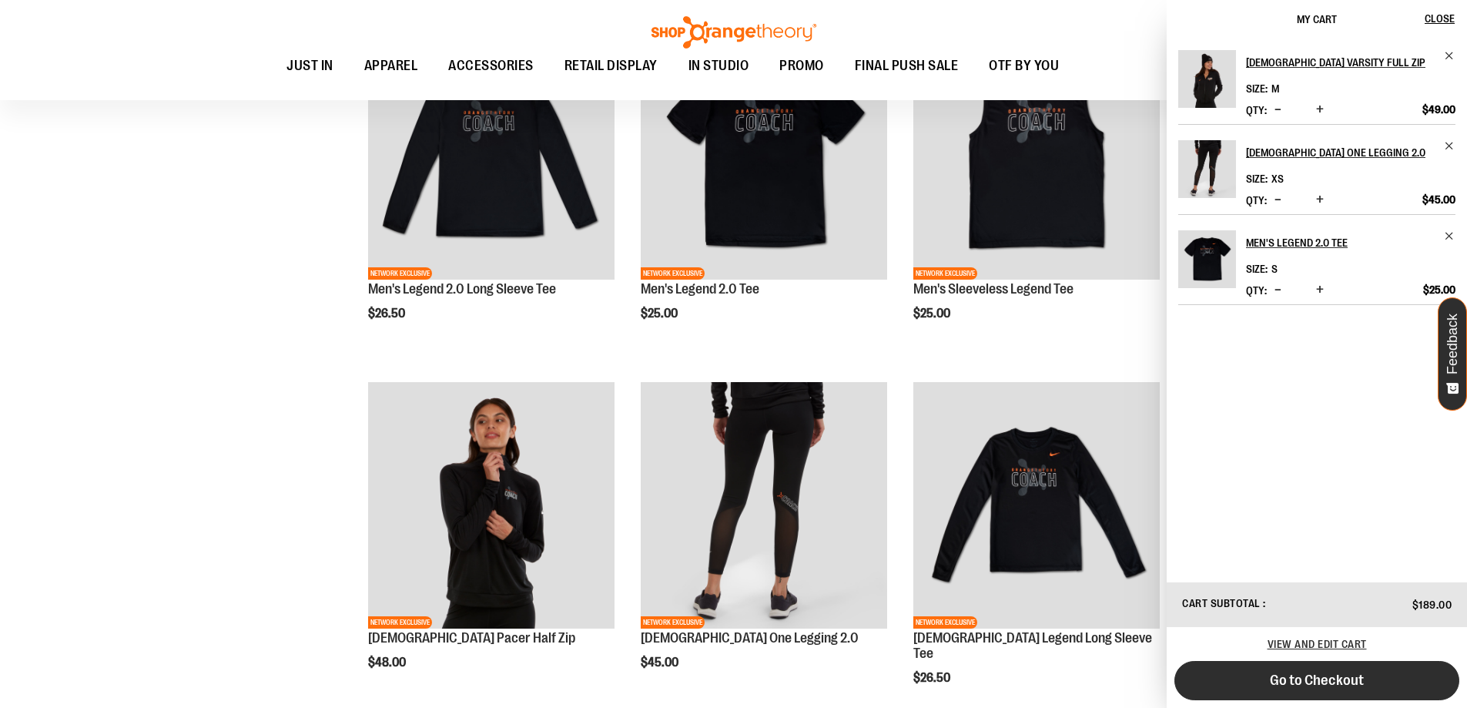
click at [1323, 681] on span "Go to Checkout" at bounding box center [1317, 679] width 94 height 17
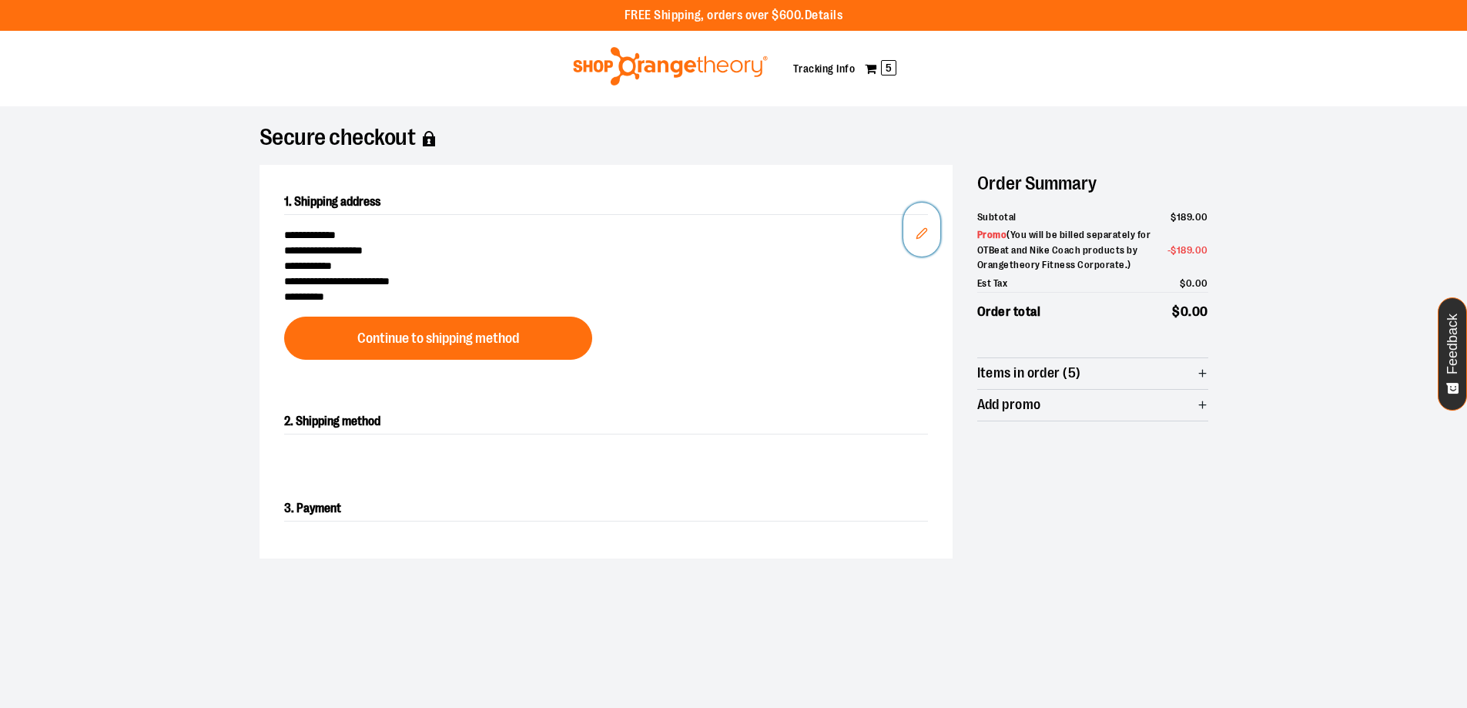
click at [916, 236] on icon "Edit" at bounding box center [921, 233] width 10 height 10
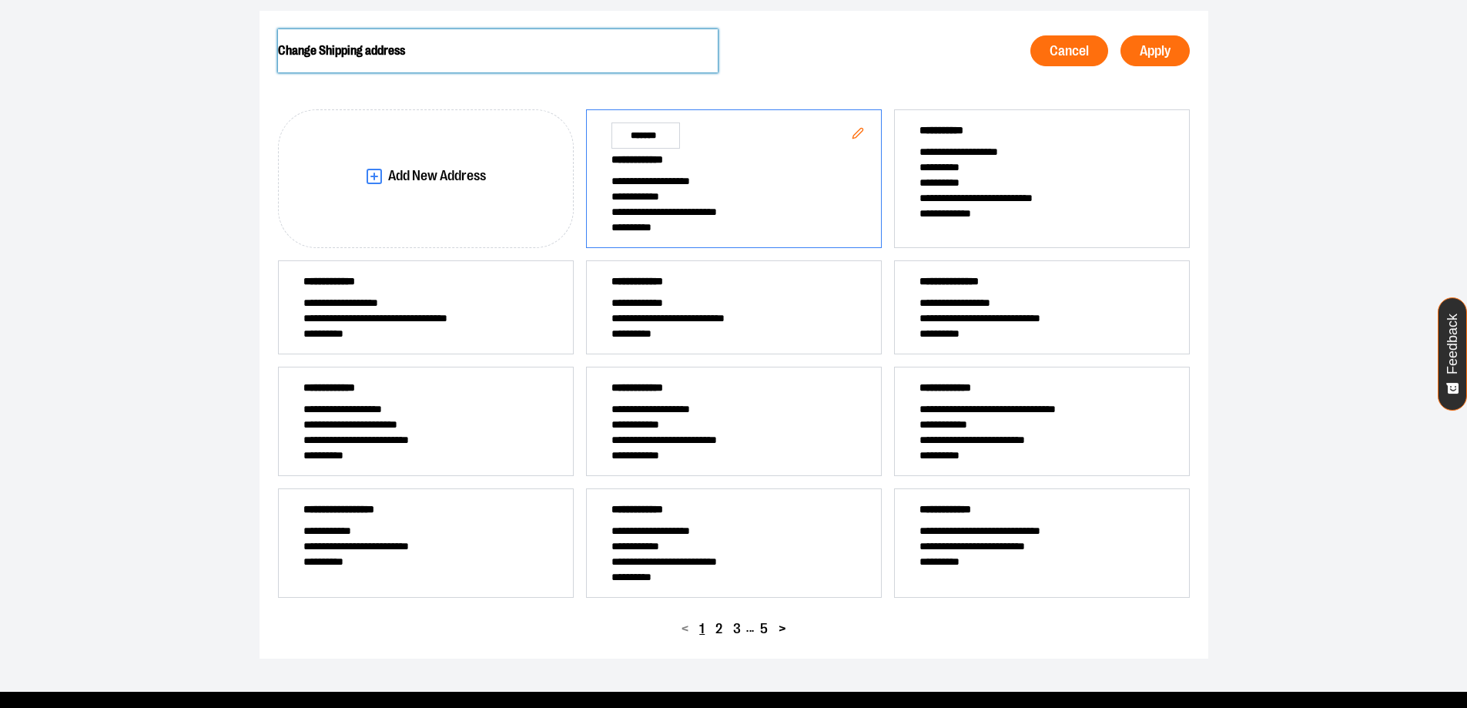
scroll to position [231, 0]
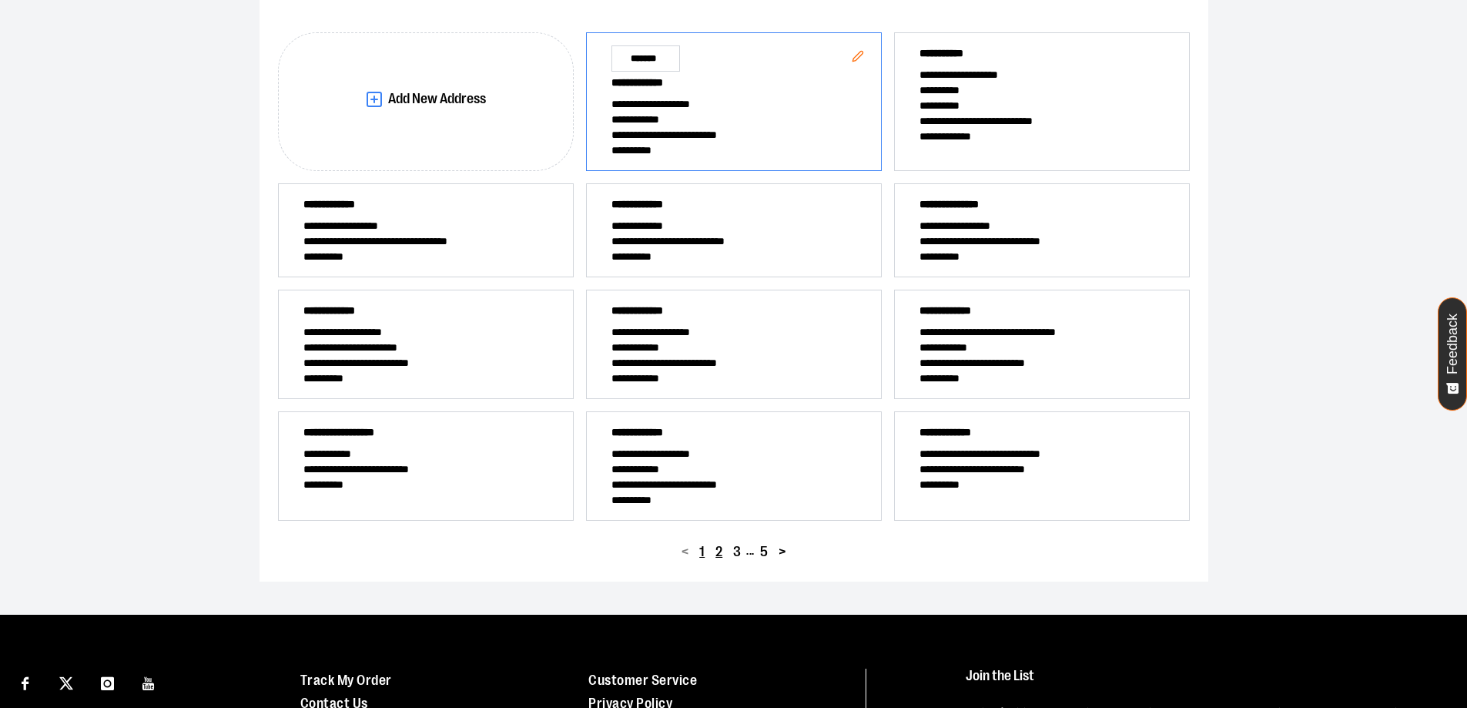
click at [717, 551] on span "2" at bounding box center [718, 551] width 7 height 15
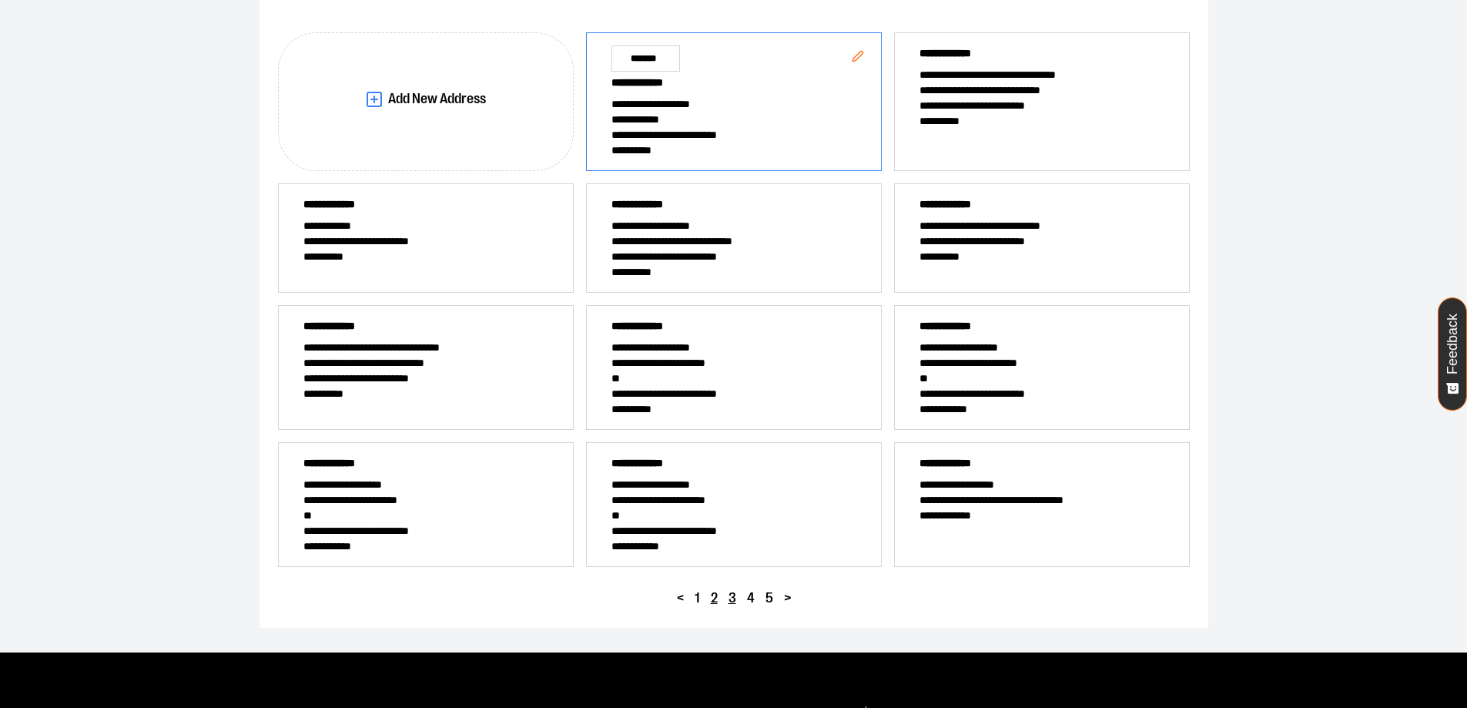
click at [734, 603] on span "3" at bounding box center [732, 598] width 8 height 15
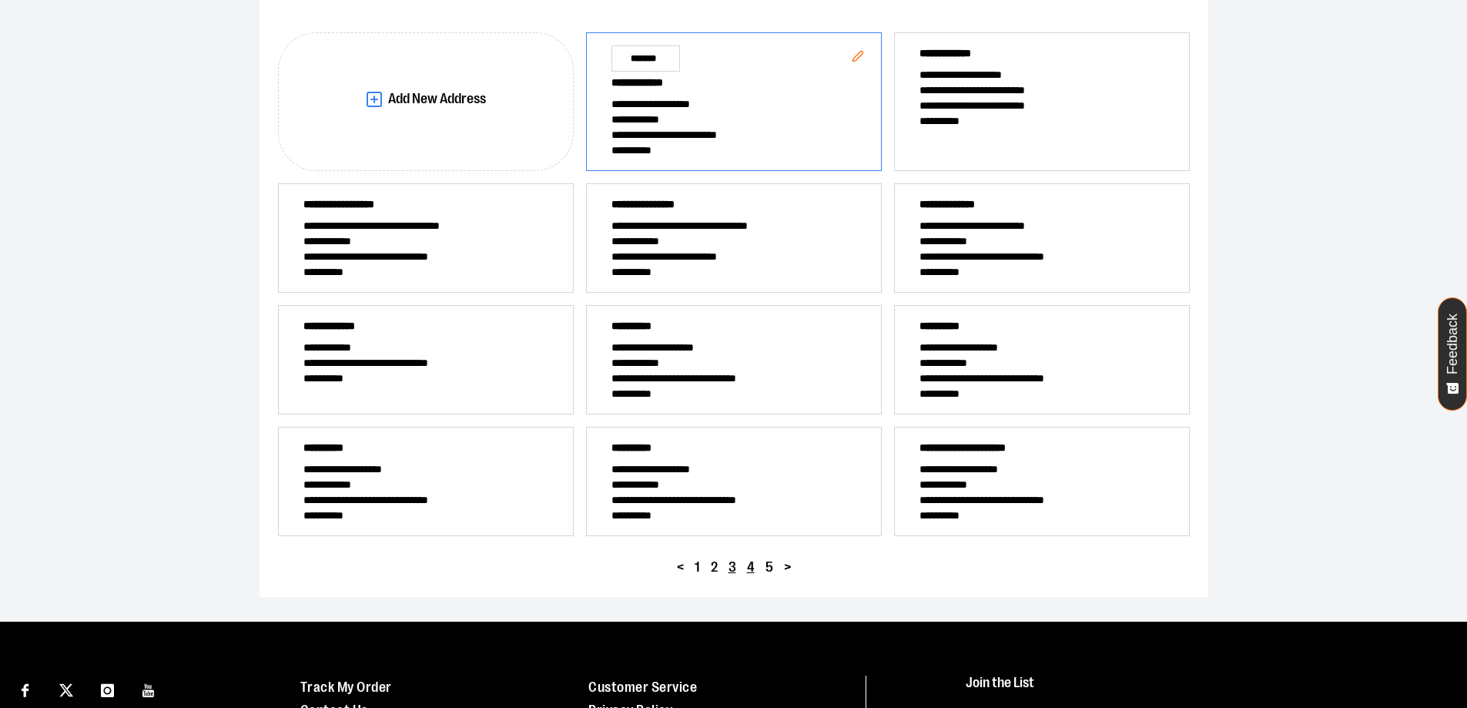
click at [754, 569] on span "4" at bounding box center [751, 567] width 8 height 15
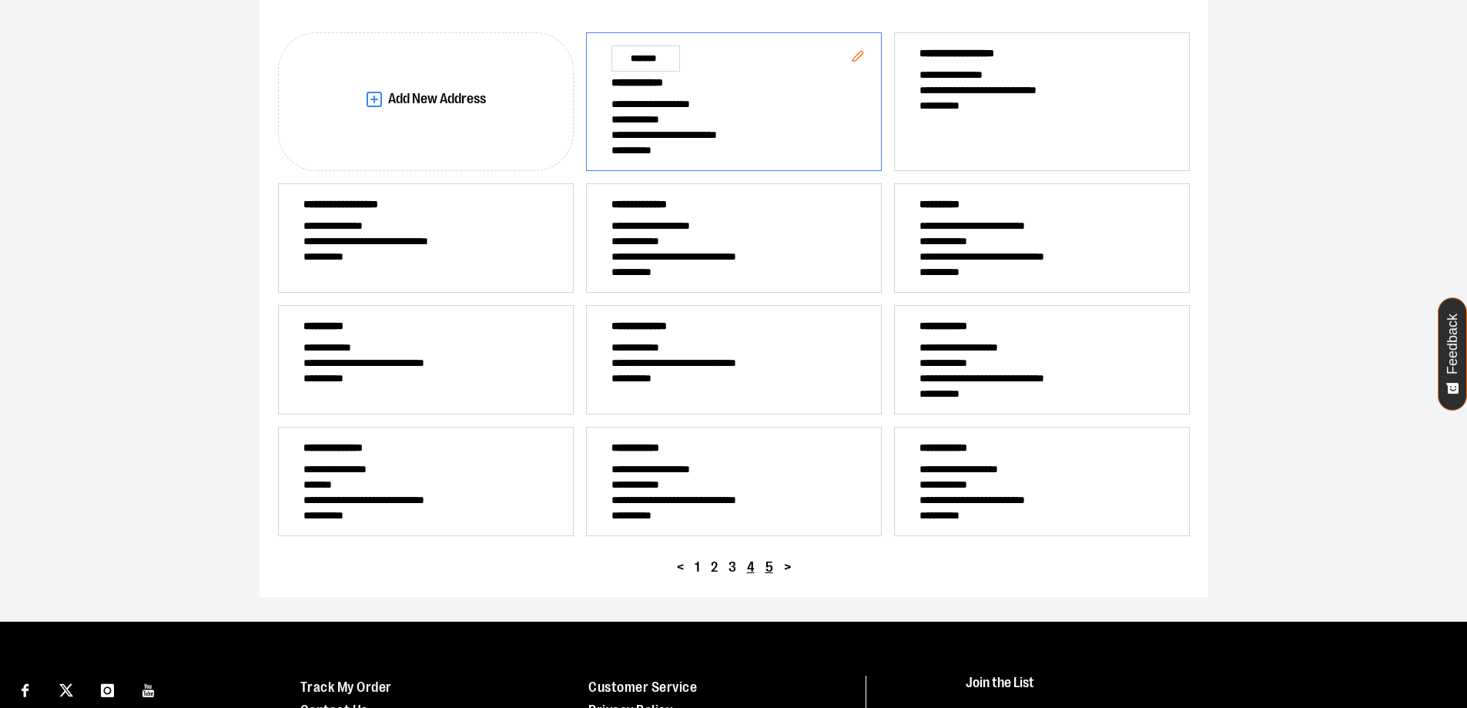
click at [771, 566] on span "5" at bounding box center [769, 567] width 8 height 15
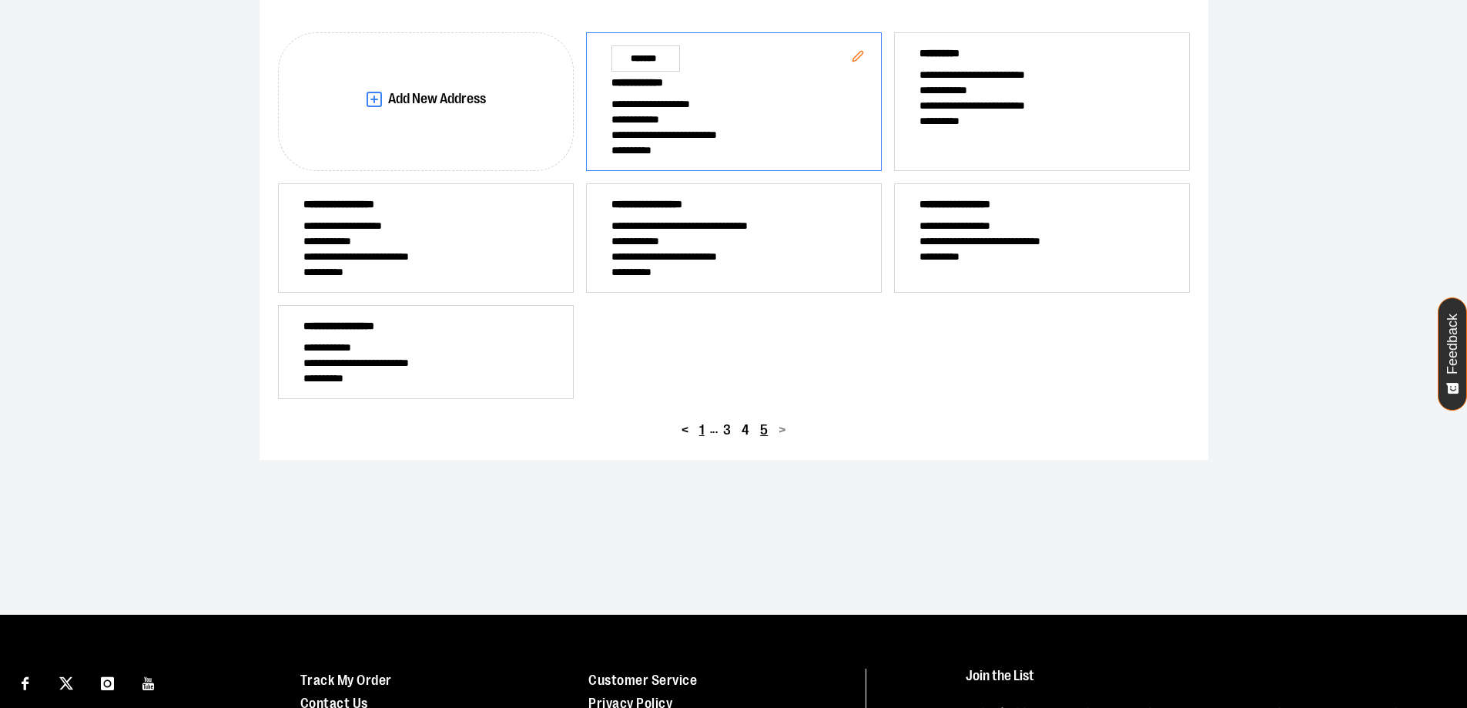
click at [698, 429] on button "1" at bounding box center [702, 430] width 16 height 22
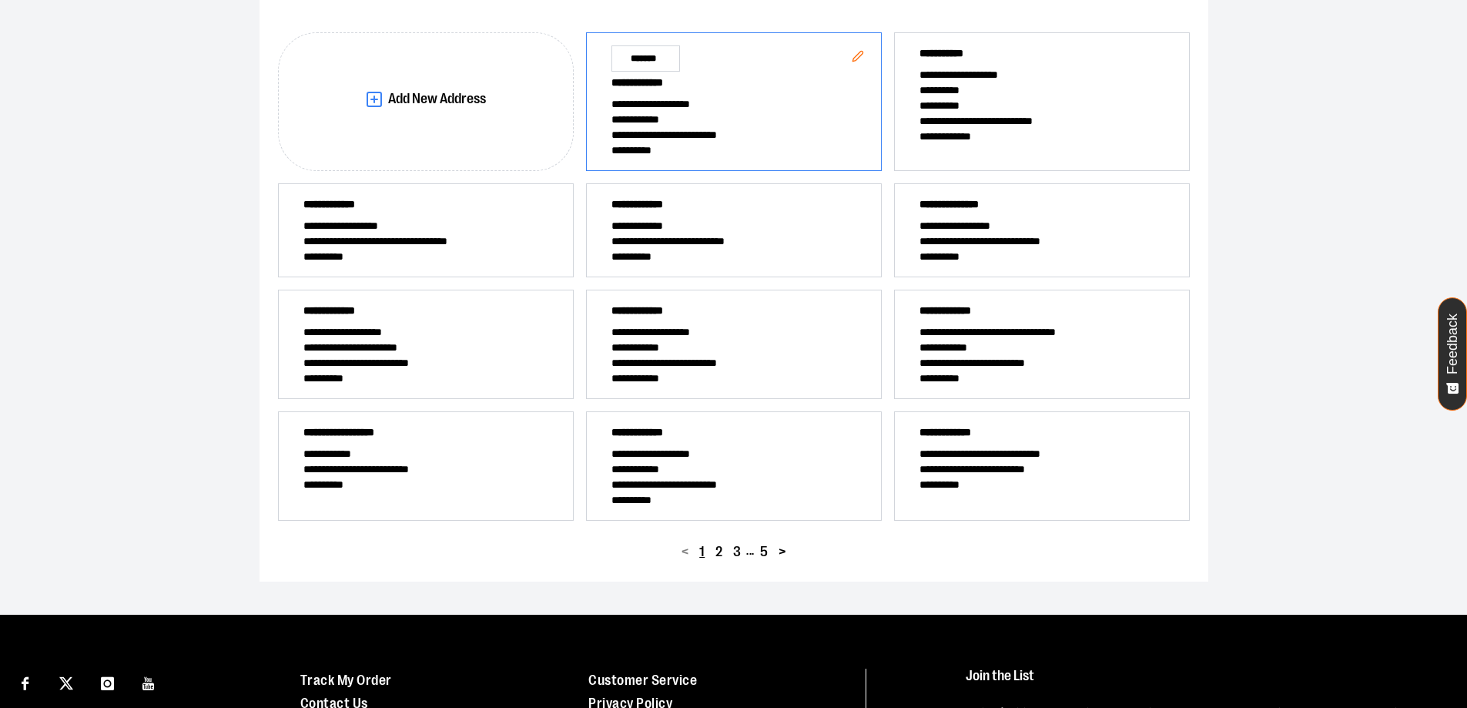
click at [643, 129] on span "**********" at bounding box center [733, 134] width 245 height 15
click at [695, 551] on button "1" at bounding box center [702, 551] width 16 height 22
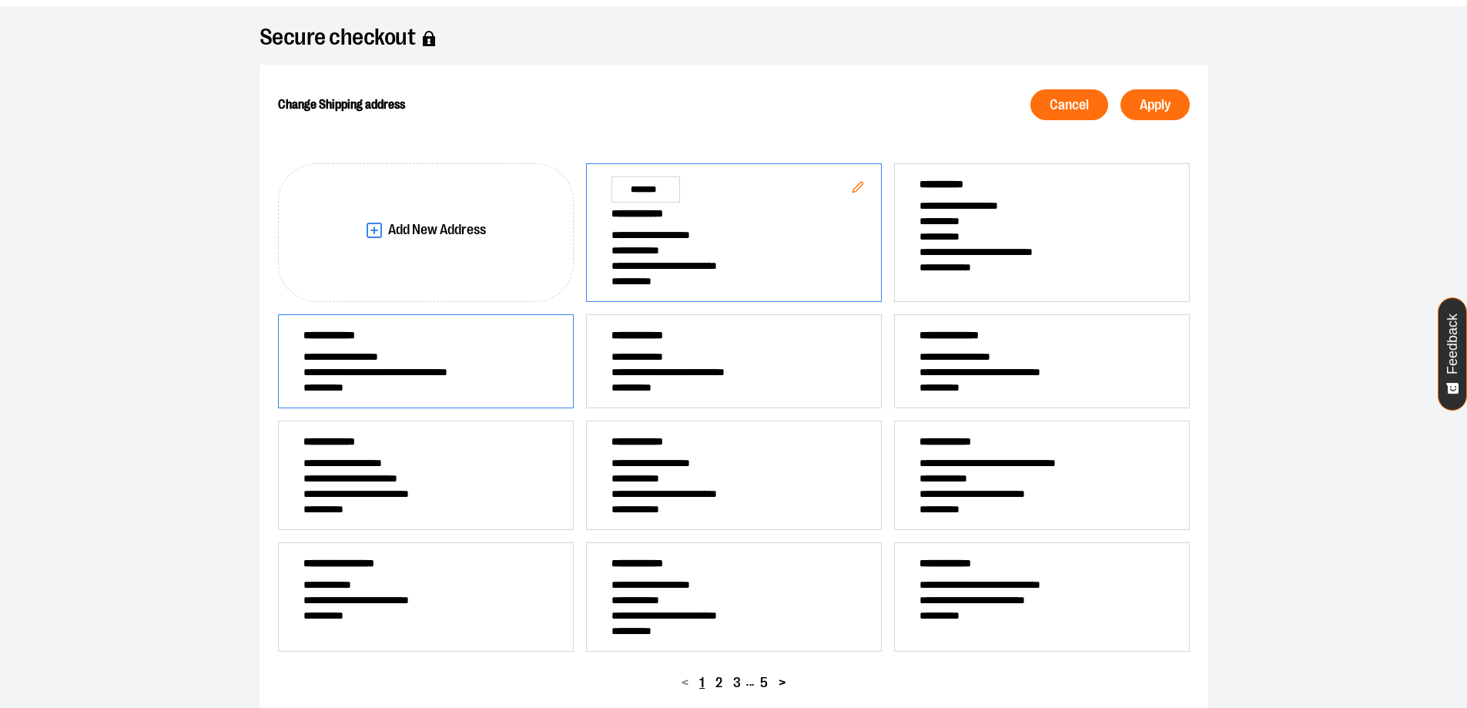
scroll to position [0, 0]
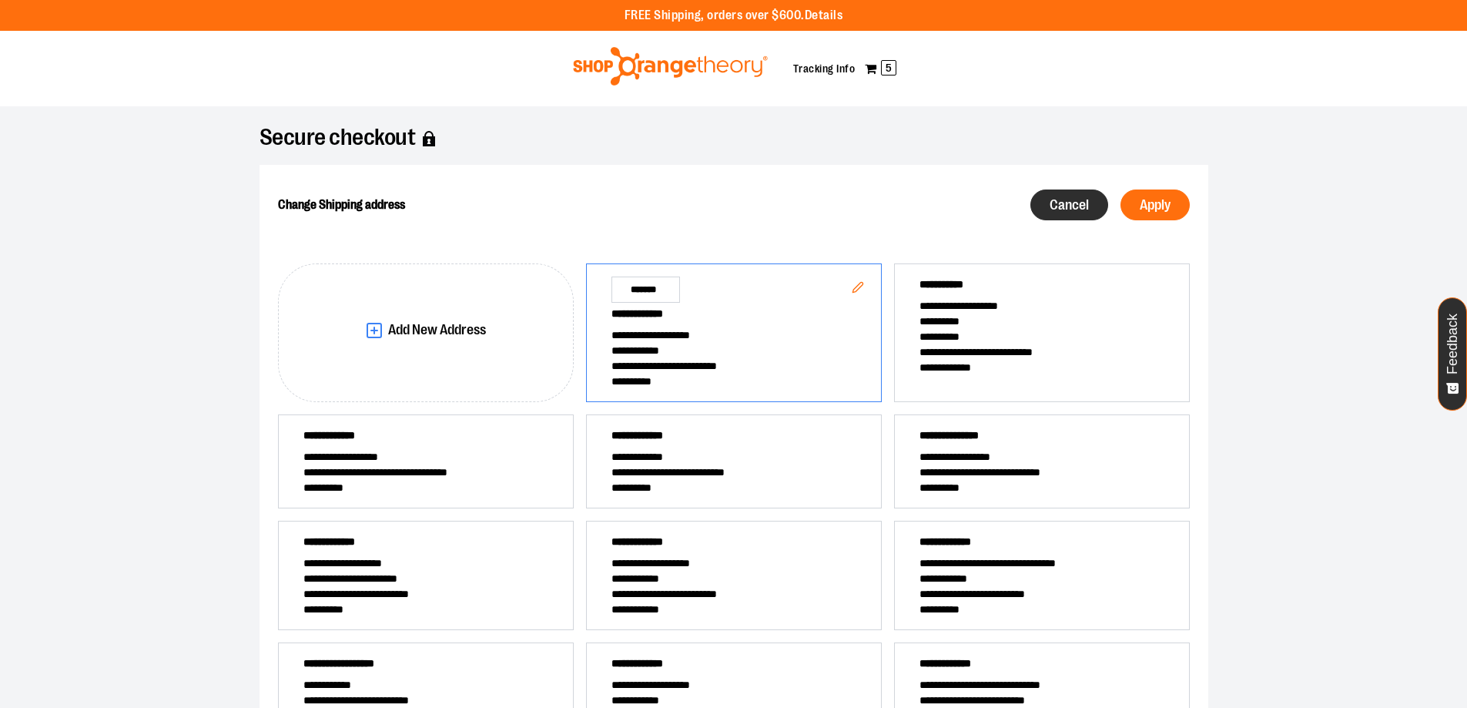
click at [1049, 209] on span "Cancel" at bounding box center [1068, 205] width 39 height 15
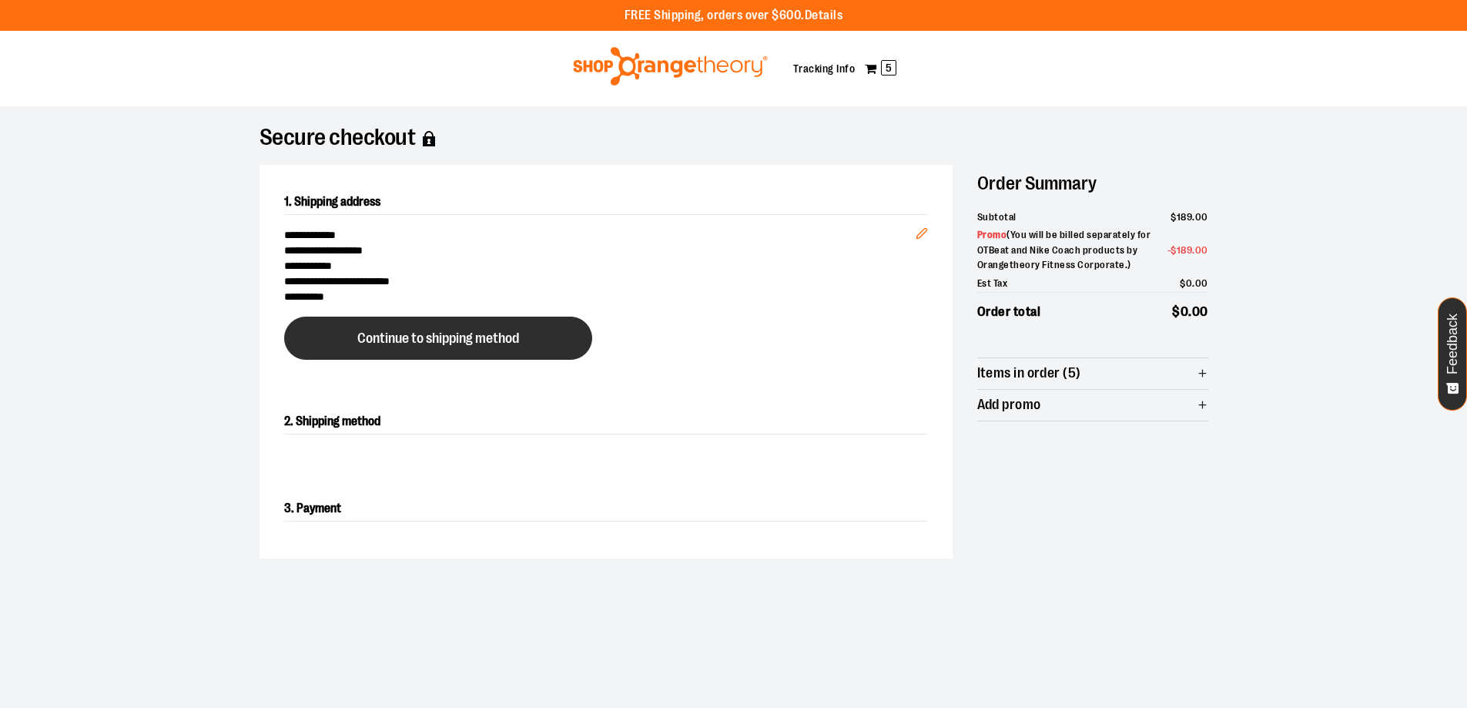
click at [457, 340] on span "Continue to shipping method" at bounding box center [438, 338] width 162 height 15
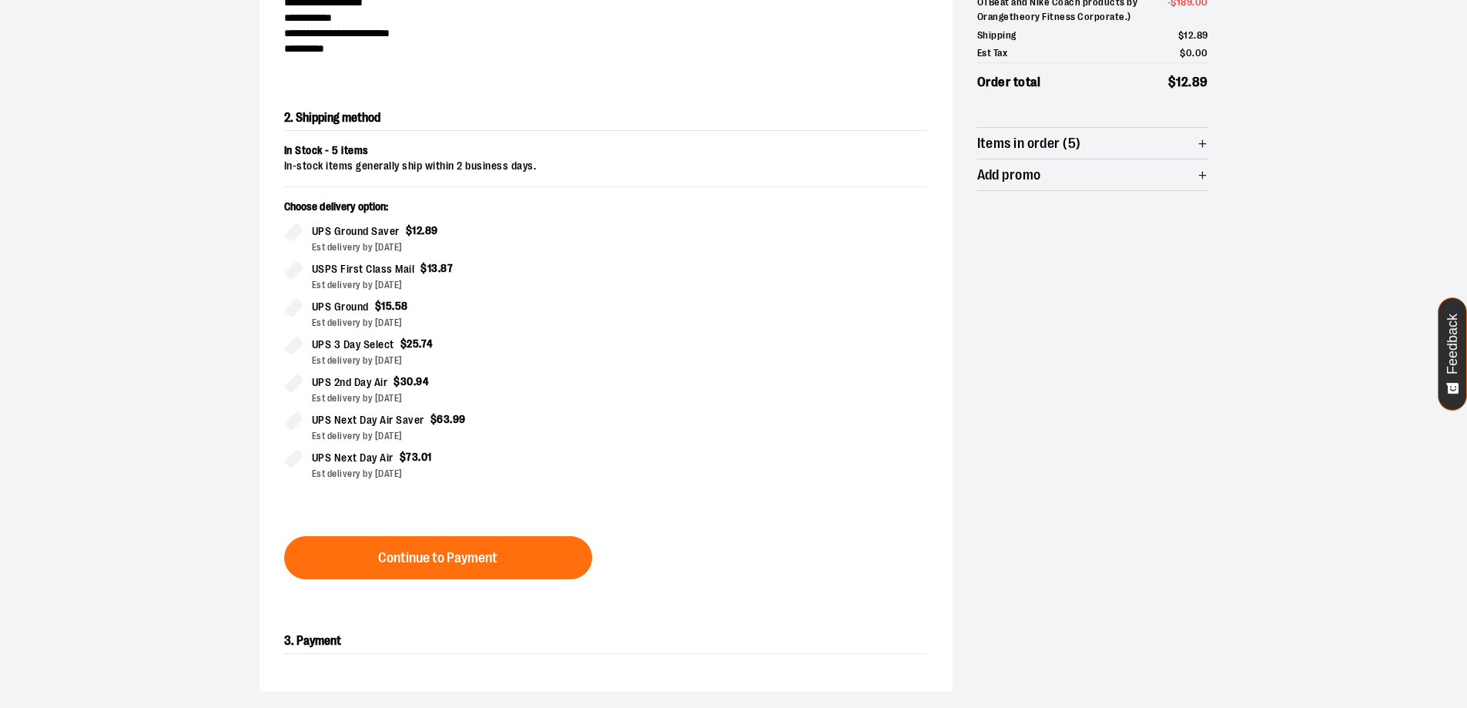
scroll to position [263, 0]
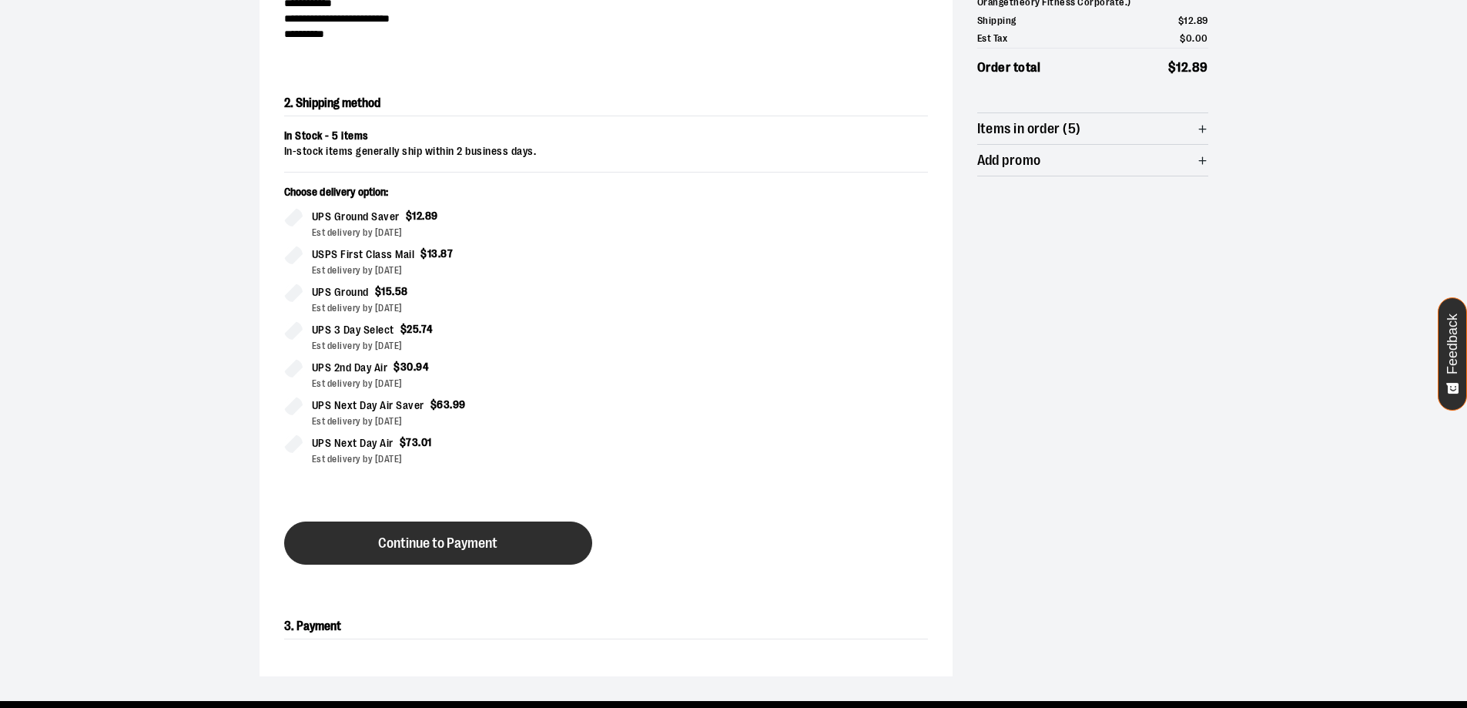
click at [436, 549] on span "Continue to Payment" at bounding box center [437, 543] width 119 height 15
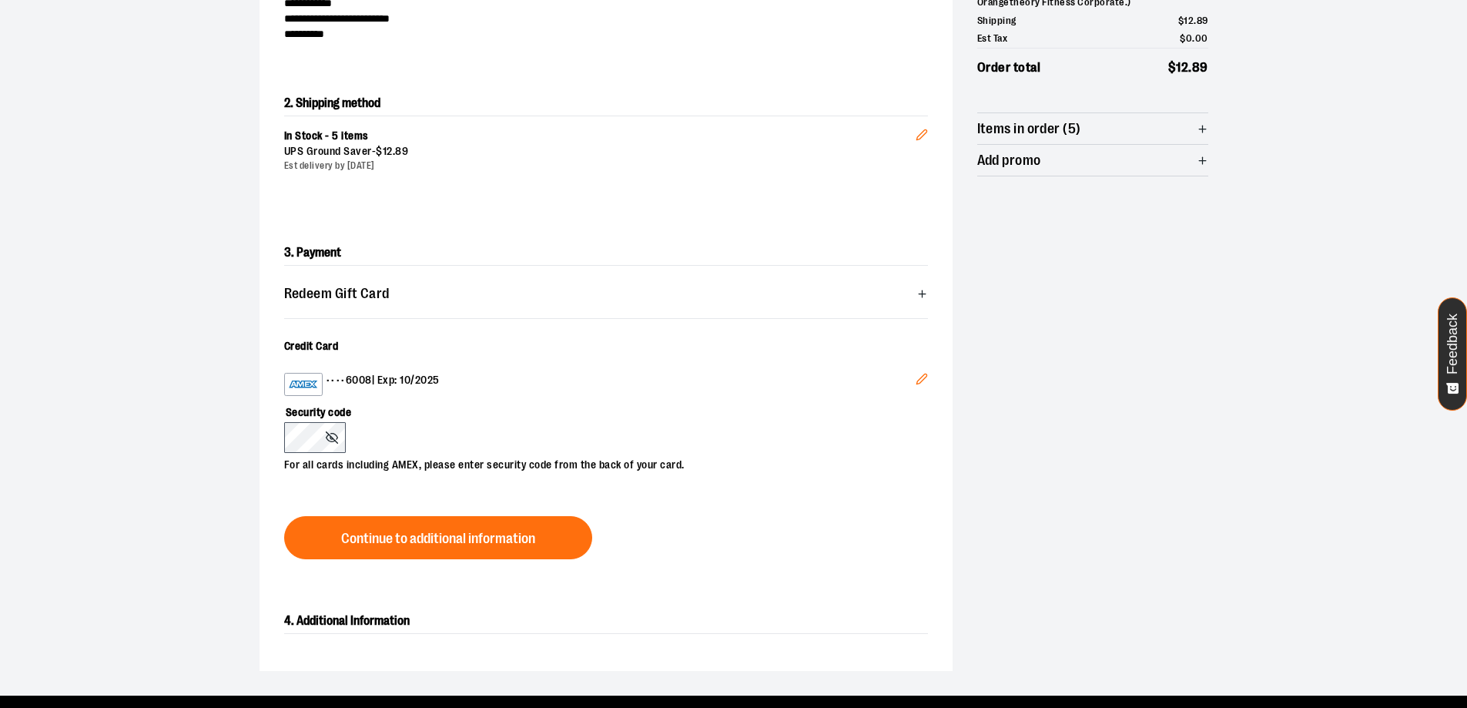
click at [921, 377] on icon "Edit" at bounding box center [921, 379] width 12 height 12
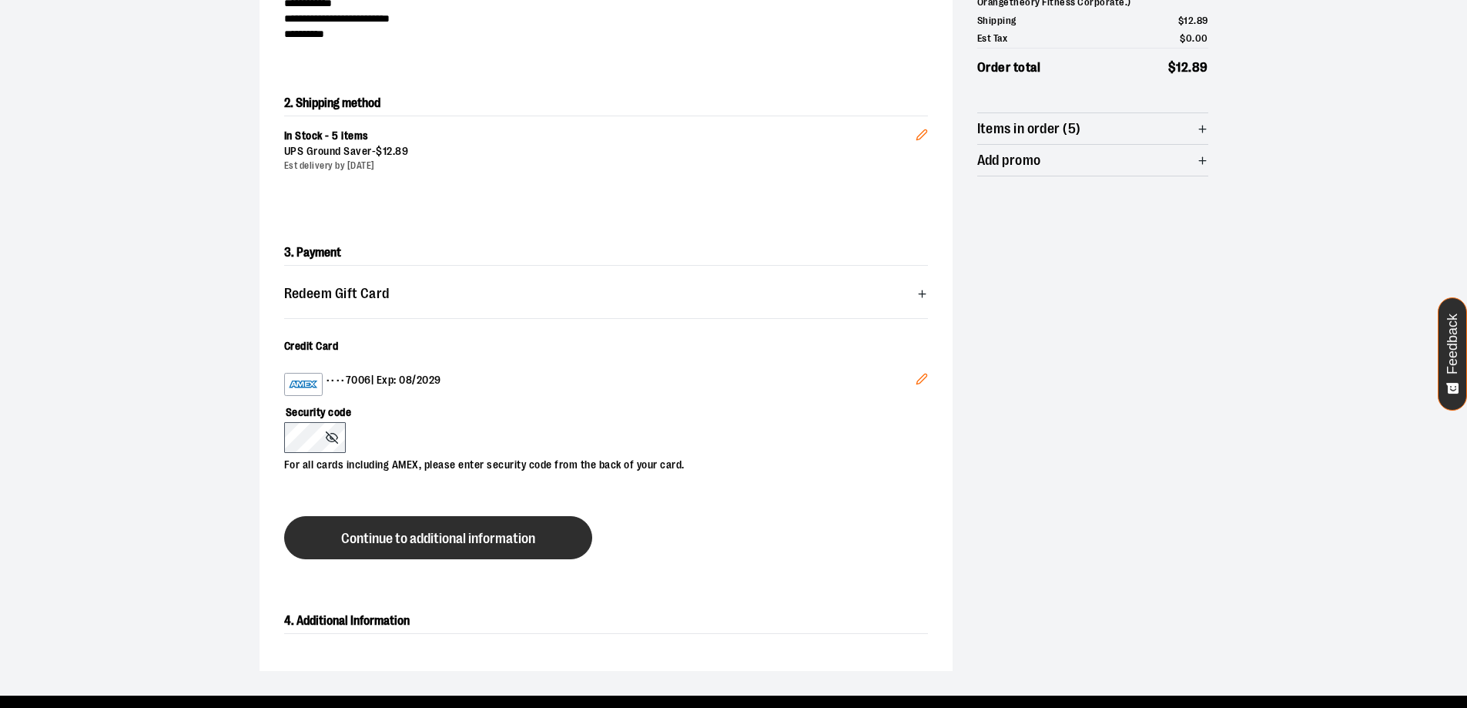
click at [393, 534] on span "Continue to additional information" at bounding box center [438, 538] width 194 height 15
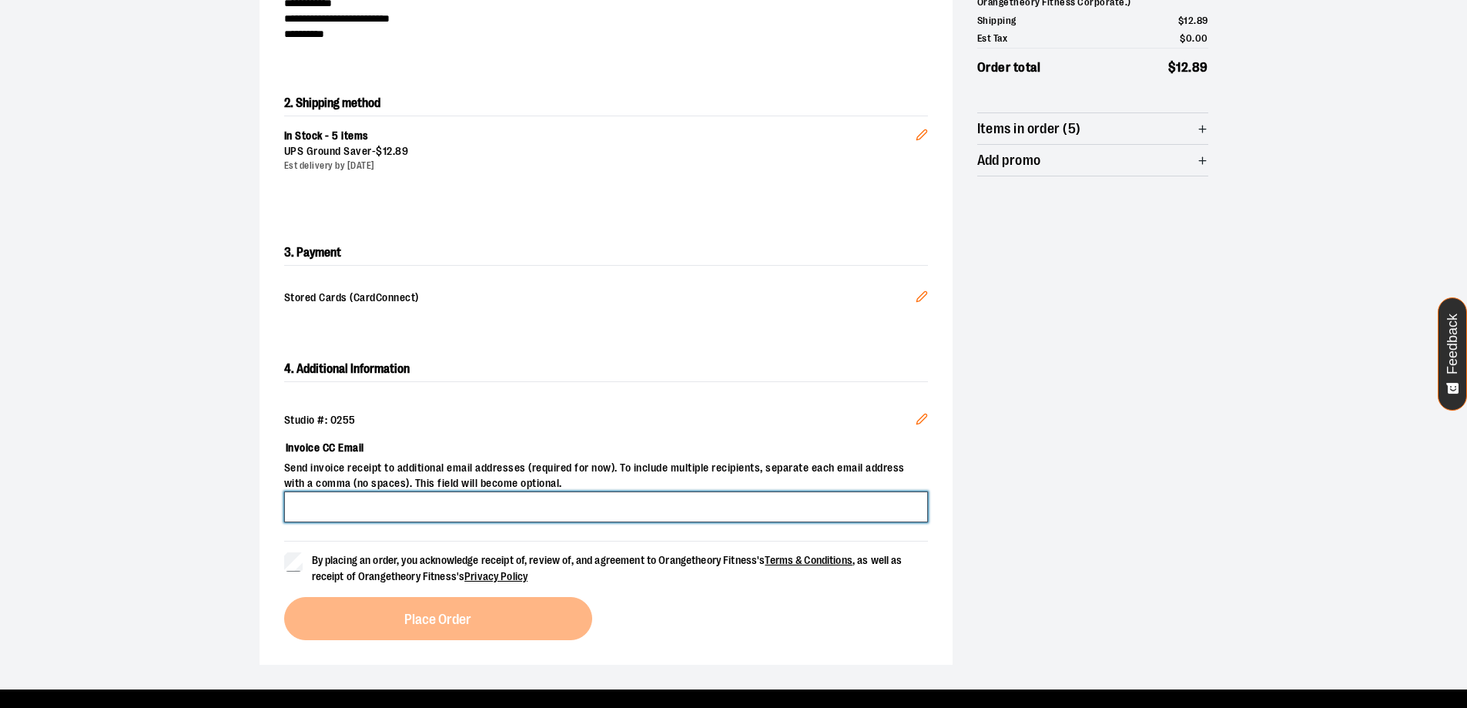
click at [332, 505] on input "Invoice CC Email" at bounding box center [606, 506] width 644 height 31
type input "**********"
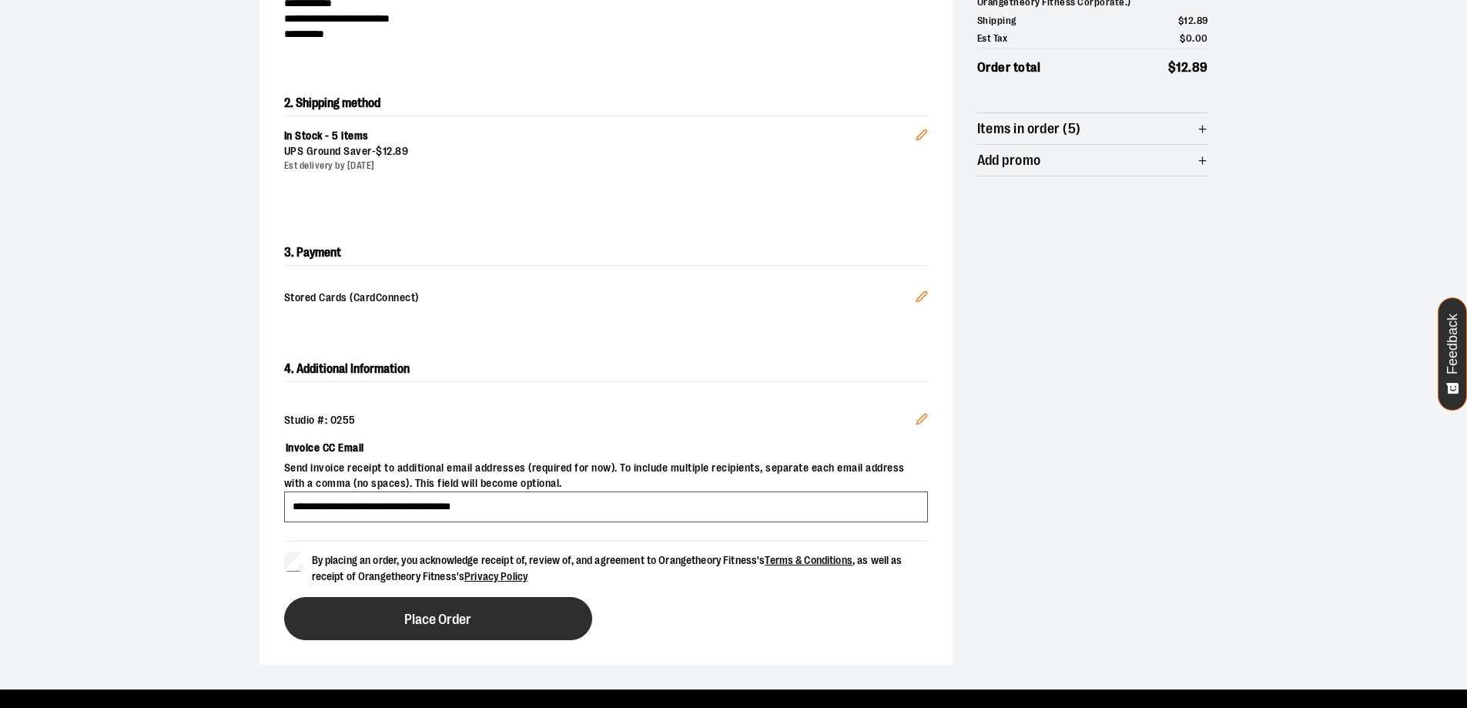
click at [504, 624] on button "Place Order" at bounding box center [438, 618] width 308 height 43
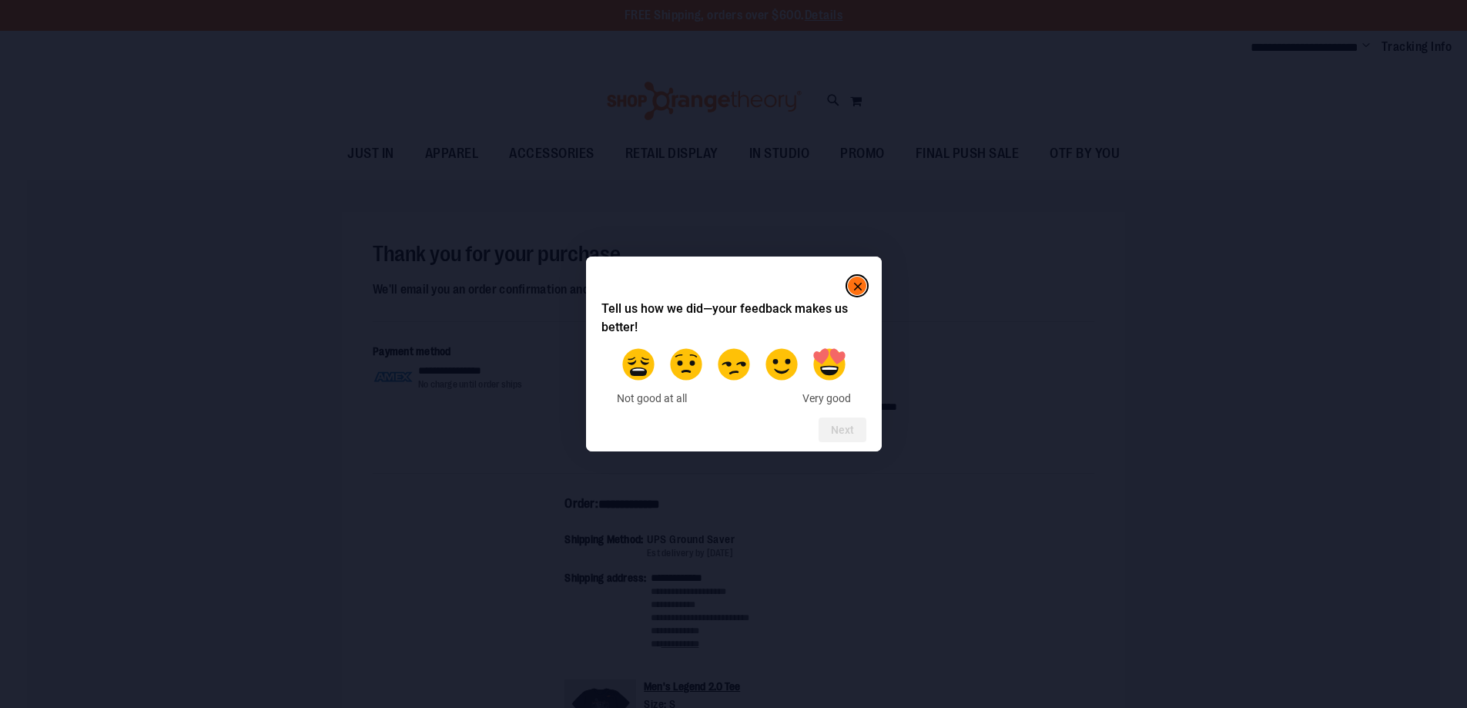
type input "**********"
click at [631, 374] on label at bounding box center [638, 364] width 43 height 43
click at [859, 433] on button "Next" at bounding box center [842, 429] width 48 height 25
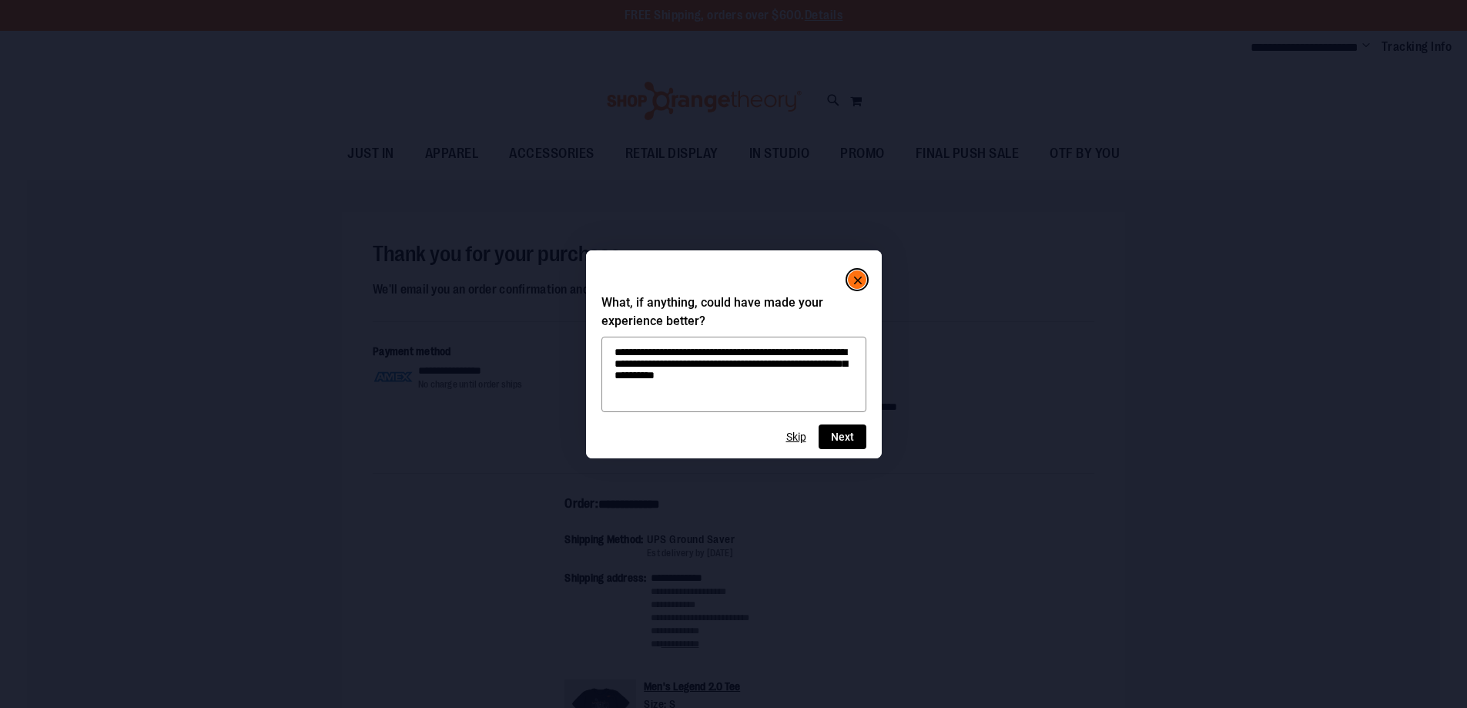
type textarea "**********"
click at [838, 442] on button "Next" at bounding box center [842, 436] width 48 height 25
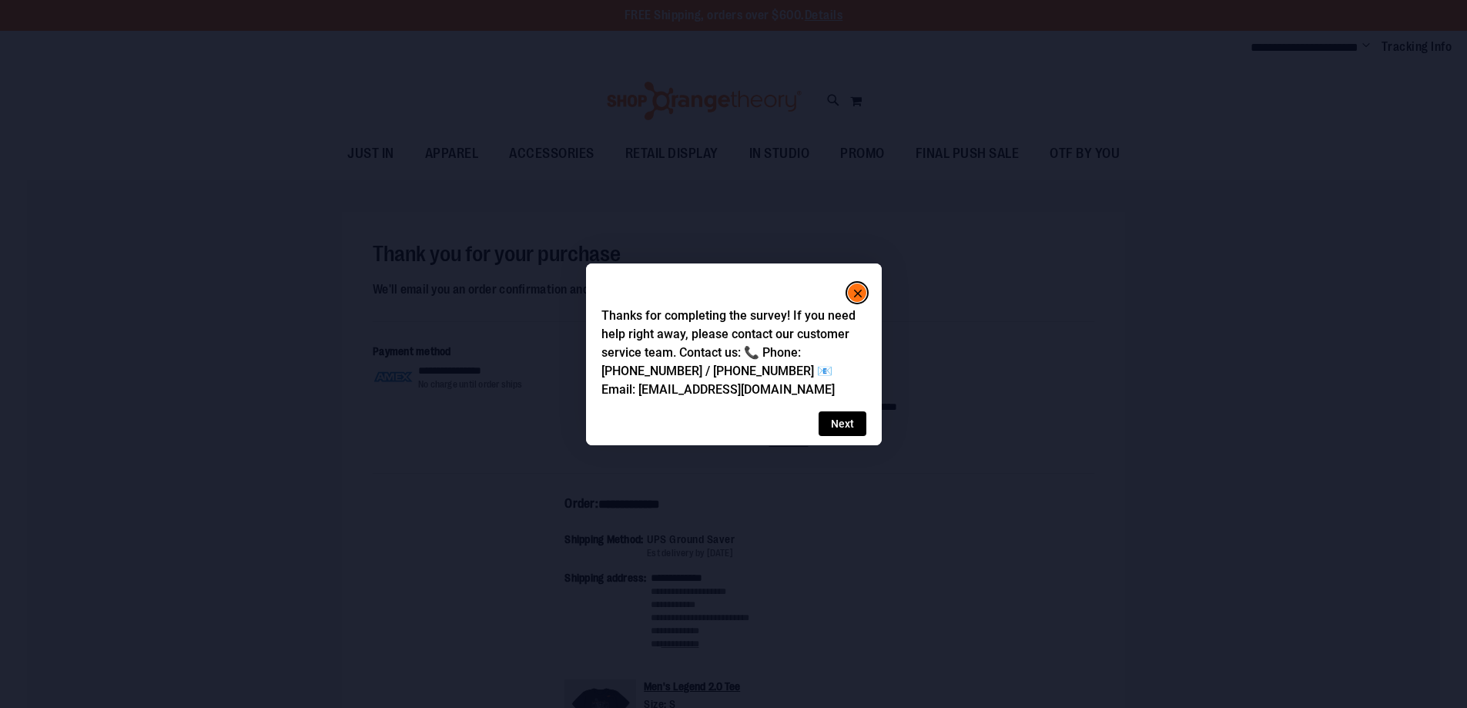
click at [837, 420] on button "Next" at bounding box center [842, 423] width 48 height 25
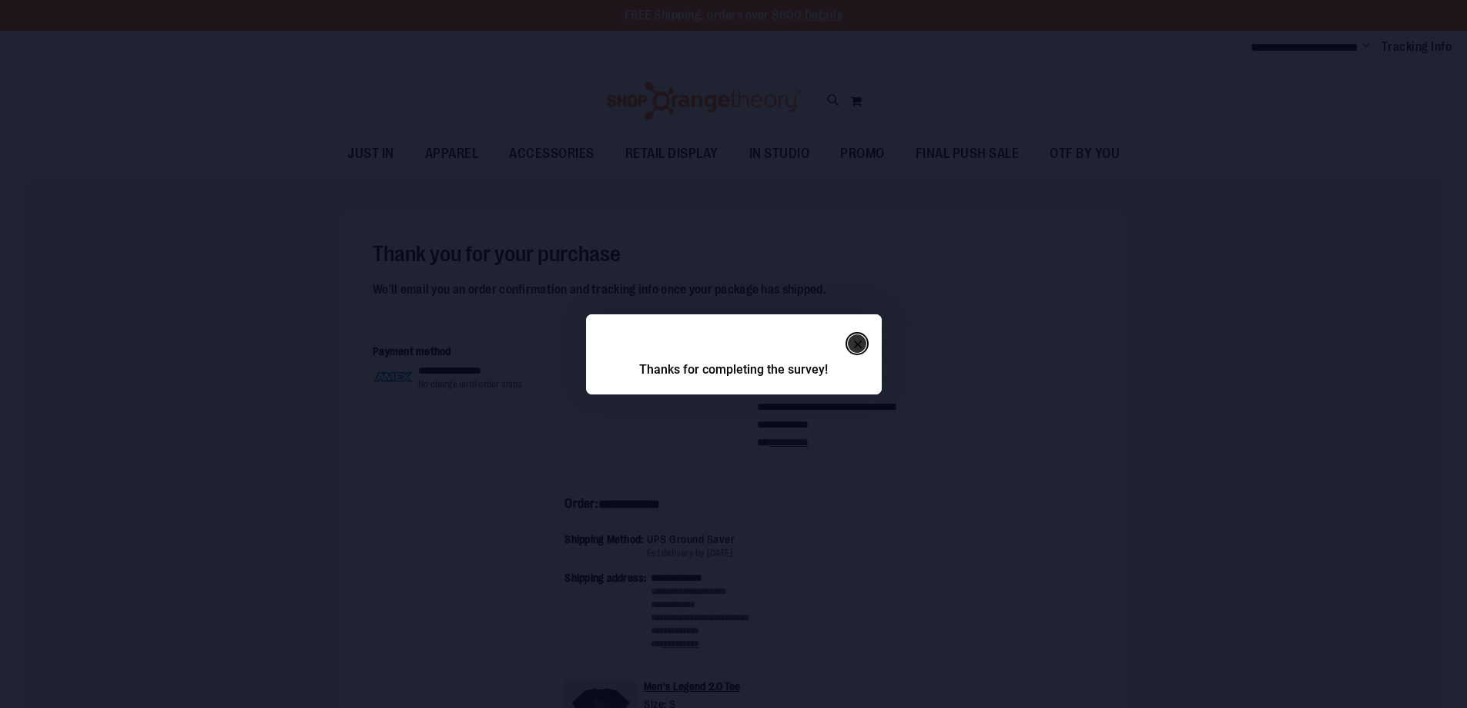
click at [855, 346] on icon "Close" at bounding box center [857, 344] width 8 height 8
